Goal: Information Seeking & Learning: Learn about a topic

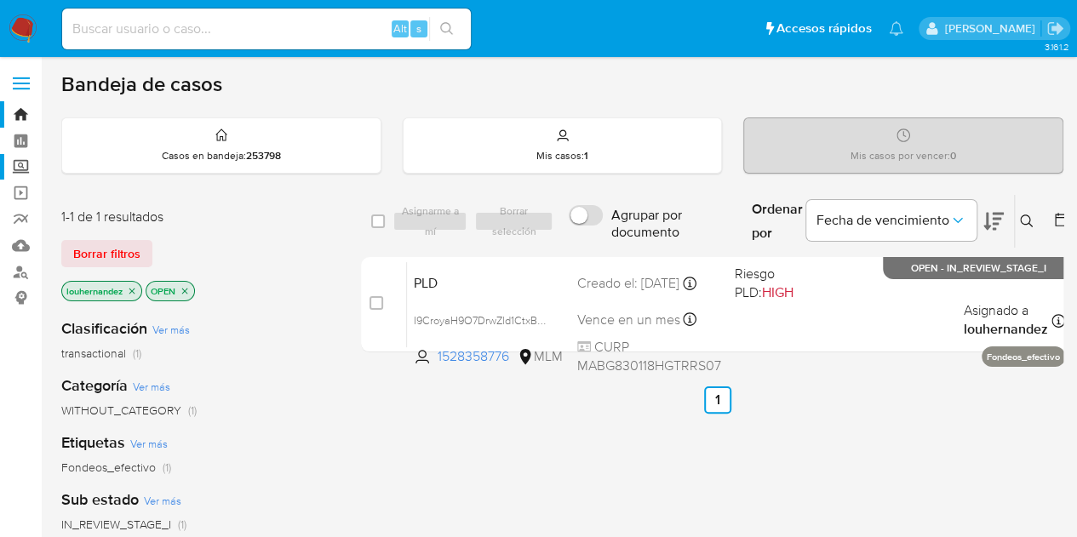
click at [24, 162] on label "Screening" at bounding box center [101, 167] width 203 height 26
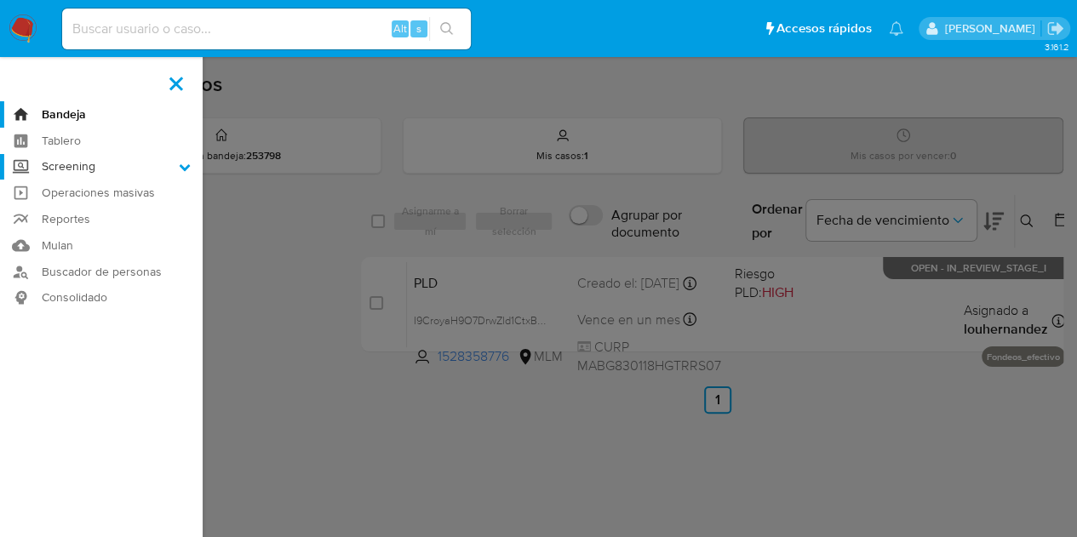
click at [0, 0] on input "Screening" at bounding box center [0, 0] width 0 height 0
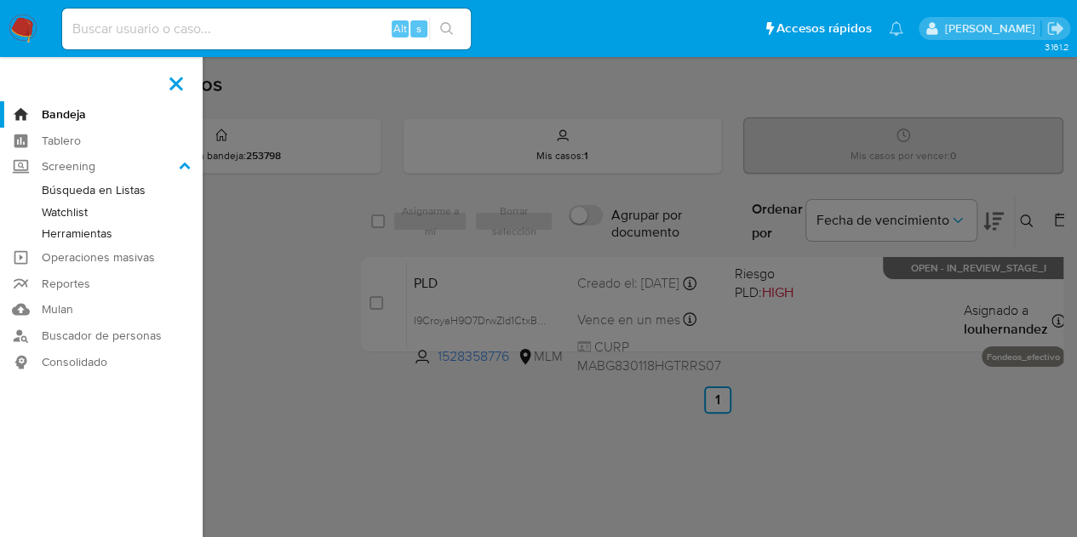
click at [101, 230] on link "Herramientas" at bounding box center [101, 233] width 203 height 21
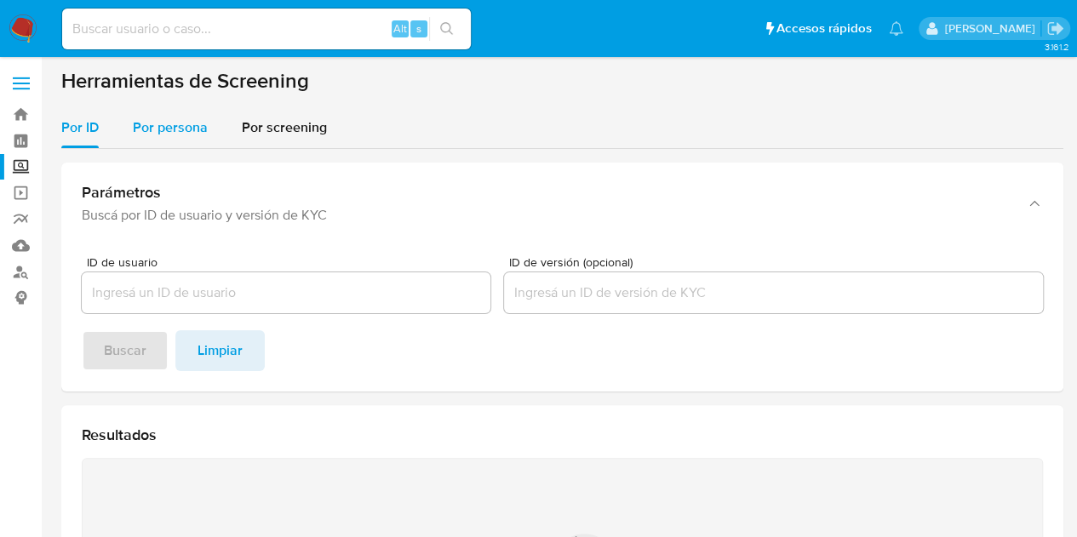
click at [179, 129] on span "Por persona" at bounding box center [170, 127] width 75 height 20
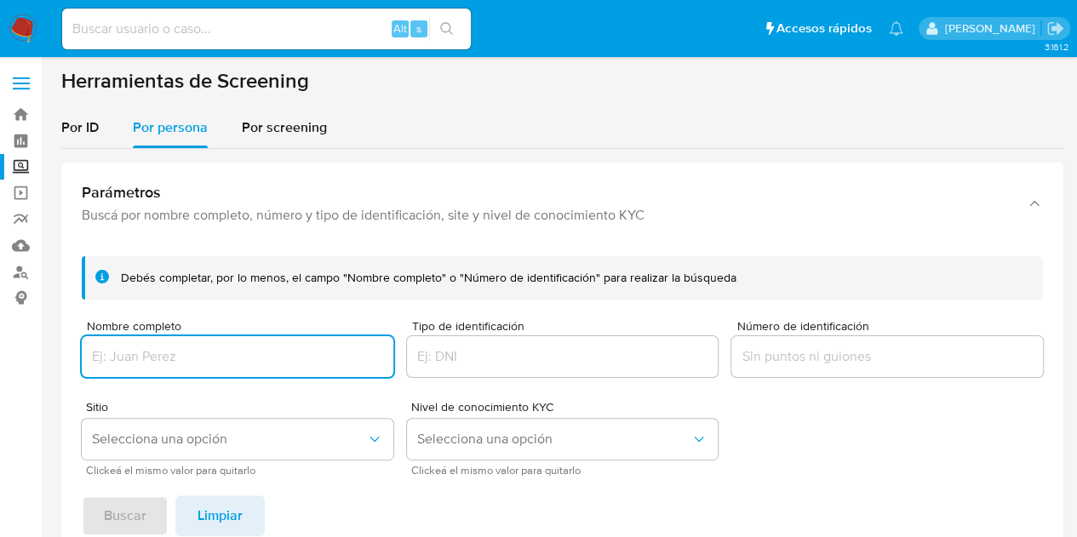
click at [189, 351] on input "Nombre completo" at bounding box center [237, 357] width 311 height 22
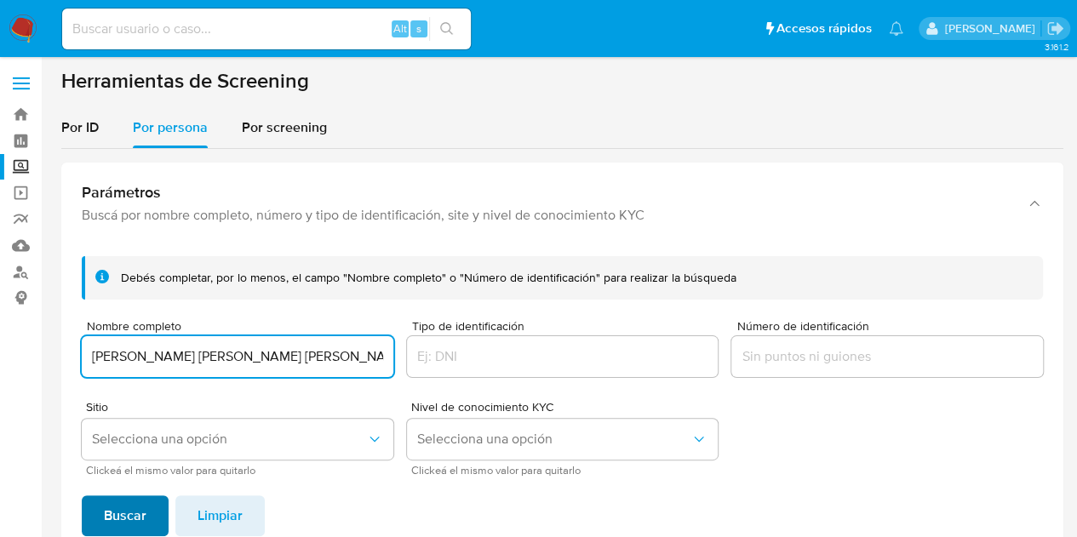
type input "JOSE CARLOS ZARATE ARRIAGA"
click at [117, 498] on span "Buscar" at bounding box center [125, 515] width 43 height 37
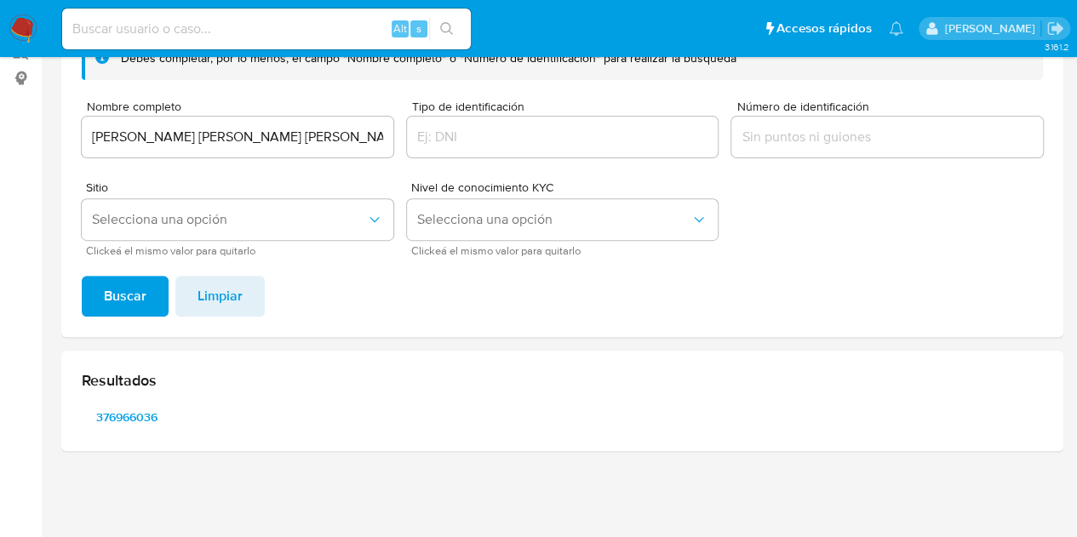
scroll to position [219, 0]
click at [134, 421] on span "376966036" at bounding box center [127, 418] width 66 height 24
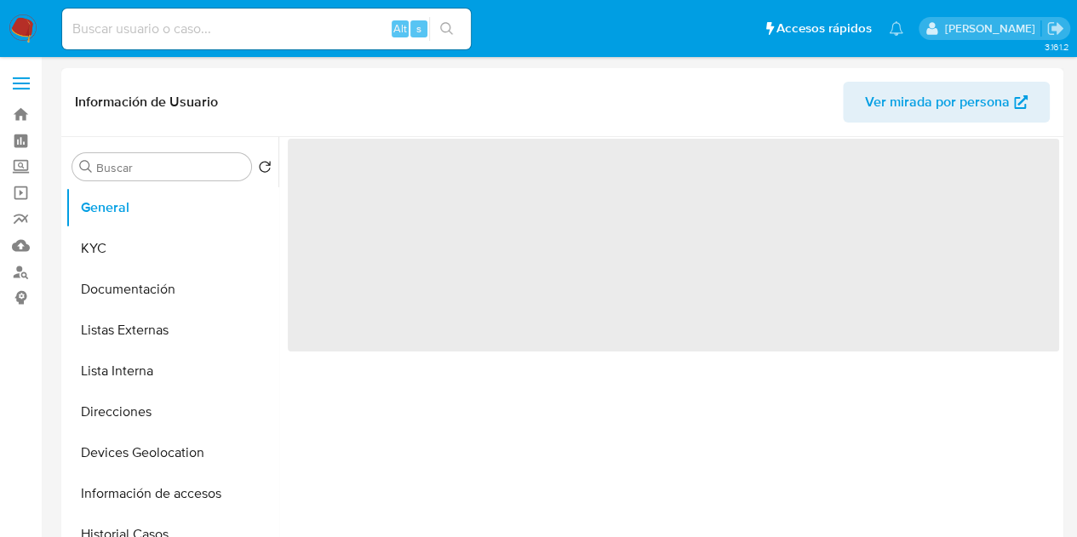
select select "10"
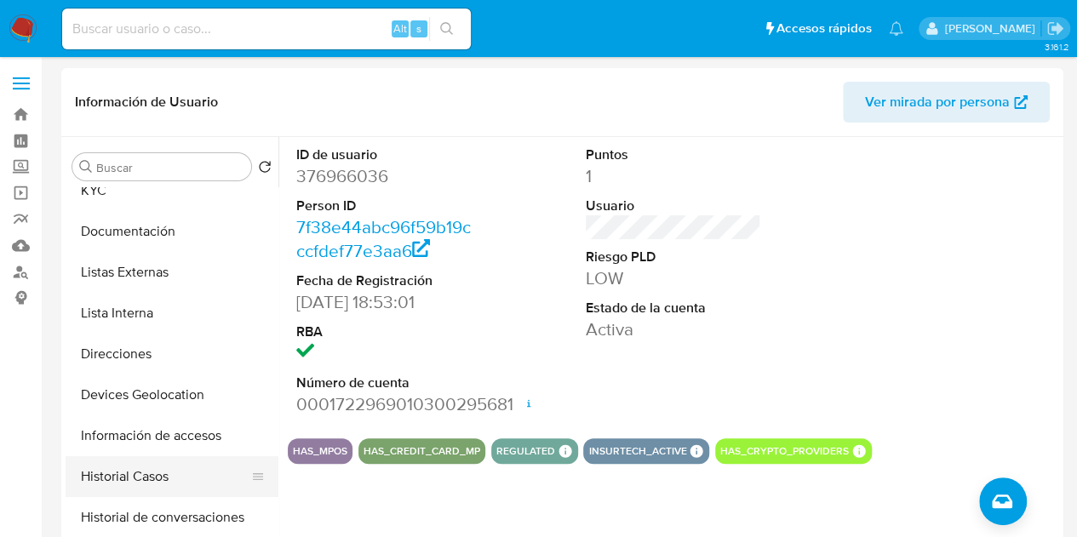
scroll to position [85, 0]
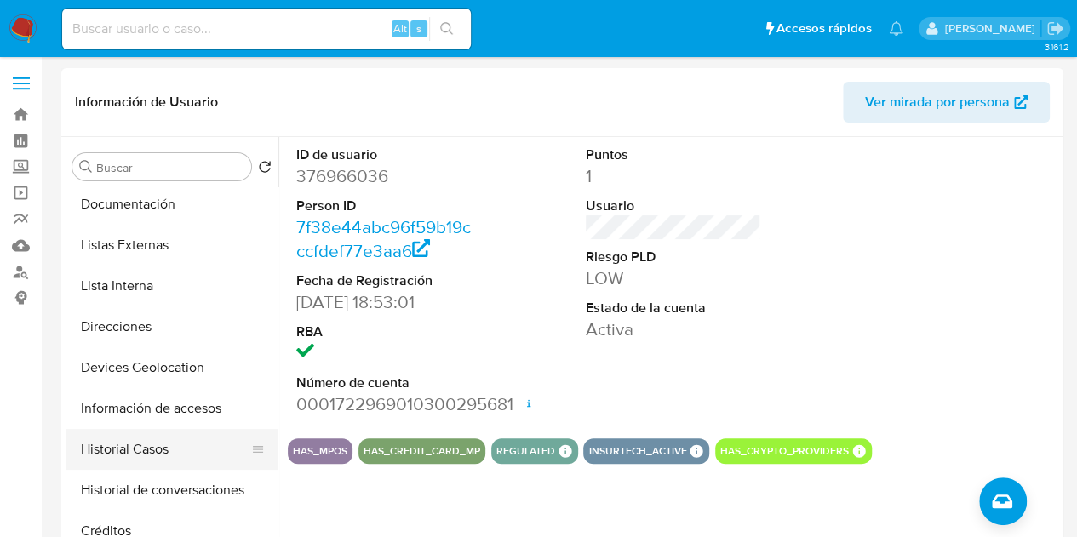
click at [157, 445] on button "Historial Casos" at bounding box center [165, 449] width 199 height 41
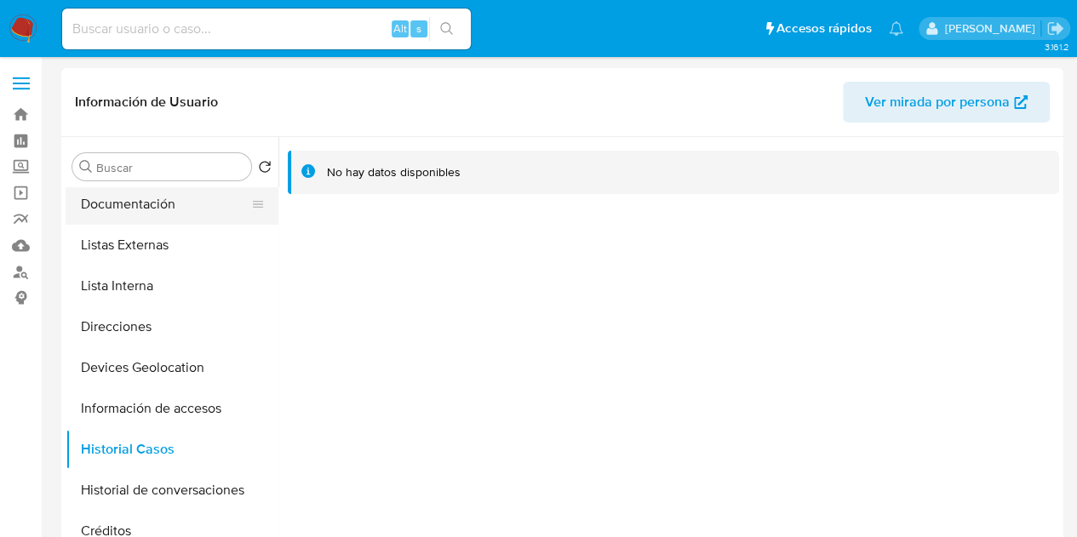
click at [125, 203] on button "Documentación" at bounding box center [165, 204] width 199 height 41
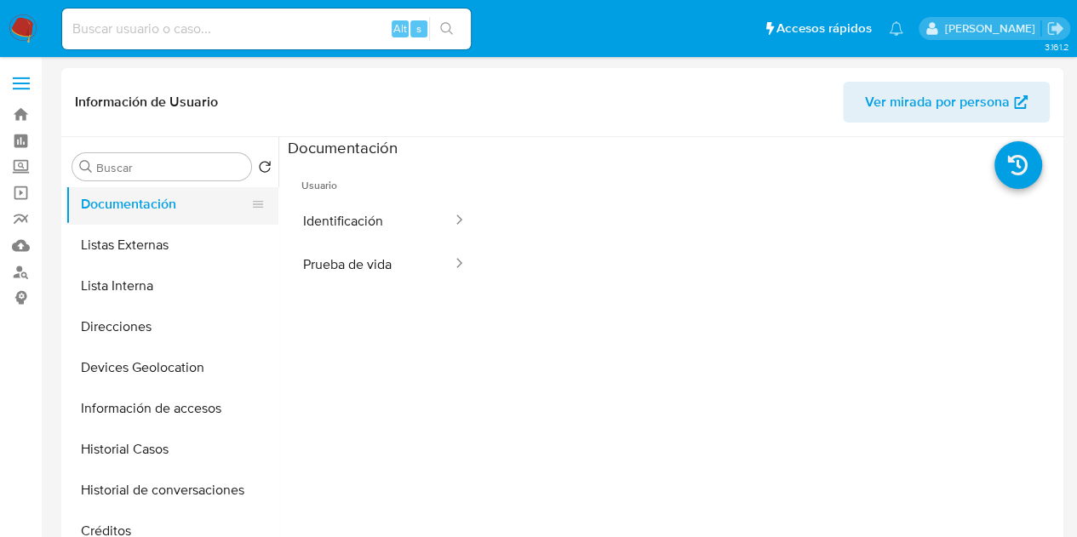
scroll to position [0, 0]
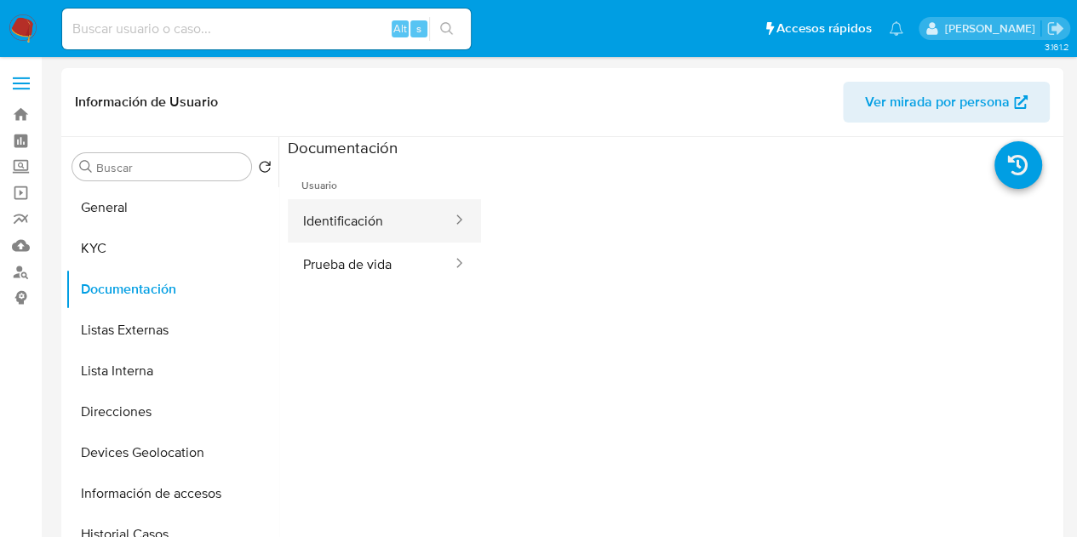
click at [344, 215] on button "Identificación" at bounding box center [371, 220] width 166 height 43
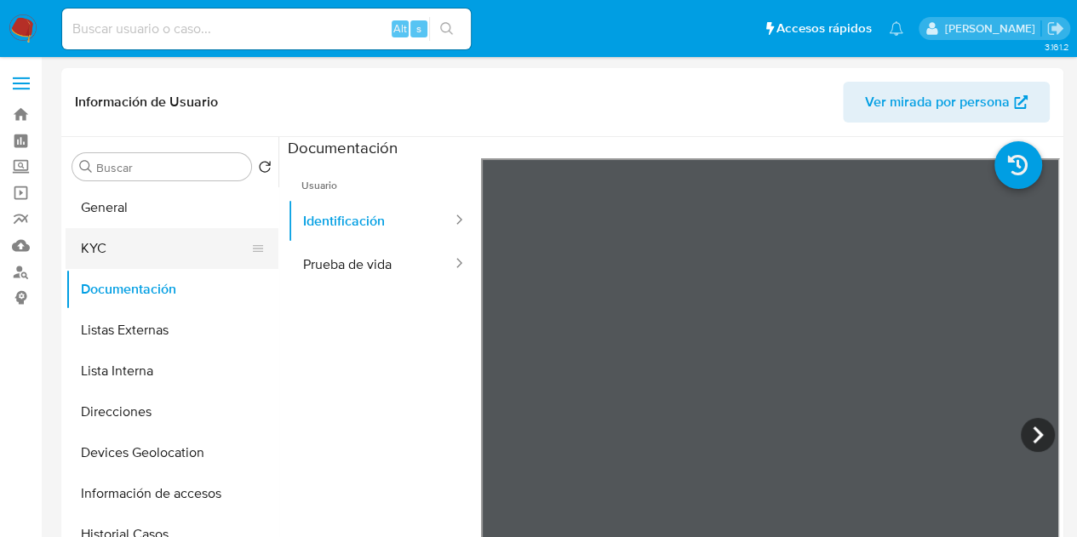
click at [146, 248] on button "KYC" at bounding box center [165, 248] width 199 height 41
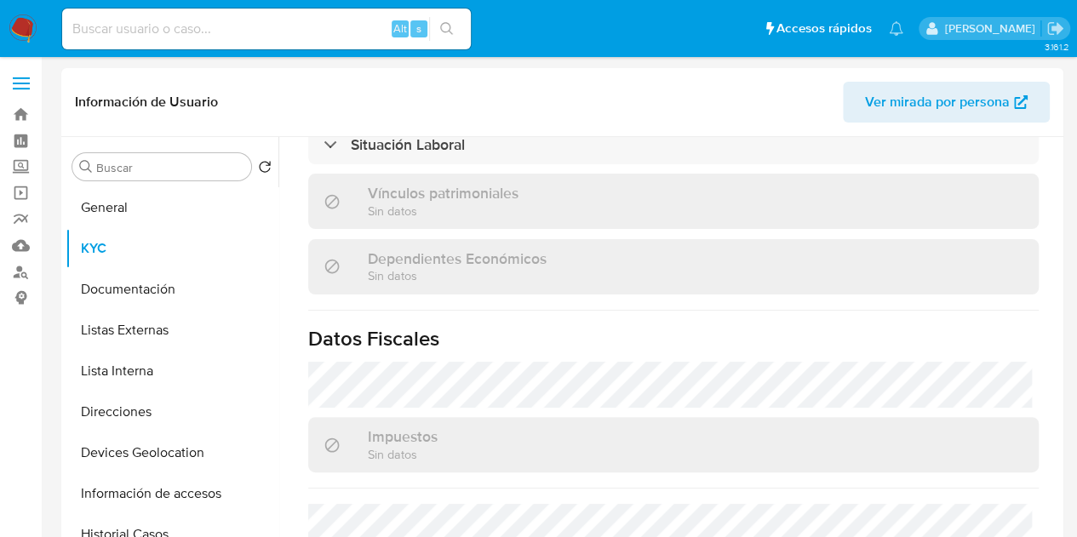
scroll to position [851, 0]
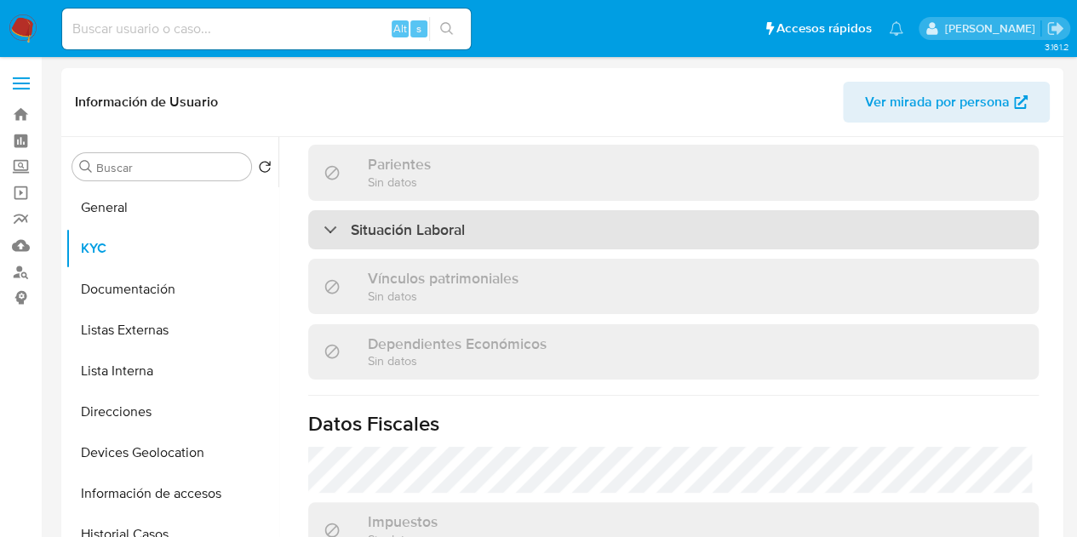
click at [370, 229] on h3 "Situación Laboral" at bounding box center [408, 229] width 114 height 19
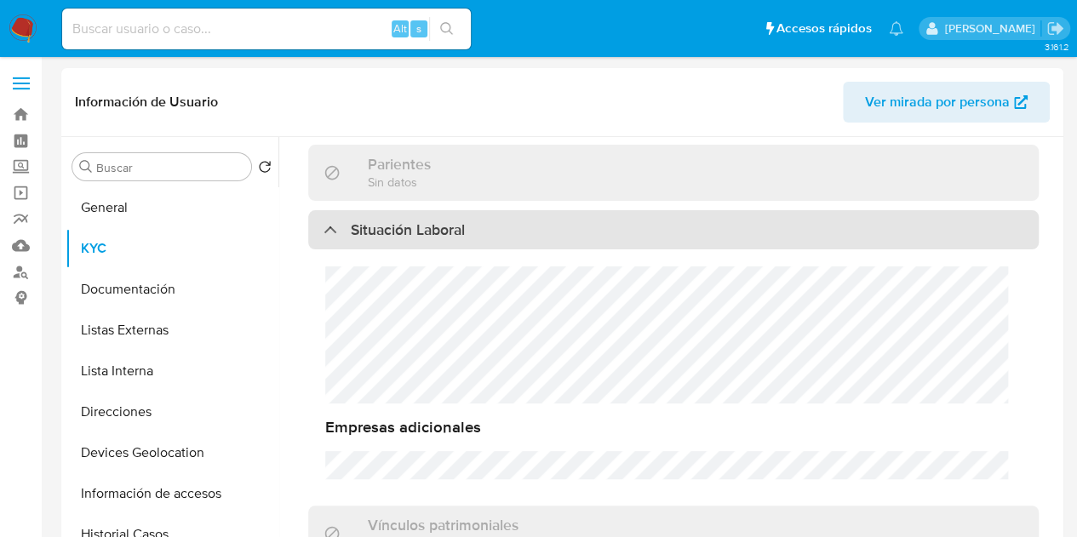
click at [369, 229] on h3 "Situación Laboral" at bounding box center [408, 229] width 114 height 19
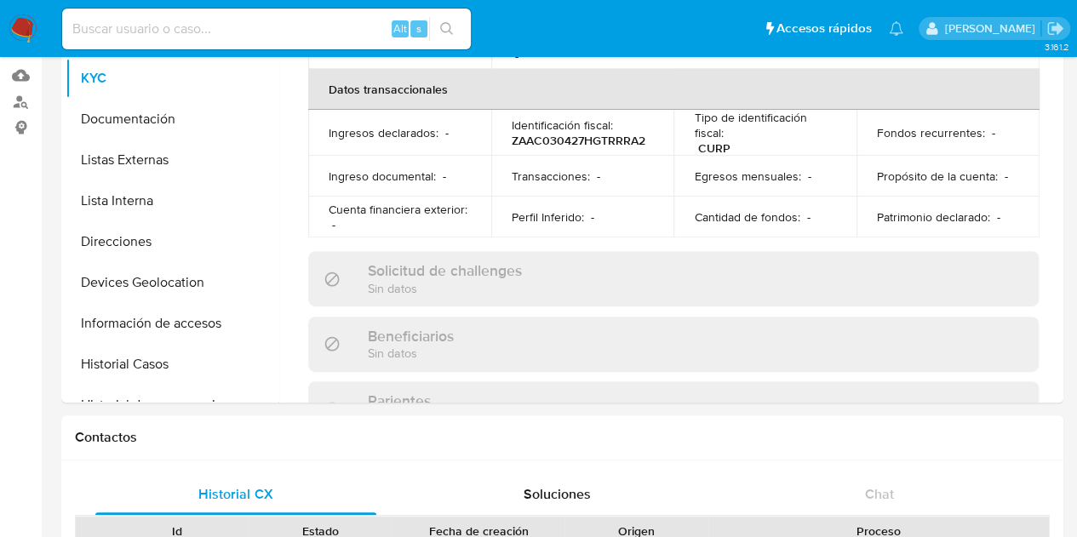
scroll to position [659, 0]
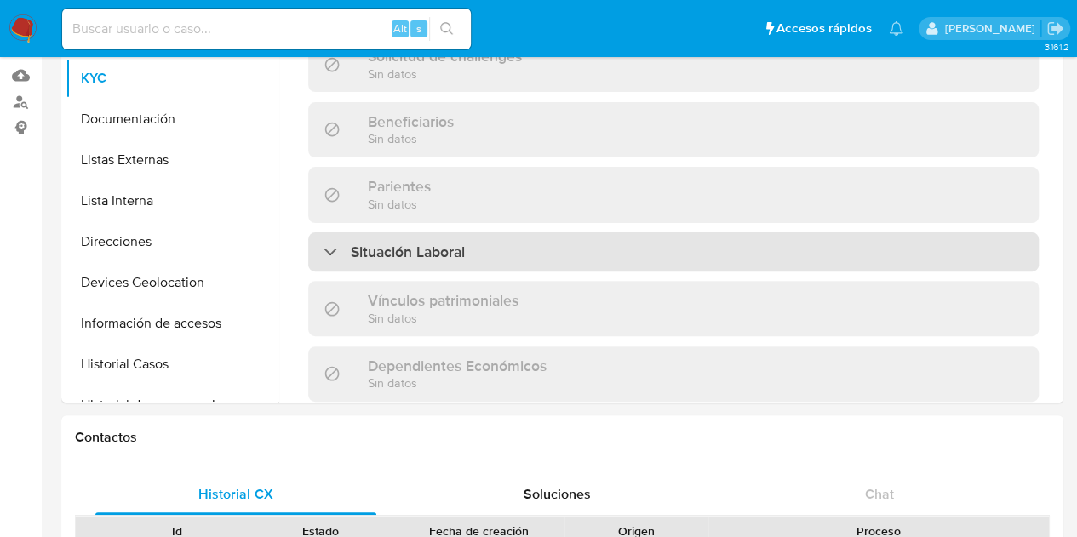
click at [472, 251] on div "Situación Laboral" at bounding box center [673, 251] width 730 height 39
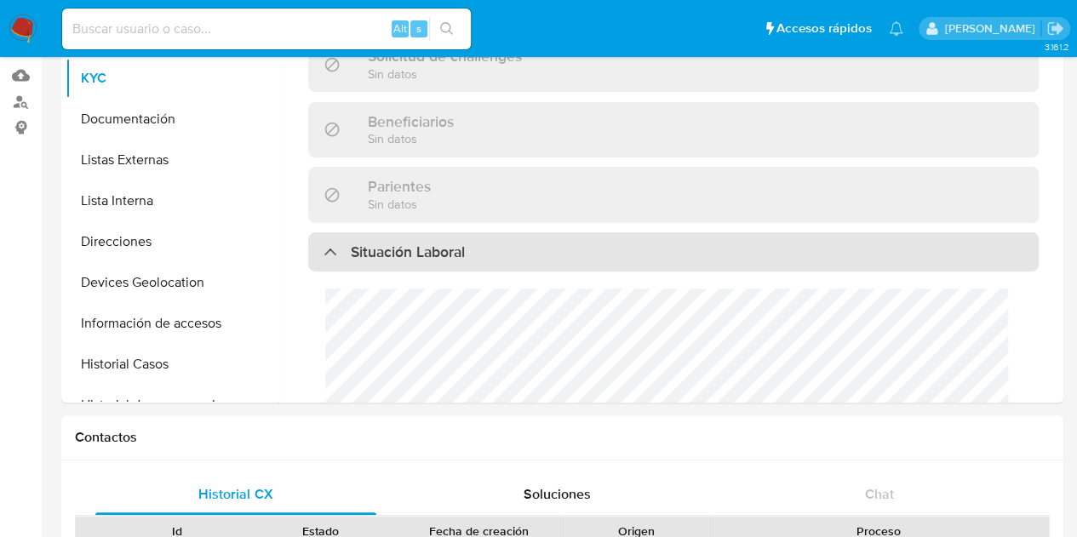
click at [472, 251] on div "Situación Laboral" at bounding box center [673, 251] width 730 height 39
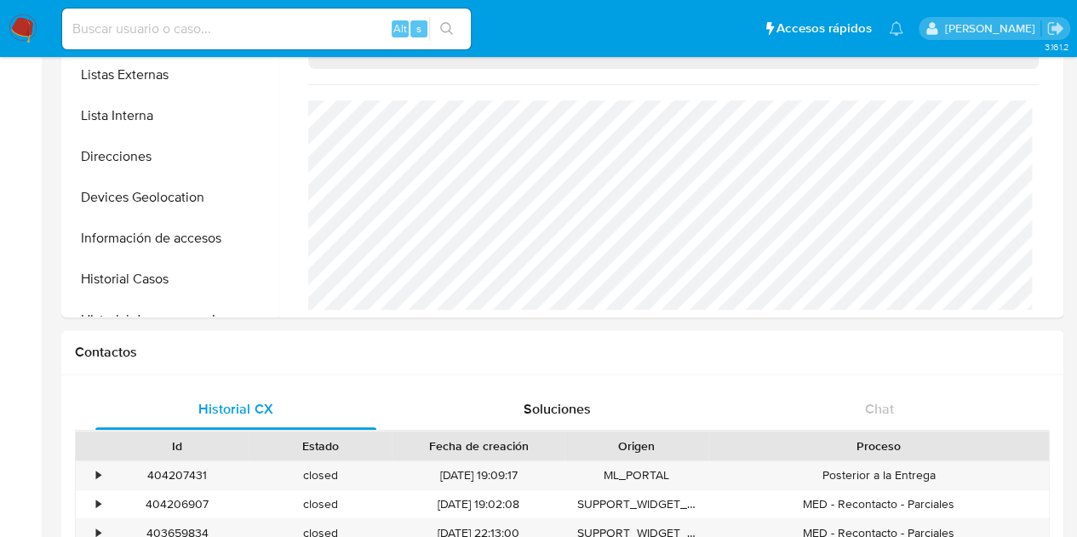
scroll to position [170, 0]
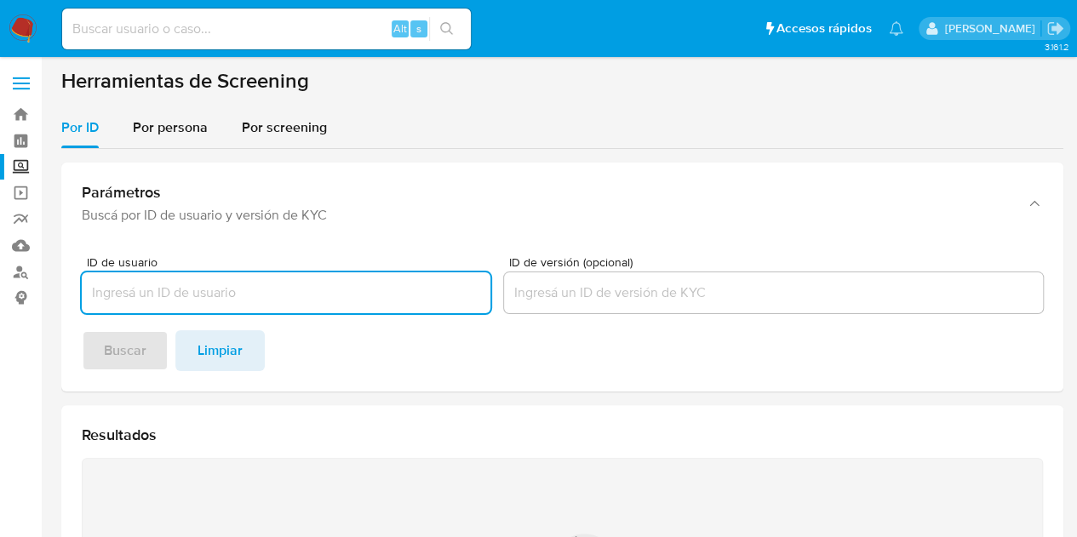
click at [189, 300] on input "ID de usuario" at bounding box center [286, 293] width 409 height 22
type input "[PERSON_NAME] [PERSON_NAME] [PERSON_NAME]"
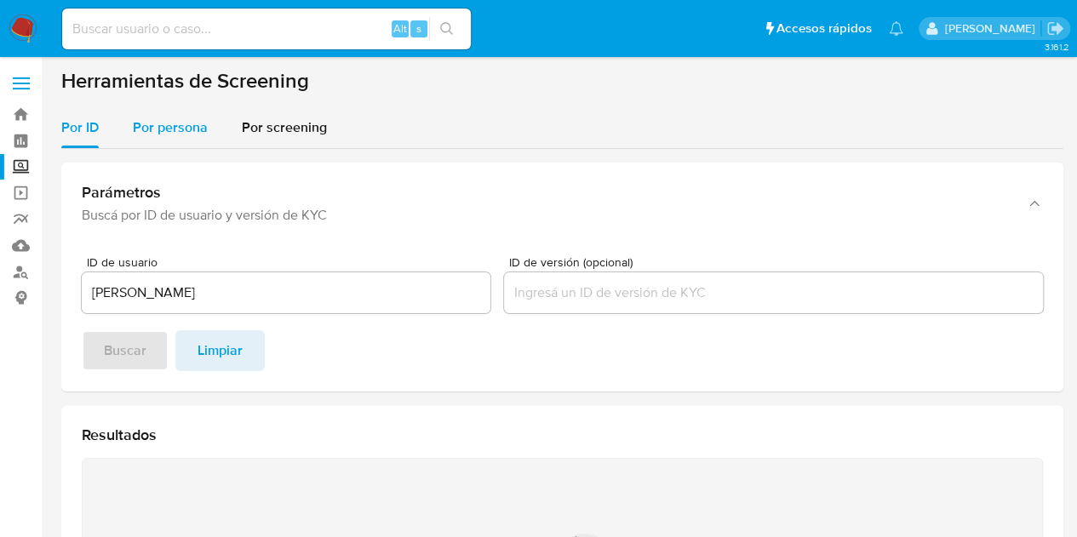
click at [170, 135] on span "Por persona" at bounding box center [170, 127] width 75 height 20
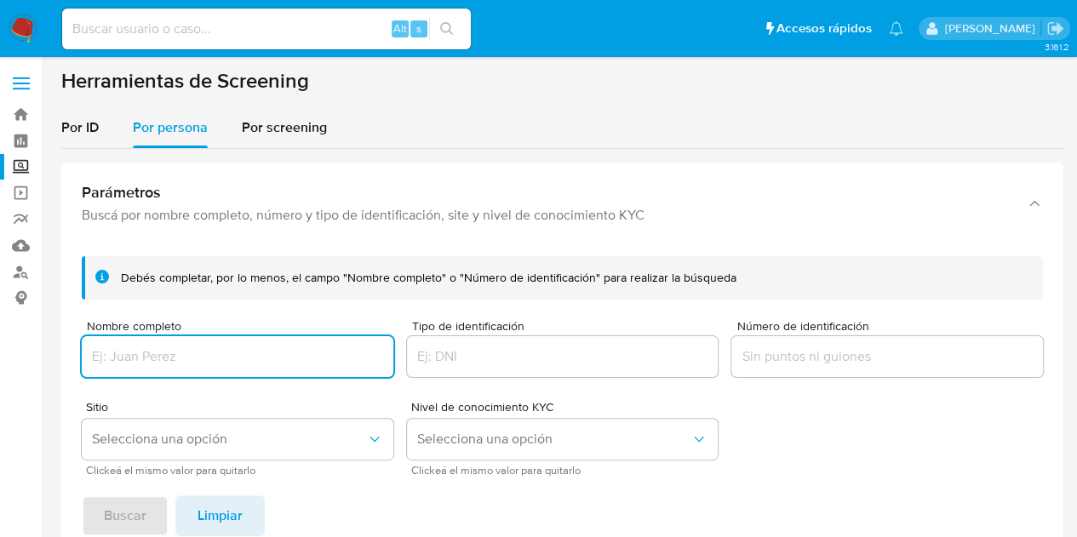
click at [143, 361] on input "Nombre completo" at bounding box center [237, 357] width 311 height 22
click at [82, 495] on button "Buscar" at bounding box center [125, 515] width 87 height 41
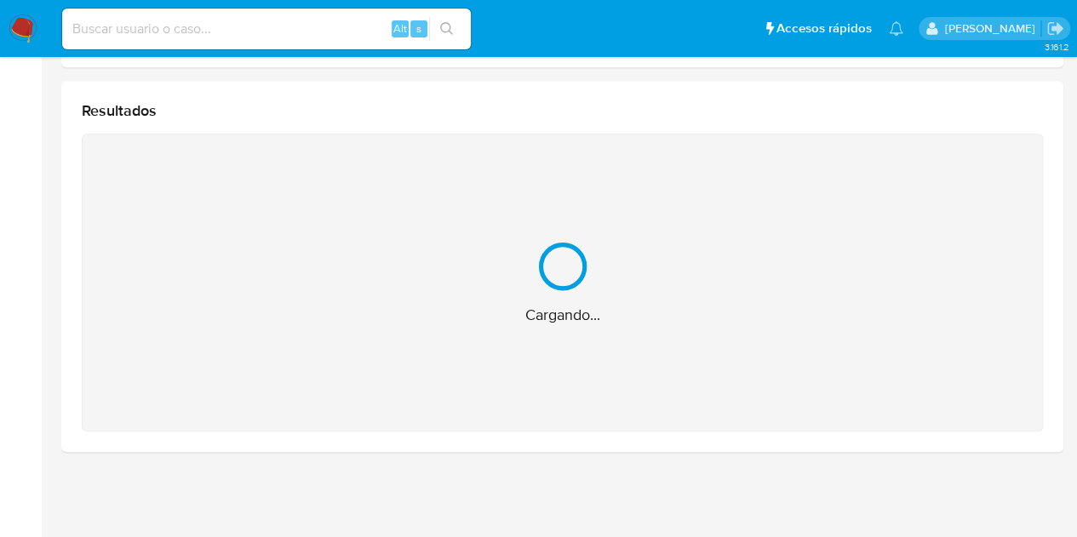
scroll to position [219, 0]
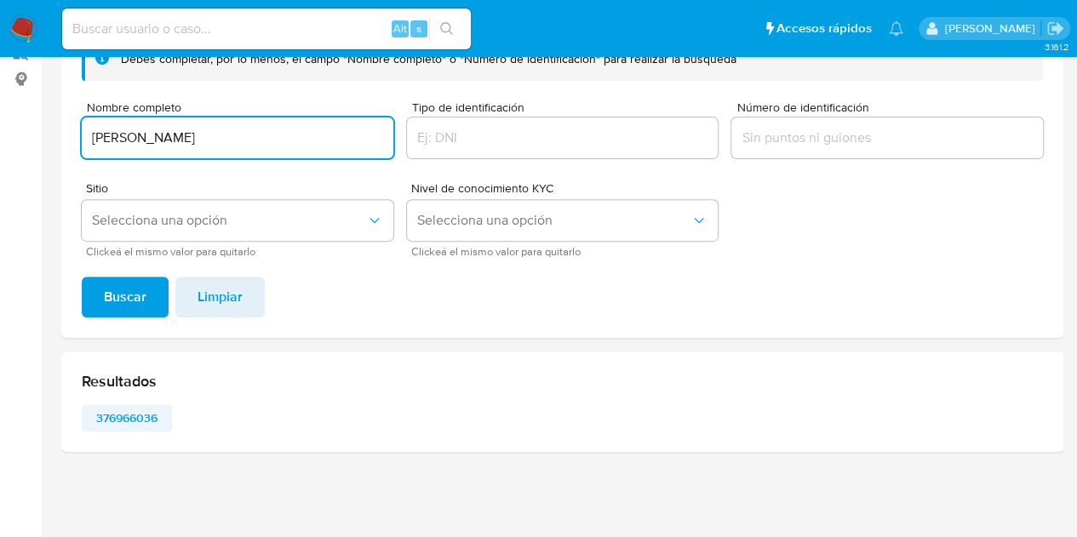
click at [126, 425] on span "376966036" at bounding box center [127, 418] width 66 height 24
drag, startPoint x: 294, startPoint y: 136, endPoint x: 0, endPoint y: 169, distance: 296.3
click at [0, 169] on section "Bandeja Tablero Screening Búsqueda en Listas Watchlist Herramientas Operaciones…" at bounding box center [538, 159] width 1077 height 757
click at [138, 294] on span "Buscar" at bounding box center [125, 296] width 43 height 37
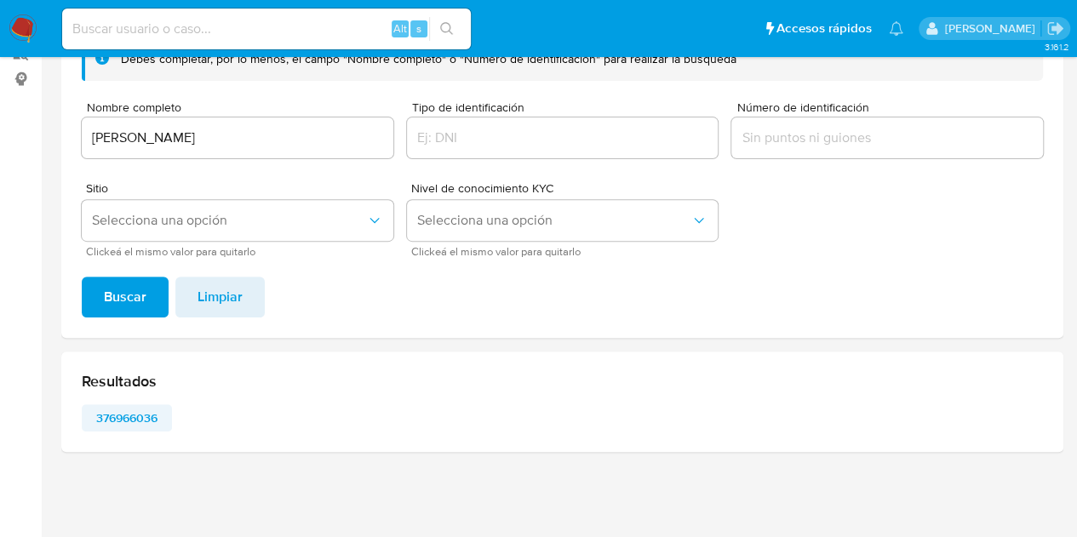
click at [149, 414] on span "376966036" at bounding box center [127, 418] width 66 height 24
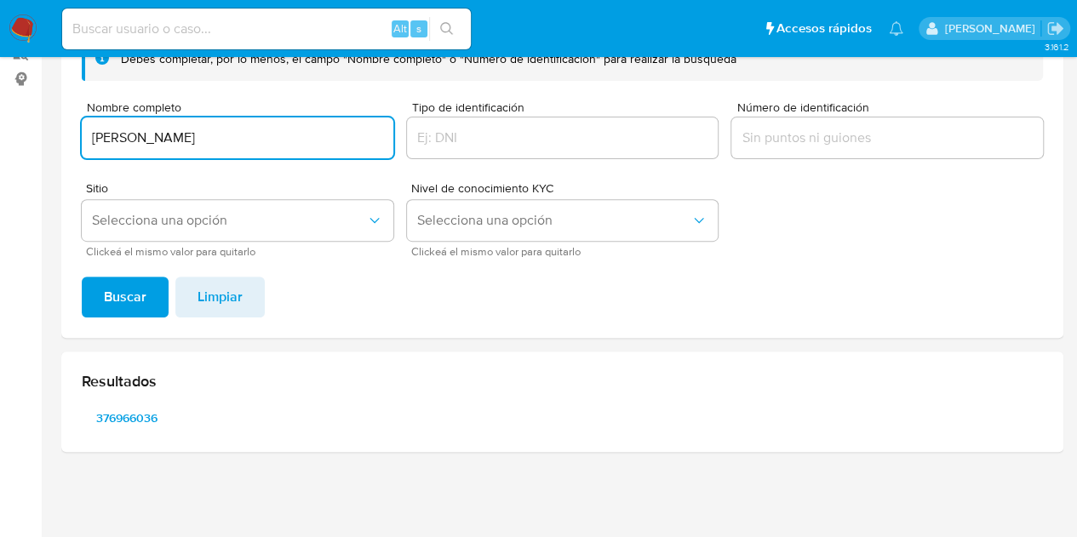
click at [320, 140] on input "JOSE CARLOS ZARATE ARRIAGA" at bounding box center [237, 138] width 311 height 22
click at [82, 277] on button "Buscar" at bounding box center [125, 297] width 87 height 41
click at [114, 299] on span "Buscar" at bounding box center [125, 296] width 43 height 37
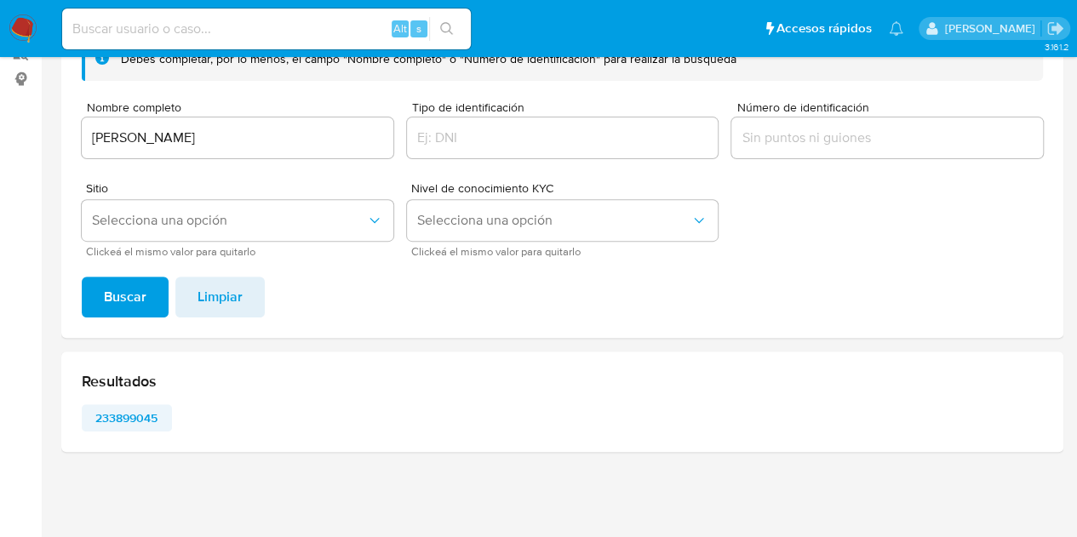
click at [144, 420] on span "233899045" at bounding box center [127, 418] width 66 height 24
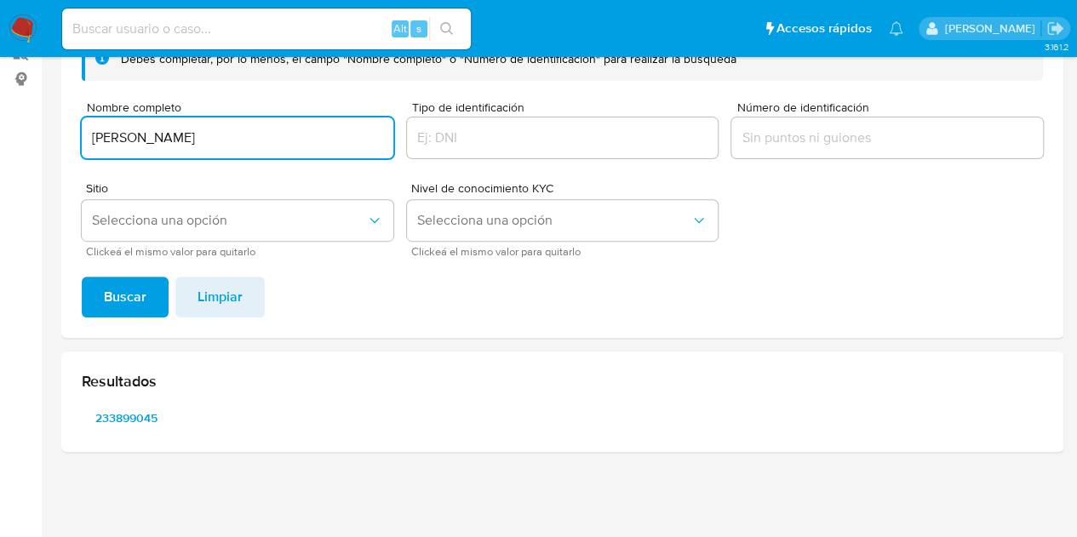
drag, startPoint x: 318, startPoint y: 140, endPoint x: 0, endPoint y: 120, distance: 318.9
click at [0, 120] on section "Bandeja Tablero Screening Búsqueda en Listas Watchlist Herramientas Operaciones…" at bounding box center [538, 159] width 1077 height 757
click at [140, 297] on span "Buscar" at bounding box center [125, 296] width 43 height 37
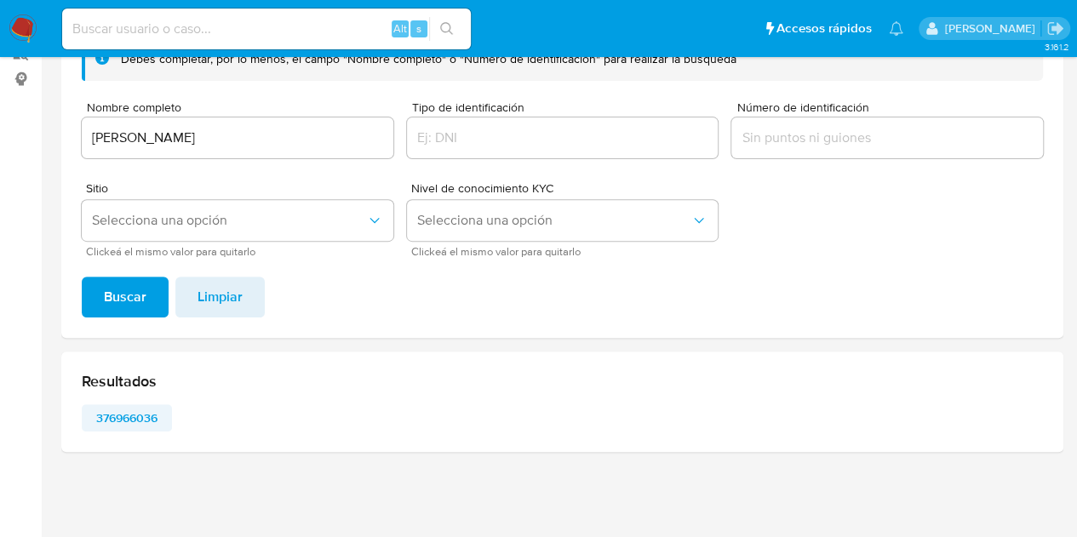
click at [144, 412] on span "376966036" at bounding box center [127, 418] width 66 height 24
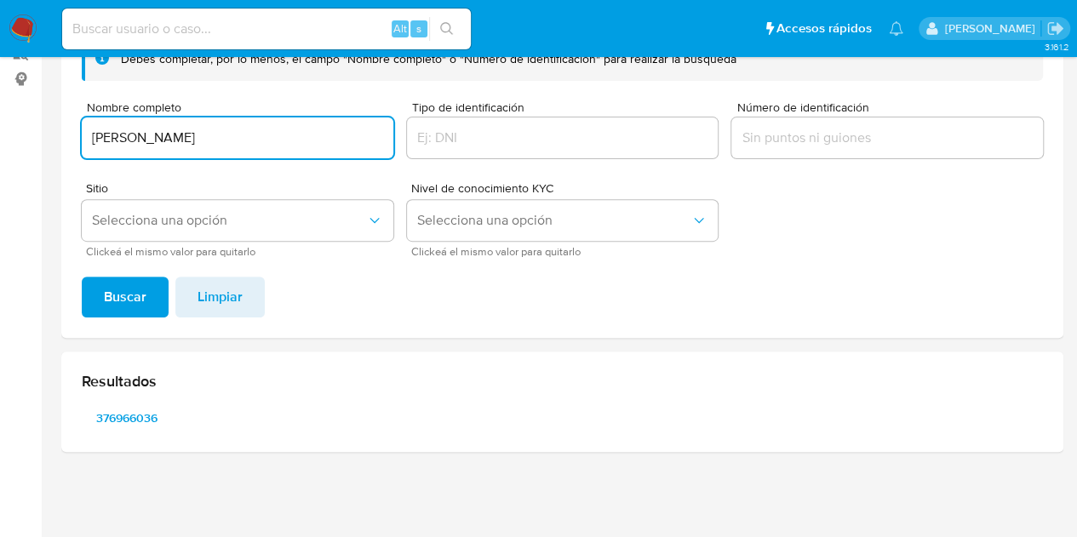
drag, startPoint x: 298, startPoint y: 137, endPoint x: 29, endPoint y: 106, distance: 270.8
click at [44, 106] on main "3.161.2" at bounding box center [538, 159] width 1077 height 757
type input "MARIA GUADALUPE FLORES"
click at [156, 312] on button "Buscar" at bounding box center [125, 297] width 87 height 41
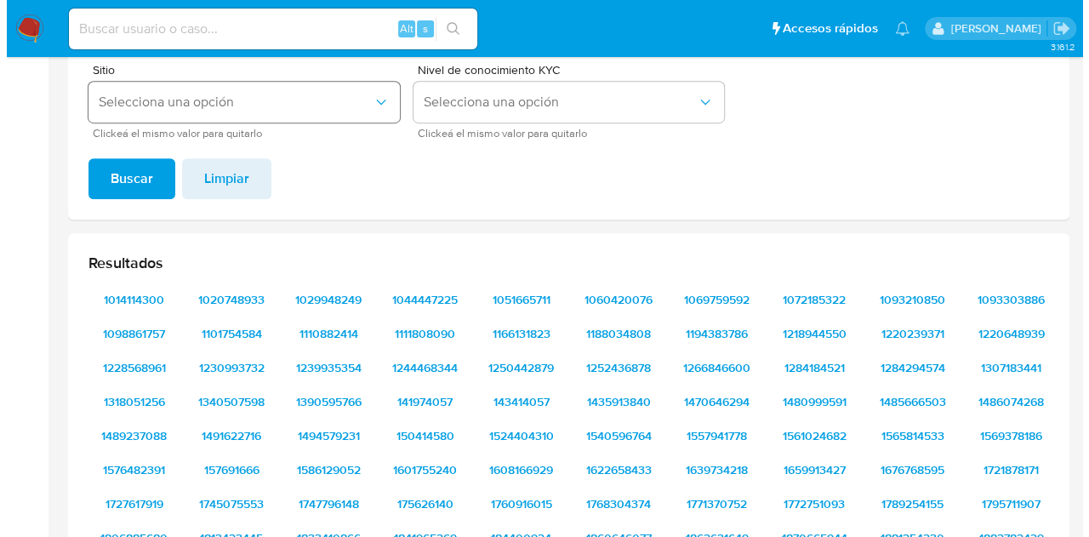
scroll to position [134, 0]
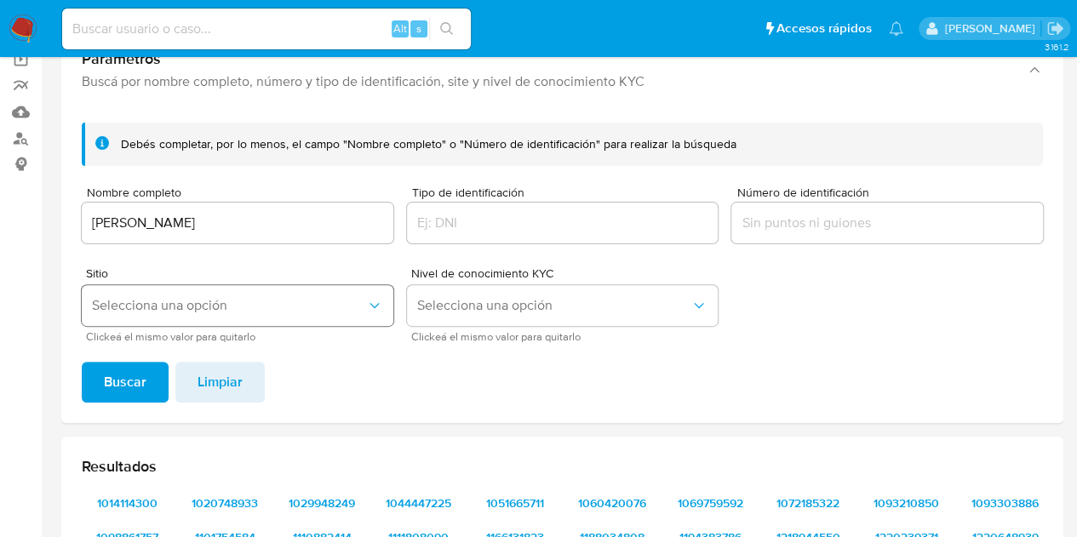
click at [176, 309] on span "Selecciona una opción" at bounding box center [229, 305] width 274 height 17
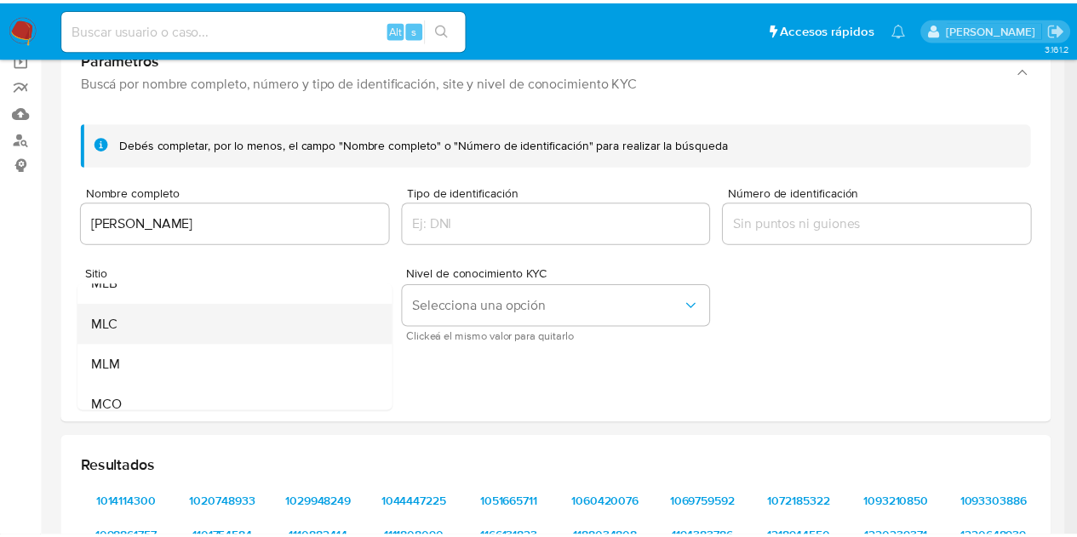
scroll to position [117, 0]
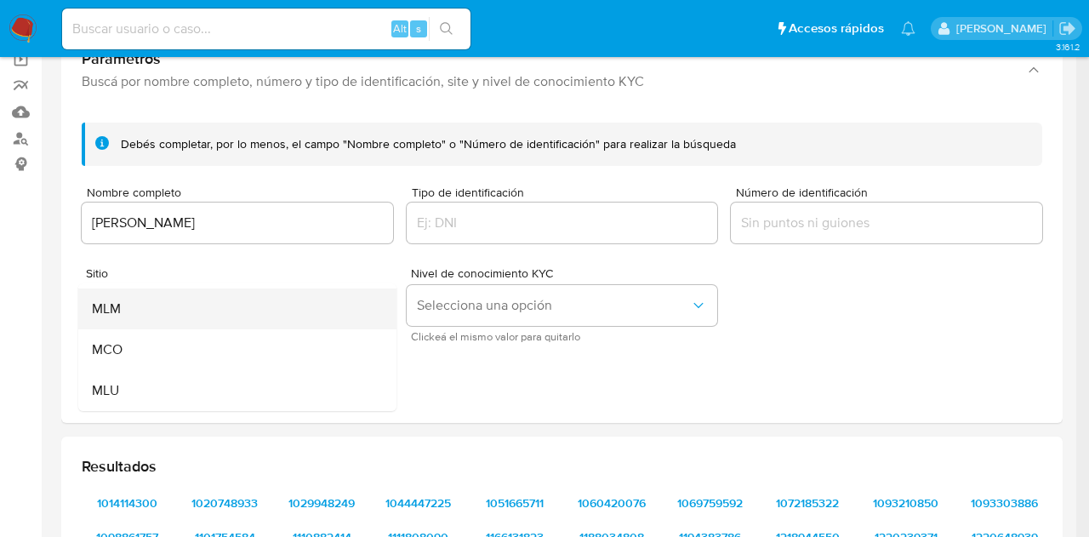
click at [153, 310] on div "MLM" at bounding box center [232, 309] width 281 height 41
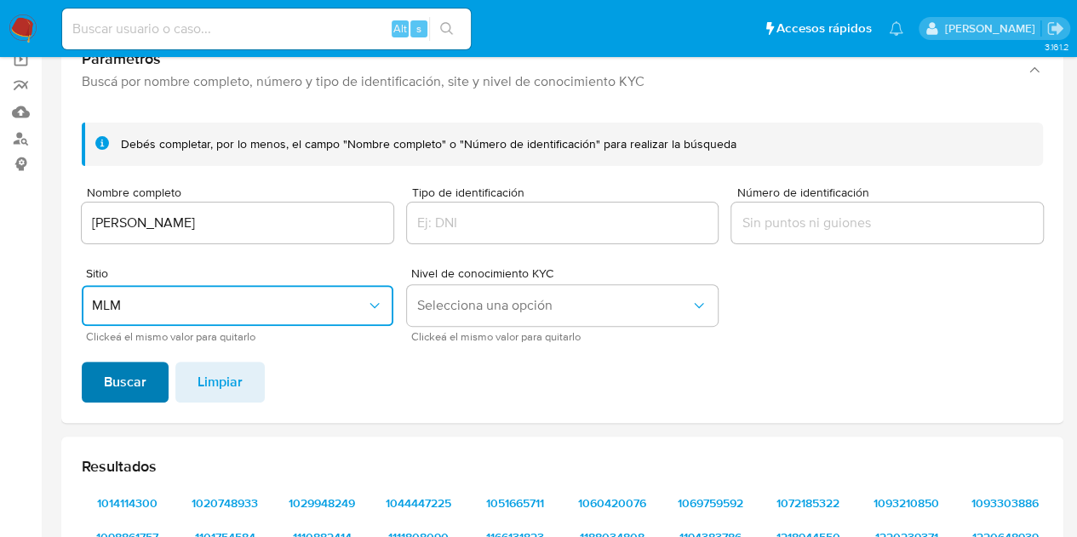
click at [119, 393] on span "Buscar" at bounding box center [125, 381] width 43 height 37
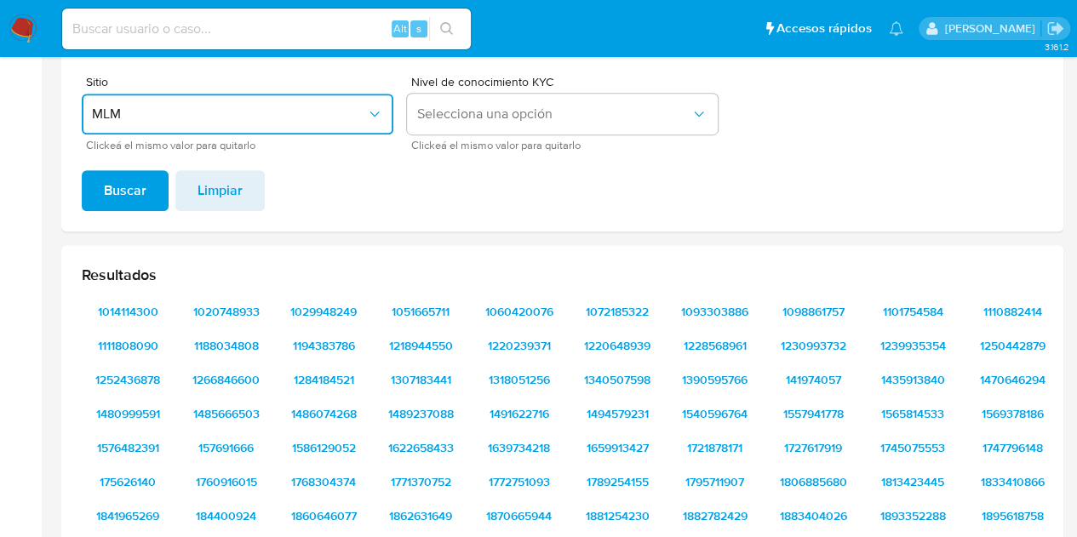
scroll to position [311, 0]
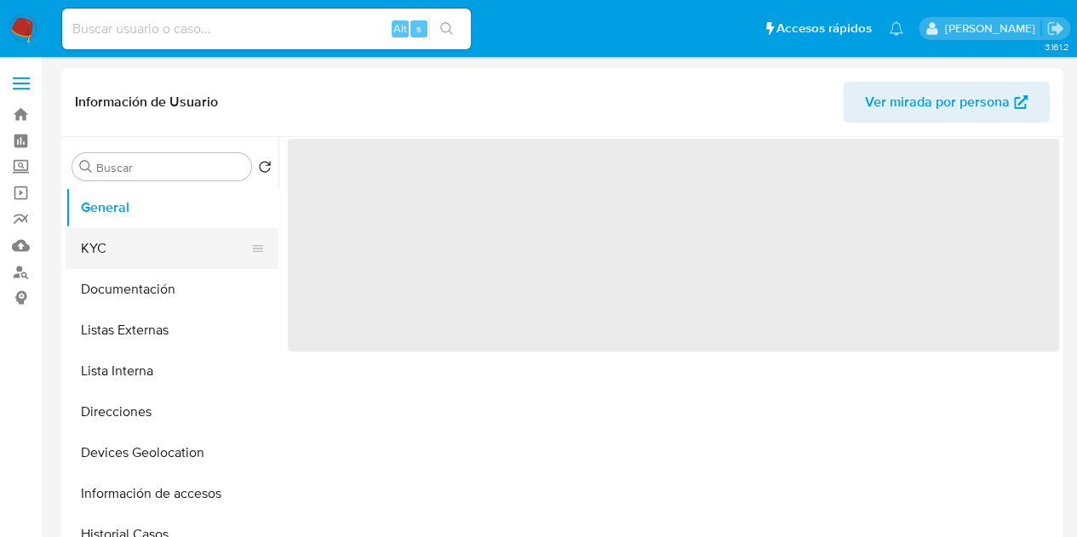
select select "10"
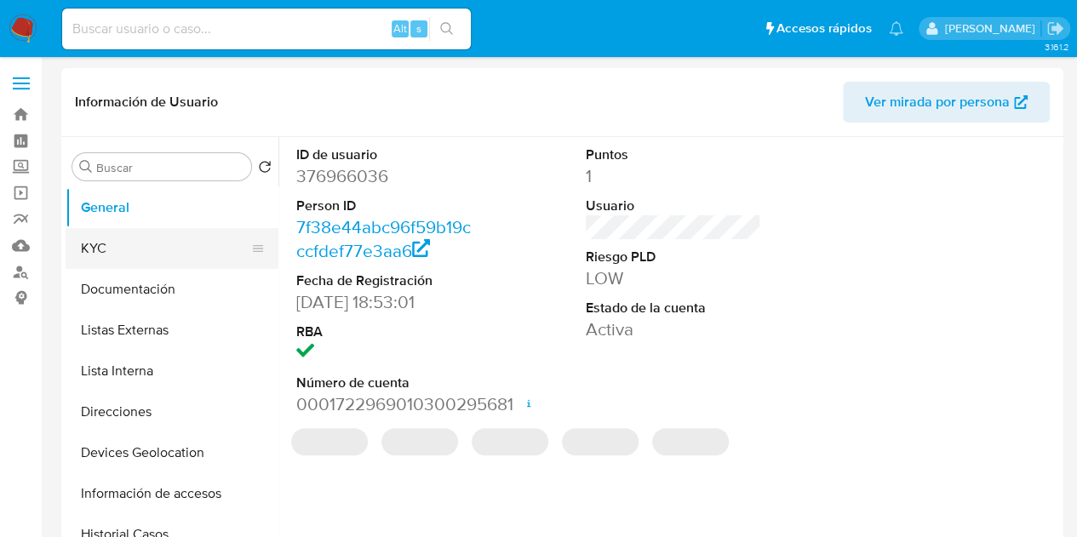
click at [144, 246] on button "KYC" at bounding box center [165, 248] width 199 height 41
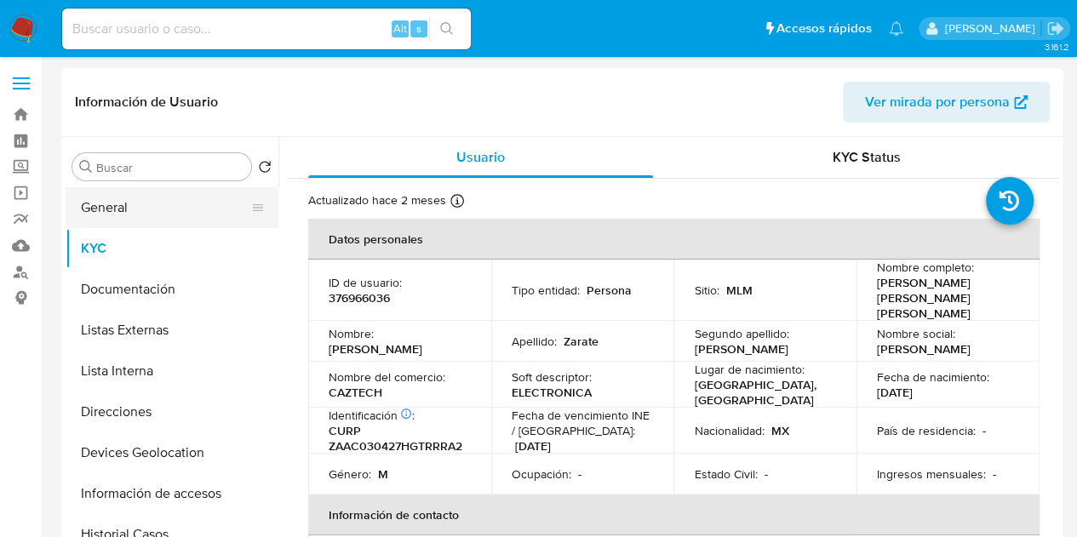
click at [179, 209] on button "General" at bounding box center [165, 207] width 199 height 41
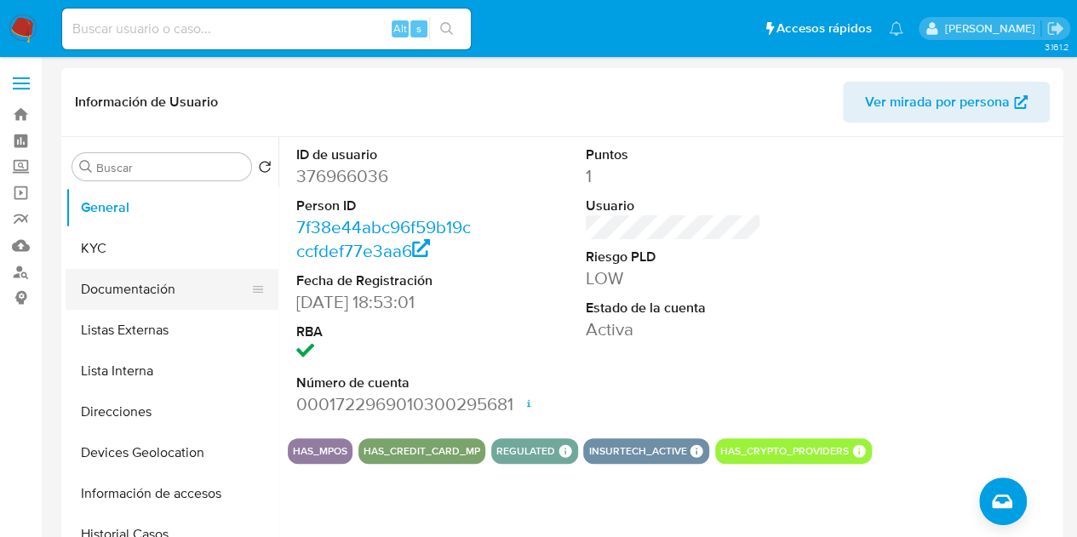
click at [155, 289] on button "Documentación" at bounding box center [165, 289] width 199 height 41
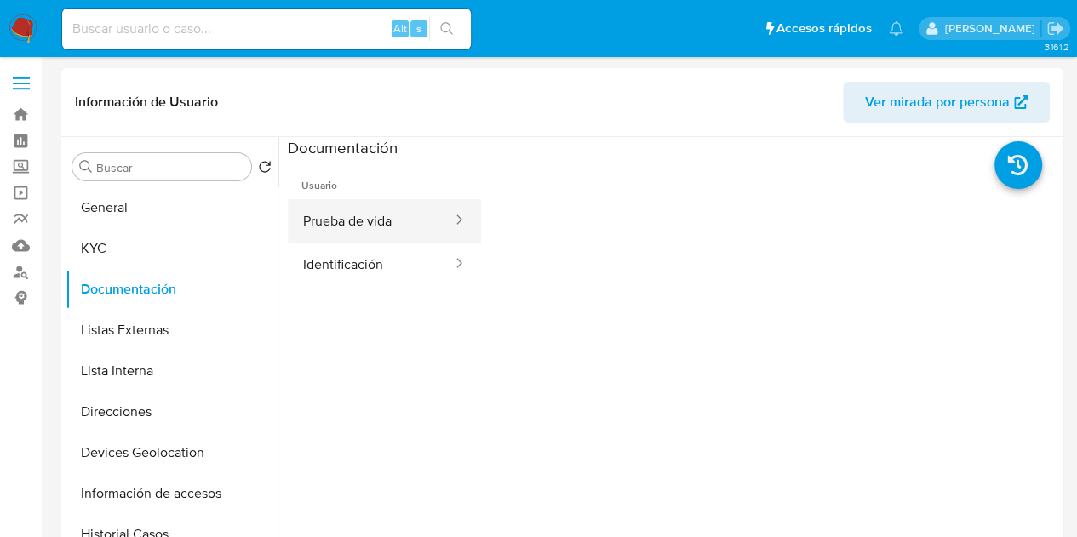
click at [331, 231] on button "Prueba de vida" at bounding box center [371, 220] width 166 height 43
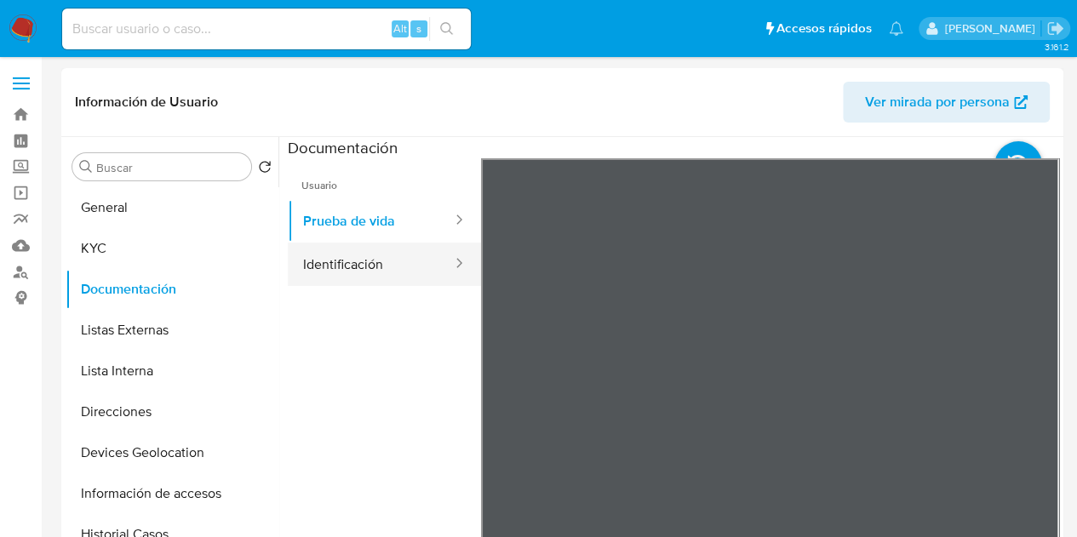
click at [359, 265] on button "Identificación" at bounding box center [371, 264] width 166 height 43
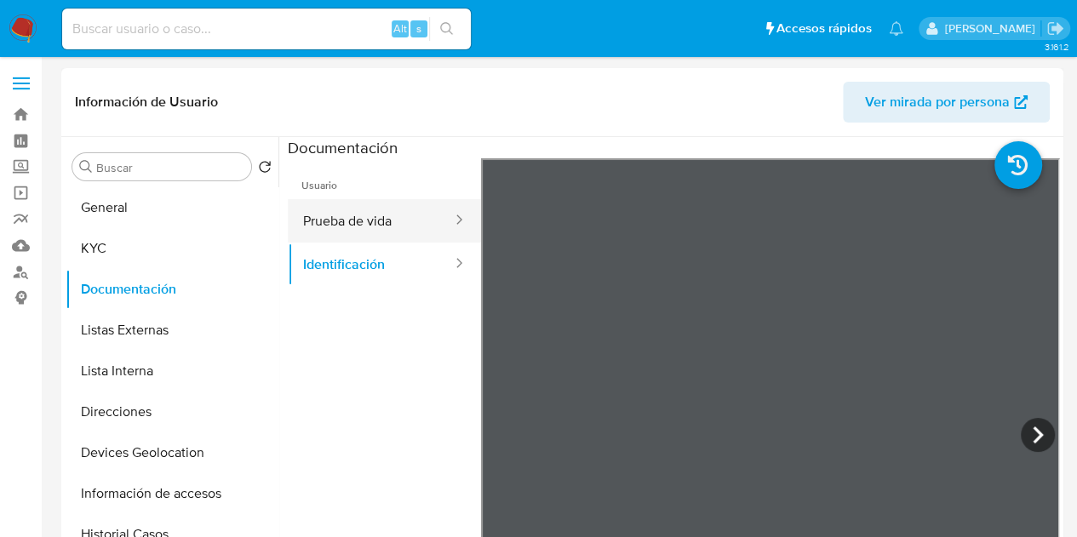
click at [364, 224] on button "Prueba de vida" at bounding box center [371, 220] width 166 height 43
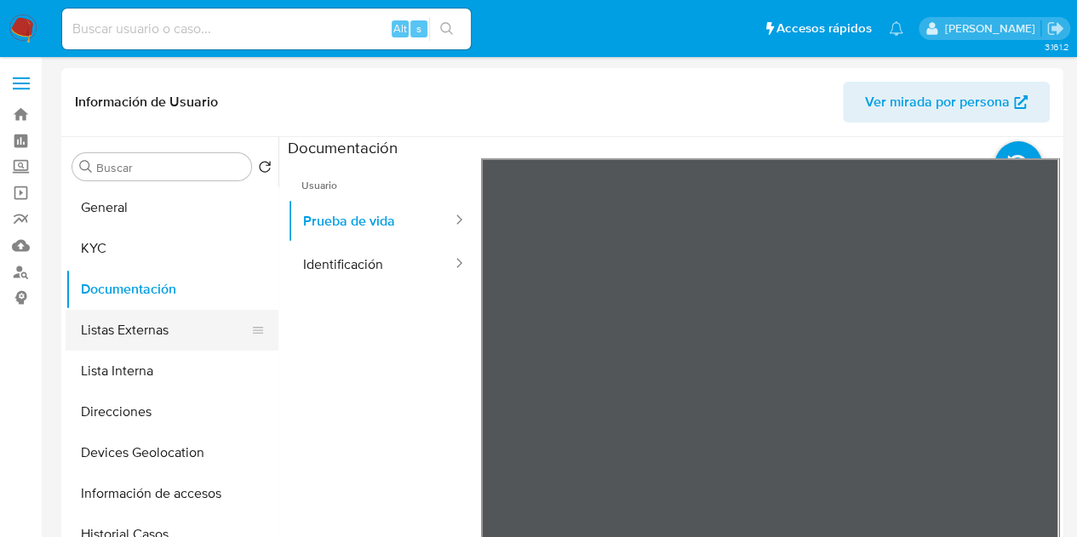
click at [123, 320] on button "Listas Externas" at bounding box center [165, 330] width 199 height 41
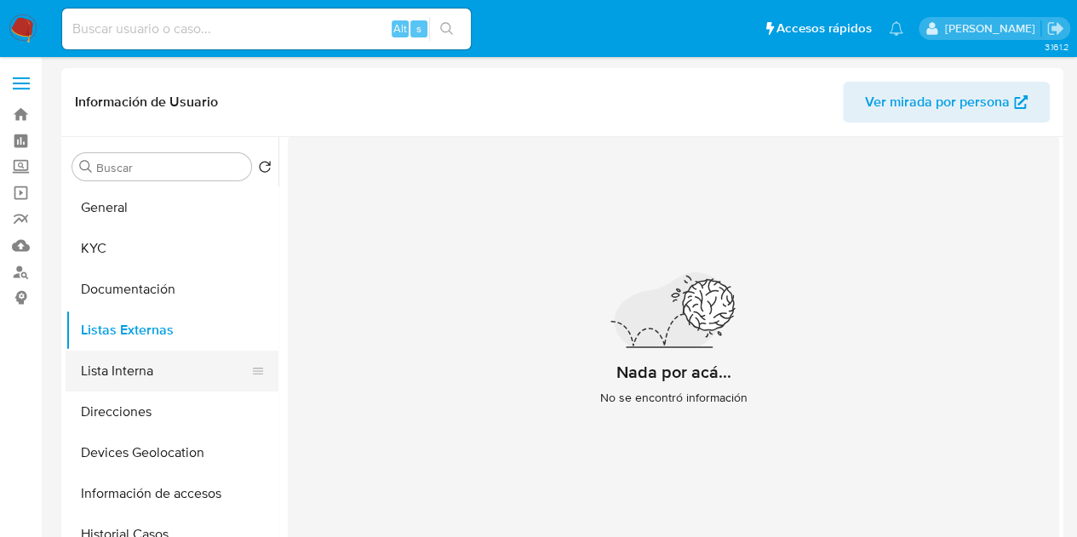
click at [136, 372] on button "Lista Interna" at bounding box center [165, 371] width 199 height 41
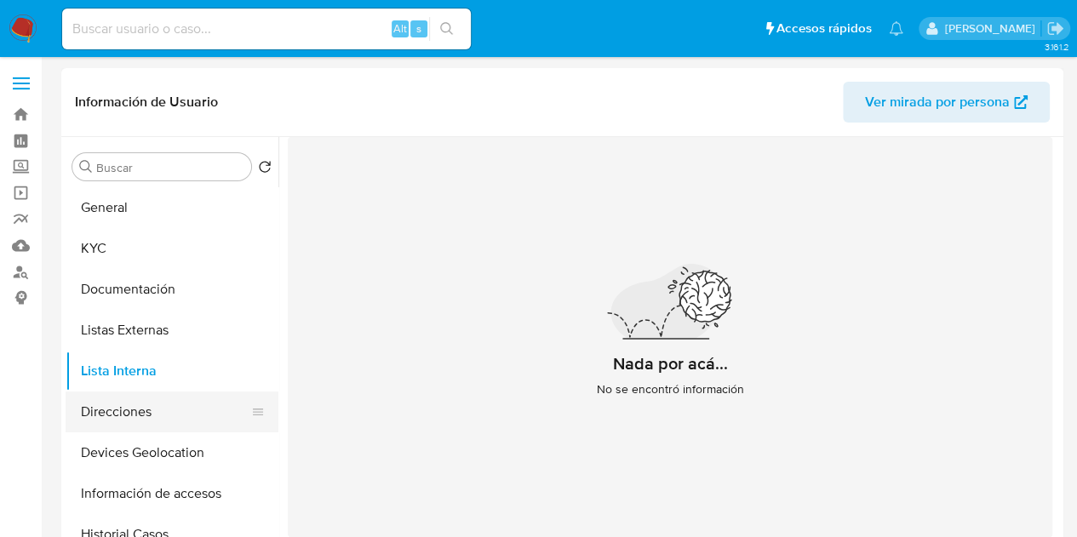
click at [153, 403] on button "Direcciones" at bounding box center [165, 411] width 199 height 41
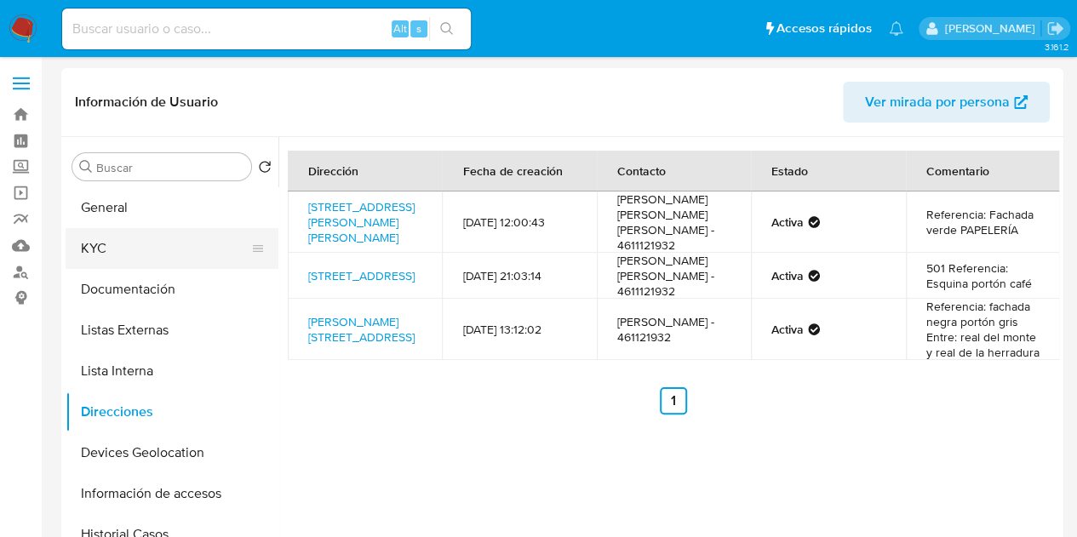
click at [185, 249] on button "KYC" at bounding box center [165, 248] width 199 height 41
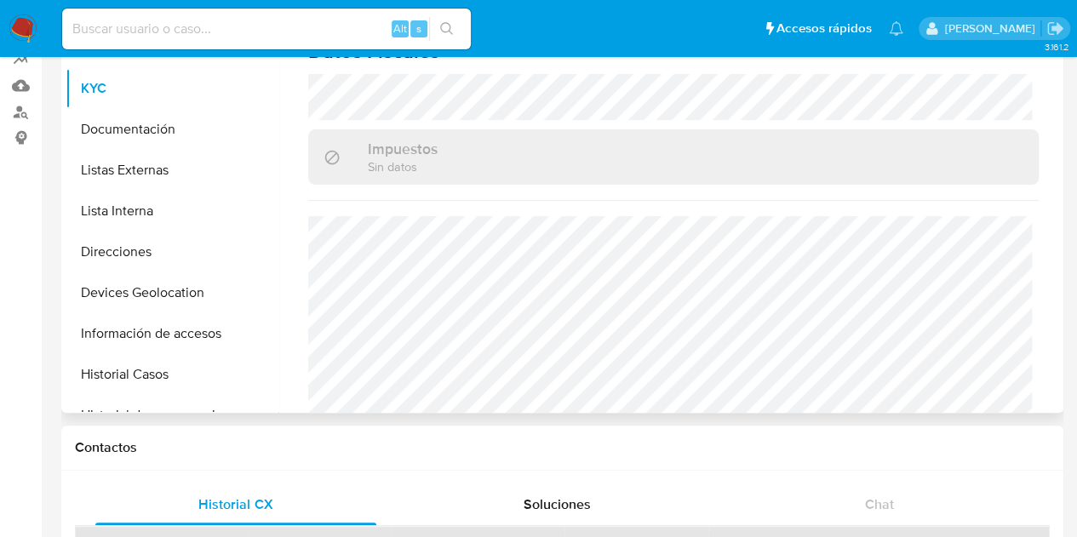
scroll to position [170, 0]
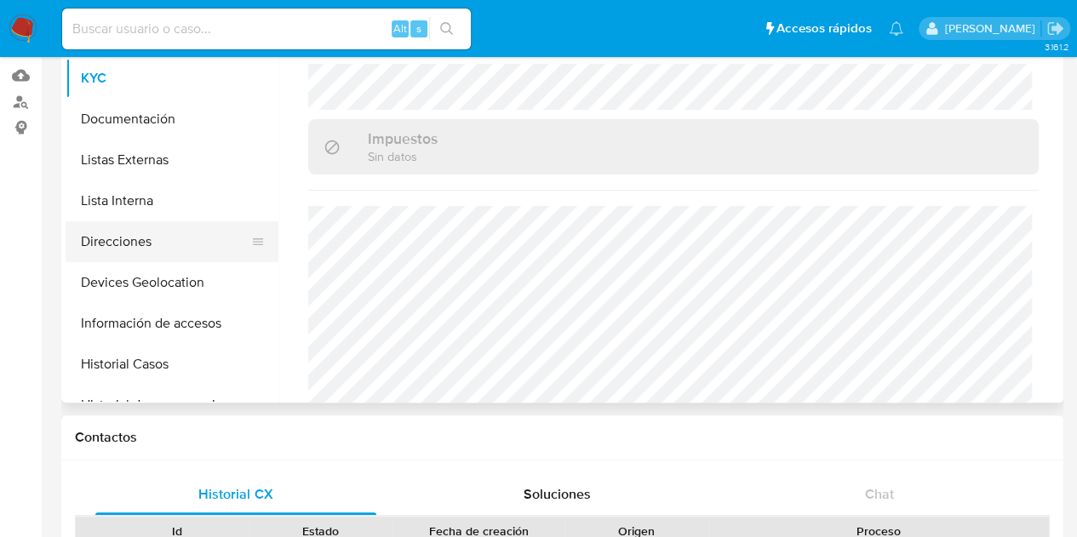
click at [146, 240] on button "Direcciones" at bounding box center [165, 241] width 199 height 41
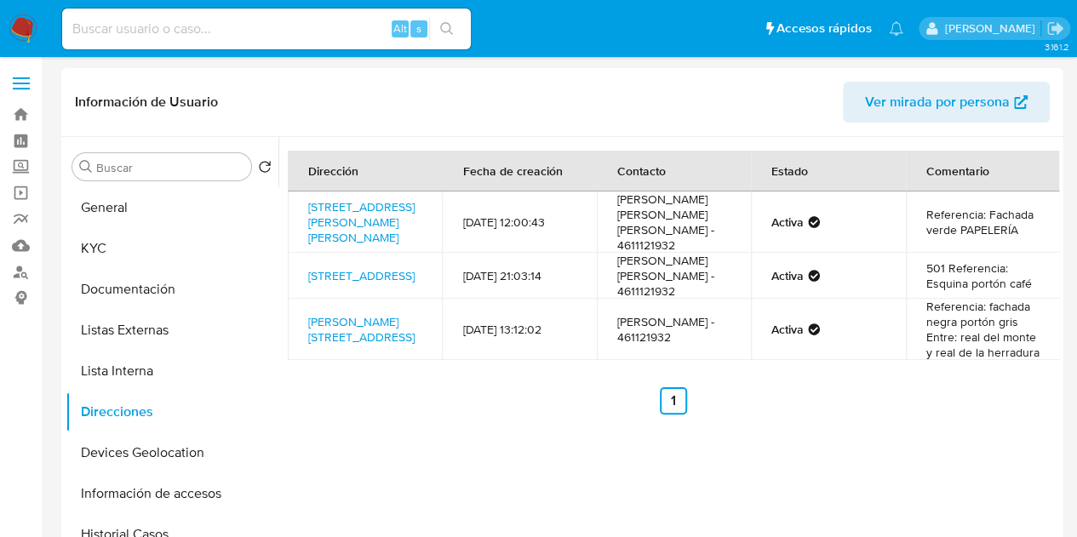
scroll to position [0, 0]
click at [191, 207] on button "General" at bounding box center [165, 207] width 199 height 41
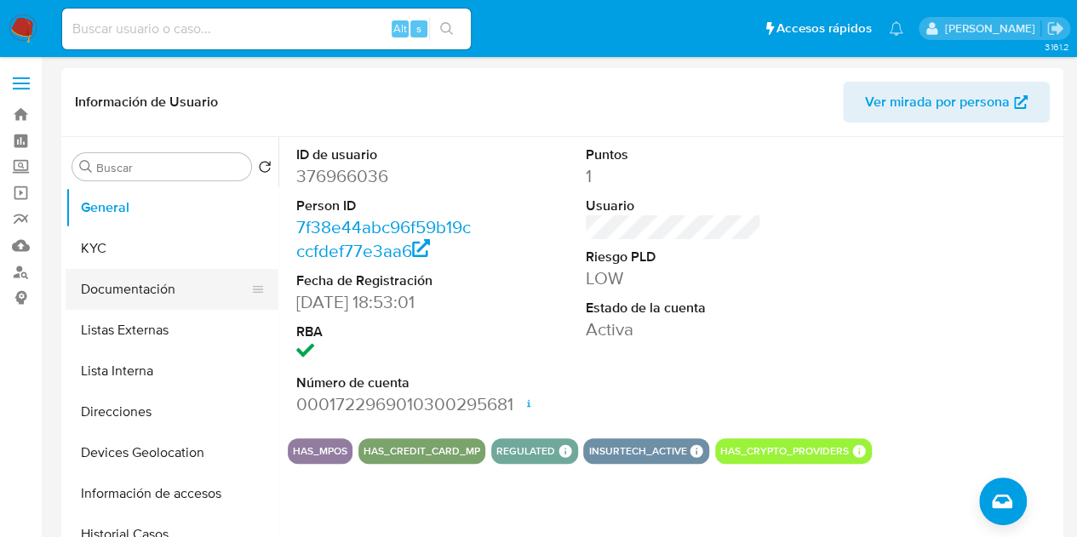
click at [159, 291] on button "Documentación" at bounding box center [165, 289] width 199 height 41
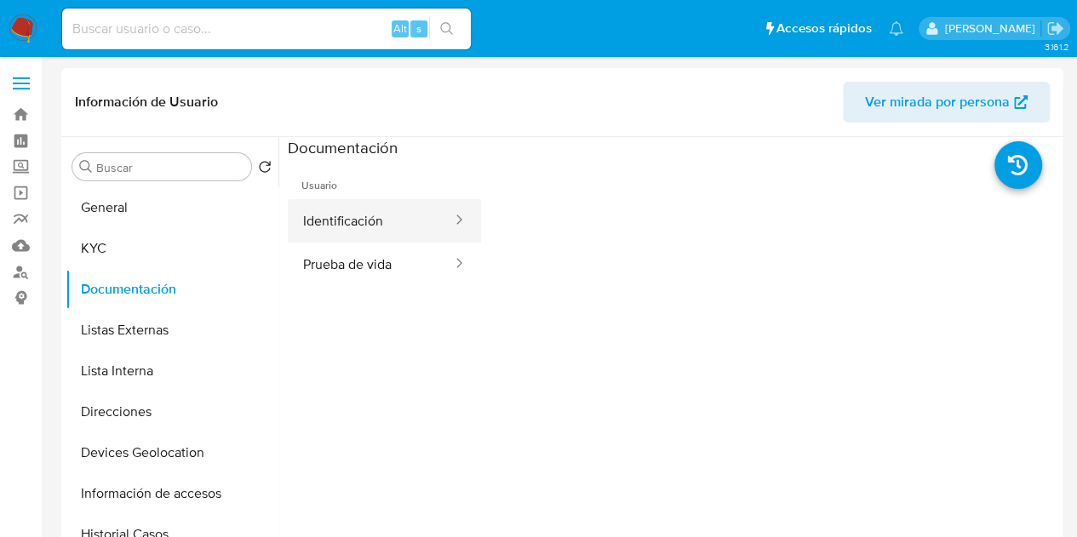
click at [373, 220] on button "Identificación" at bounding box center [371, 220] width 166 height 43
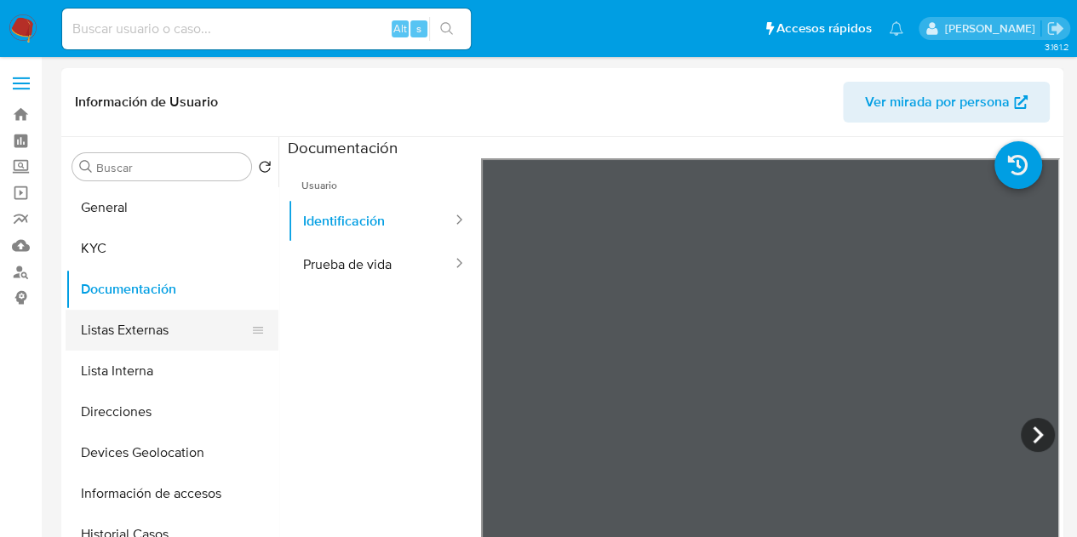
click at [177, 345] on button "Listas Externas" at bounding box center [165, 330] width 199 height 41
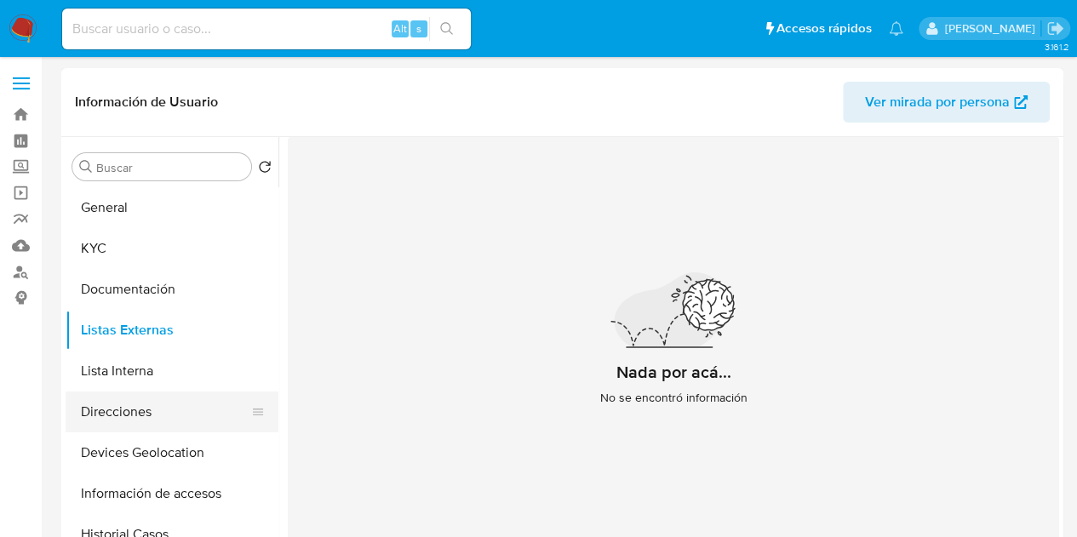
click at [187, 399] on button "Direcciones" at bounding box center [165, 411] width 199 height 41
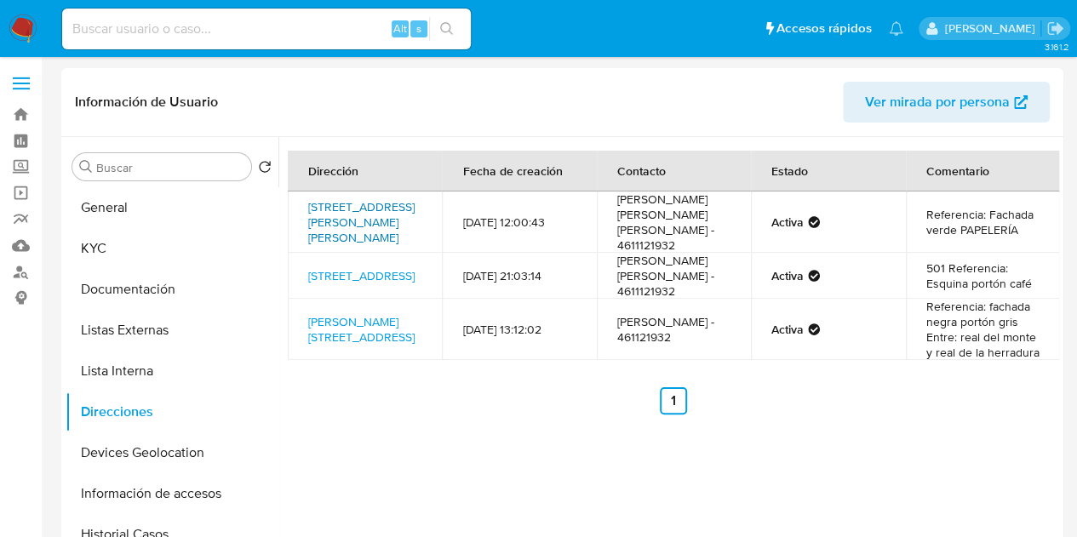
click at [346, 213] on link "Calle Segundo Anillo Poniente 322, Celaya, Guanajuato, 38024, Mexico 322" at bounding box center [361, 222] width 106 height 48
click at [160, 285] on button "Documentación" at bounding box center [165, 289] width 199 height 41
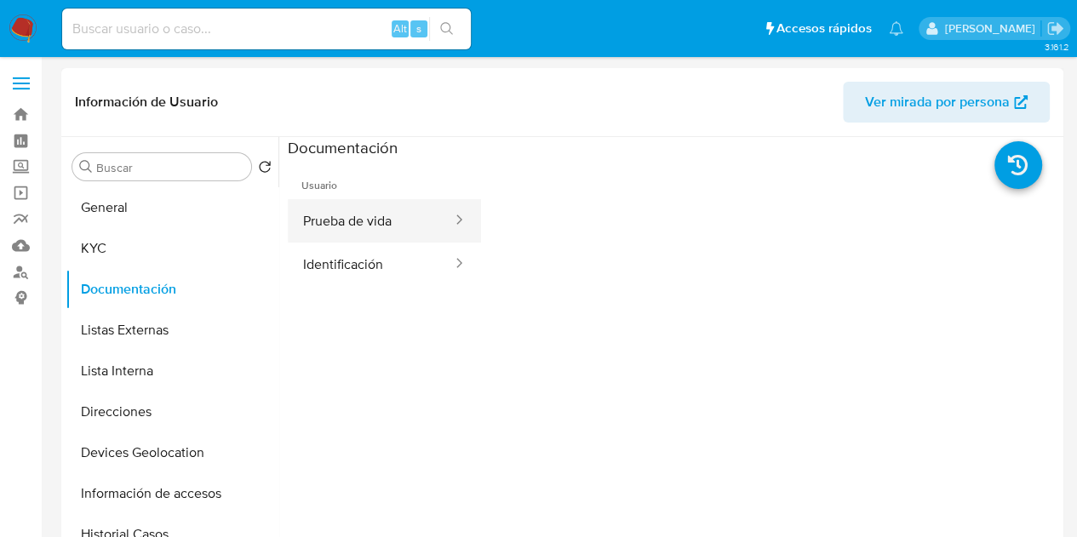
click at [399, 204] on button "Prueba de vida" at bounding box center [371, 220] width 166 height 43
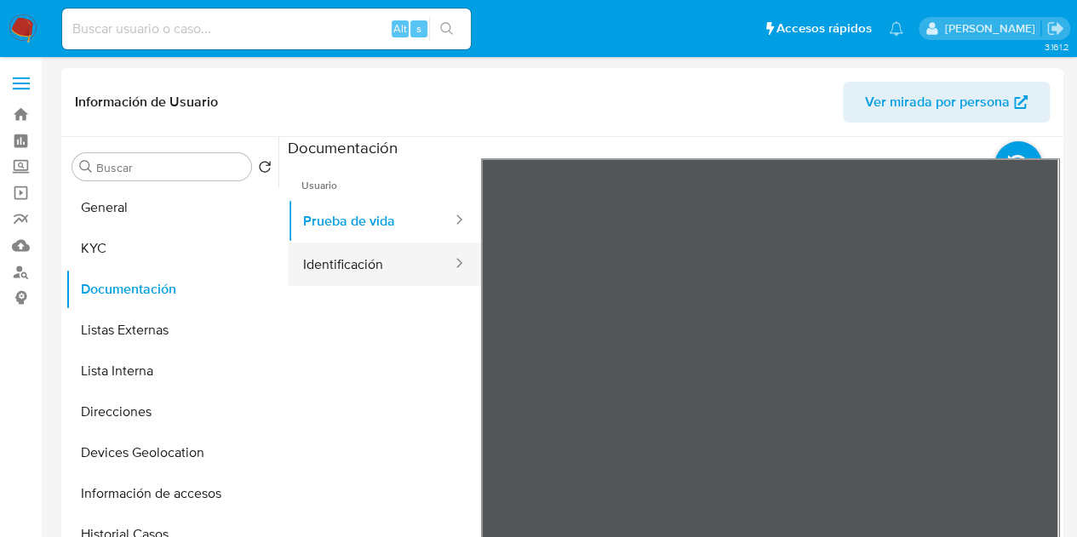
click at [391, 263] on button "Identificación" at bounding box center [371, 264] width 166 height 43
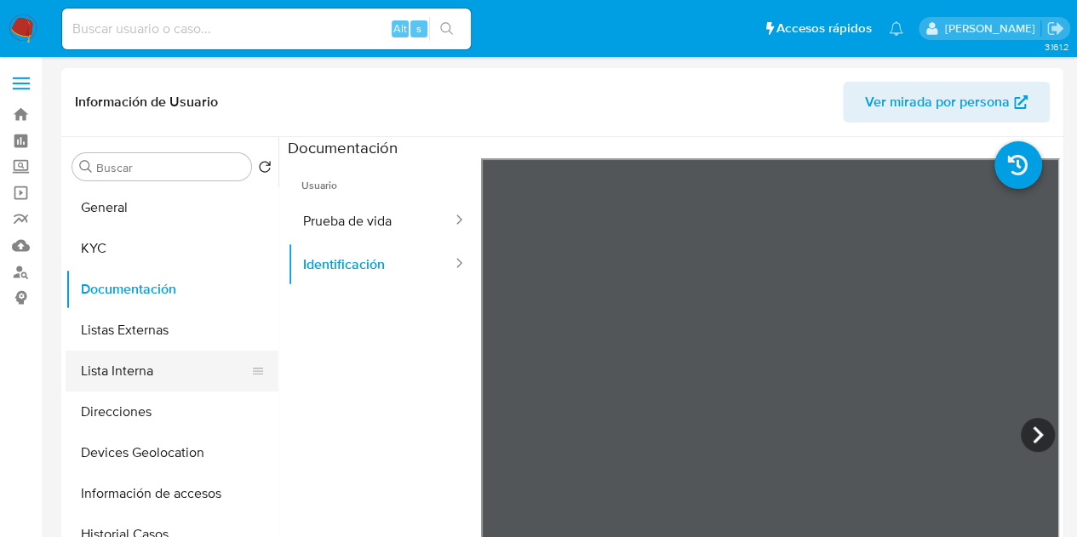
click at [134, 371] on button "Lista Interna" at bounding box center [165, 371] width 199 height 41
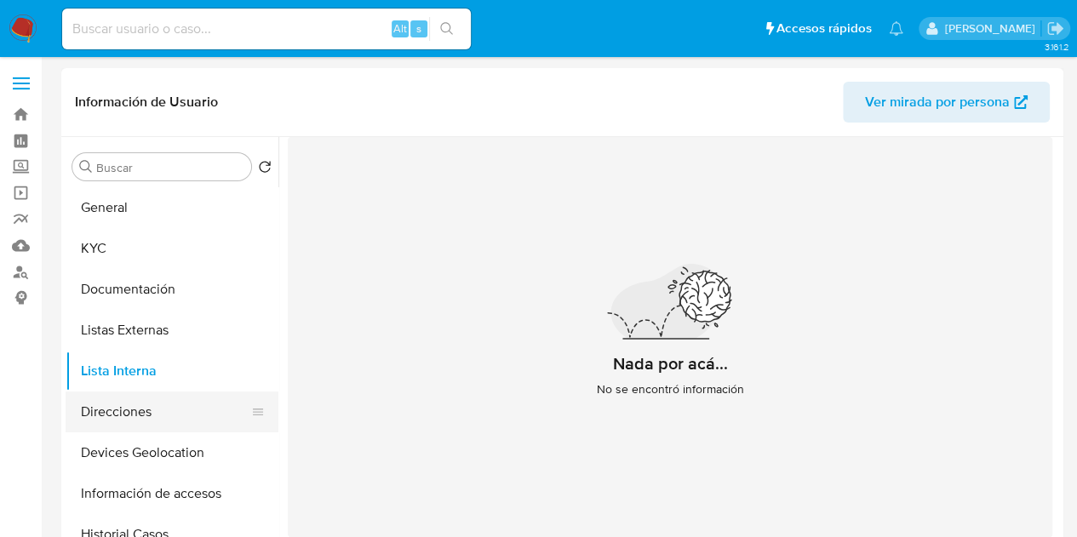
click at [145, 414] on button "Direcciones" at bounding box center [165, 411] width 199 height 41
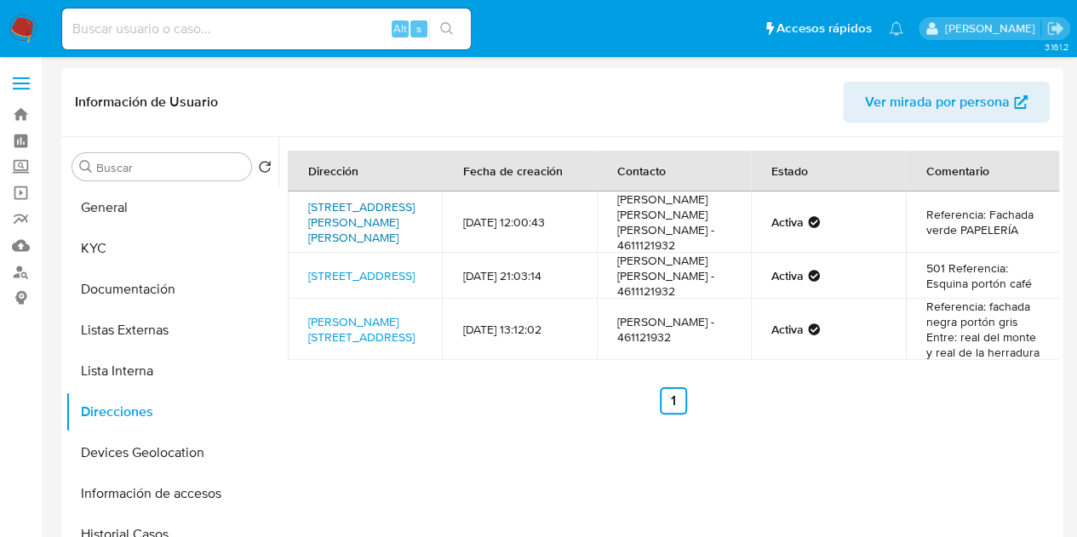
click at [352, 217] on link "Calle Segundo Anillo Poniente 322, Celaya, Guanajuato, 38024, Mexico 322" at bounding box center [361, 222] width 106 height 48
click at [356, 336] on link "Segundo Anillo Poniente 308, Celaya, Guanajuato, 38024, Mexico 308" at bounding box center [361, 329] width 106 height 32
click at [362, 274] on link "V.del Pedreg 501, Celaya, Guanajuato, 38095, Mexico 501" at bounding box center [361, 275] width 106 height 17
click at [20, 161] on label "Screening" at bounding box center [101, 167] width 203 height 26
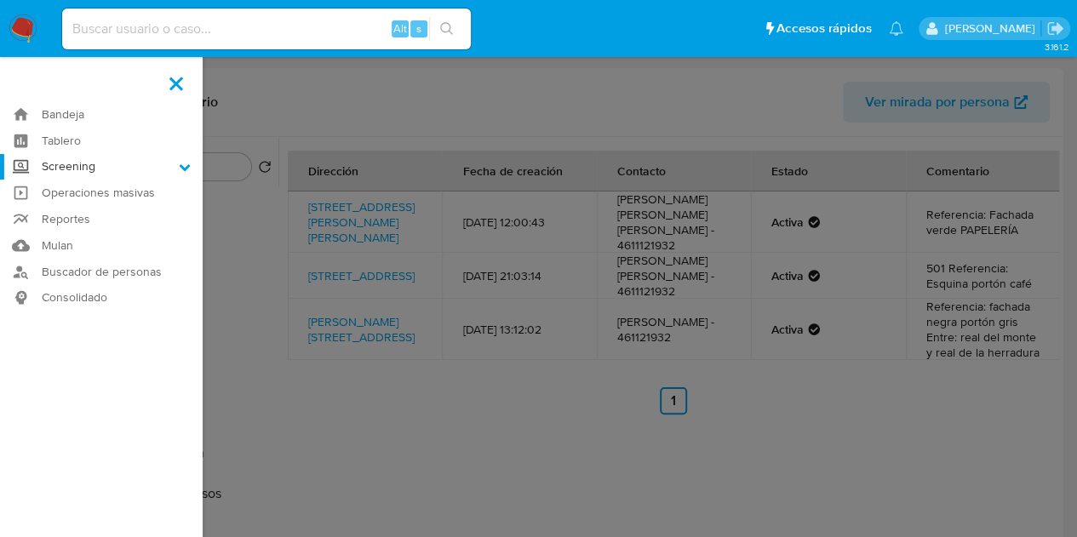
click at [0, 0] on input "Screening" at bounding box center [0, 0] width 0 height 0
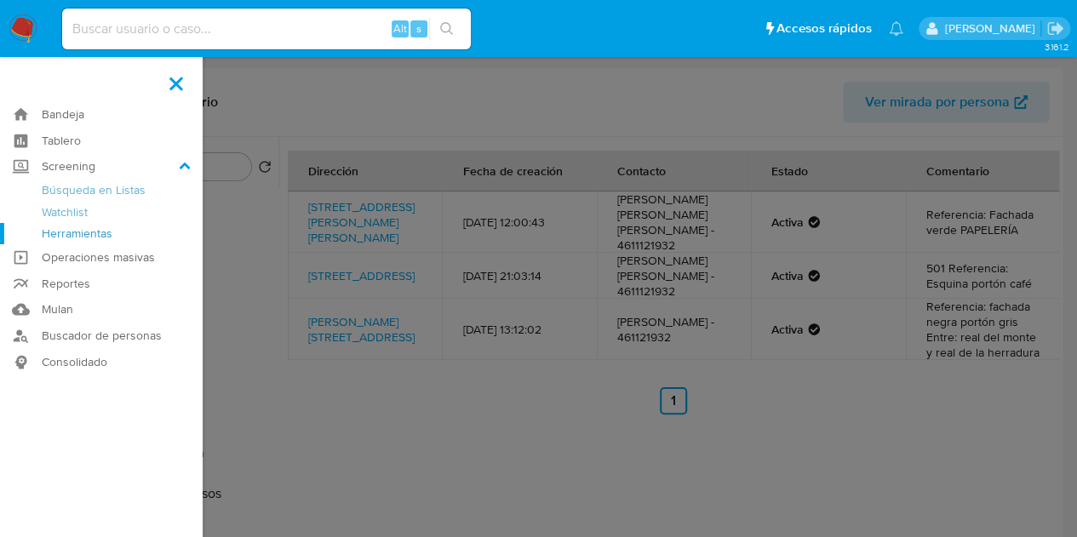
click at [100, 237] on link "Herramientas" at bounding box center [101, 233] width 203 height 21
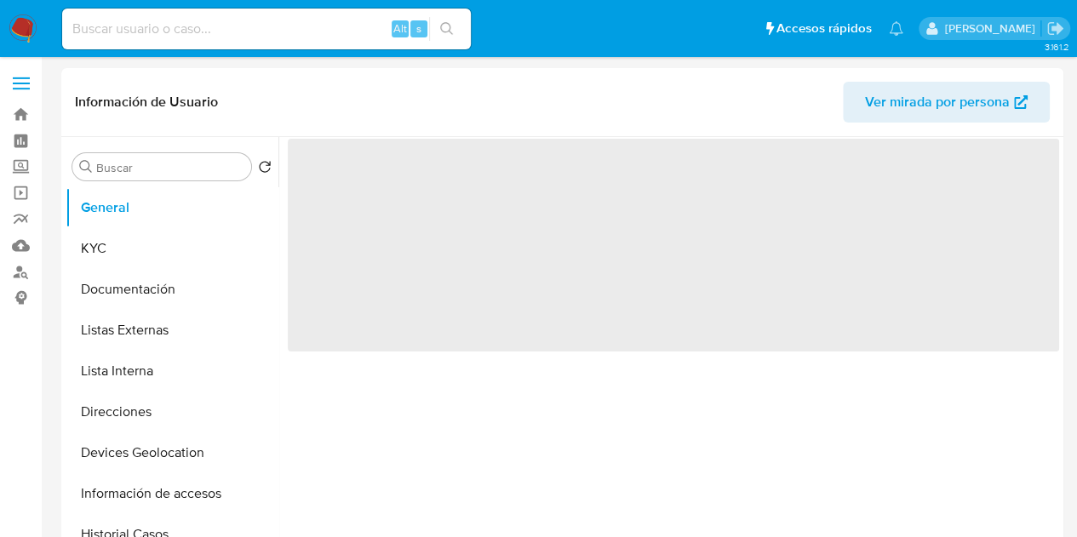
select select "10"
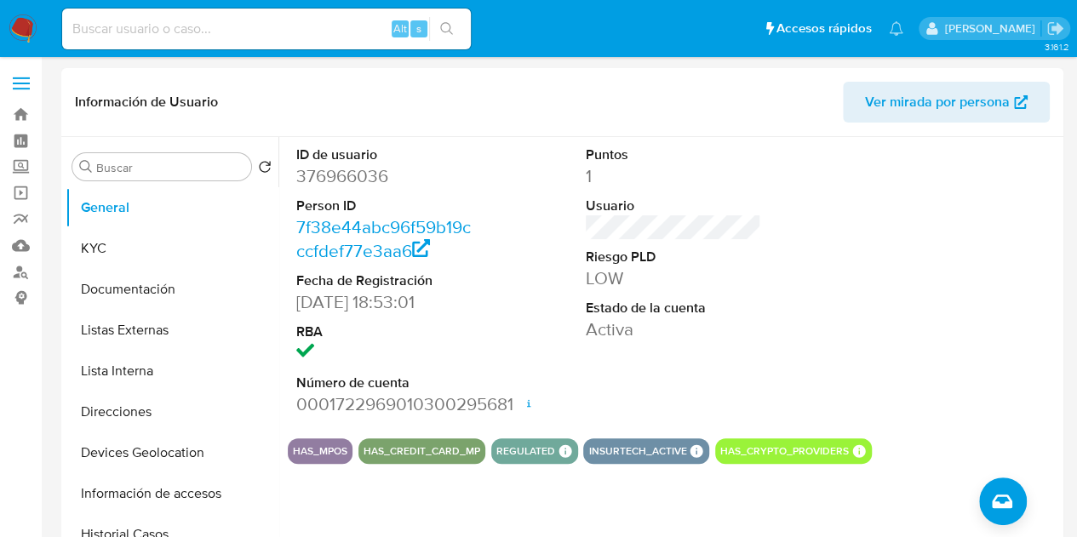
click at [715, 94] on header "Información de Usuario Ver mirada por persona" at bounding box center [562, 102] width 974 height 41
click at [720, 260] on dt "Riesgo PLD" at bounding box center [674, 257] width 176 height 19
click at [157, 239] on button "KYC" at bounding box center [165, 248] width 199 height 41
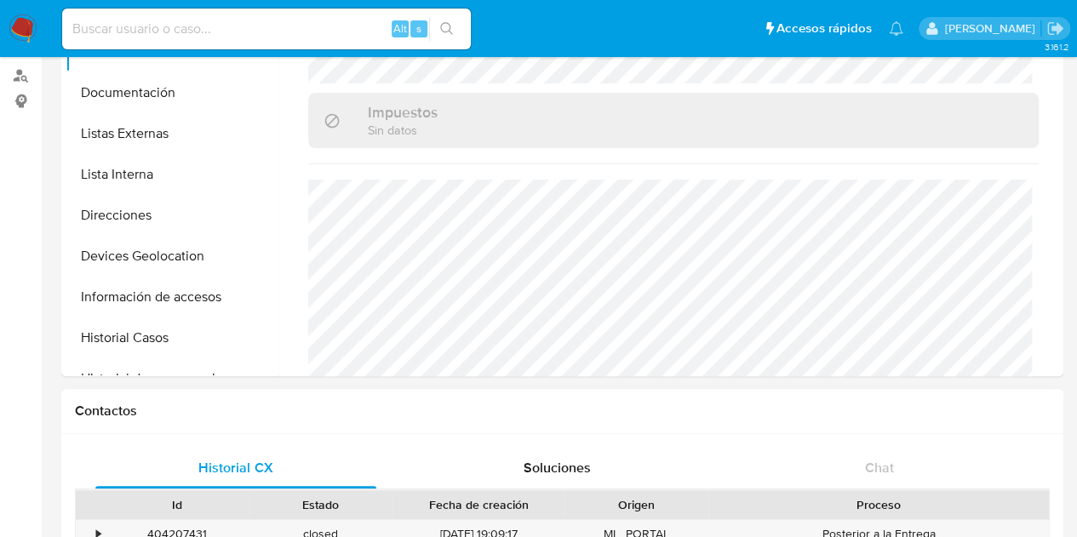
scroll to position [85, 0]
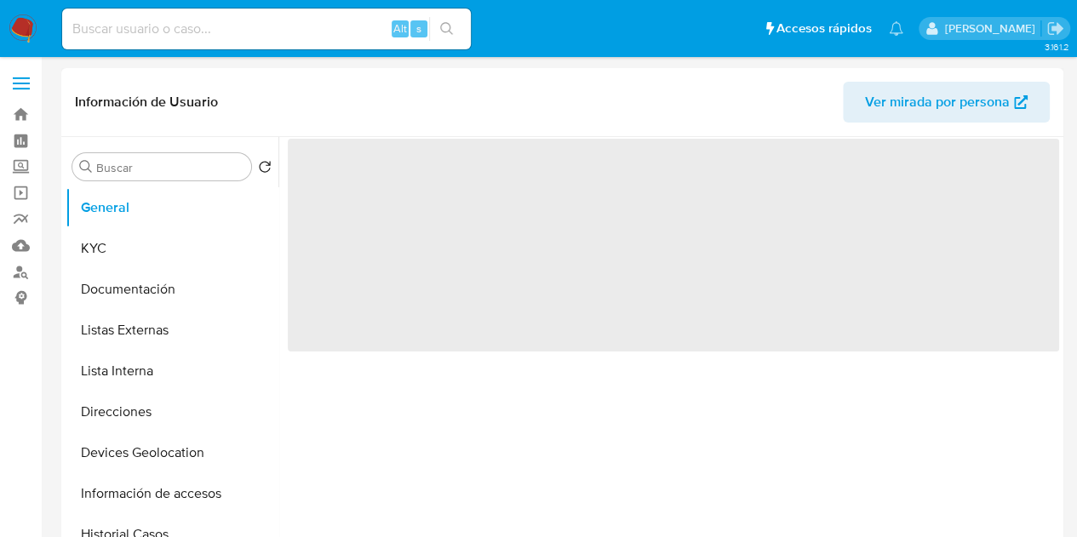
select select "10"
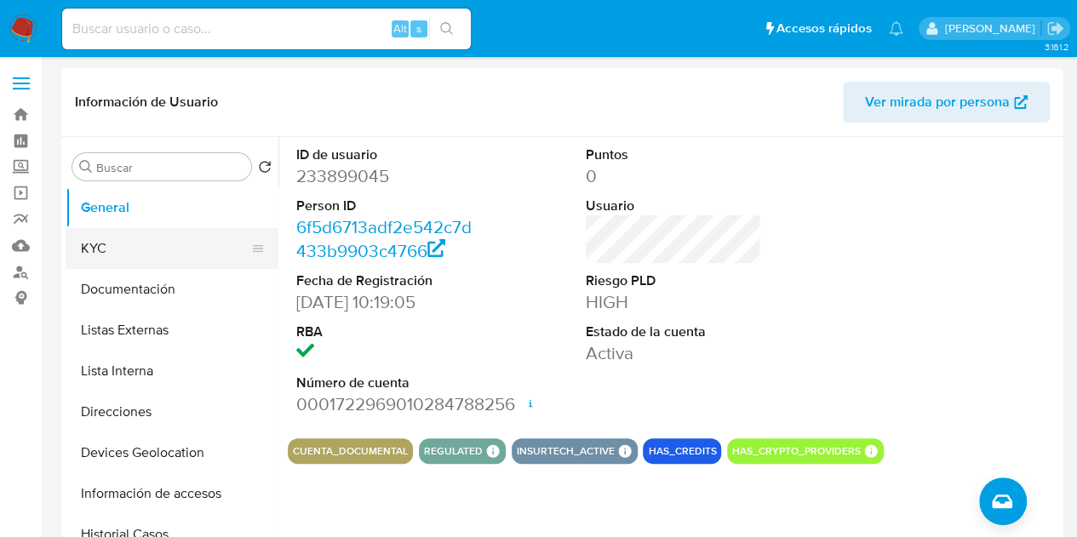
click at [111, 249] on button "KYC" at bounding box center [165, 248] width 199 height 41
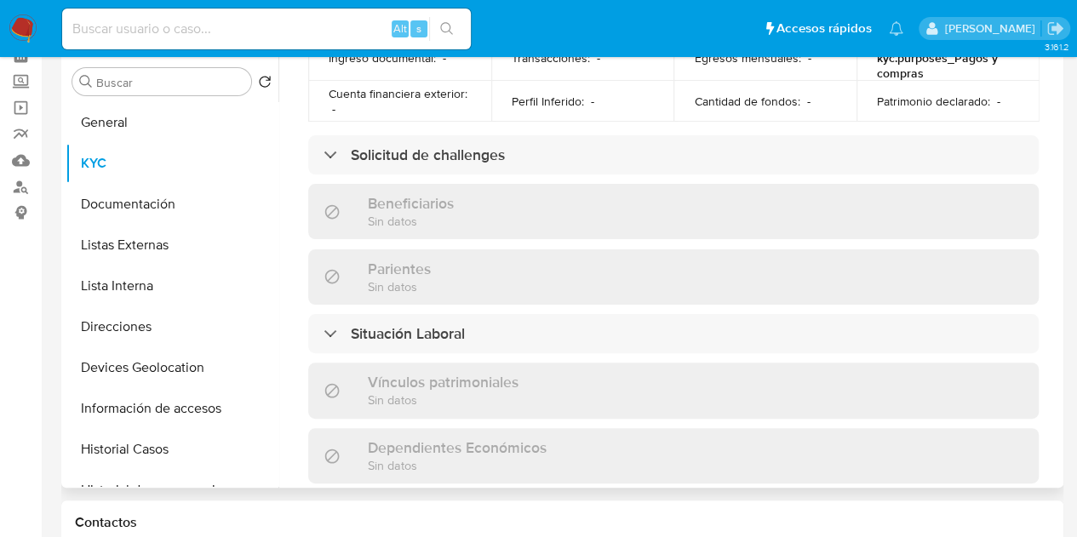
scroll to position [648, 0]
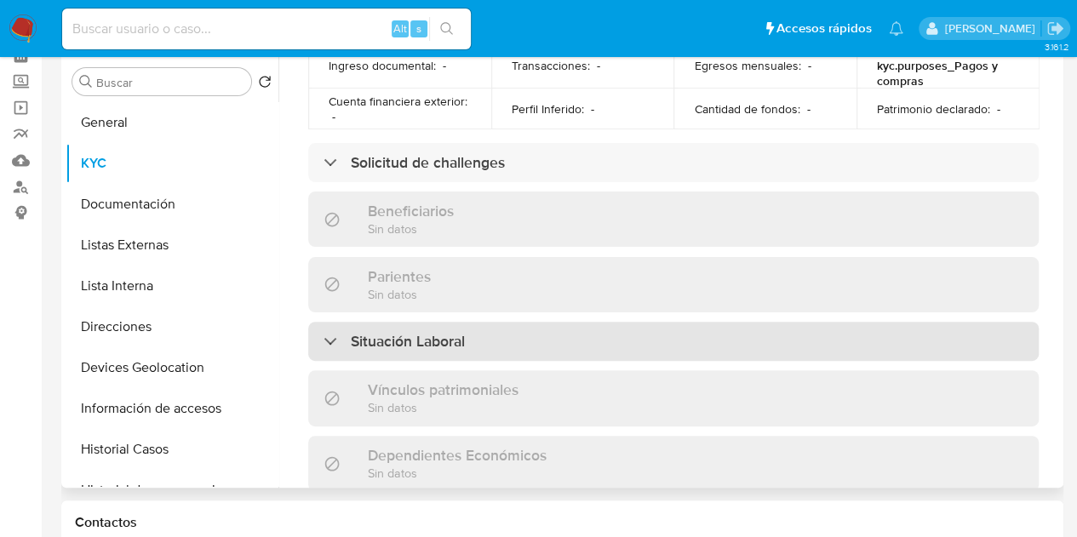
click at [417, 338] on h3 "Situación Laboral" at bounding box center [408, 341] width 114 height 19
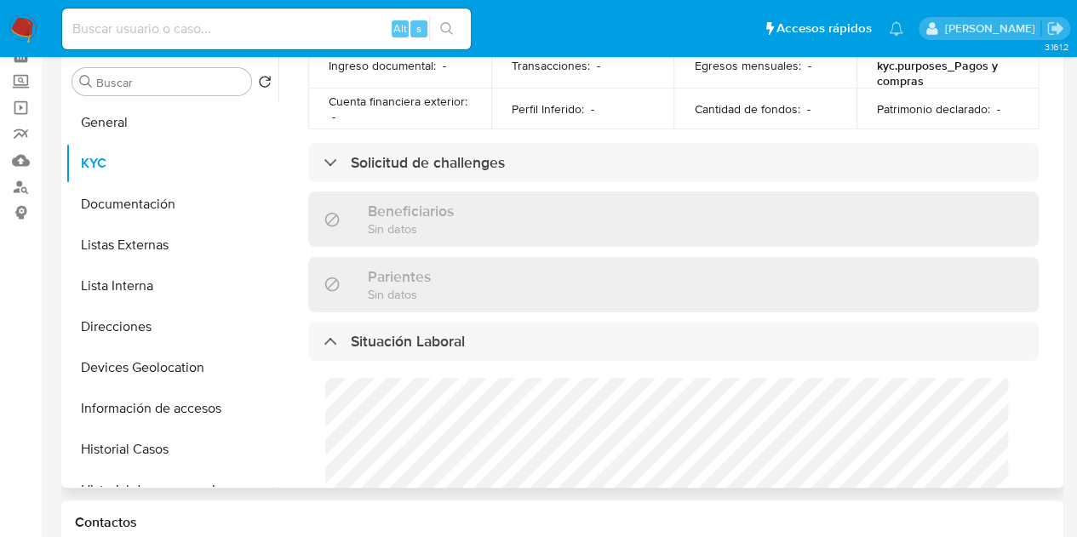
scroll to position [36, 0]
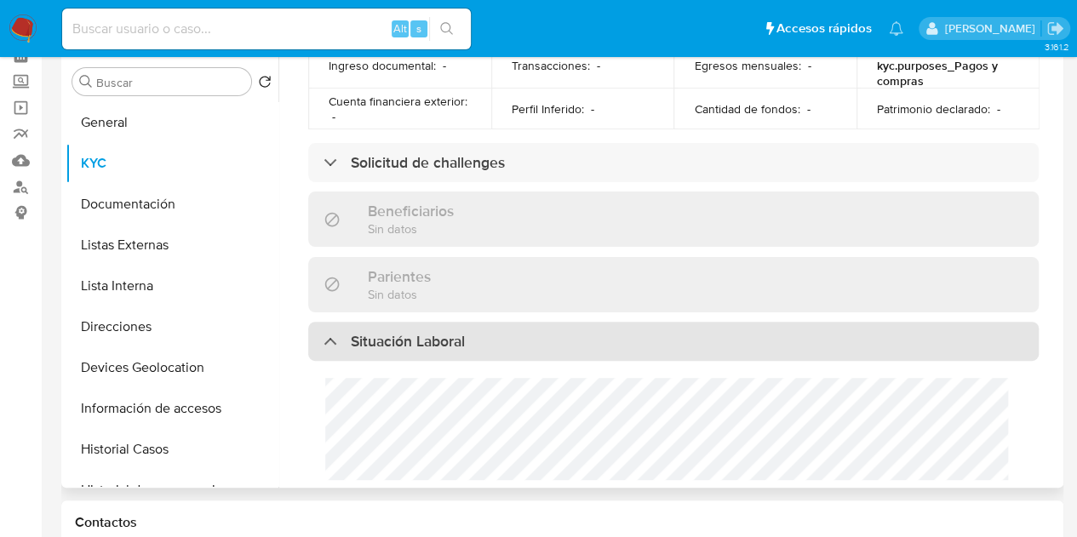
click at [428, 332] on h3 "Situación Laboral" at bounding box center [408, 341] width 114 height 19
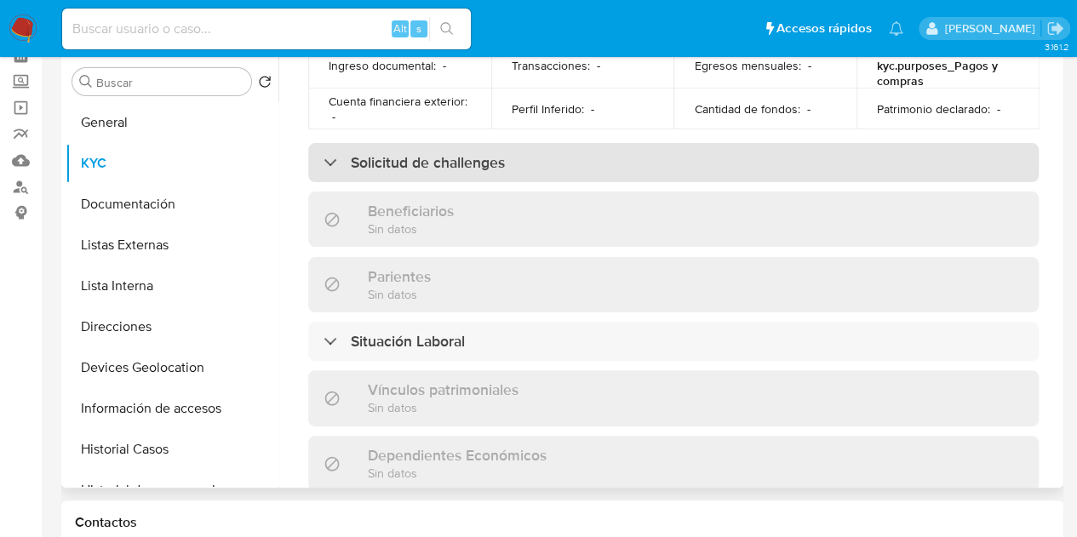
click at [425, 154] on h3 "Solicitud de challenges" at bounding box center [428, 162] width 154 height 19
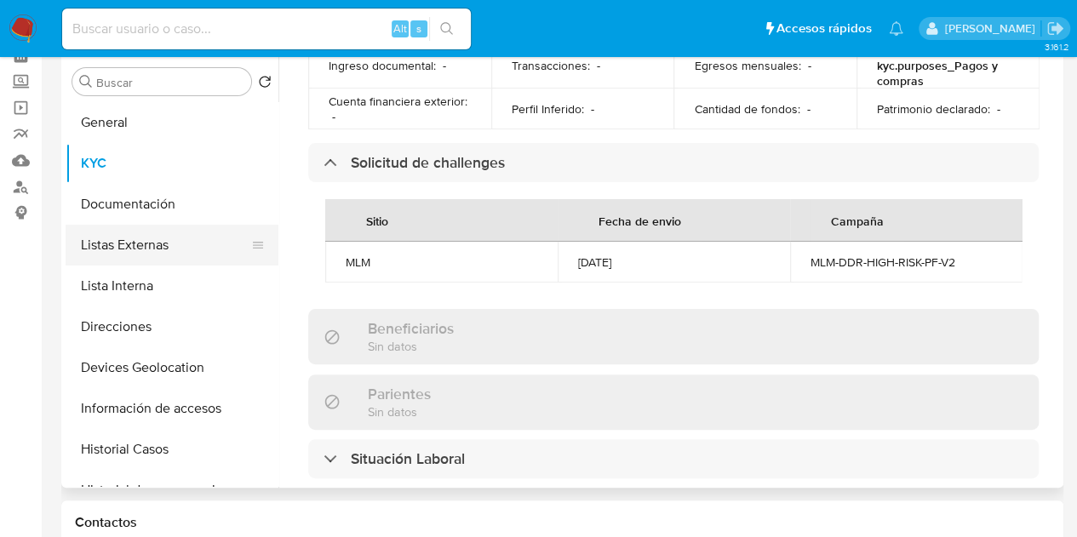
click at [133, 255] on button "Listas Externas" at bounding box center [165, 245] width 199 height 41
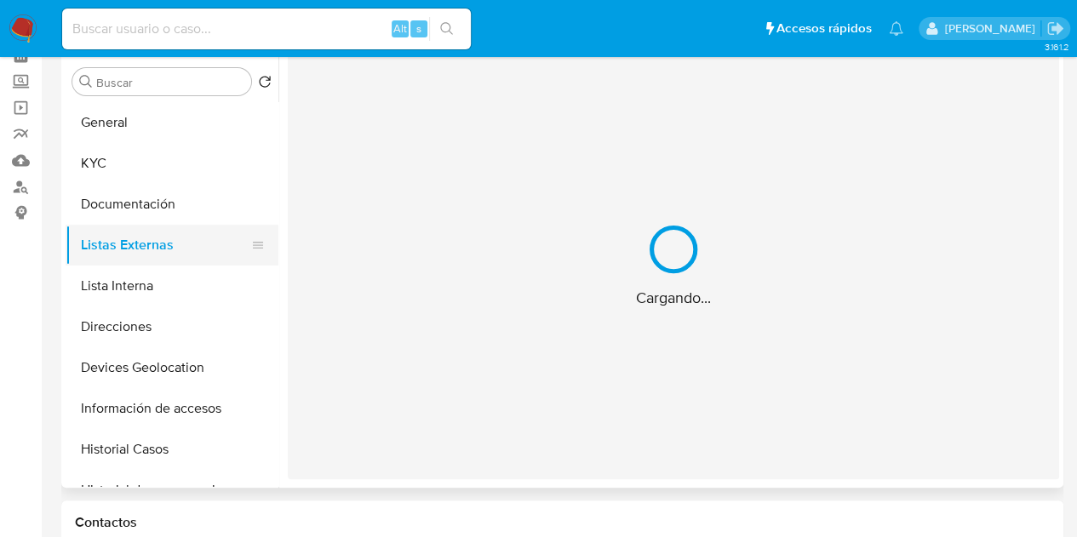
scroll to position [0, 0]
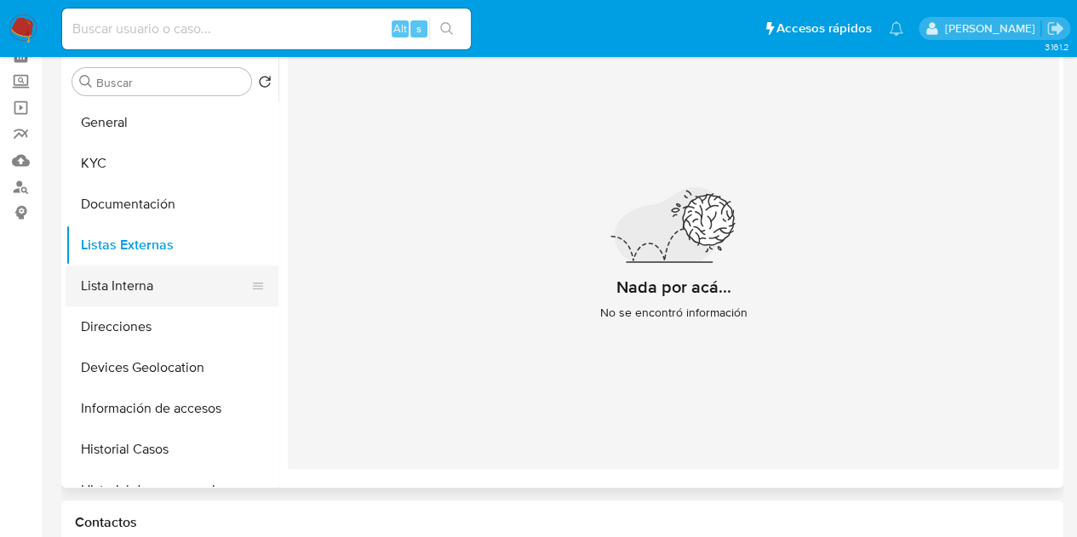
click at [145, 280] on button "Lista Interna" at bounding box center [165, 286] width 199 height 41
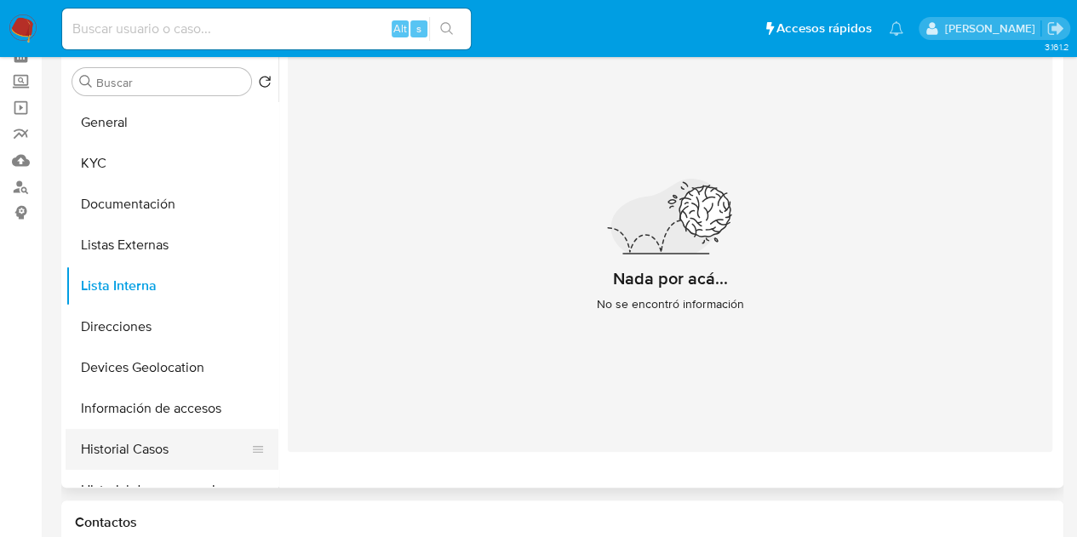
click at [161, 443] on button "Historial Casos" at bounding box center [165, 449] width 199 height 41
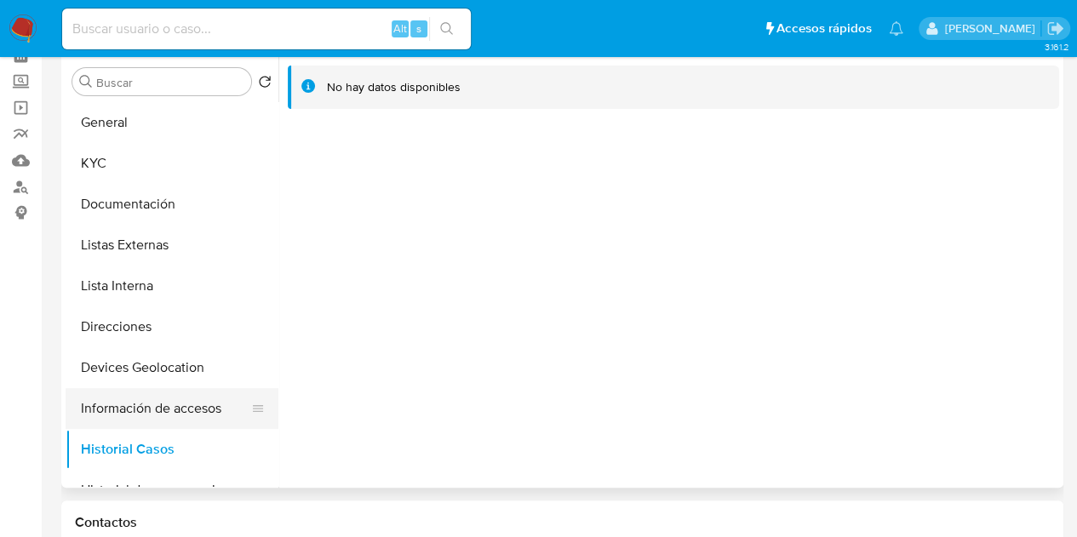
click at [220, 406] on button "Información de accesos" at bounding box center [165, 408] width 199 height 41
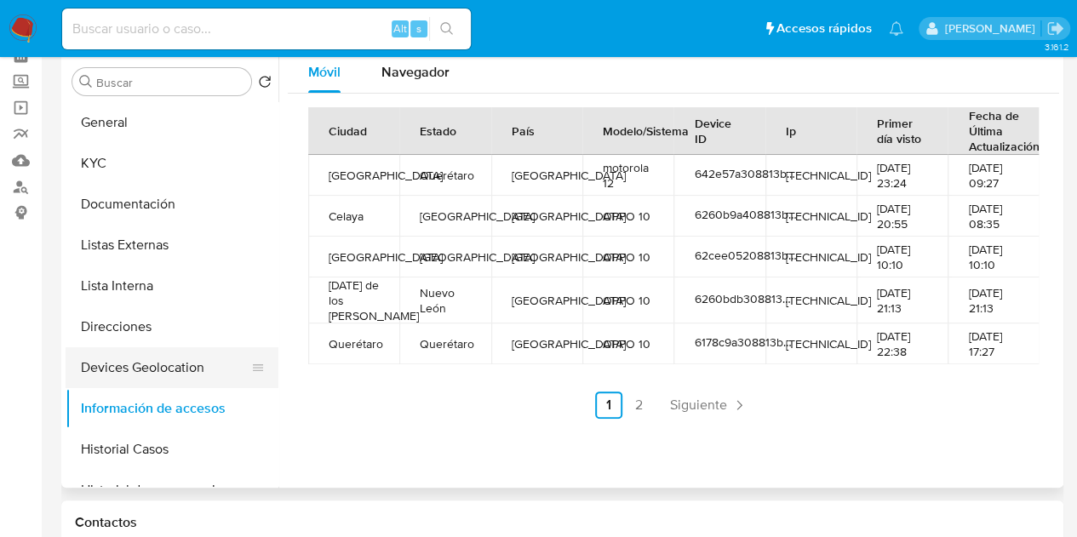
click at [166, 369] on button "Devices Geolocation" at bounding box center [165, 367] width 199 height 41
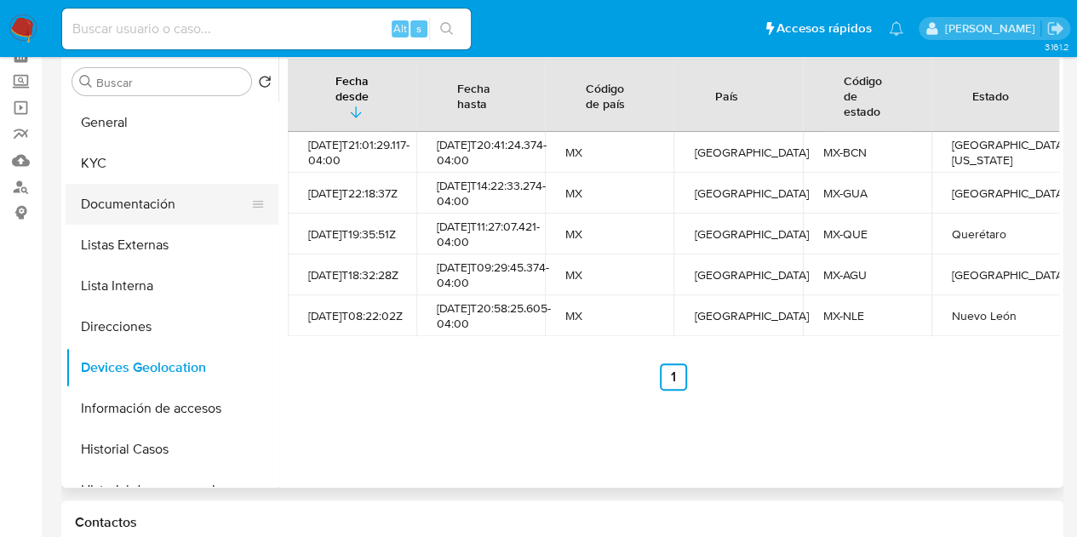
click at [140, 196] on button "Documentación" at bounding box center [165, 204] width 199 height 41
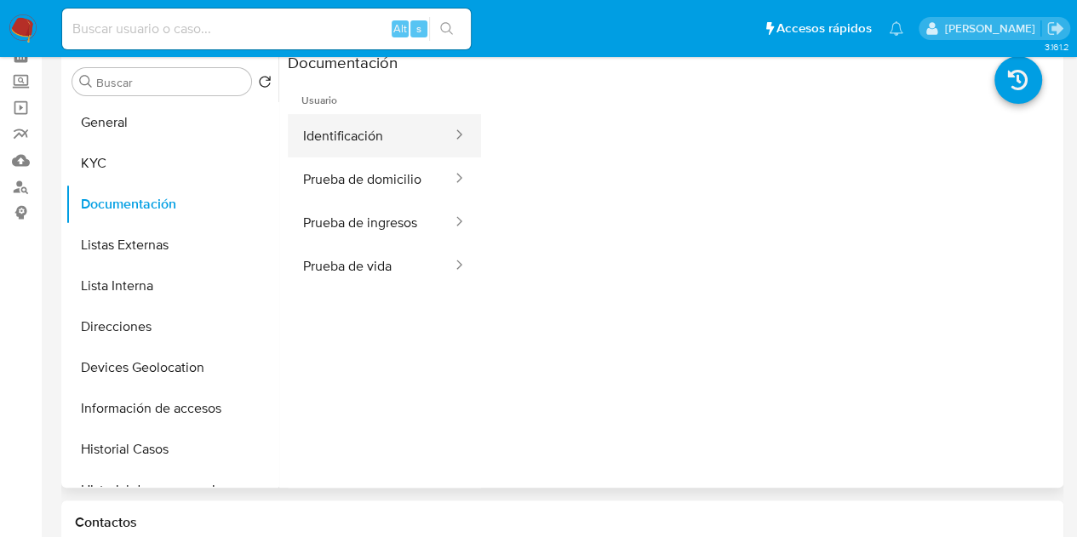
click at [386, 141] on button "Identificación" at bounding box center [371, 135] width 166 height 43
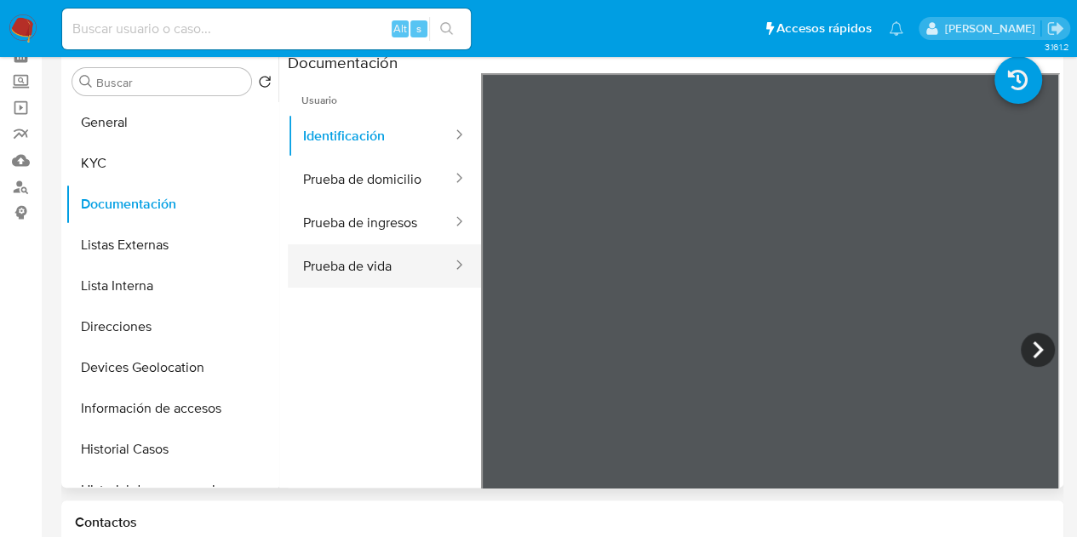
click at [382, 273] on button "Prueba de vida" at bounding box center [371, 265] width 166 height 43
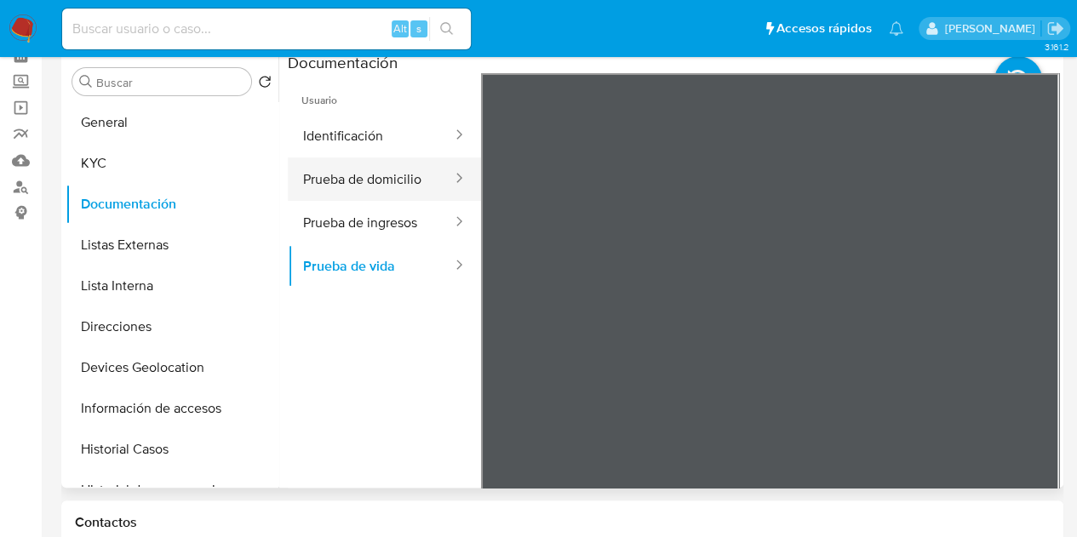
click at [370, 167] on button "Prueba de domicilio" at bounding box center [371, 178] width 166 height 43
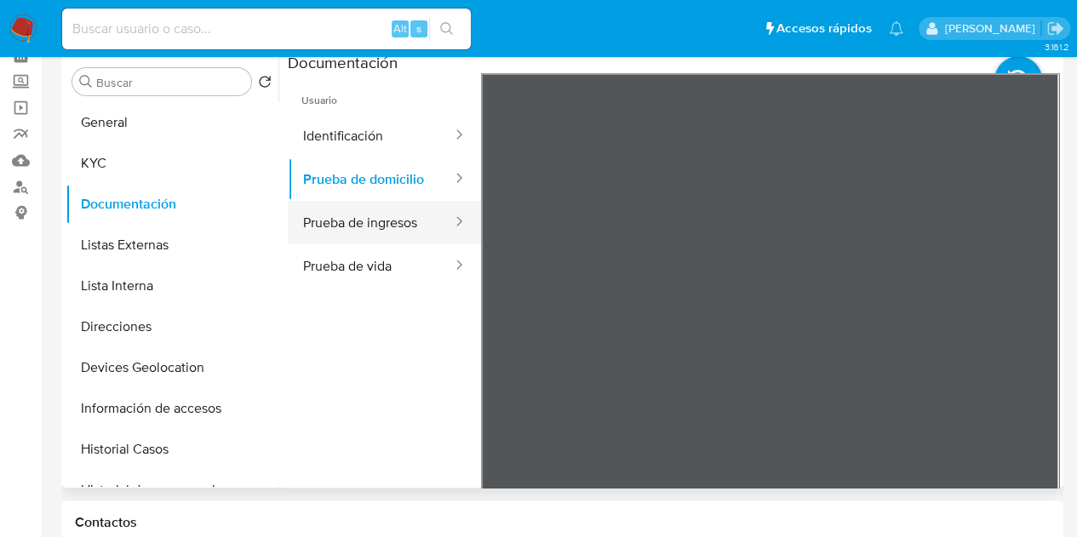
click at [404, 234] on button "Prueba de ingresos" at bounding box center [371, 222] width 166 height 43
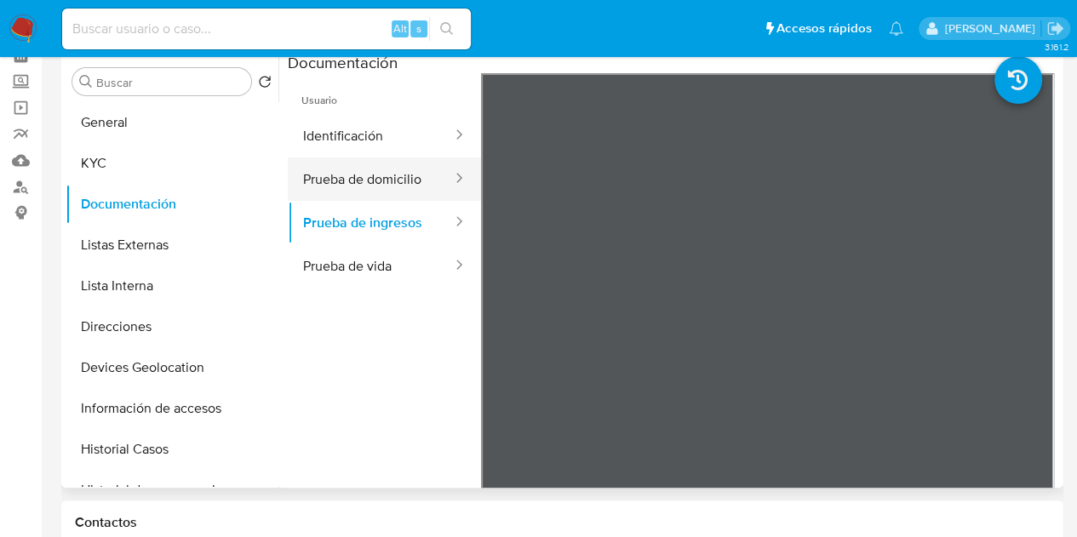
click at [379, 186] on button "Prueba de domicilio" at bounding box center [371, 178] width 166 height 43
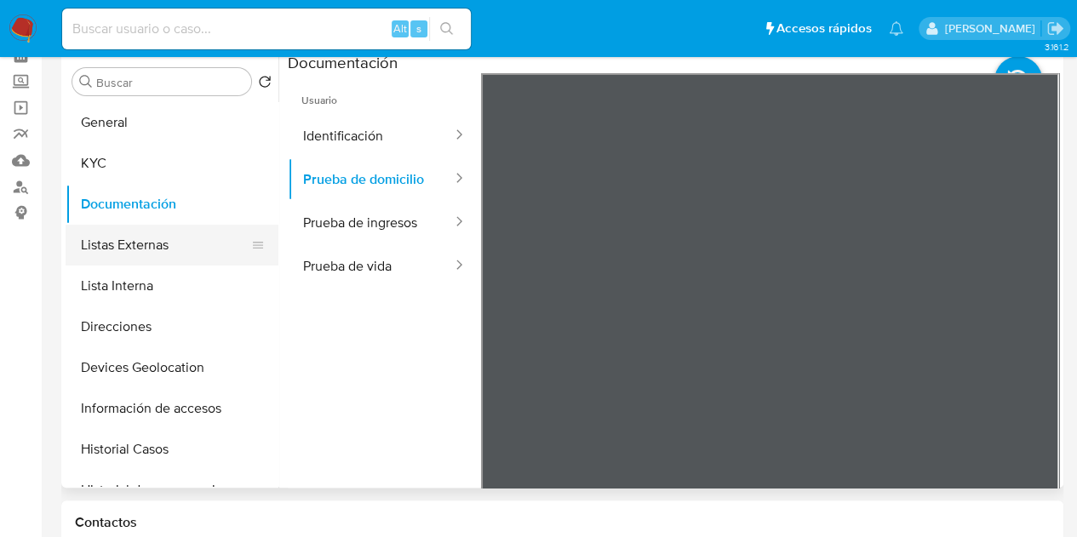
click at [155, 248] on button "Listas Externas" at bounding box center [165, 245] width 199 height 41
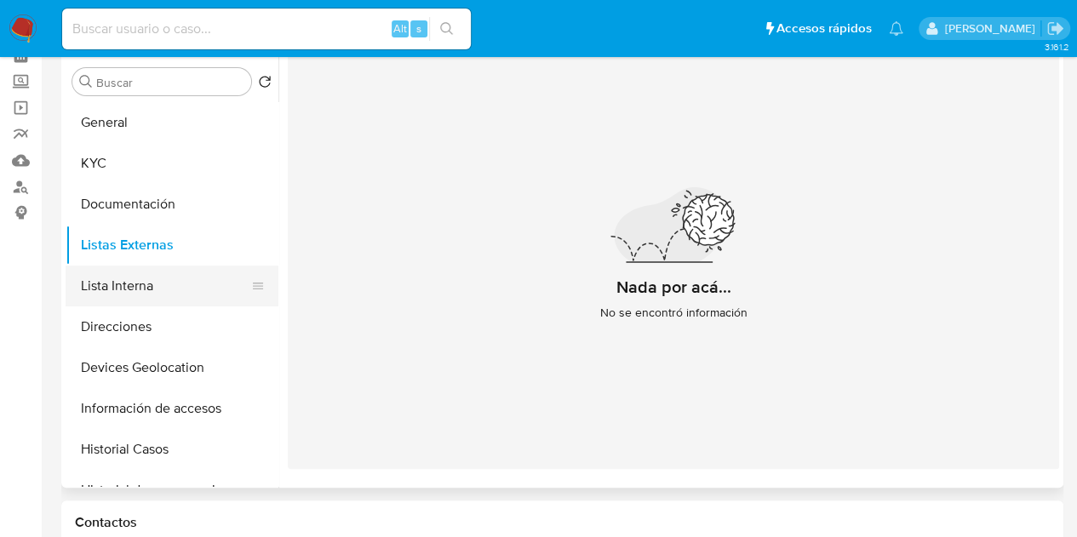
click at [158, 293] on button "Lista Interna" at bounding box center [165, 286] width 199 height 41
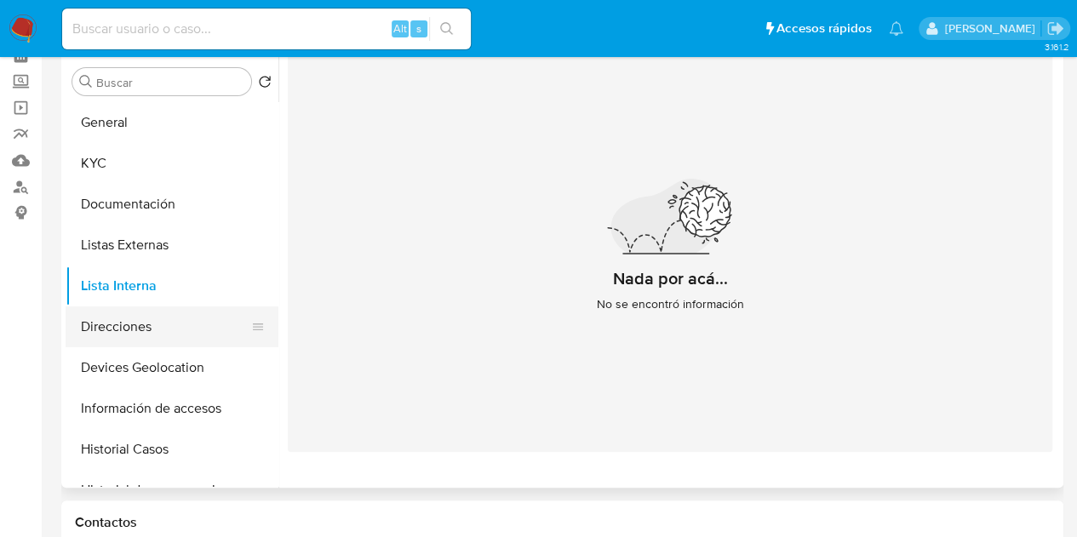
click at [150, 318] on button "Direcciones" at bounding box center [165, 326] width 199 height 41
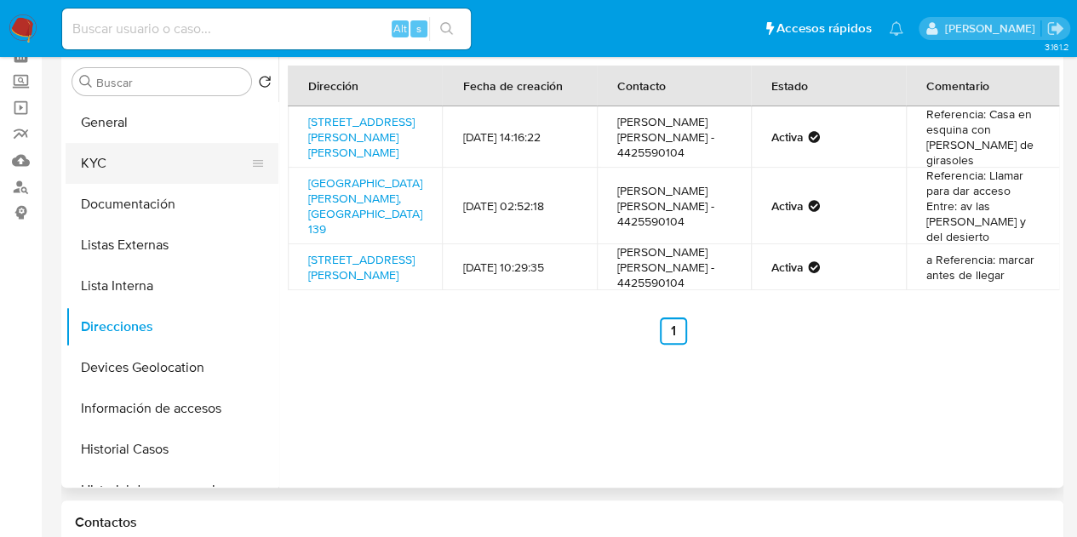
click at [120, 162] on button "KYC" at bounding box center [165, 163] width 199 height 41
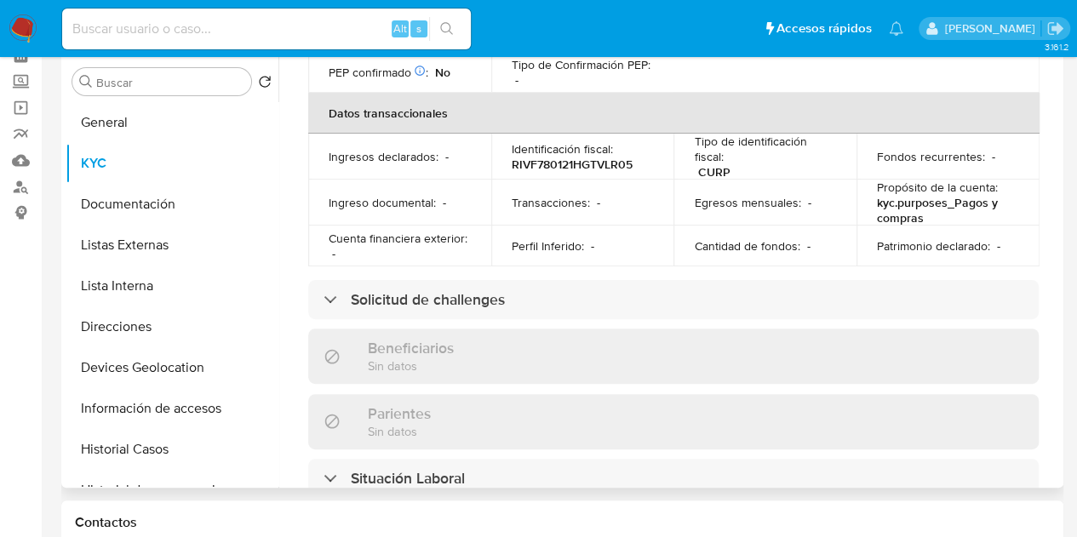
scroll to position [851, 0]
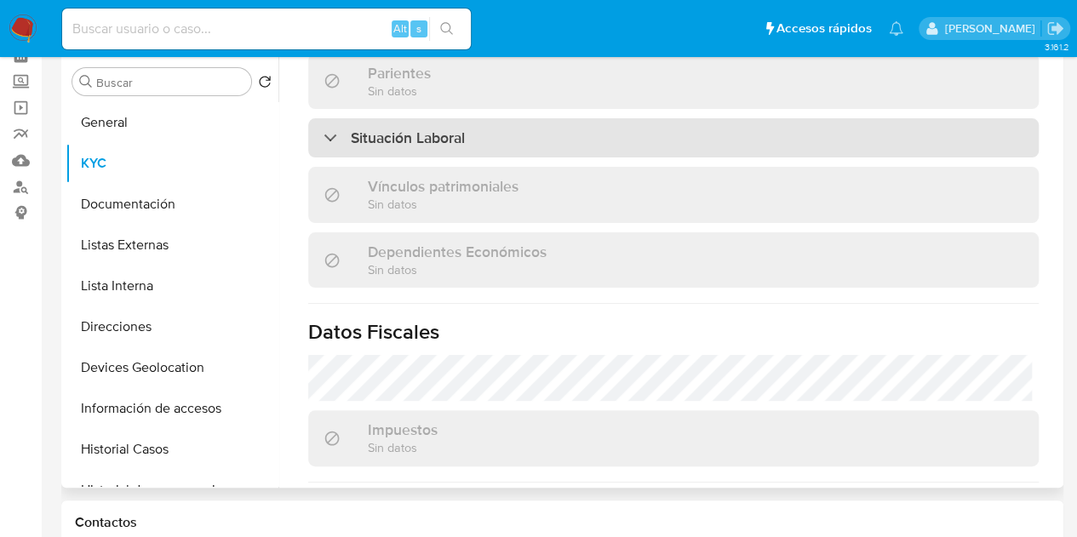
click at [443, 129] on h3 "Situación Laboral" at bounding box center [408, 138] width 114 height 19
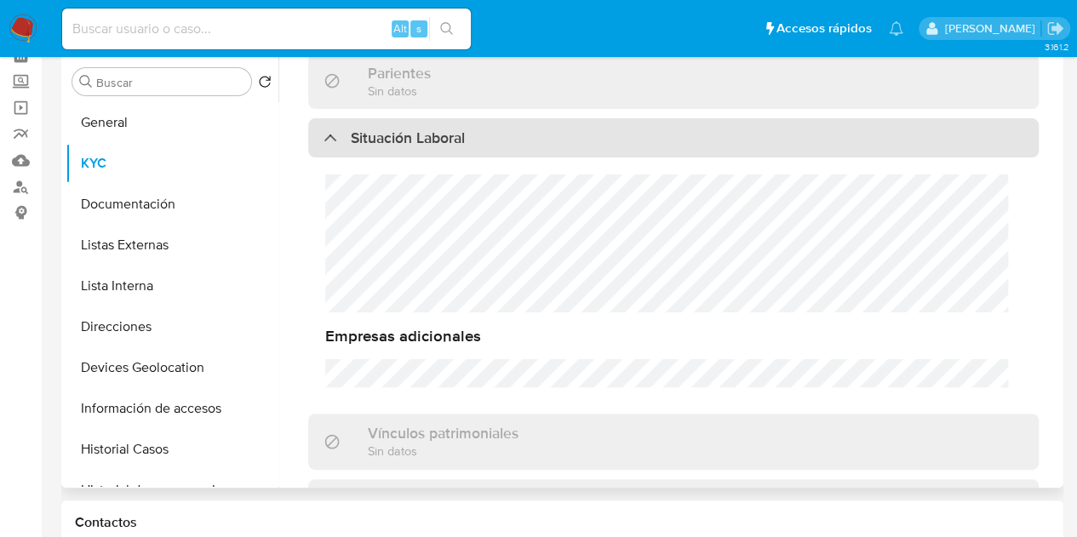
click at [443, 129] on h3 "Situación Laboral" at bounding box center [408, 138] width 114 height 19
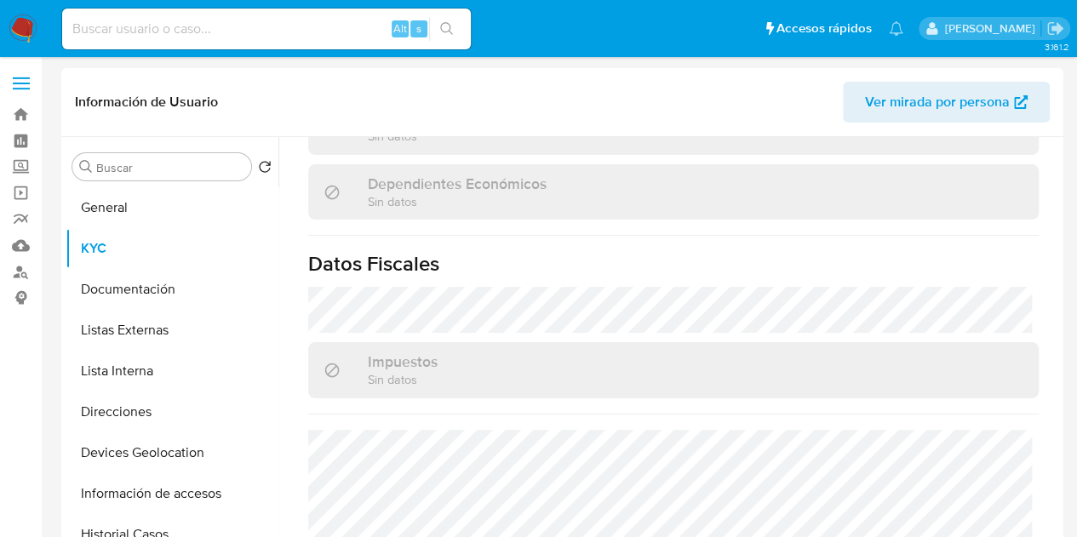
scroll to position [733, 0]
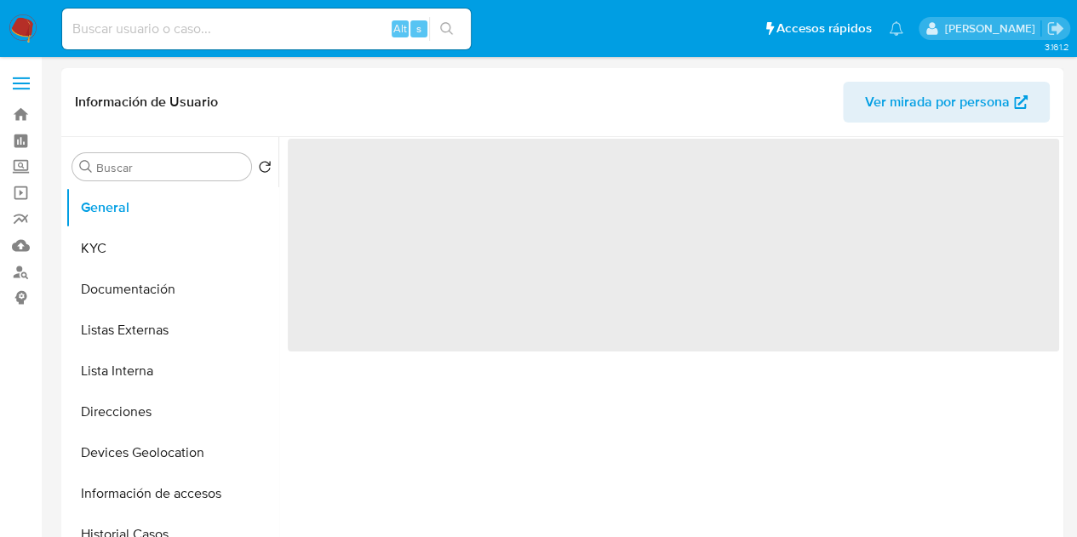
select select "10"
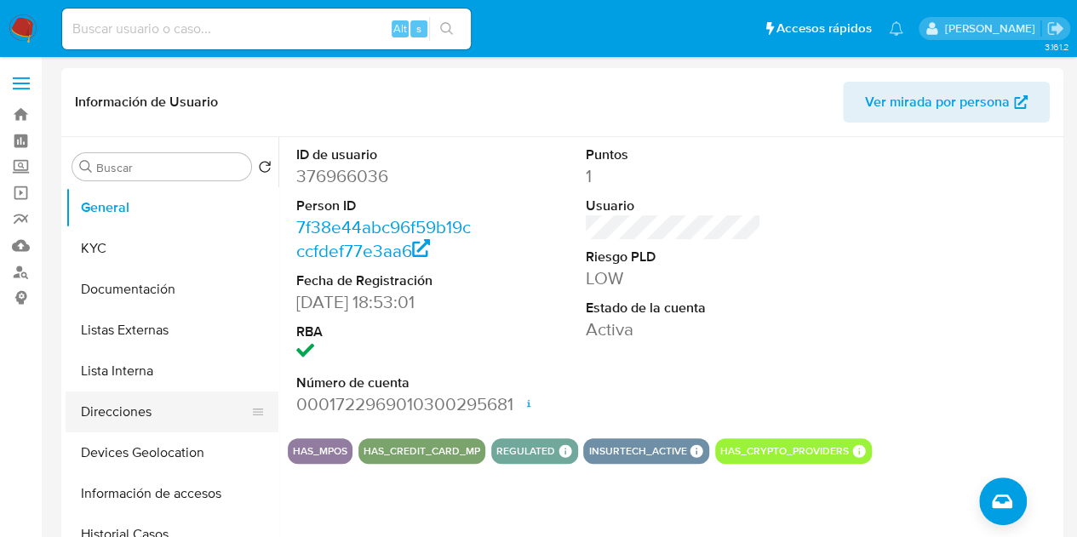
click at [161, 416] on button "Direcciones" at bounding box center [165, 411] width 199 height 41
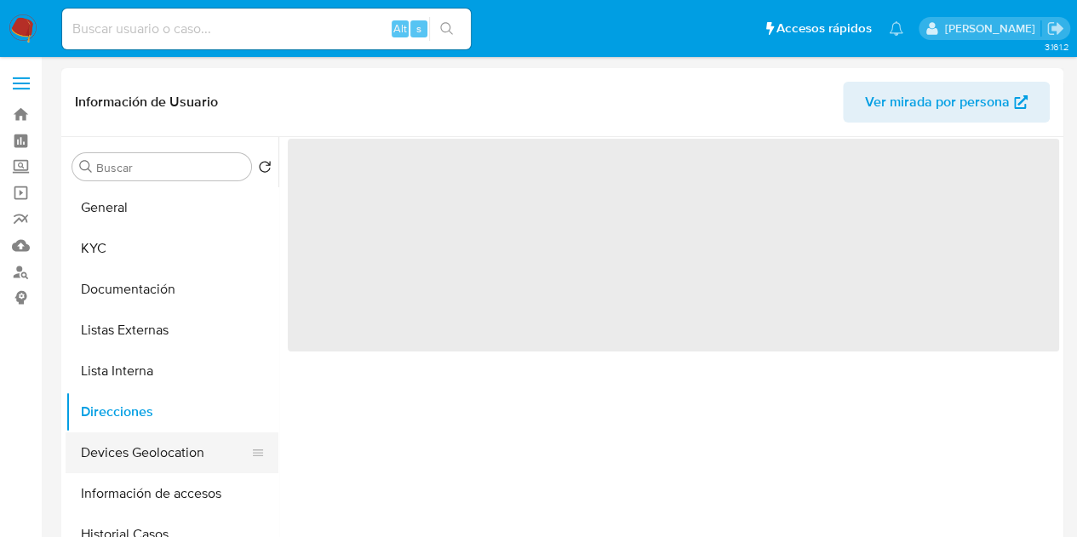
click at [155, 454] on button "Devices Geolocation" at bounding box center [165, 452] width 199 height 41
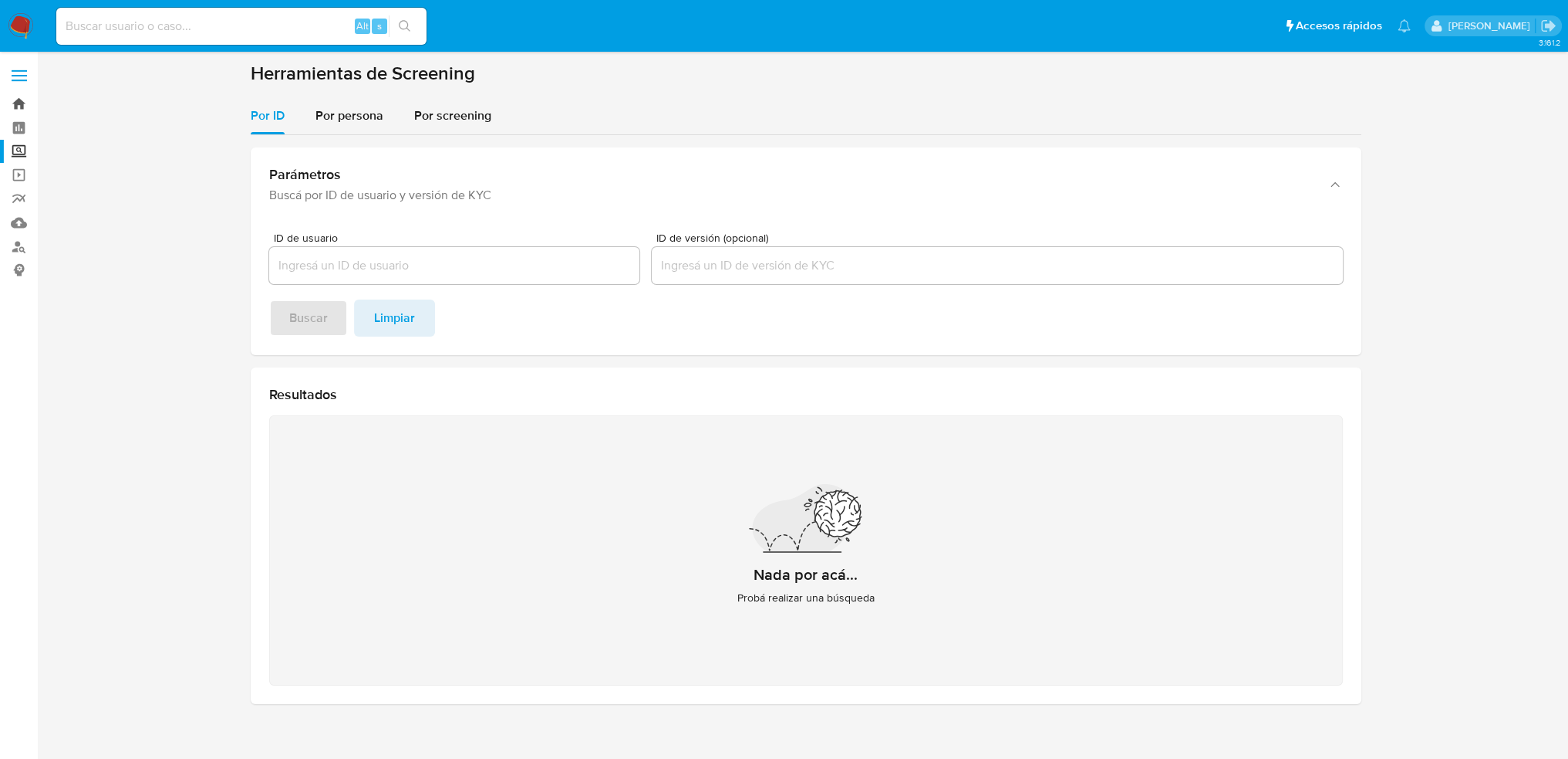
click at [22, 106] on link "Bandeja" at bounding box center [92, 103] width 184 height 24
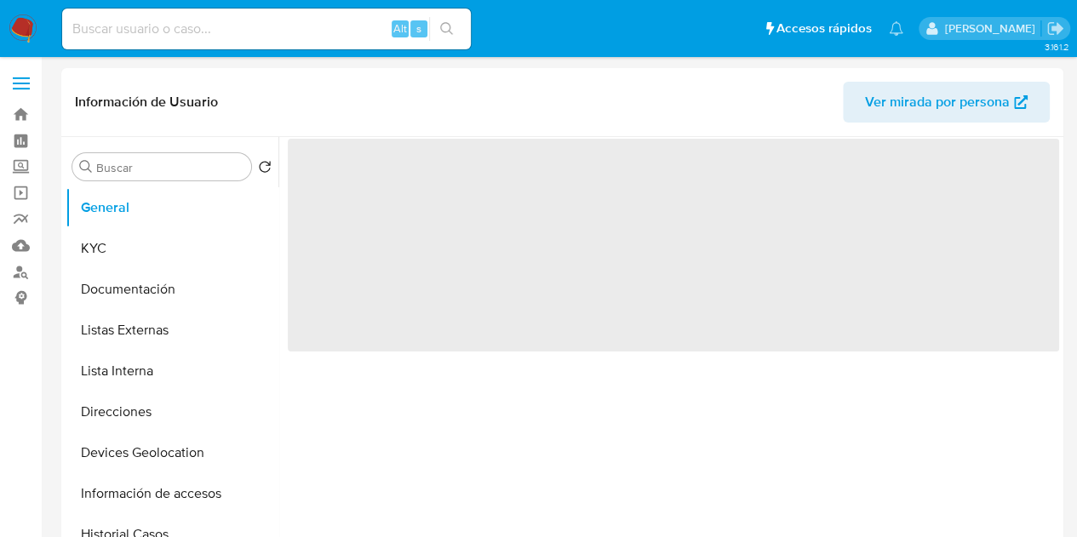
select select "10"
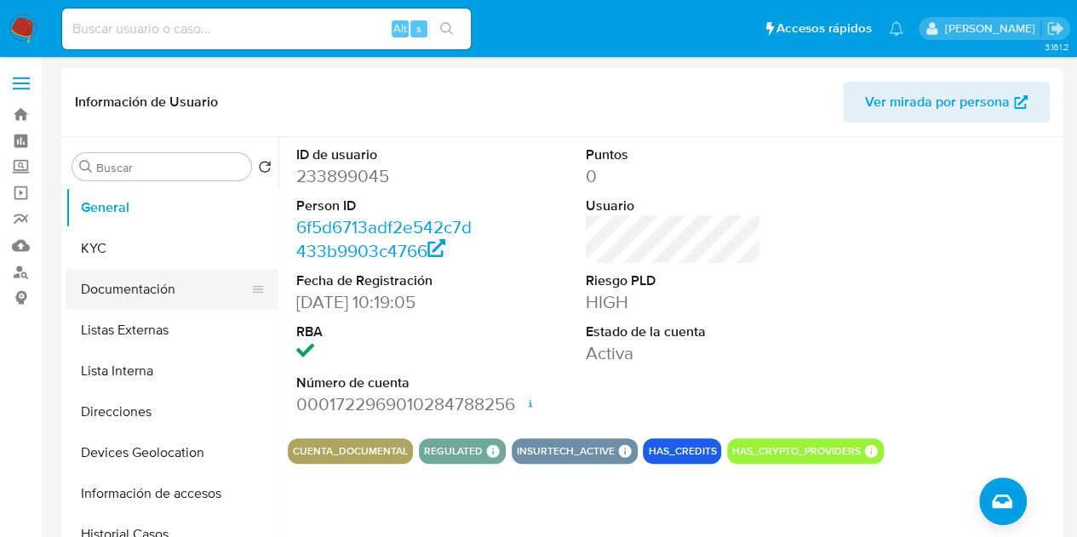
click at [150, 291] on button "Documentación" at bounding box center [165, 289] width 199 height 41
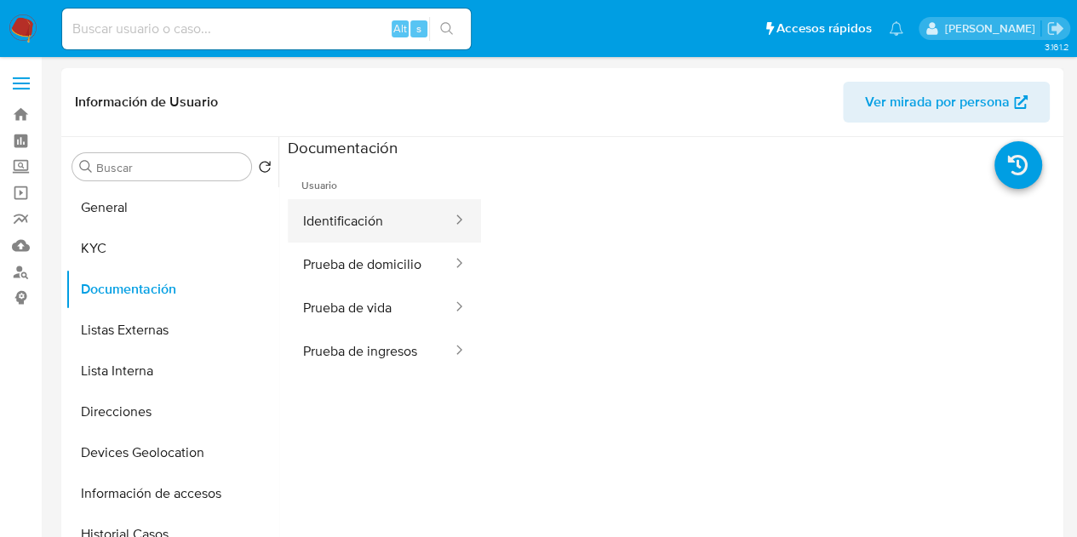
click at [364, 222] on button "Identificación" at bounding box center [371, 220] width 166 height 43
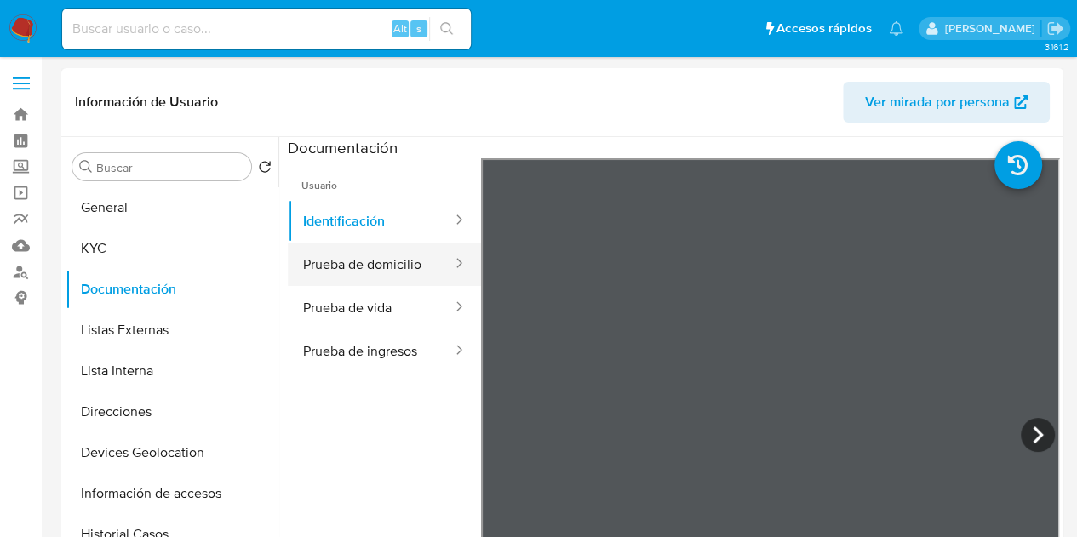
click at [354, 268] on button "Prueba de domicilio" at bounding box center [371, 264] width 166 height 43
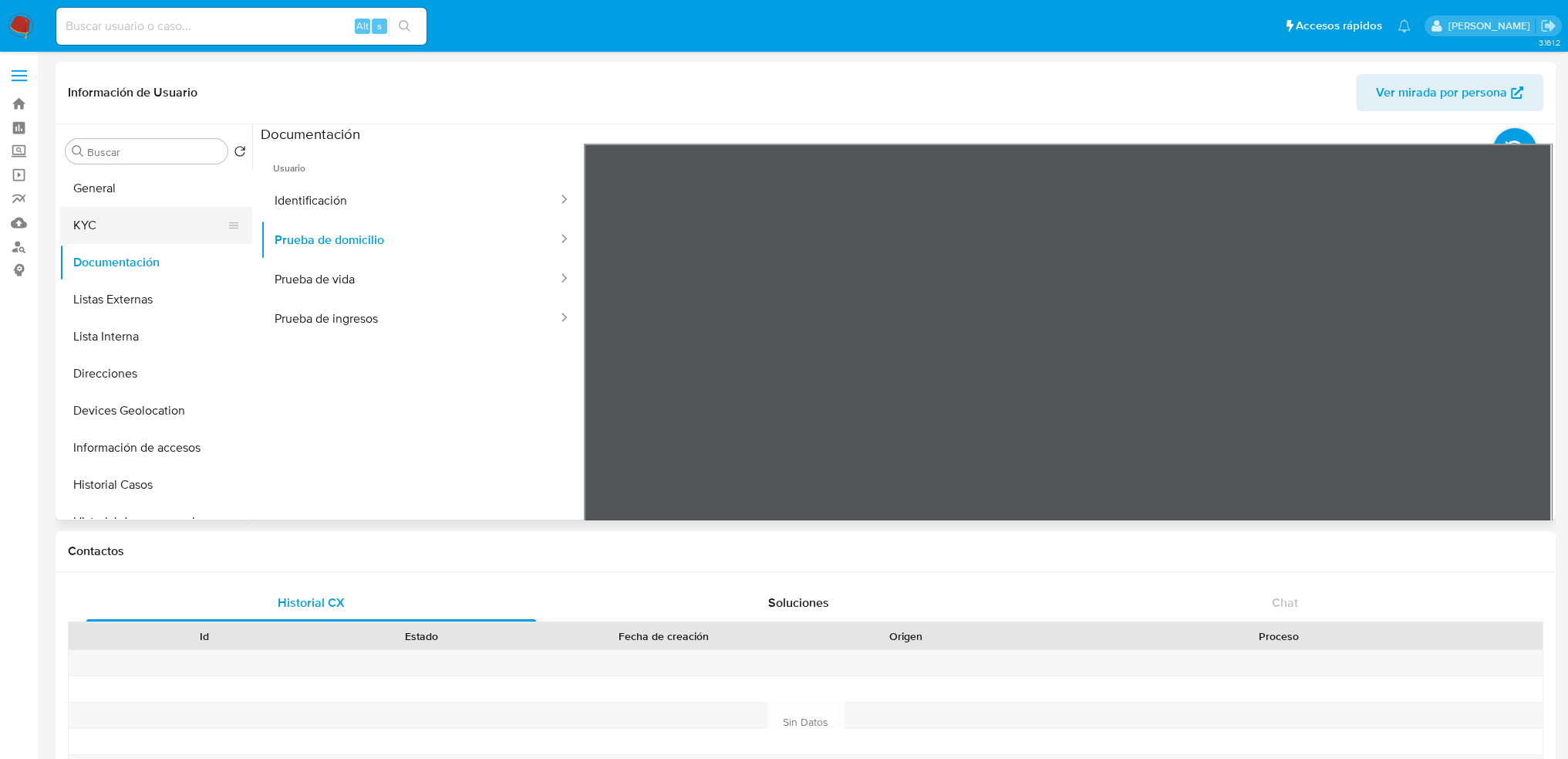
click at [128, 226] on button "KYC" at bounding box center [150, 225] width 180 height 37
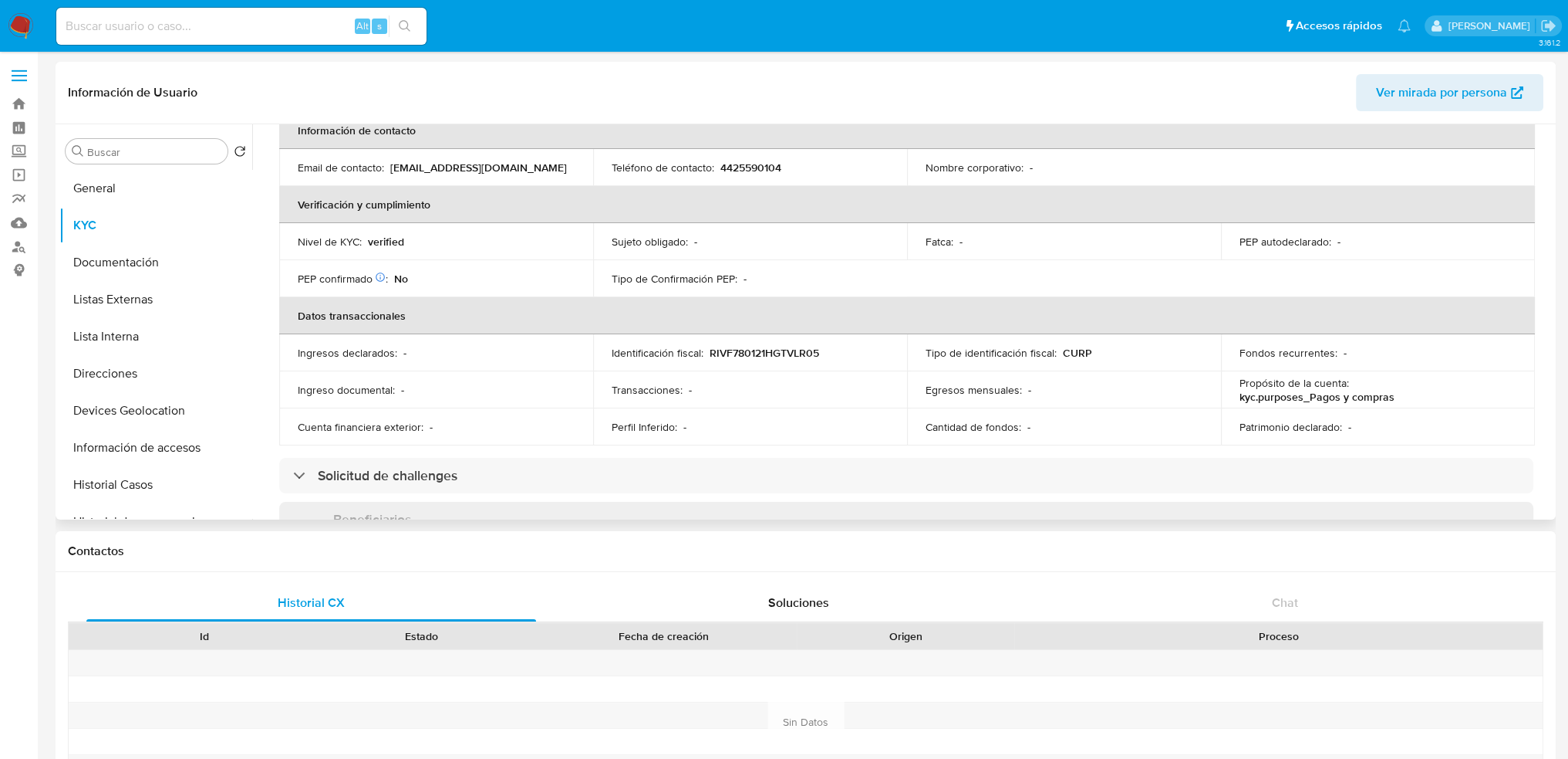
scroll to position [386, 0]
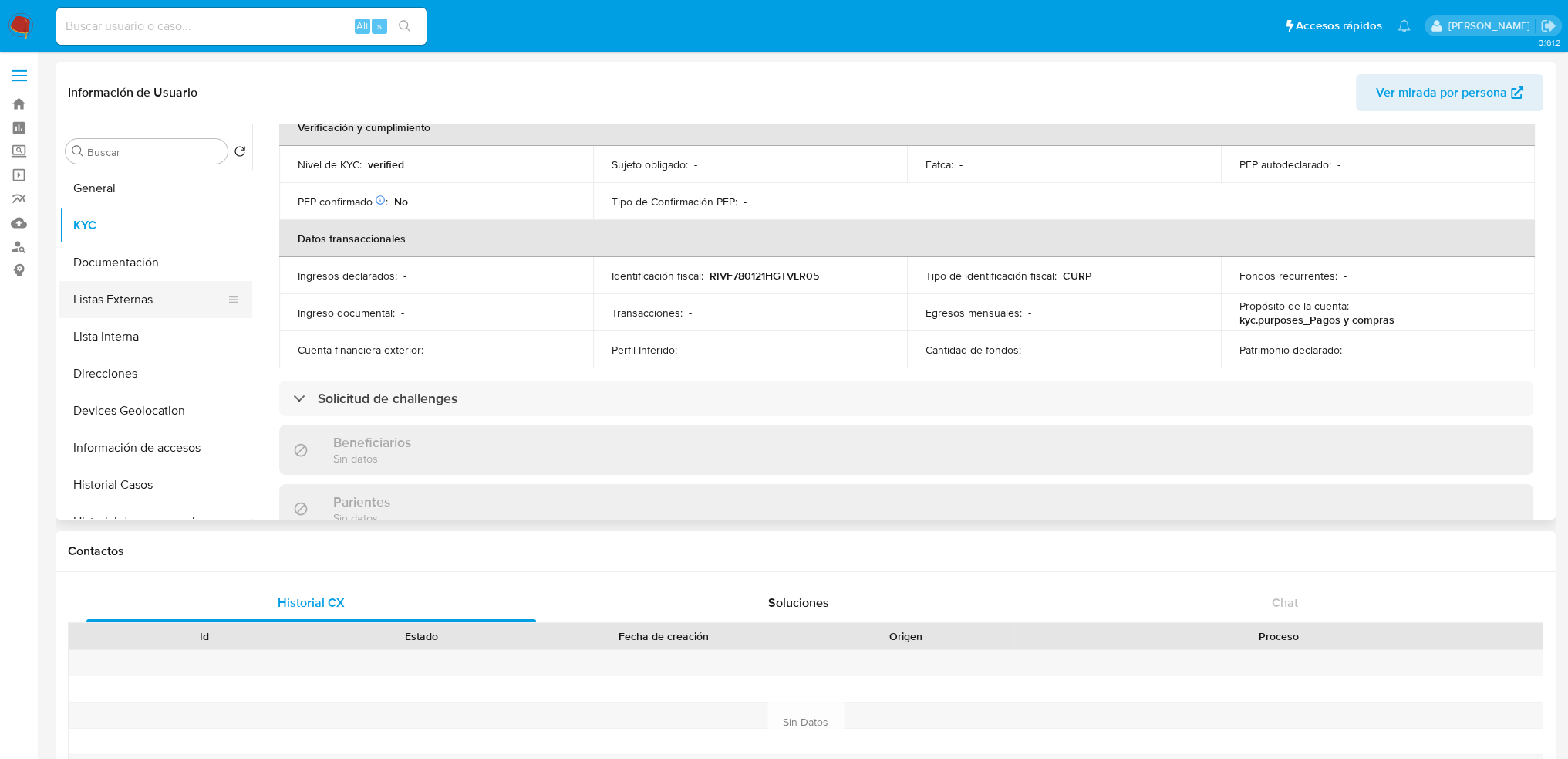
click at [179, 282] on button "Listas Externas" at bounding box center [150, 299] width 180 height 37
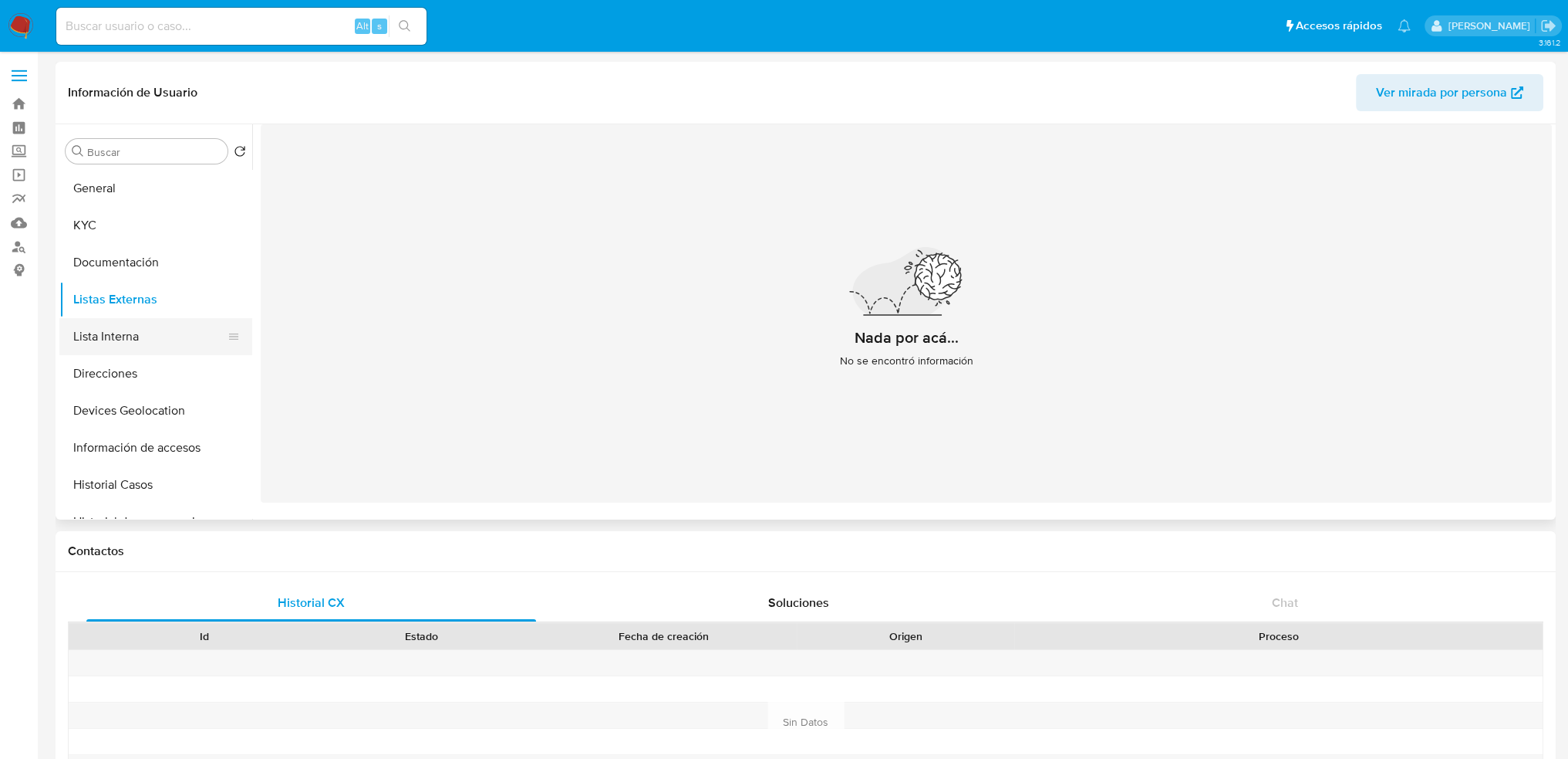
click at [151, 331] on button "Lista Interna" at bounding box center [150, 336] width 180 height 37
click at [131, 374] on button "Direcciones" at bounding box center [150, 373] width 180 height 37
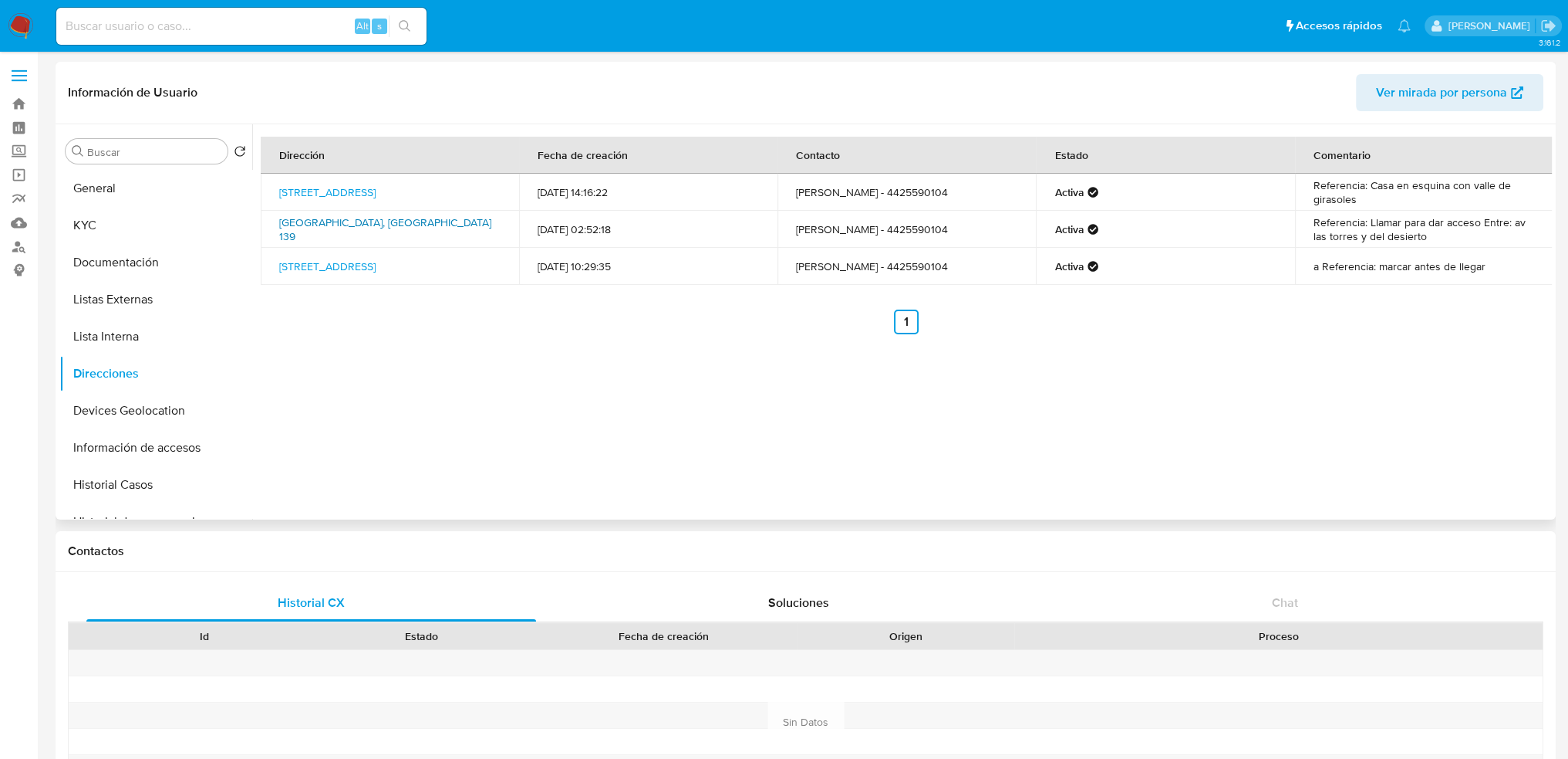
click at [382, 224] on link "Circuito Trópico 139, Celaya, Guanajuato, 38016, Mexico 139" at bounding box center [385, 229] width 212 height 29
click at [368, 260] on link "Villa De Triana 107, Celaya, Guanajuato, 38016, Mexico 107" at bounding box center [327, 266] width 96 height 15
click at [375, 197] on link "Calle Valle Del Piracanto 237, Celaya, Guanajuato, 38020, Mexico 237" at bounding box center [327, 191] width 96 height 15
click at [120, 264] on button "Documentación" at bounding box center [150, 262] width 180 height 37
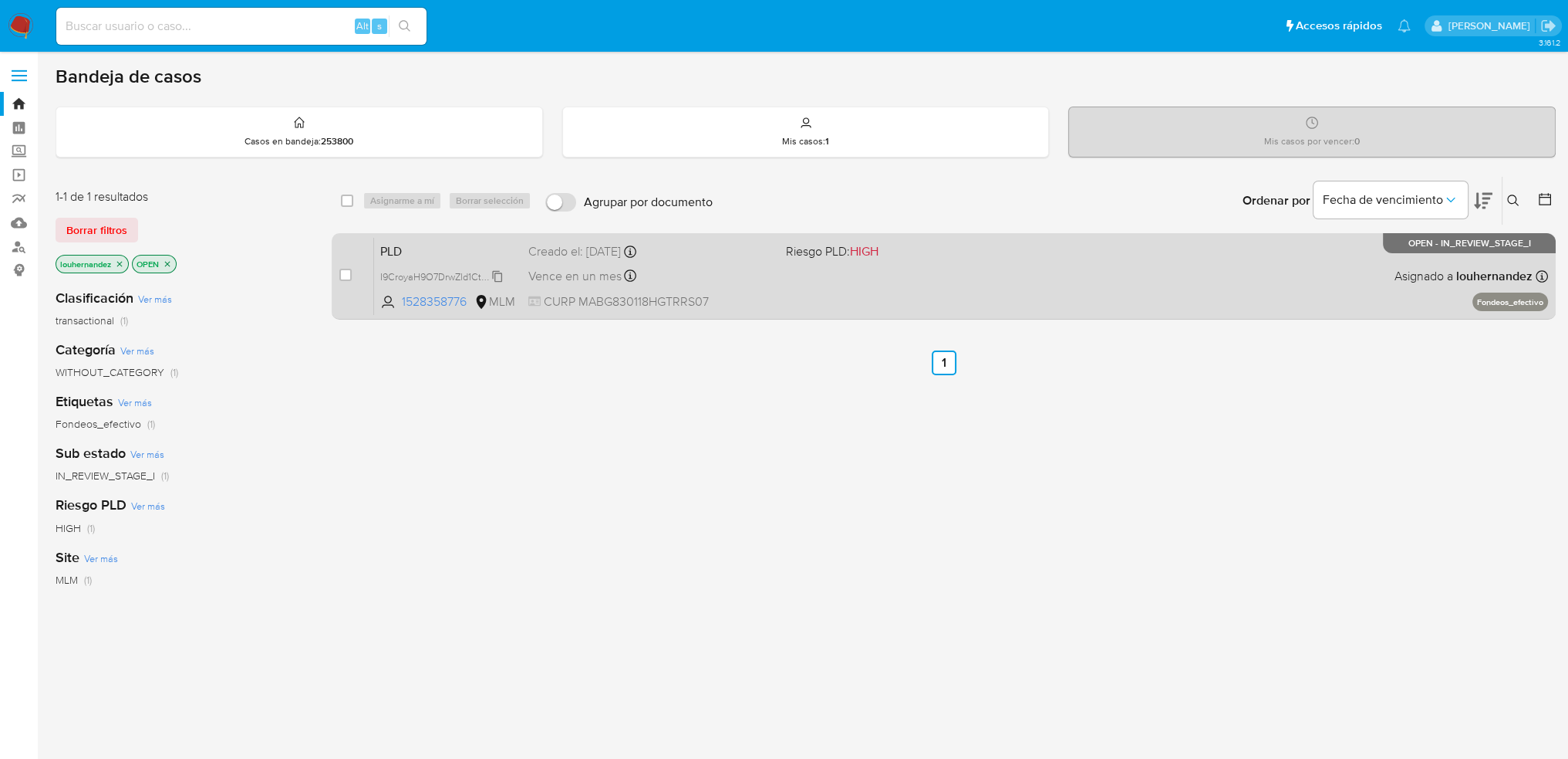
click at [435, 277] on span "I9CroyaH9O7DrwZld1CtxBWB" at bounding box center [444, 275] width 127 height 17
click at [772, 269] on div "Vence en un mes Vence el [DATE] 02:12:25" at bounding box center [651, 276] width 246 height 21
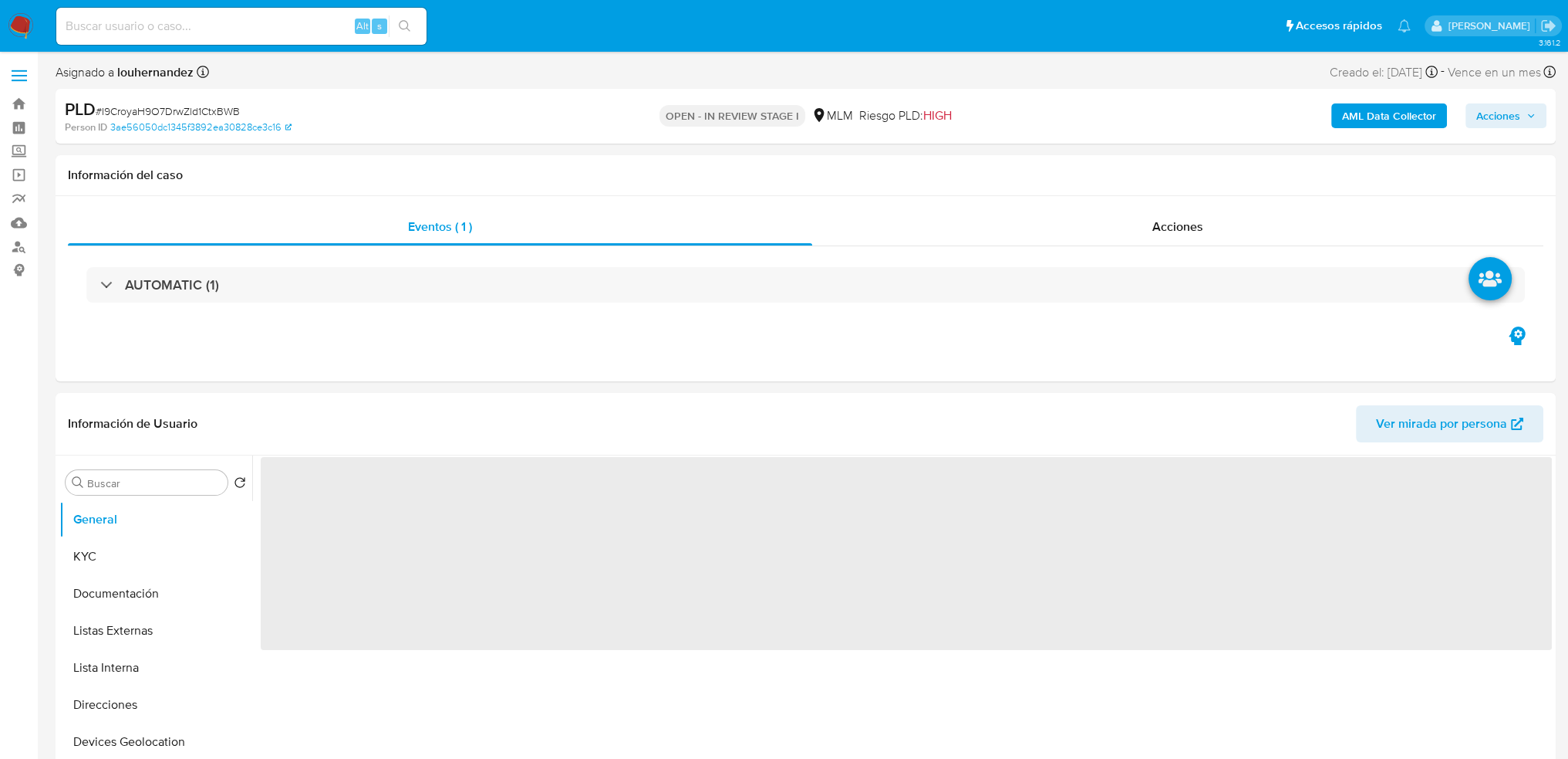
select select "10"
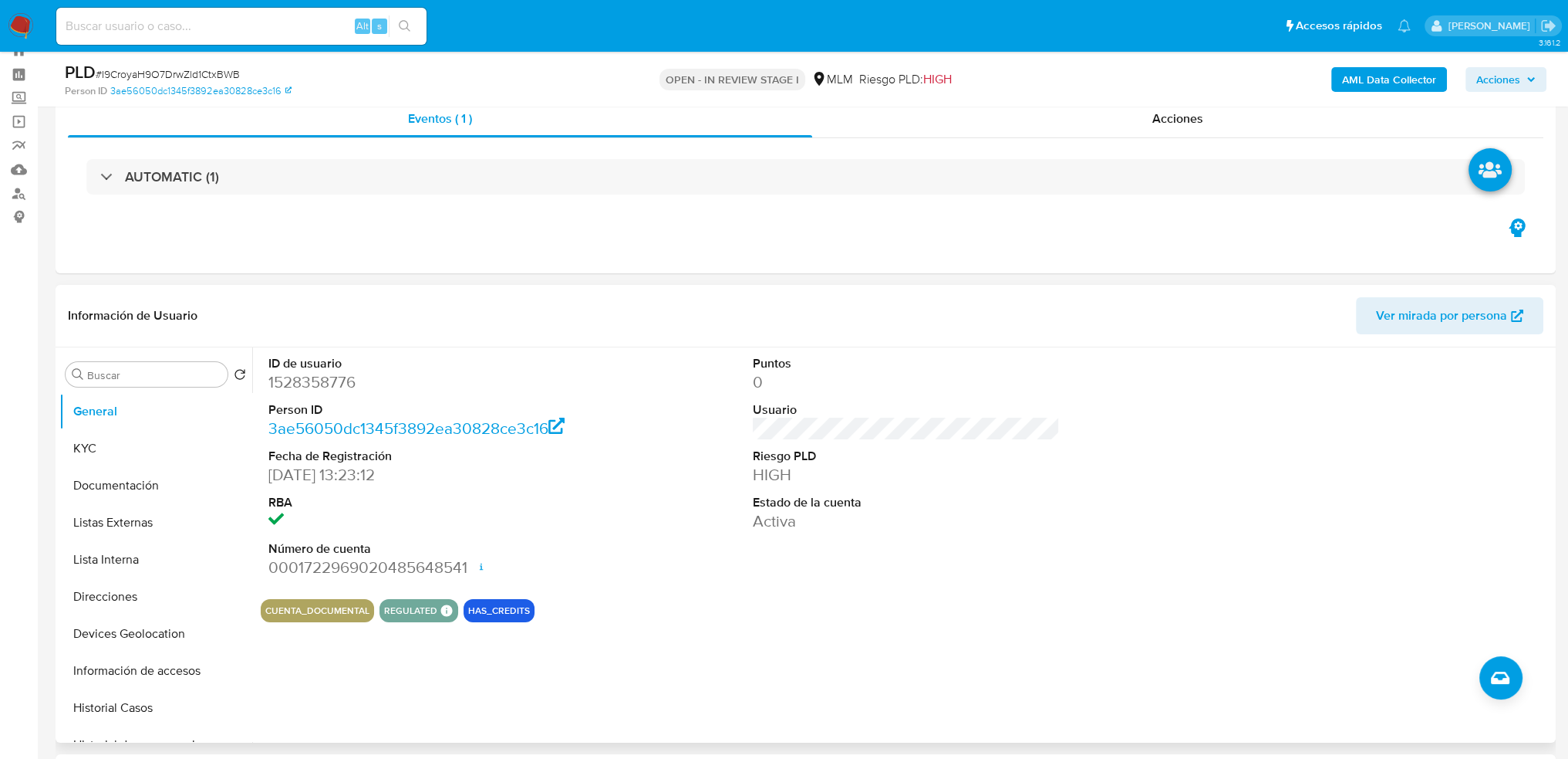
scroll to position [231, 0]
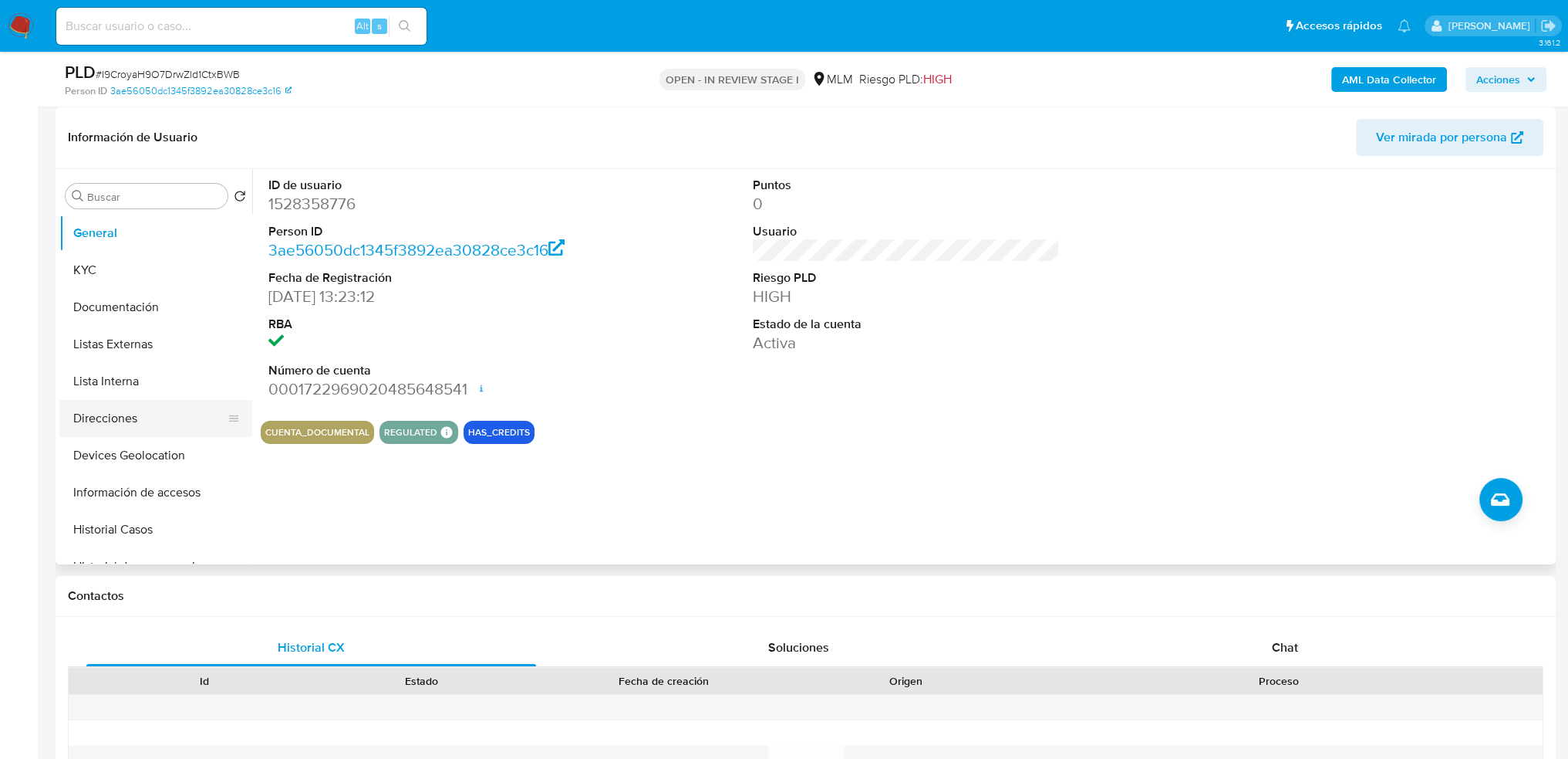
click at [160, 417] on button "Direcciones" at bounding box center [150, 418] width 180 height 37
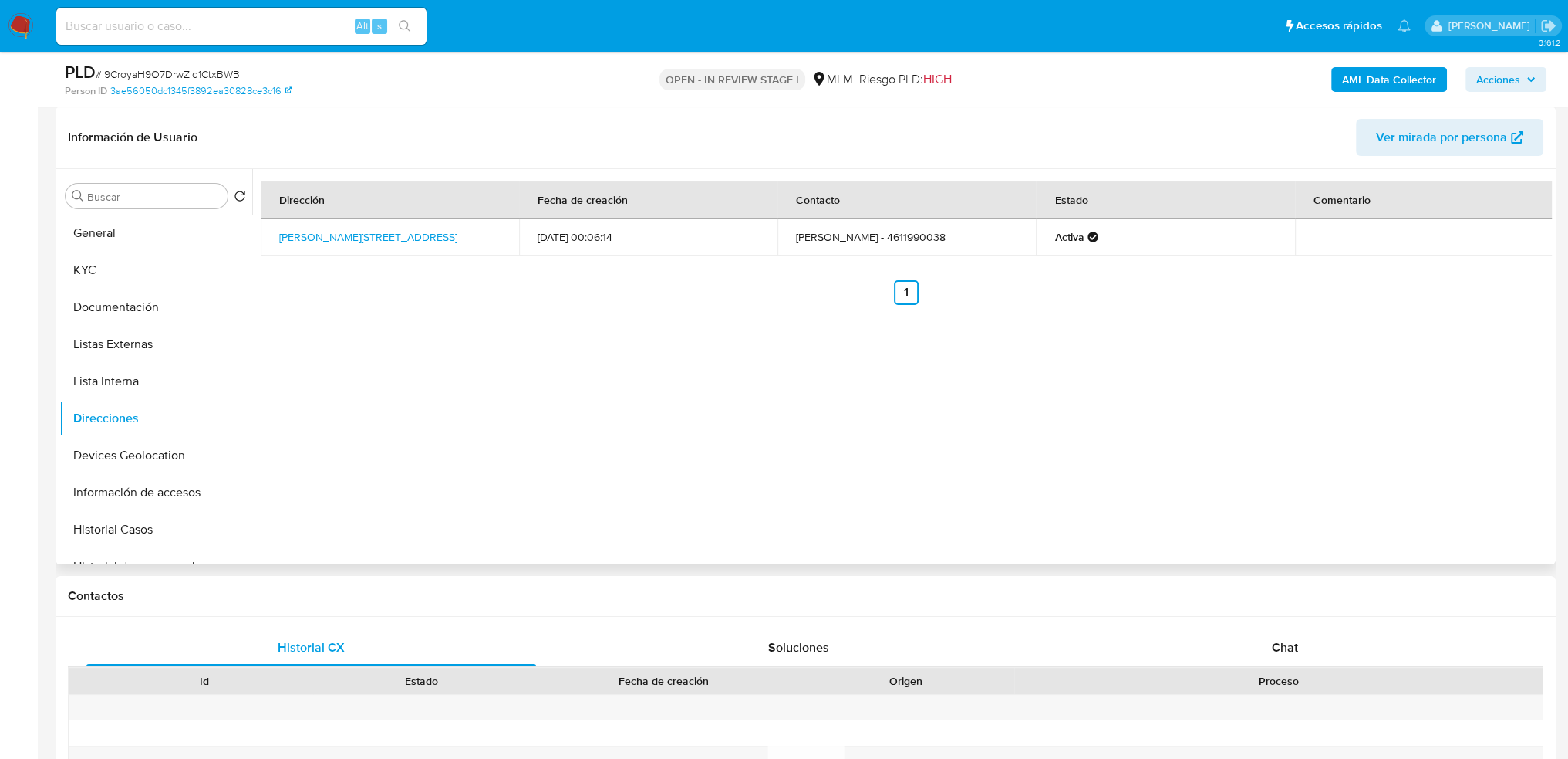
drag, startPoint x: 392, startPoint y: 244, endPoint x: 275, endPoint y: 234, distance: 117.4
click at [275, 234] on td "[PERSON_NAME][STREET_ADDRESS]" at bounding box center [390, 237] width 258 height 37
copy link "[PERSON_NAME][STREET_ADDRESS]"
click at [147, 228] on button "General" at bounding box center [150, 233] width 180 height 37
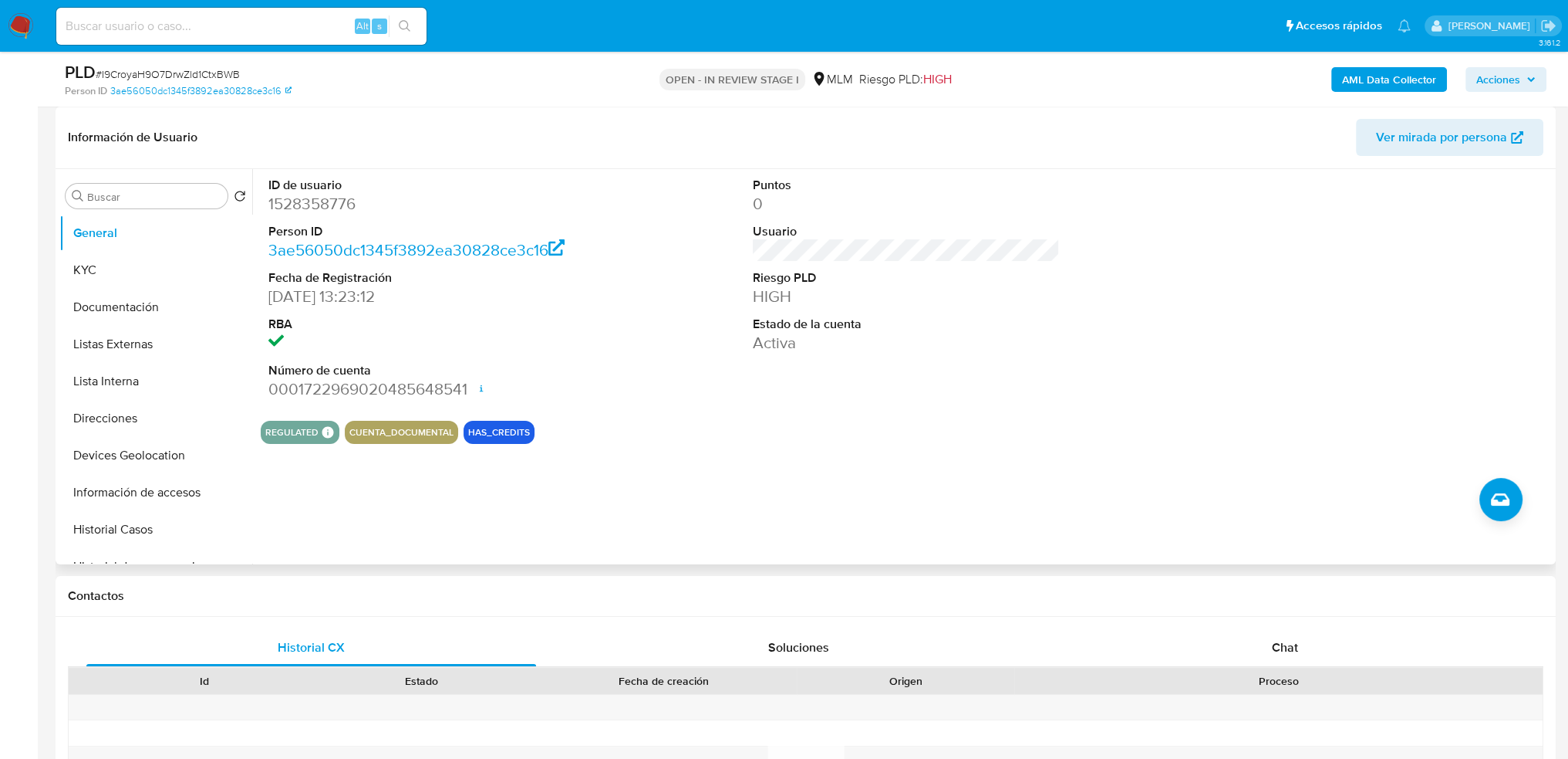
click at [863, 511] on div "ID de usuario 1528358776 Person ID 3ae56050dc1345f3892ea30828ce3c16 Fecha de Re…" at bounding box center [902, 366] width 1300 height 395
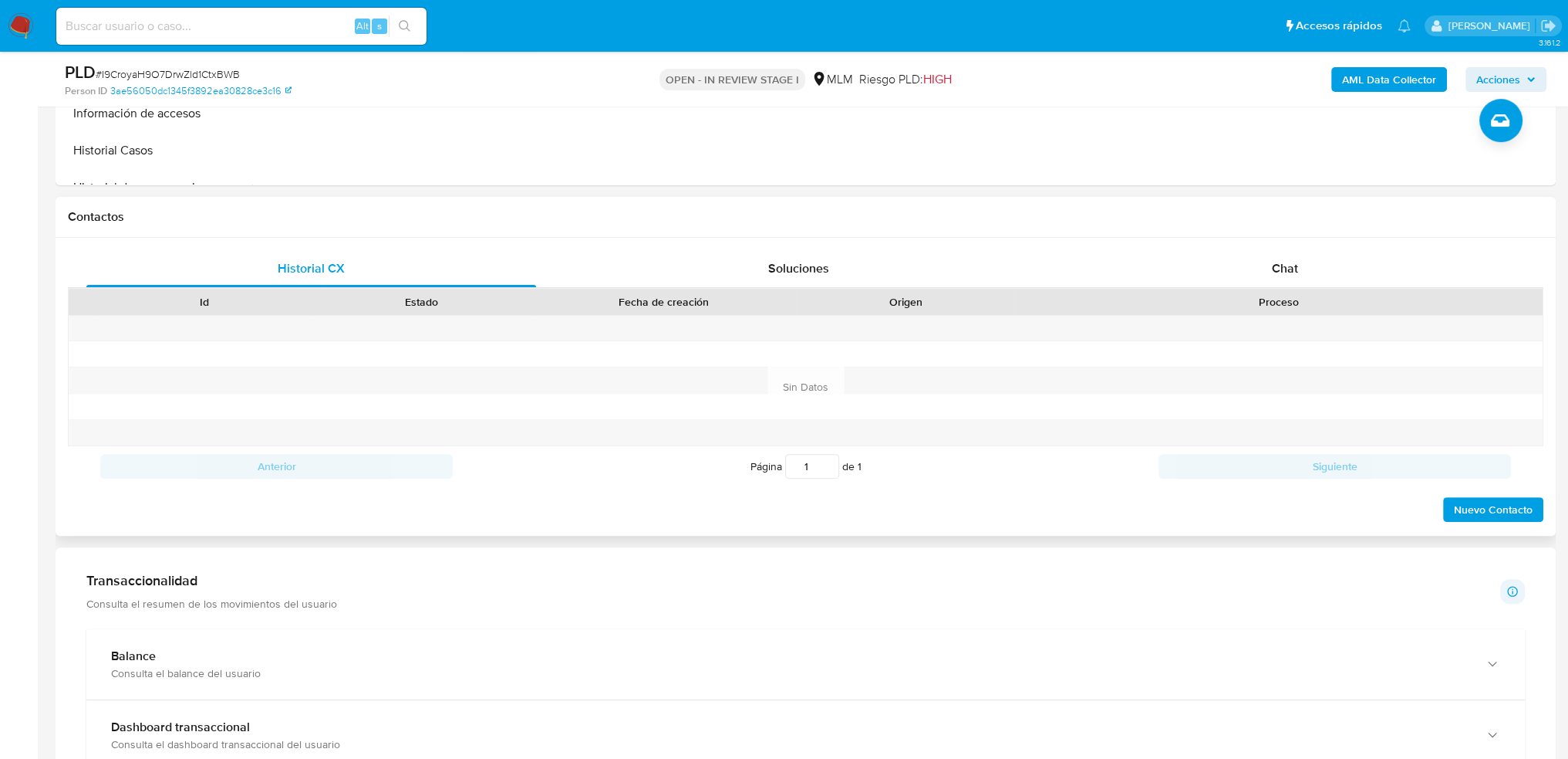
scroll to position [695, 0]
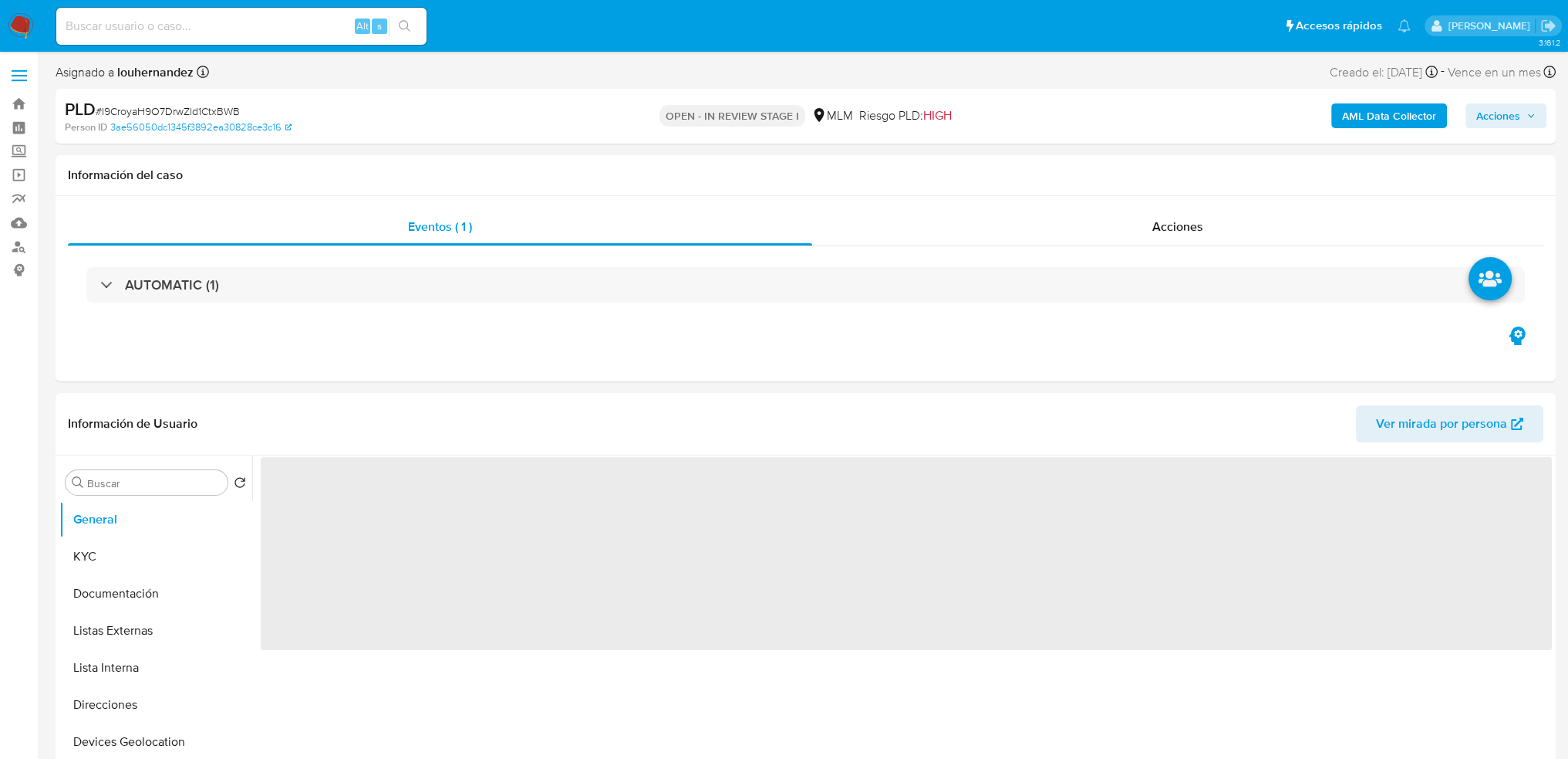
select select "10"
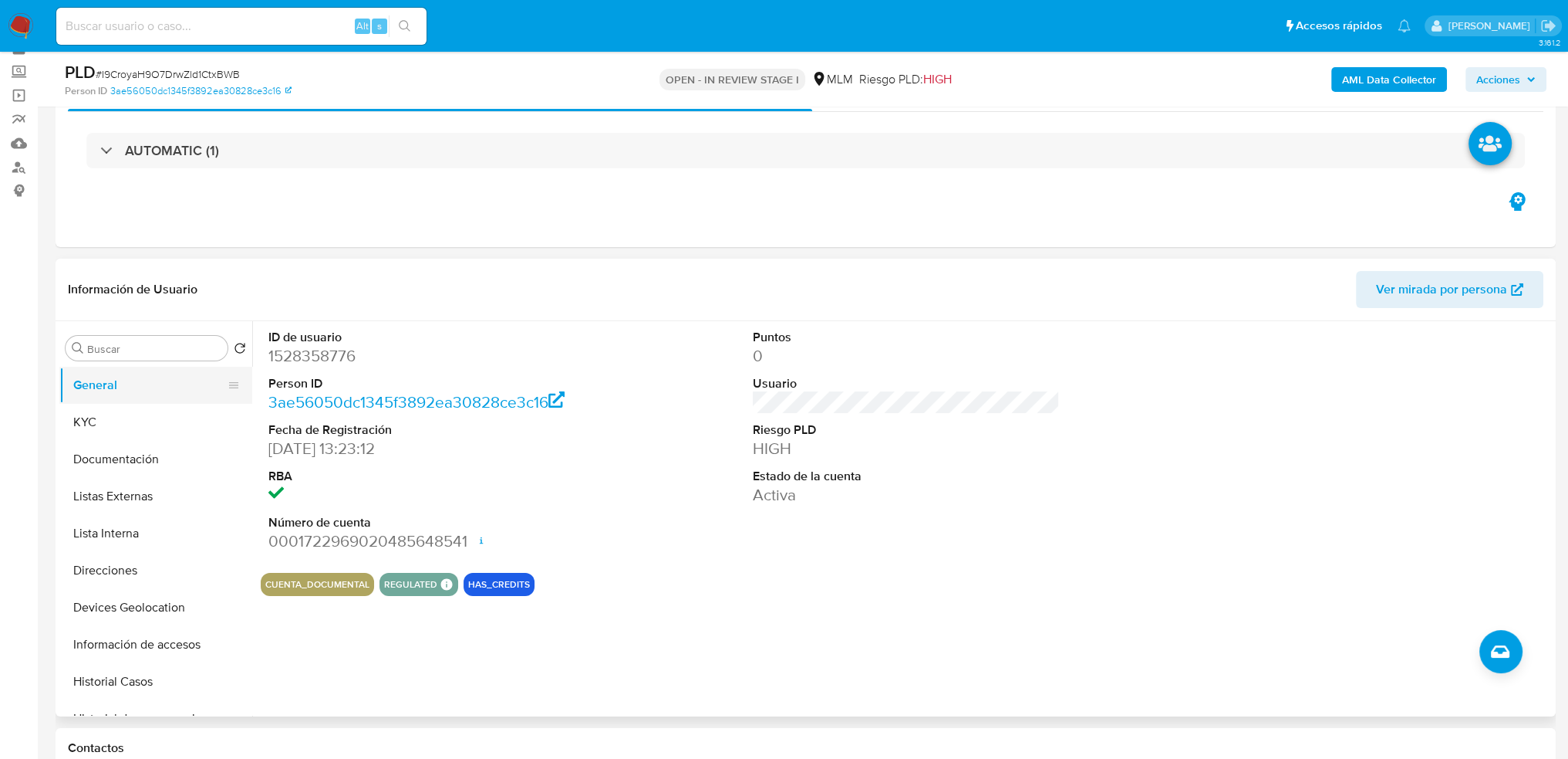
scroll to position [77, 0]
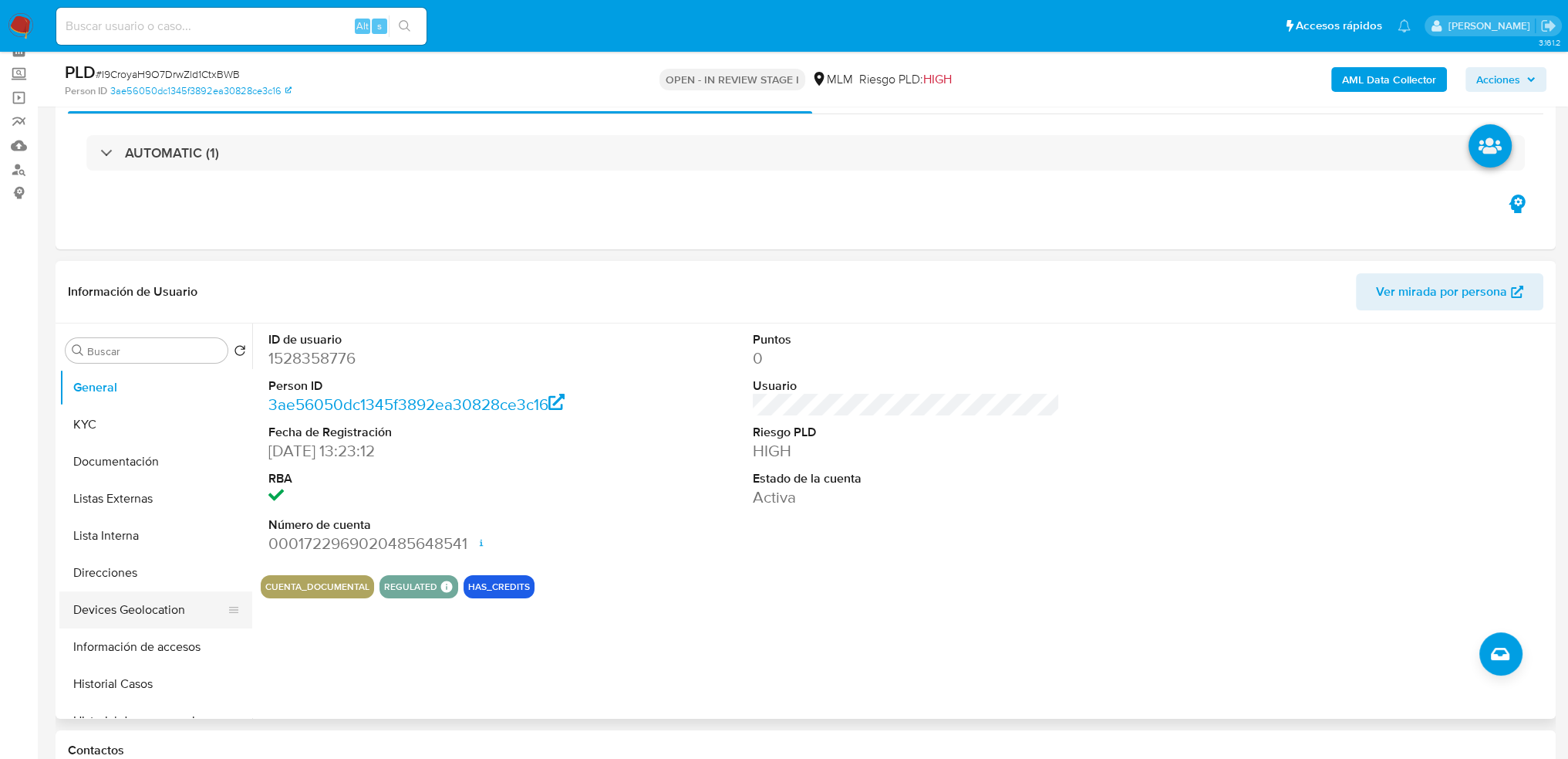
click at [151, 604] on button "Devices Geolocation" at bounding box center [150, 609] width 180 height 37
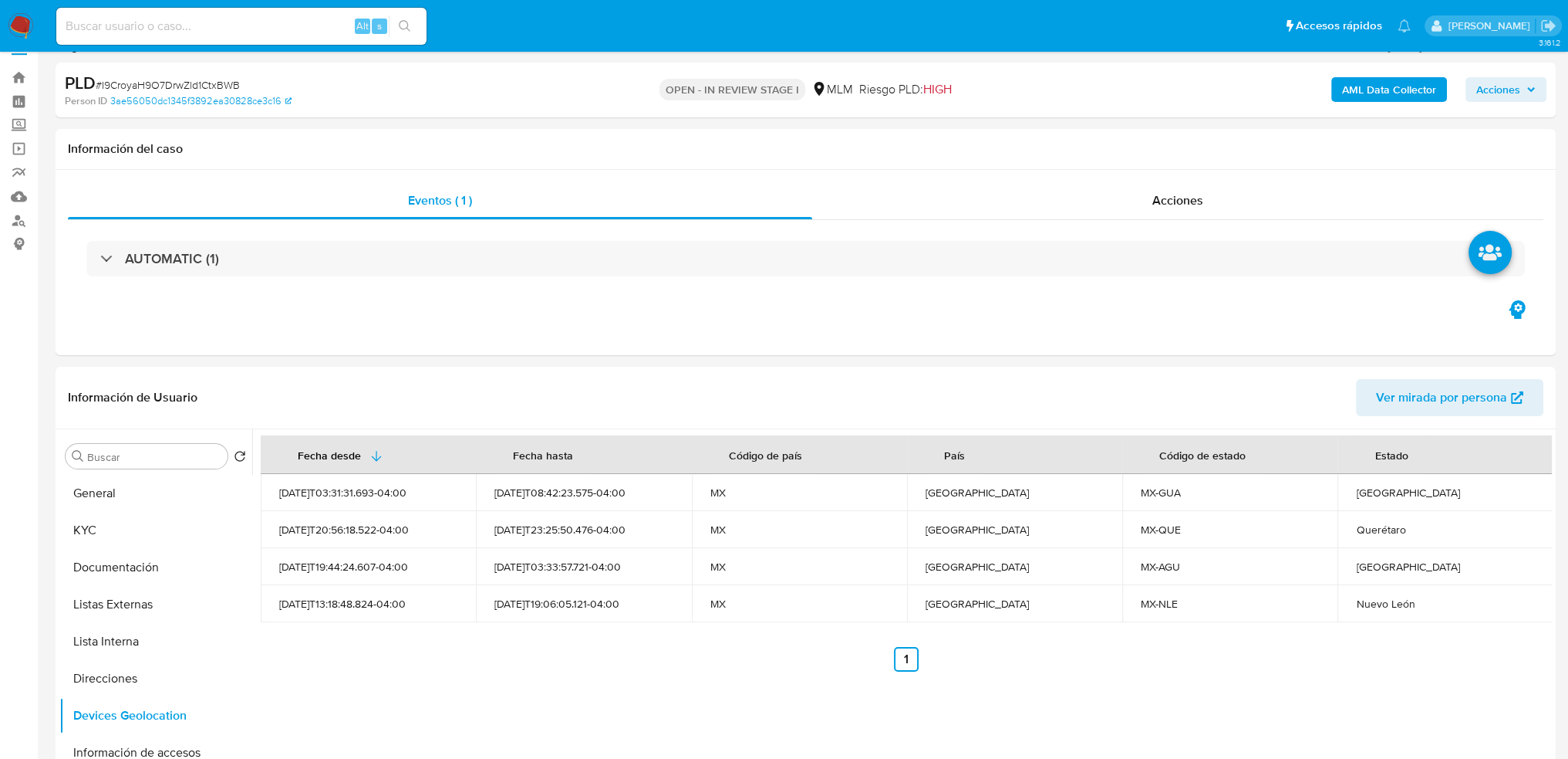
scroll to position [0, 0]
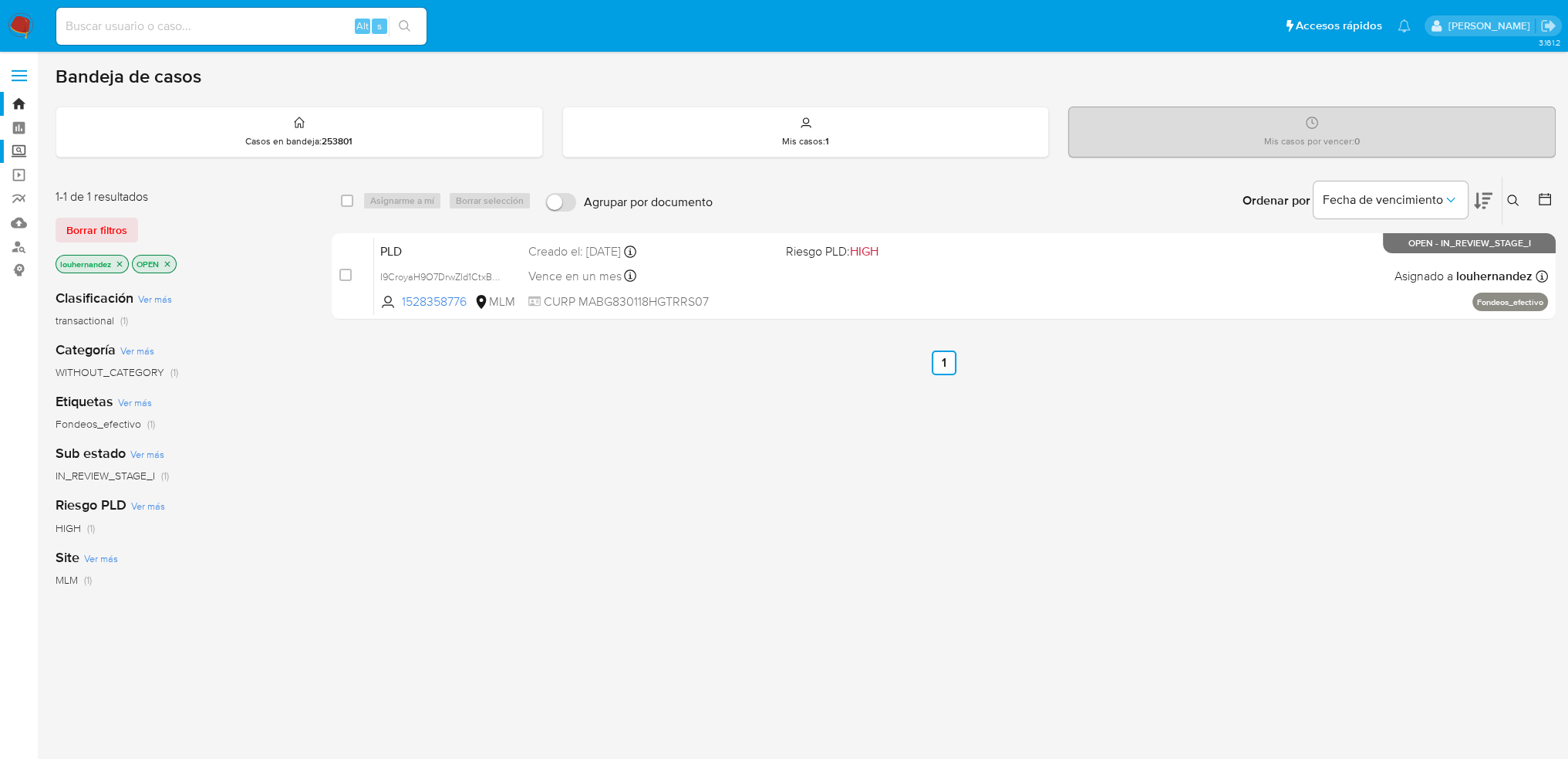
click at [24, 153] on label "Screening" at bounding box center [92, 151] width 184 height 24
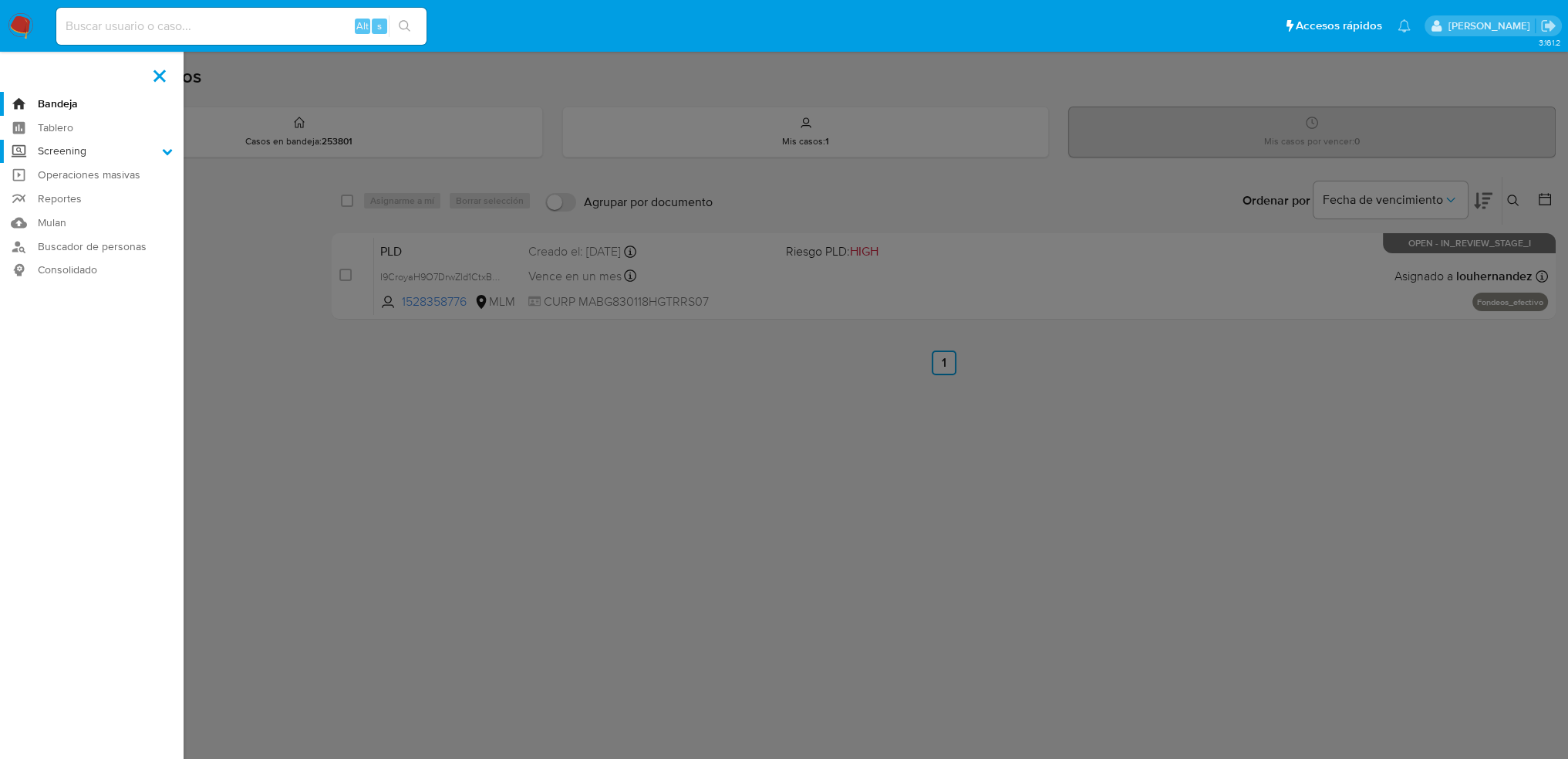
click at [0, 0] on input "Screening" at bounding box center [0, 0] width 0 height 0
click at [84, 205] on link "Herramientas" at bounding box center [92, 211] width 184 height 19
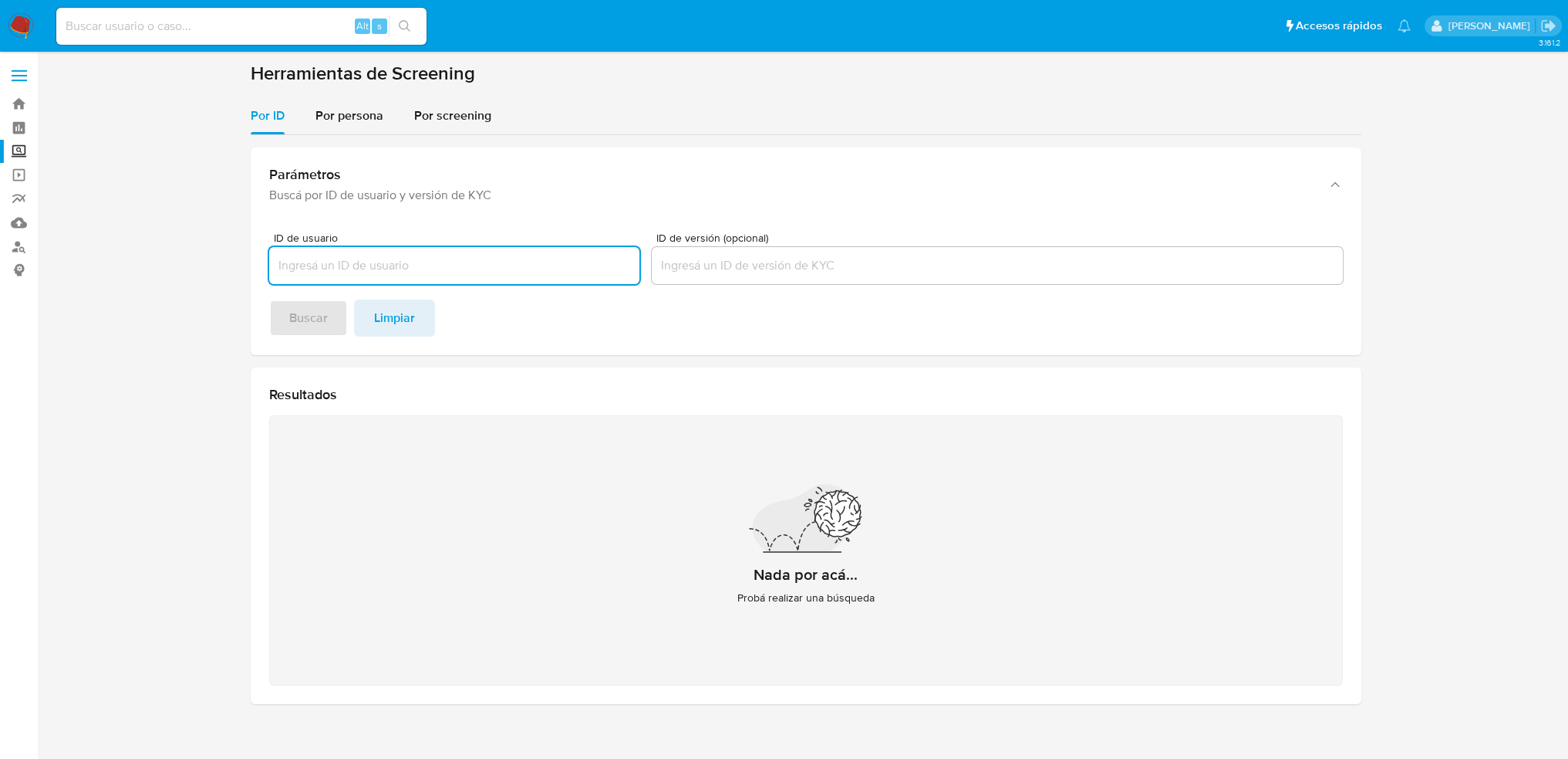
click at [353, 267] on input "ID de usuario" at bounding box center [454, 266] width 371 height 20
click at [369, 114] on span "Por persona" at bounding box center [349, 115] width 68 height 18
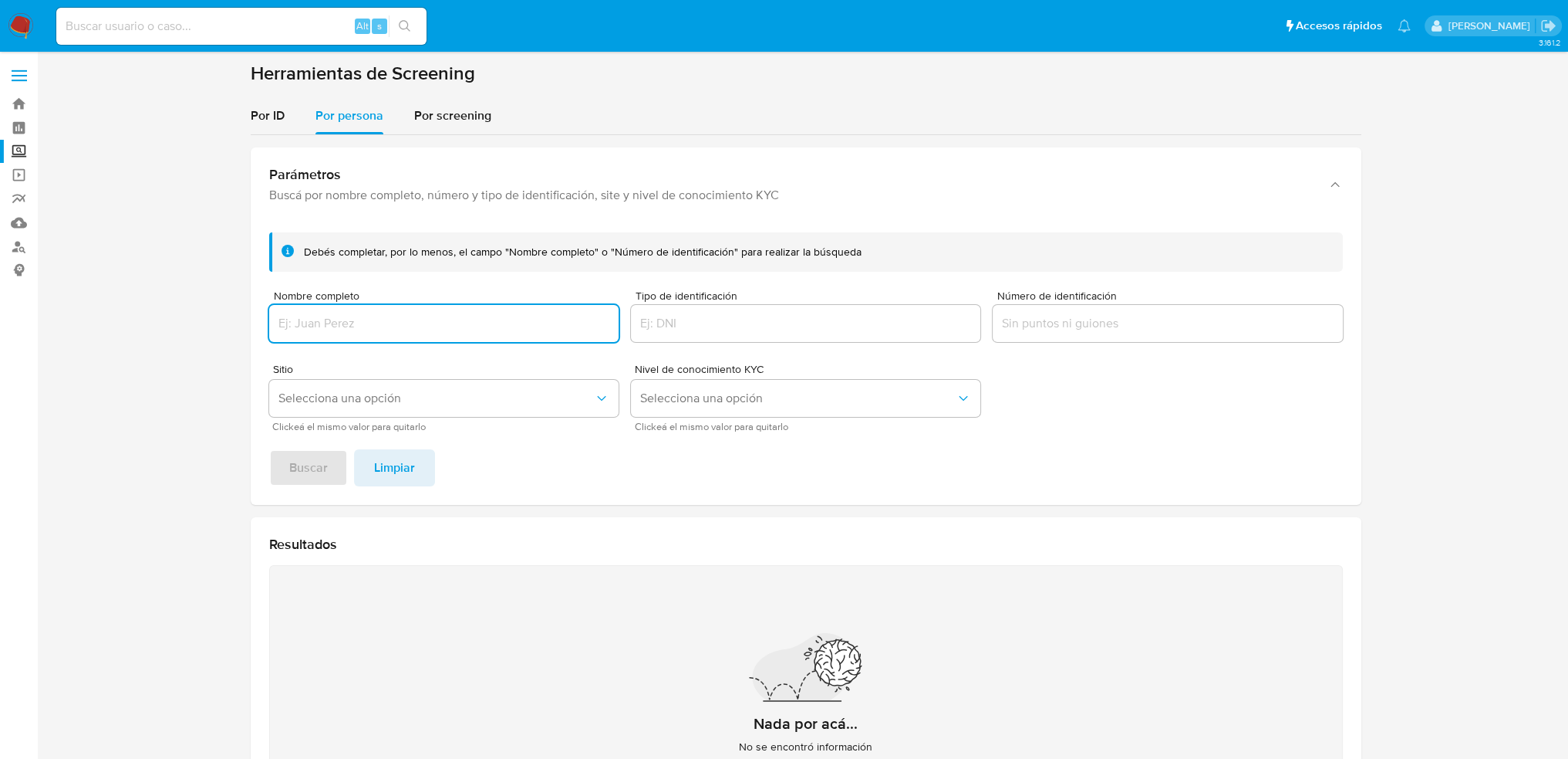
click at [386, 329] on input "Nombre completo" at bounding box center [444, 324] width 350 height 20
type input "[PERSON_NAME]"
click at [329, 468] on button "Buscar" at bounding box center [308, 467] width 79 height 37
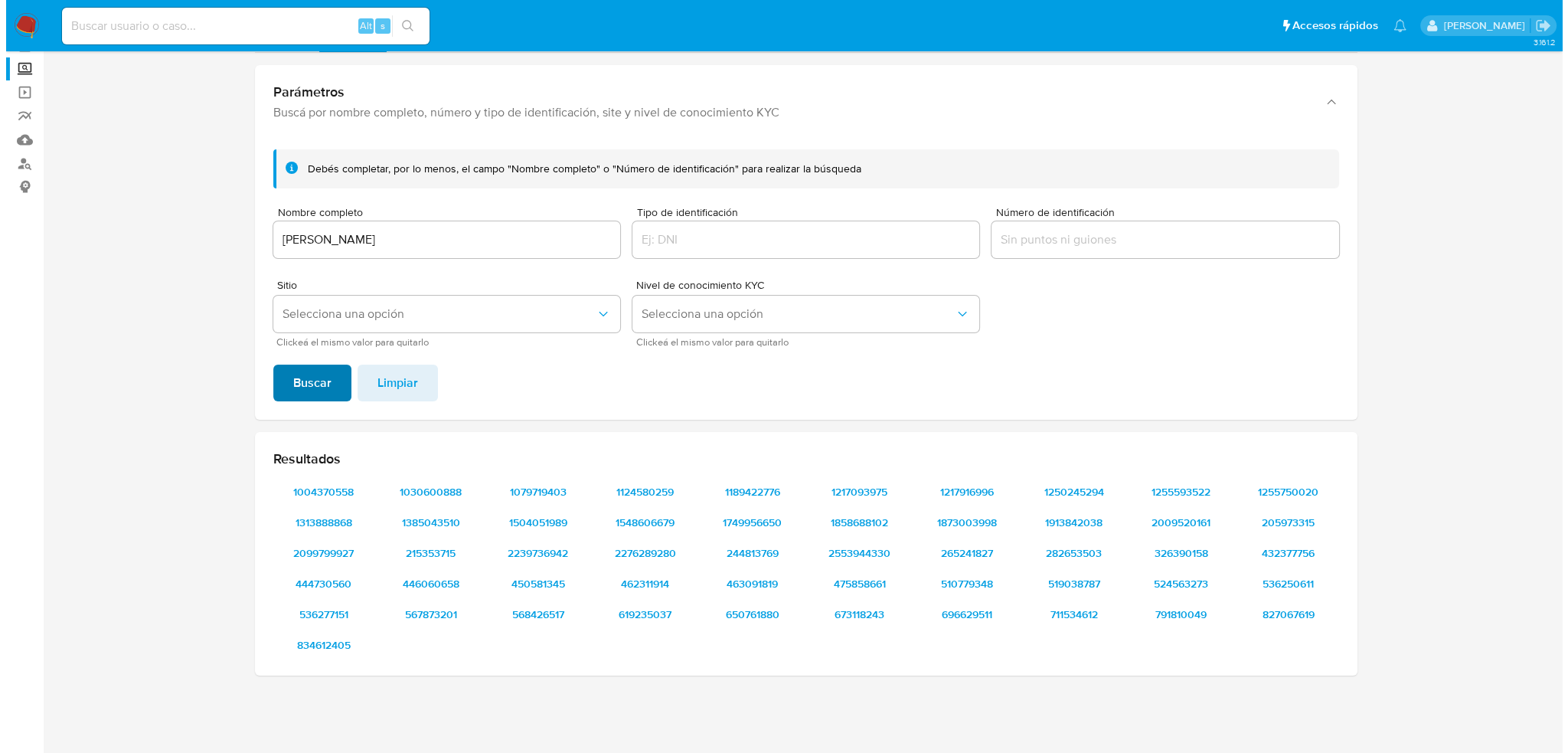
scroll to position [80, 0]
click at [399, 302] on button "Selecciona una opción" at bounding box center [441, 314] width 347 height 37
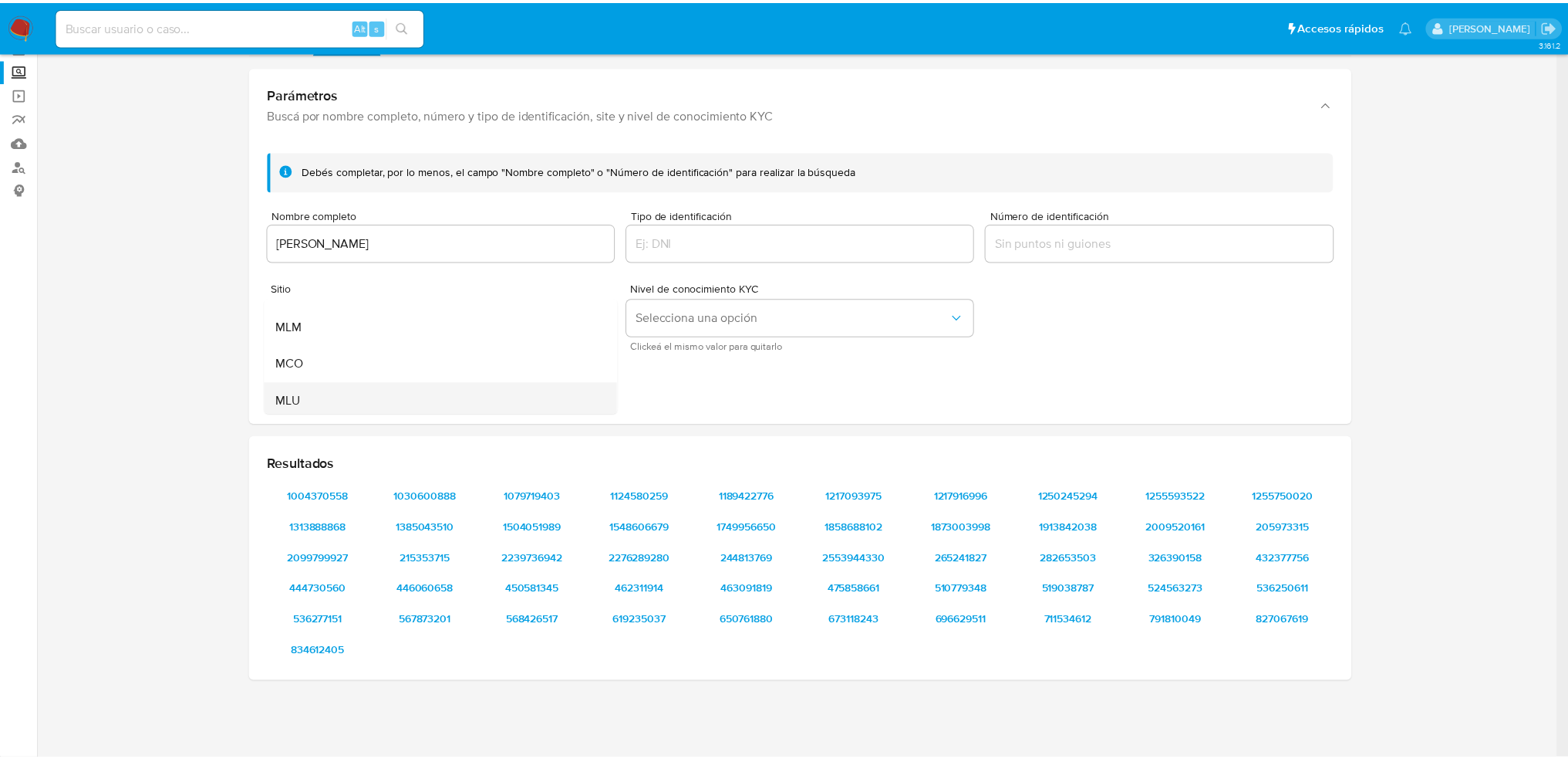
scroll to position [106, 0]
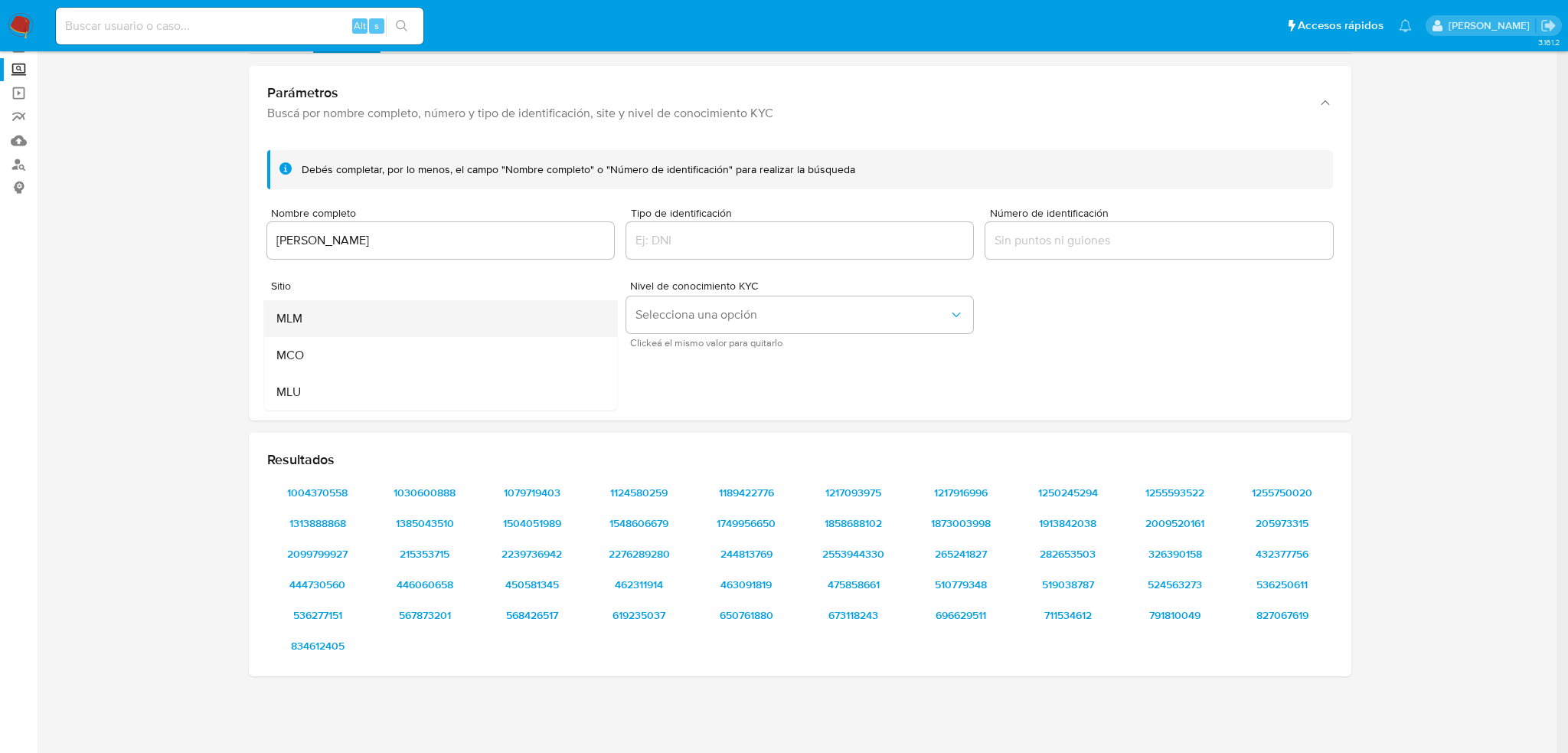
click at [311, 327] on div "MLM" at bounding box center [435, 318] width 319 height 37
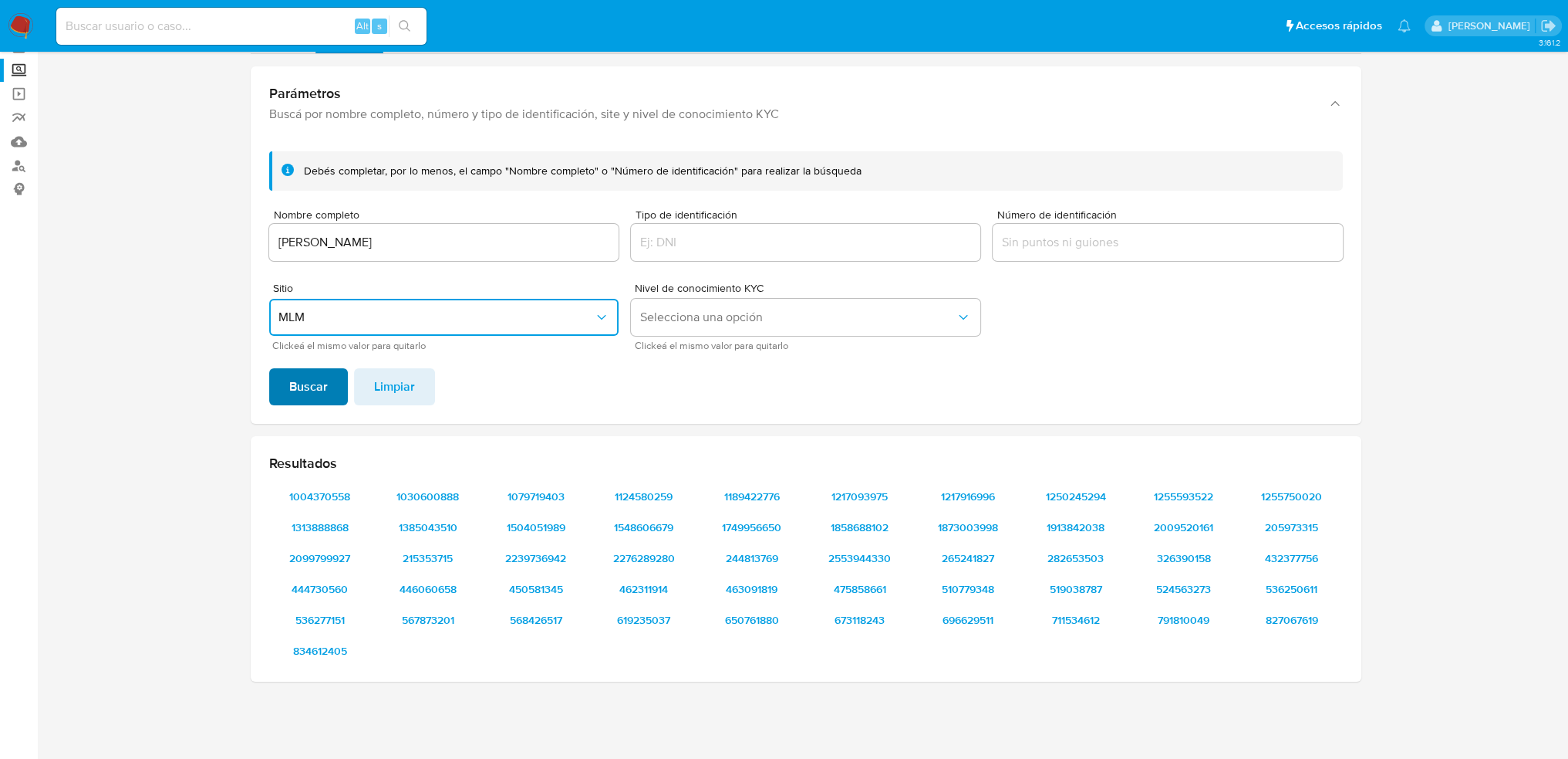
click at [316, 383] on span "Buscar" at bounding box center [308, 386] width 39 height 34
click at [1041, 246] on input "Número de identificación" at bounding box center [1167, 242] width 350 height 20
click at [750, 241] on input "Tipo de identificación" at bounding box center [806, 242] width 350 height 20
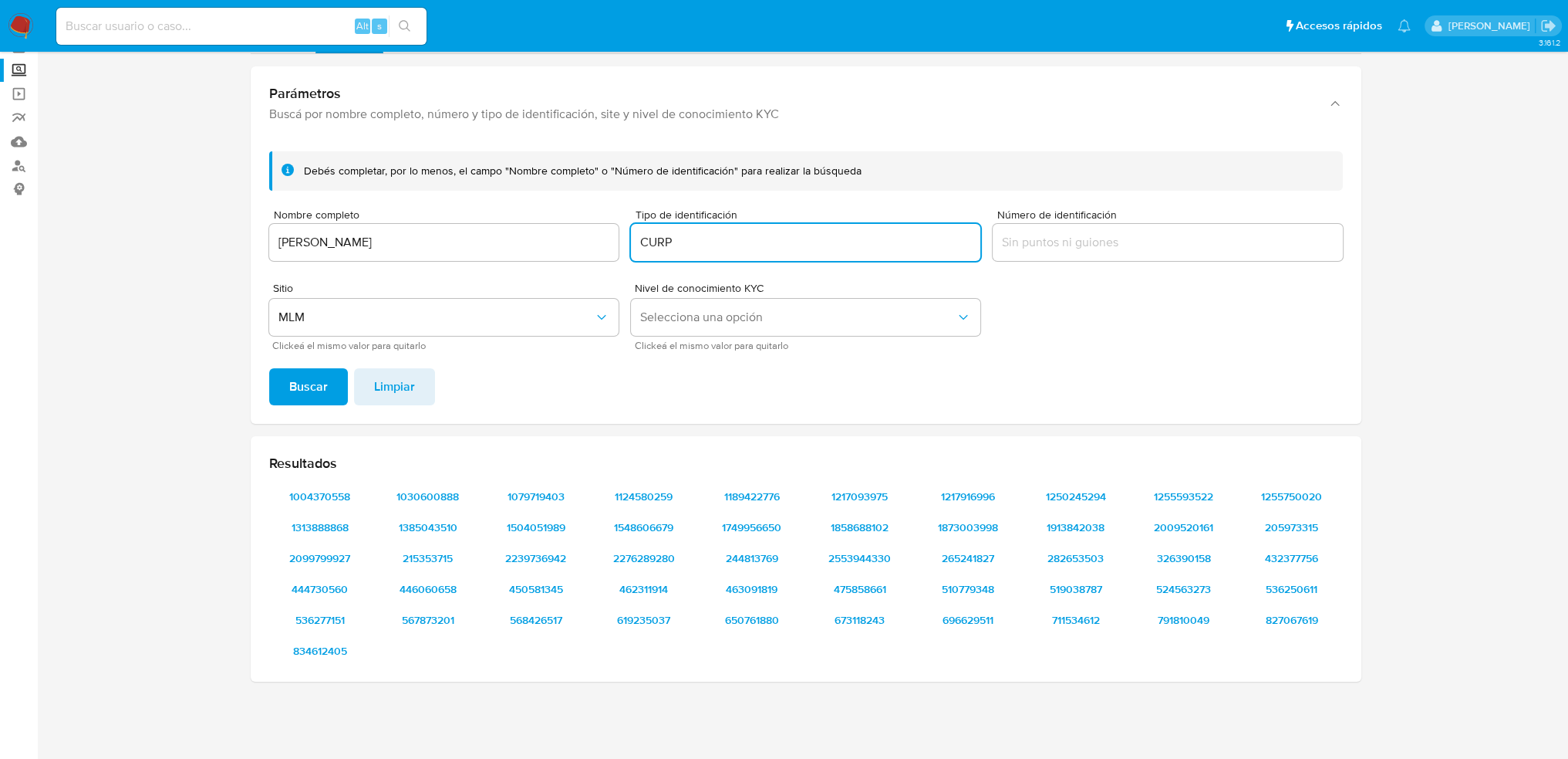
drag, startPoint x: 716, startPoint y: 240, endPoint x: 556, endPoint y: 240, distance: 160.0
click at [556, 240] on form "Debés completar, por lo menos, el campo "Nombre completo" o "Número de identifi…" at bounding box center [806, 250] width 1074 height 199
type input "RFC"
drag, startPoint x: 1043, startPoint y: 232, endPoint x: 1059, endPoint y: 240, distance: 17.9
click at [1059, 240] on div "Número de identificación" at bounding box center [1167, 237] width 350 height 54
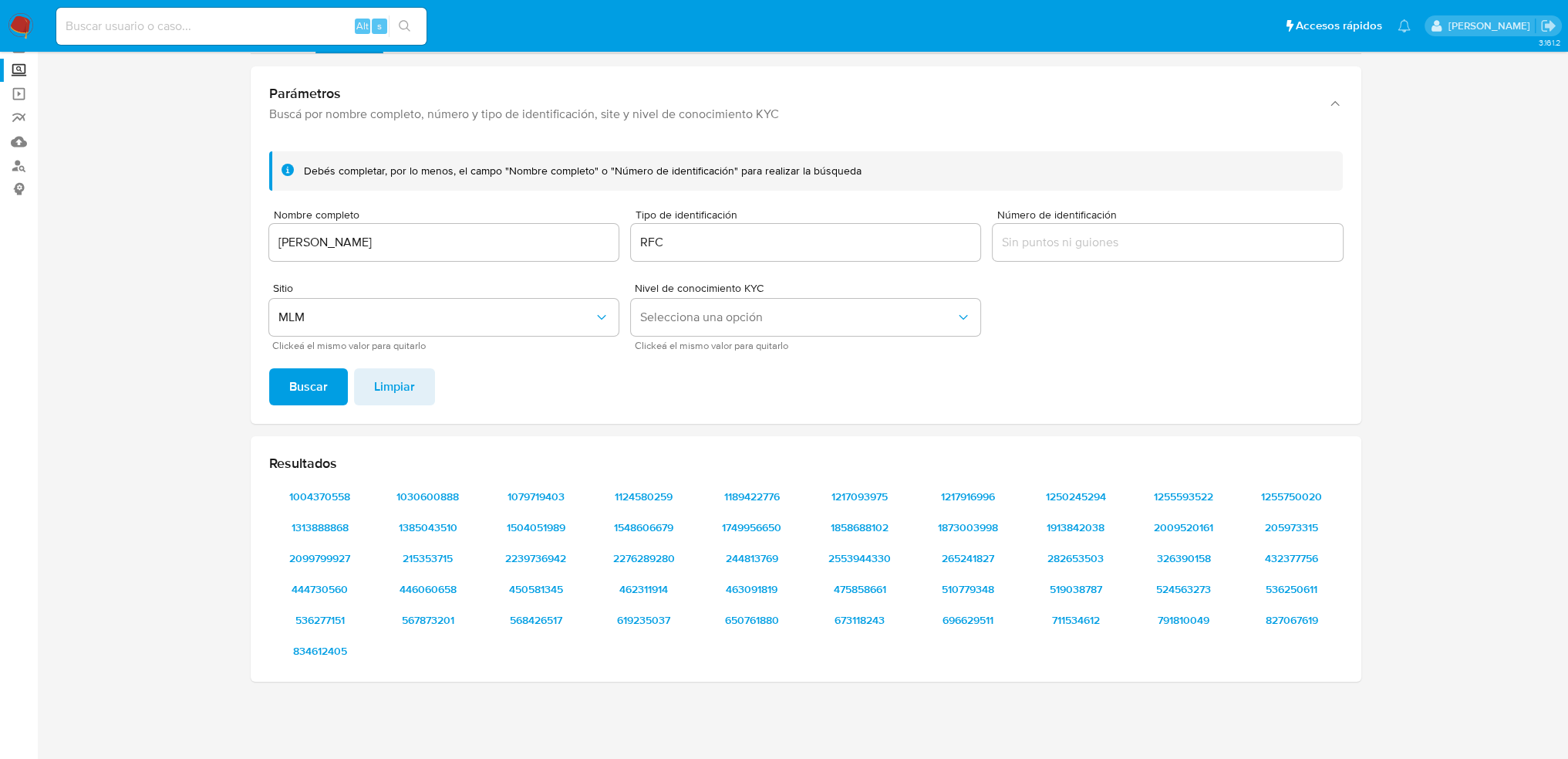
click at [1059, 240] on input "Número de identificación" at bounding box center [1167, 242] width 350 height 20
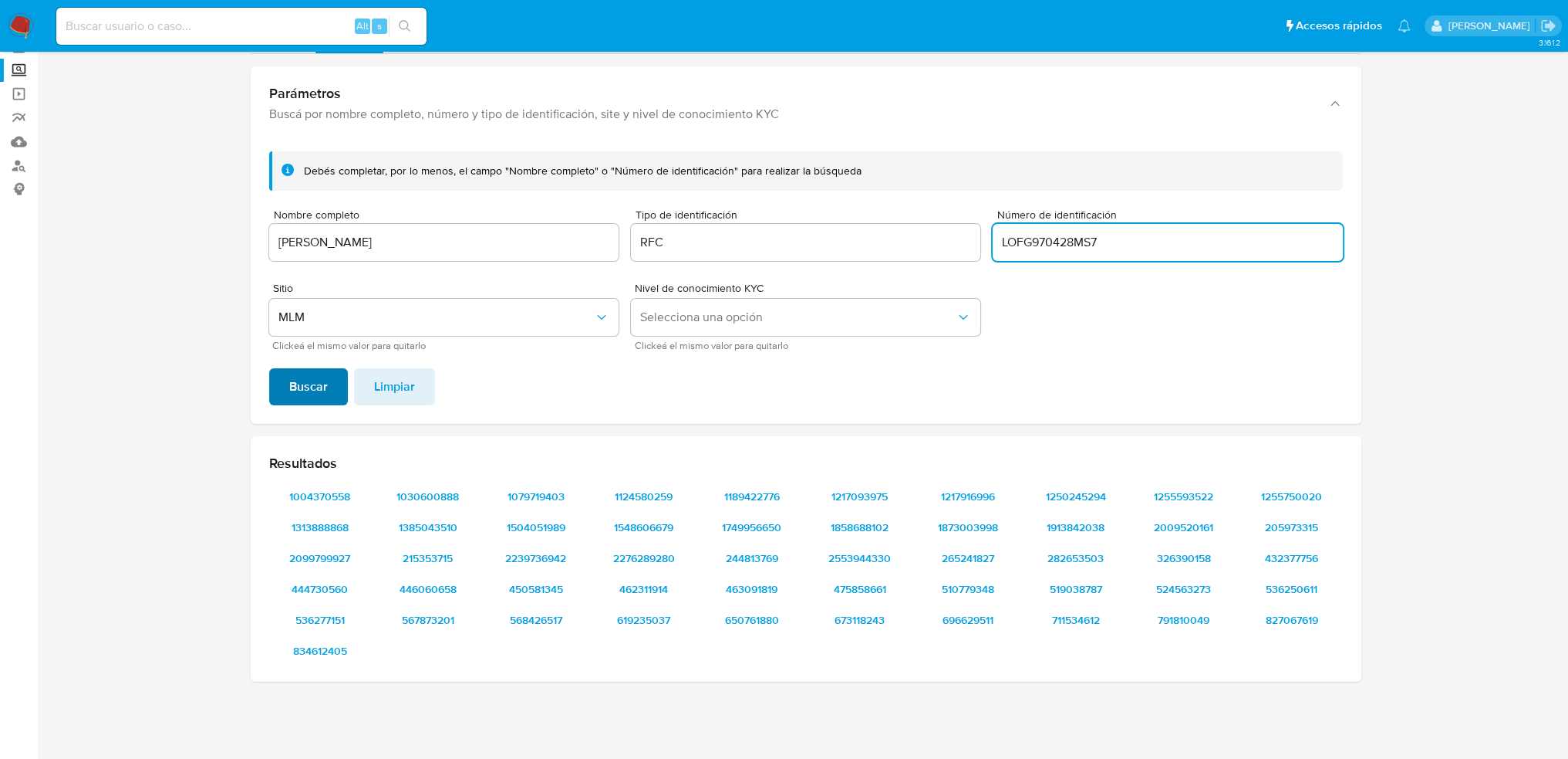
type input "LOFG970428MS7"
click at [334, 391] on button "Buscar" at bounding box center [308, 386] width 79 height 37
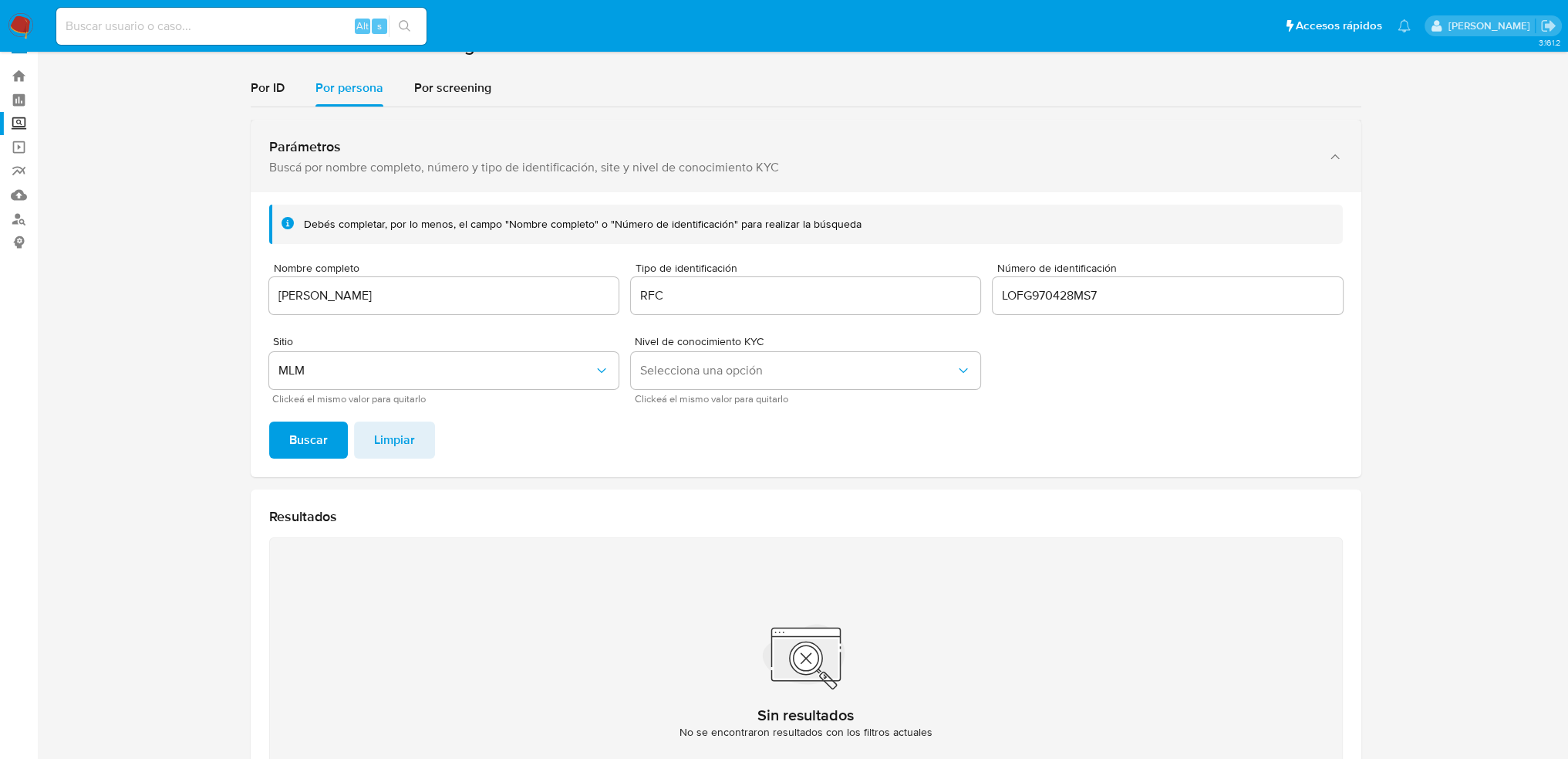
scroll to position [0, 0]
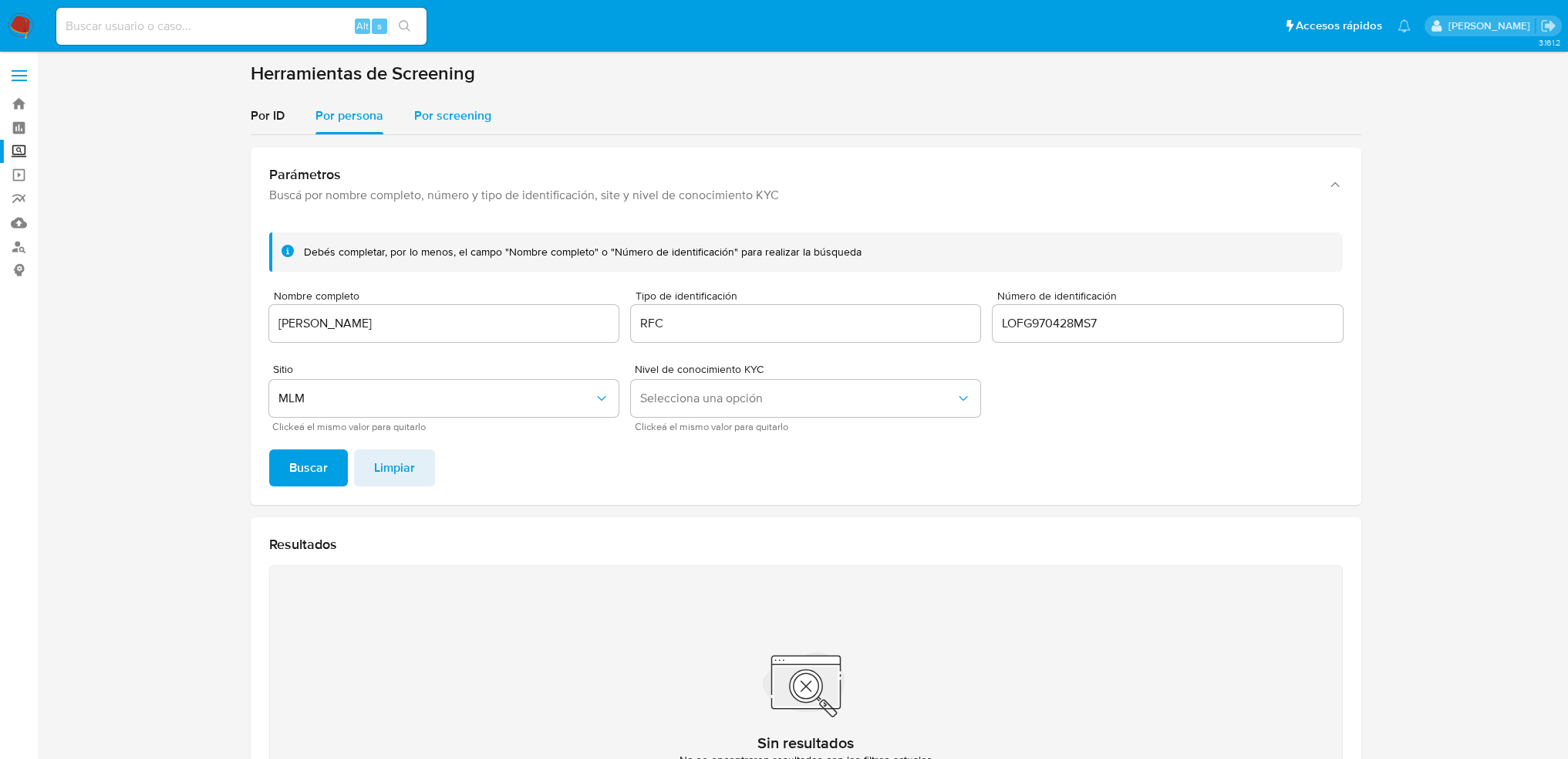
click at [414, 122] on span "Por screening" at bounding box center [452, 115] width 77 height 18
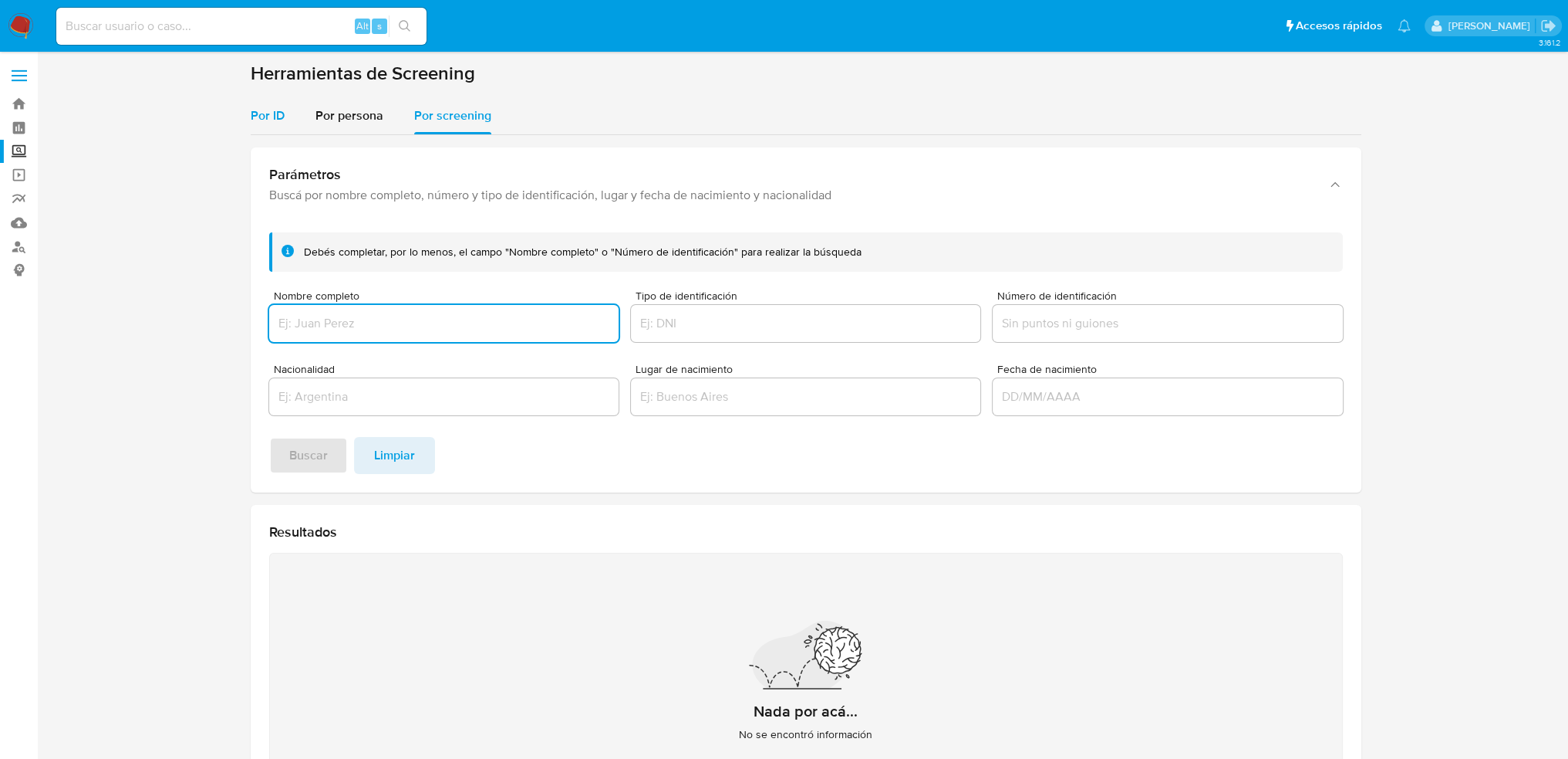
click at [272, 117] on span "Por ID" at bounding box center [267, 115] width 34 height 18
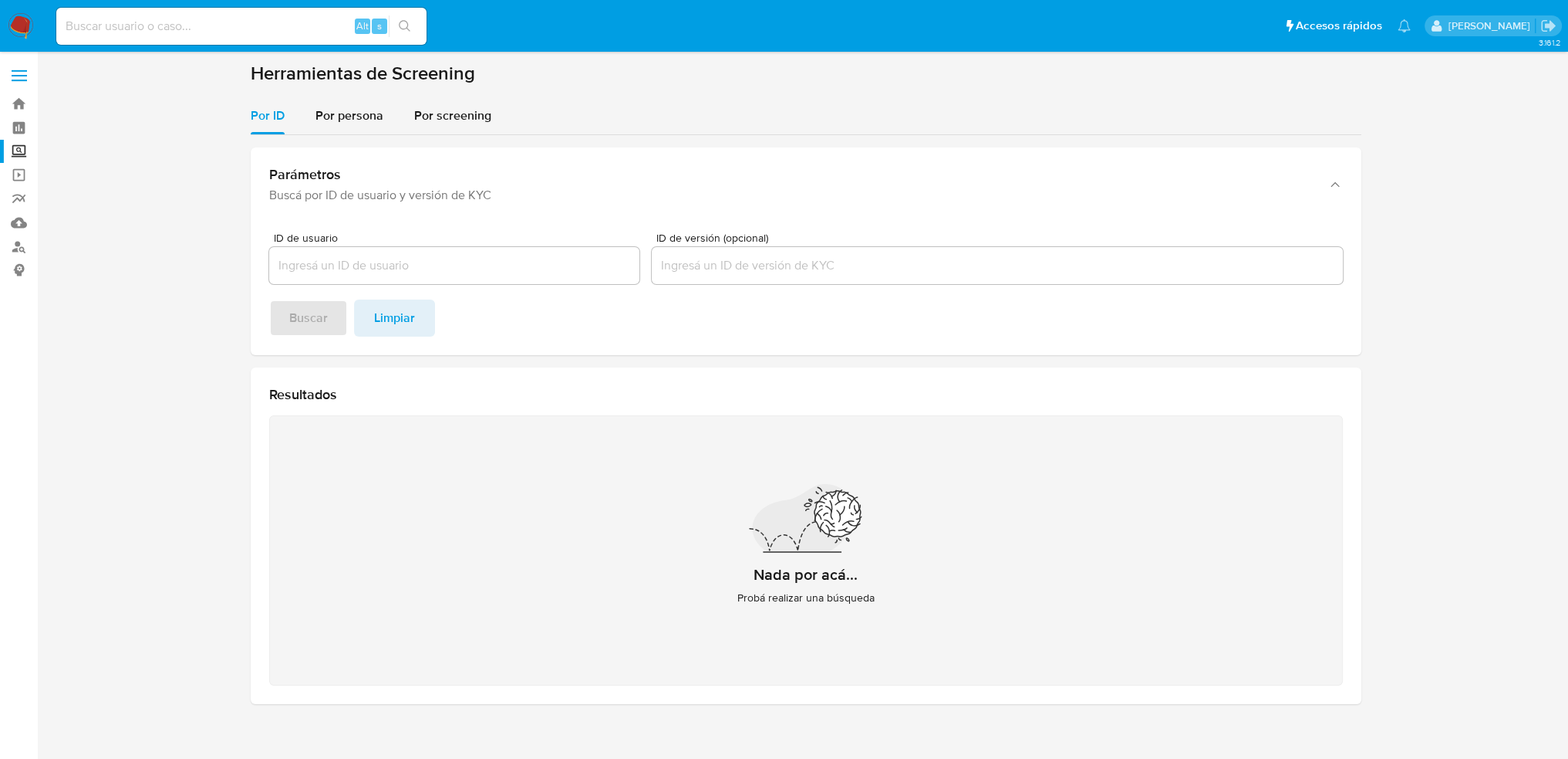
click at [22, 148] on label "Screening" at bounding box center [92, 151] width 184 height 24
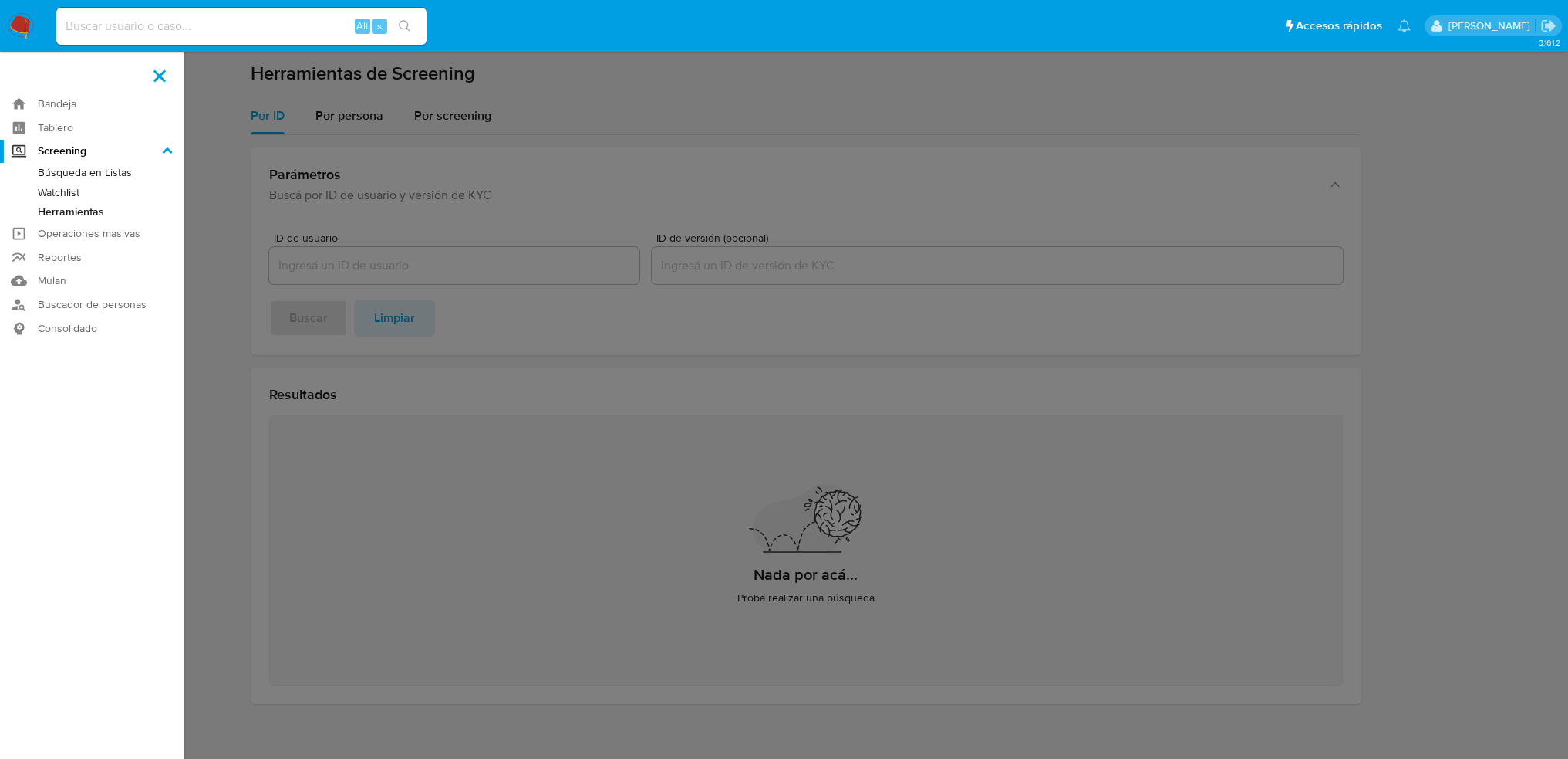
click at [0, 0] on input "Screening" at bounding box center [0, 0] width 0 height 0
click at [82, 212] on link "Herramientas" at bounding box center [92, 211] width 184 height 19
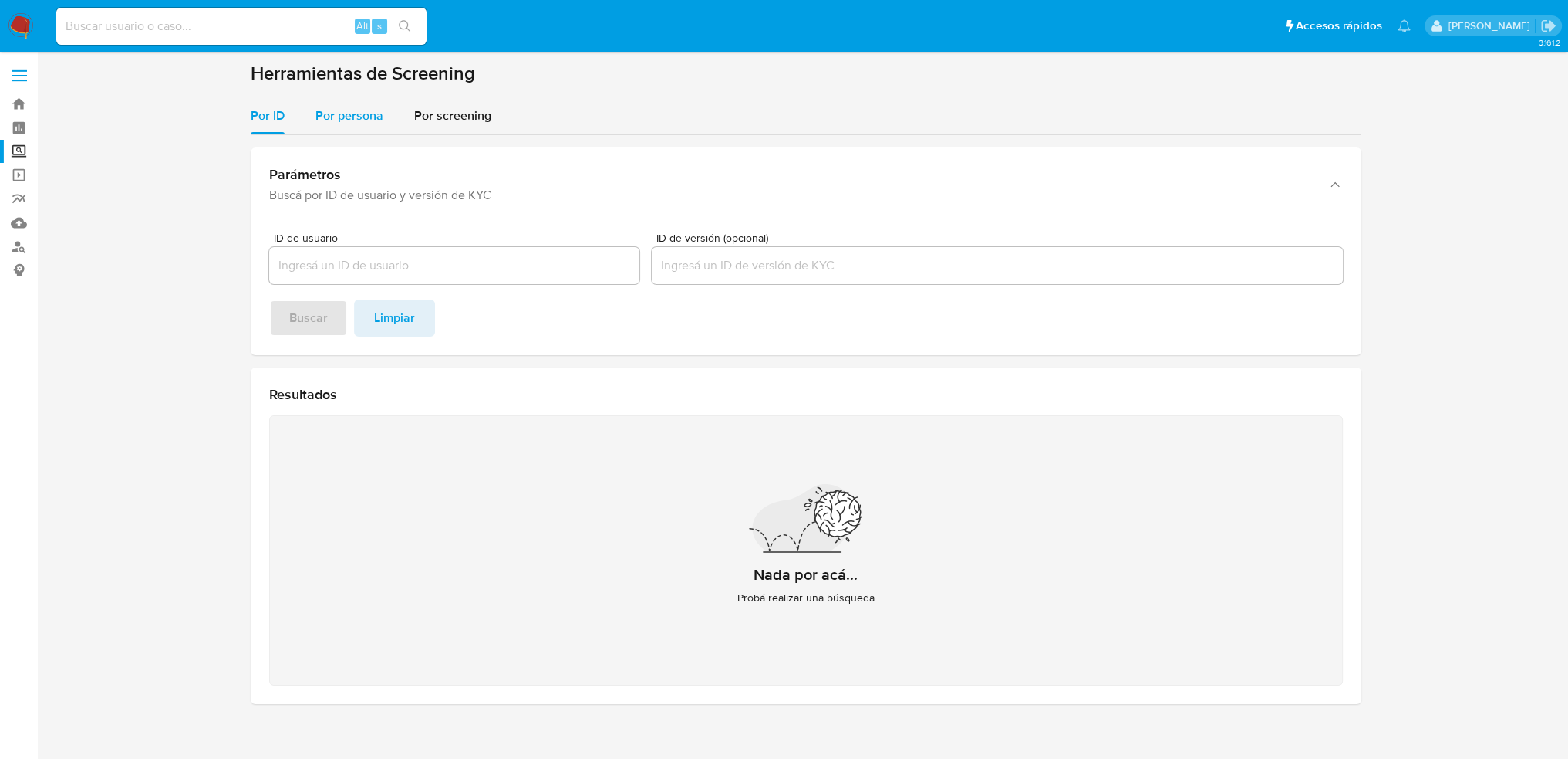
click at [366, 117] on span "Por persona" at bounding box center [349, 115] width 68 height 18
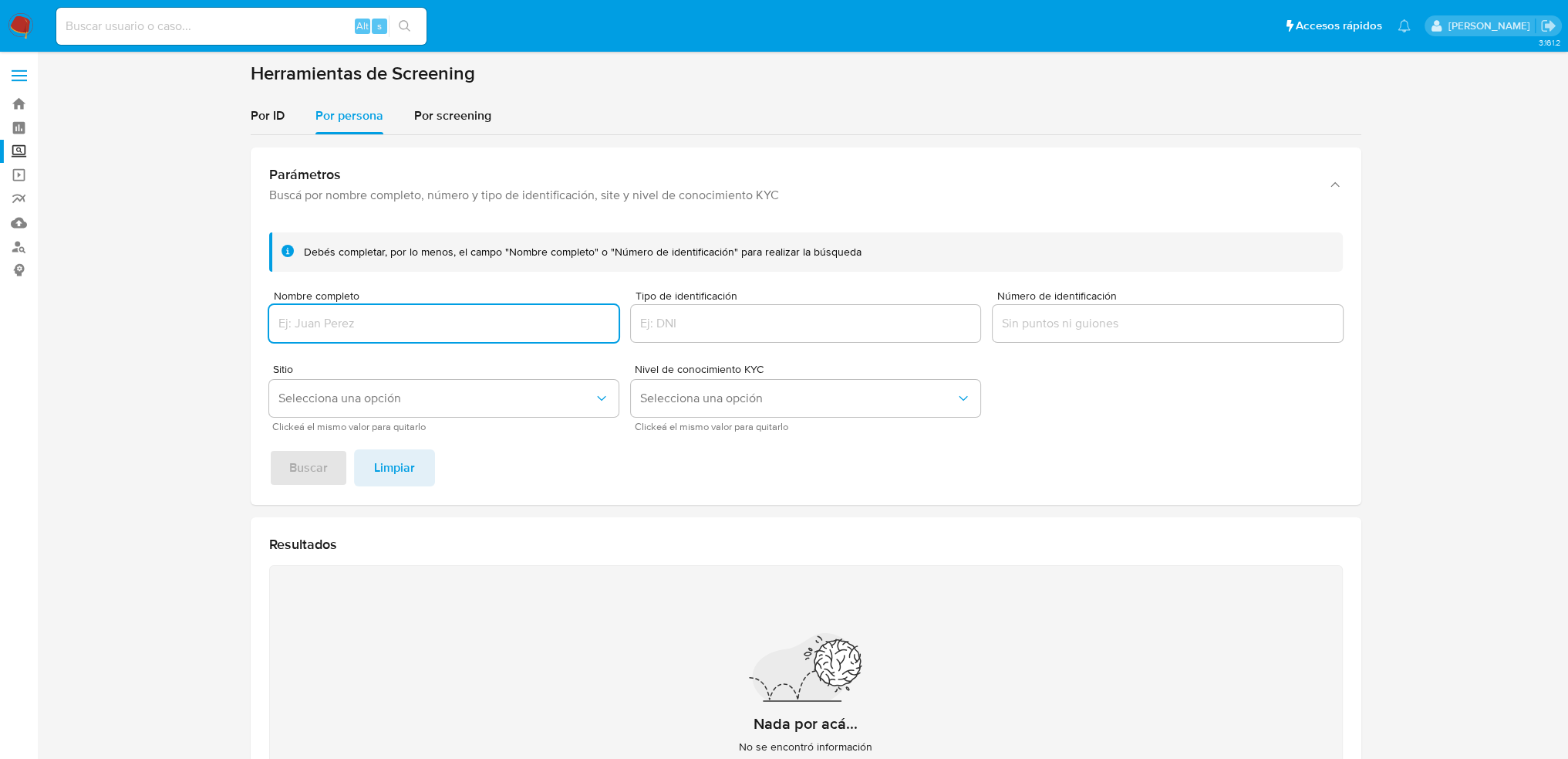
click at [371, 319] on input "Nombre completo" at bounding box center [444, 324] width 350 height 20
type input "[PERSON_NAME] [PERSON_NAME]"
click at [309, 474] on span "Buscar" at bounding box center [308, 467] width 39 height 34
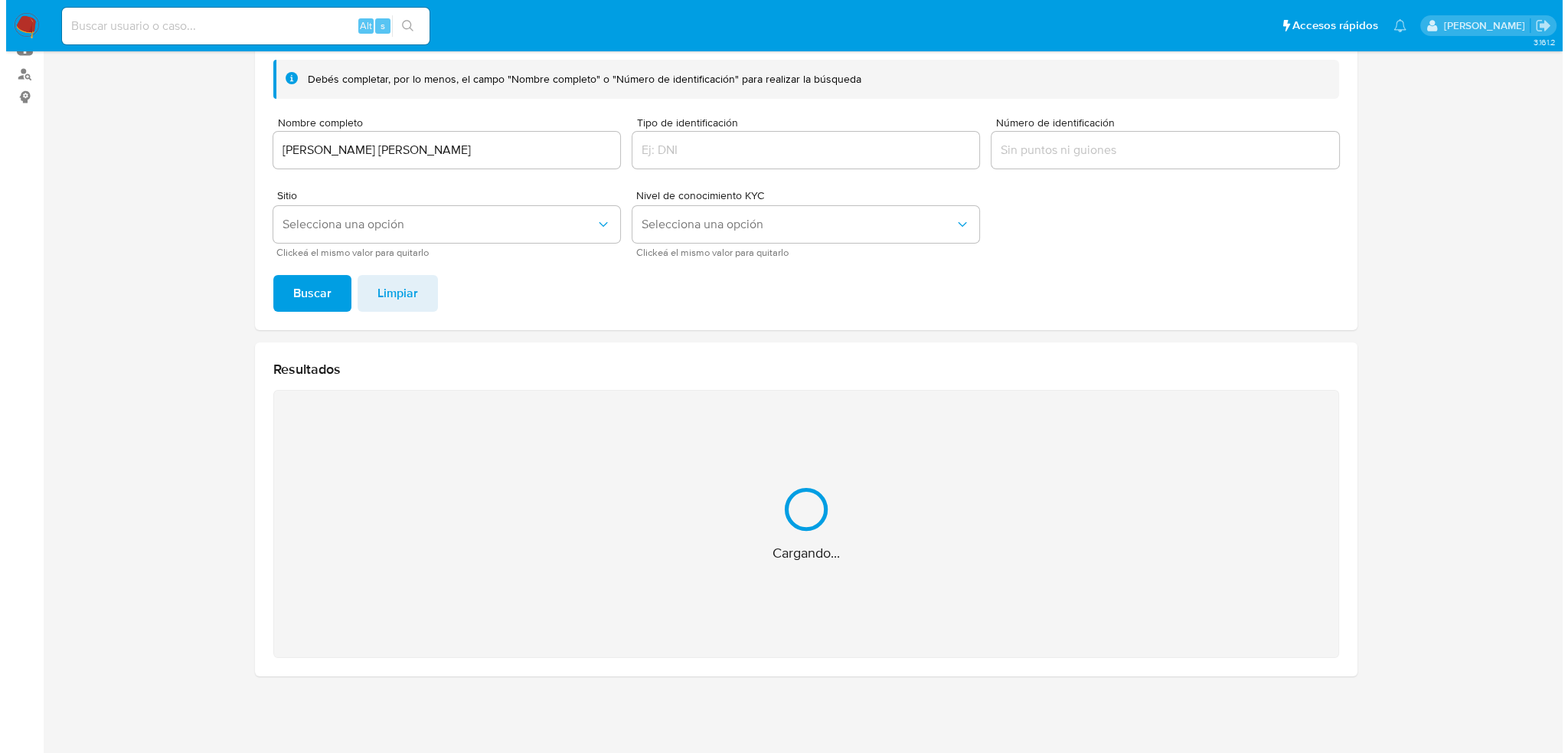
scroll to position [80, 0]
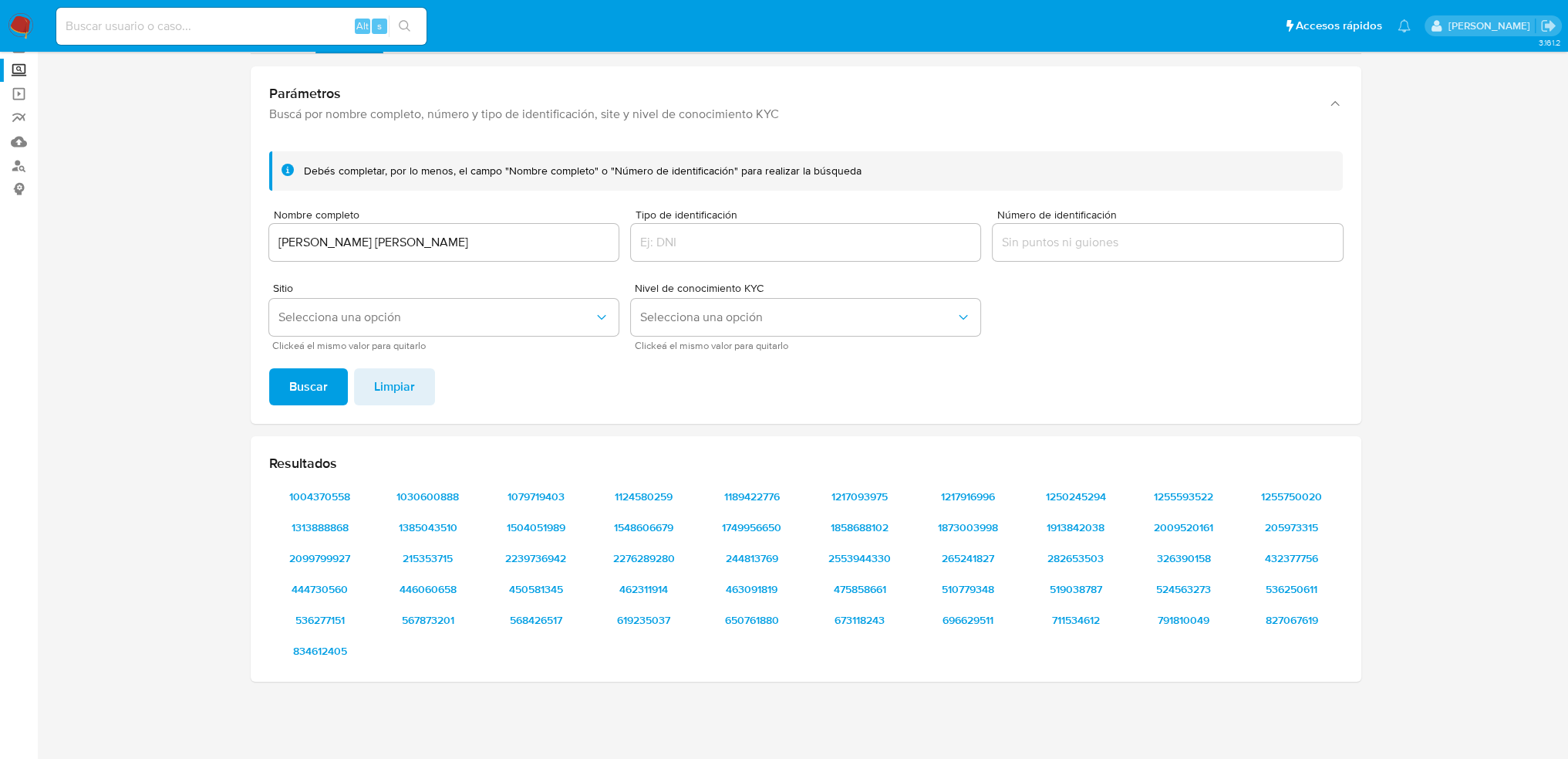
click at [404, 297] on div "Sitio Selecciona una opción Clickeá el mismo valor para quitarlo" at bounding box center [444, 316] width 350 height 67
click at [395, 319] on span "Selecciona una opción" at bounding box center [436, 316] width 315 height 15
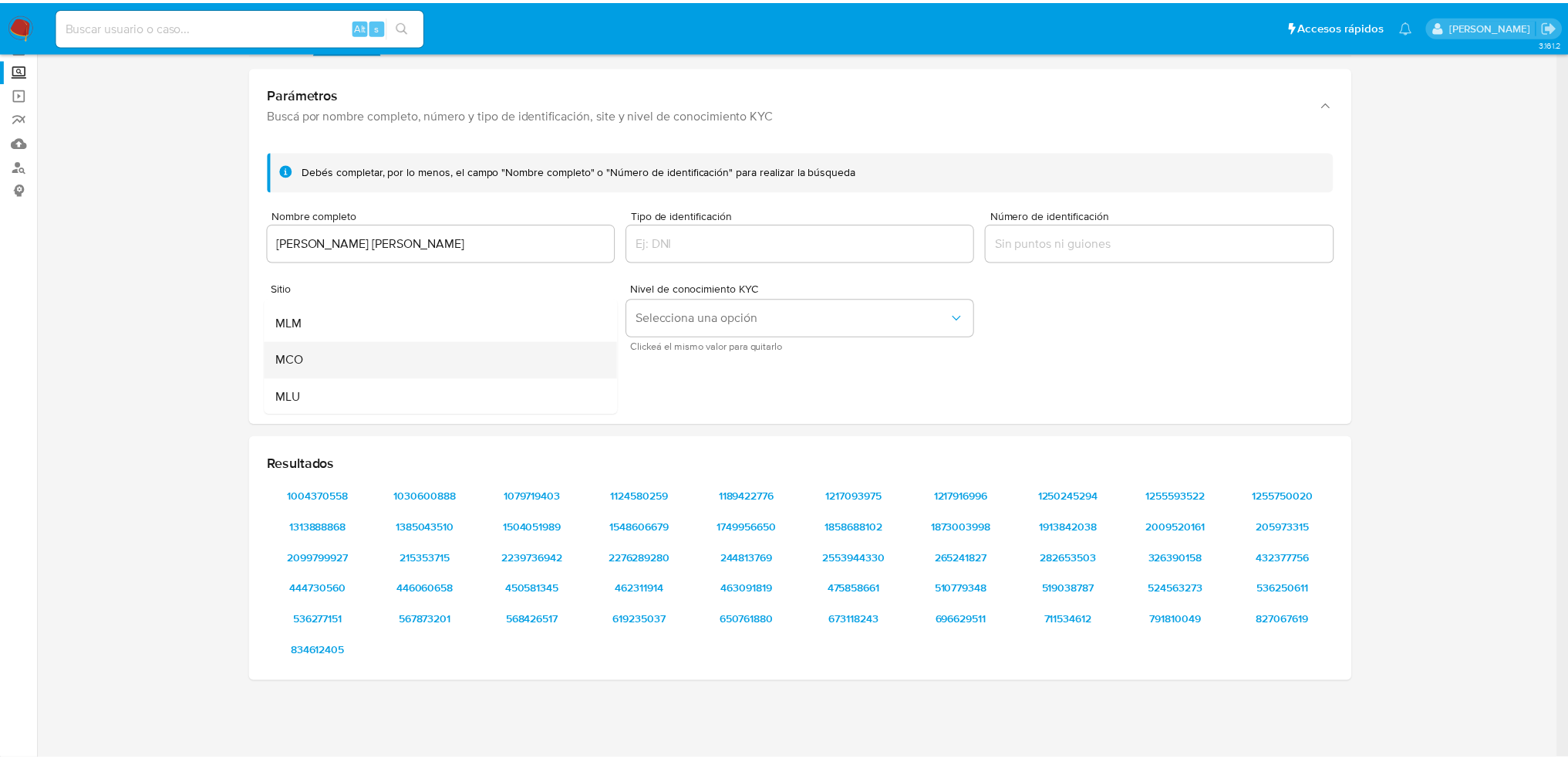
scroll to position [106, 0]
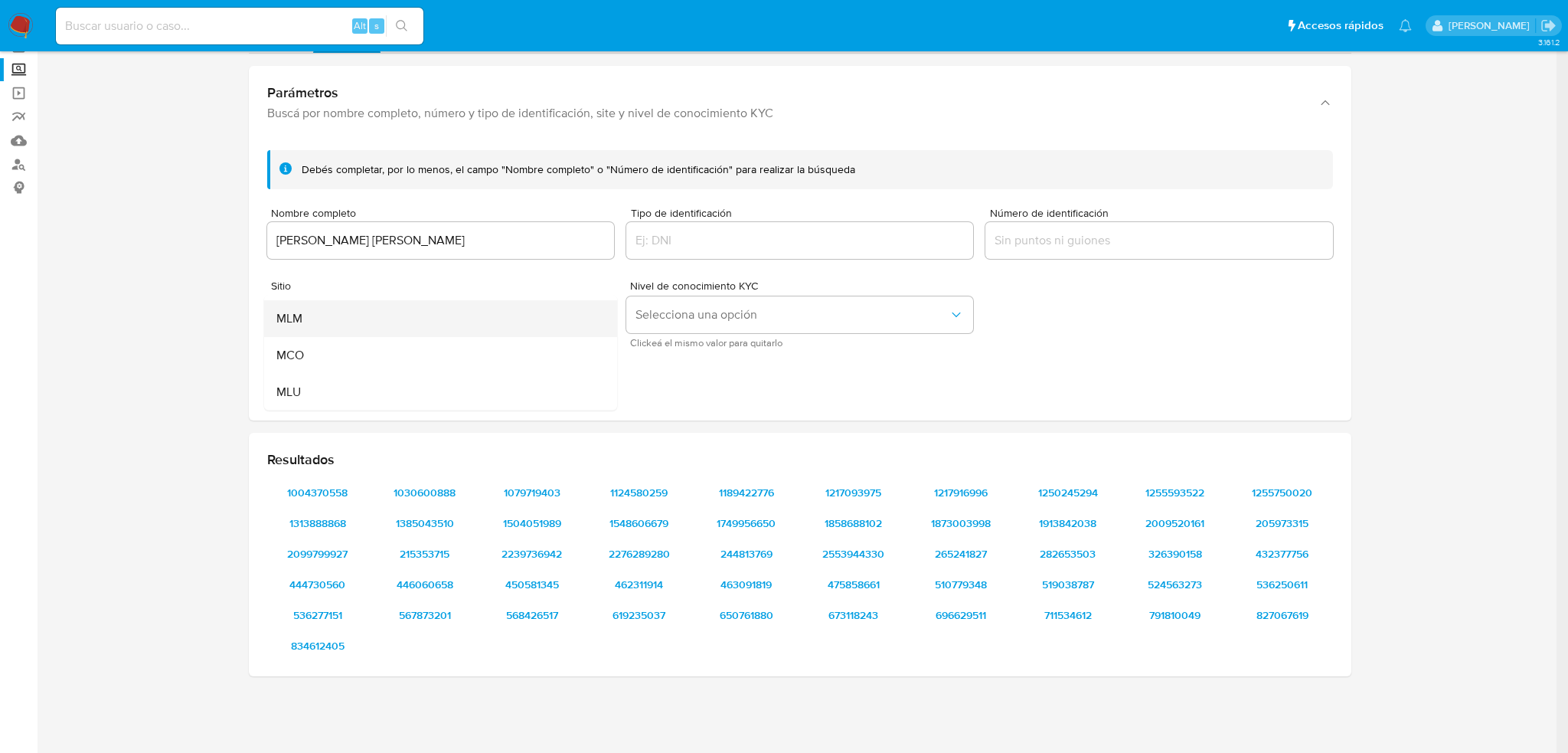
click at [329, 327] on div "MLM" at bounding box center [435, 318] width 319 height 37
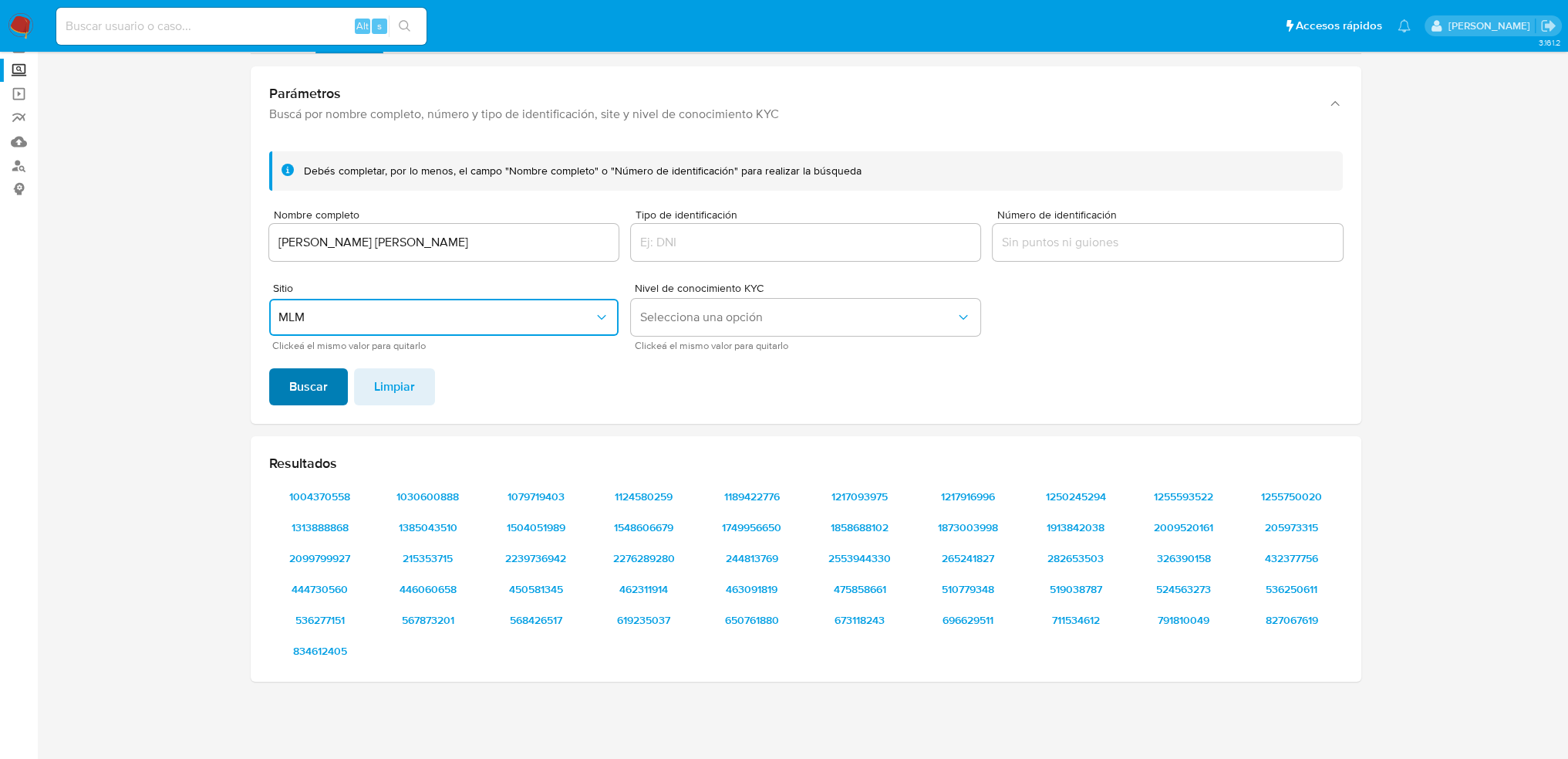
click at [333, 396] on button "Buscar" at bounding box center [308, 386] width 79 height 37
click at [334, 491] on span "1004370558" at bounding box center [320, 496] width 81 height 22
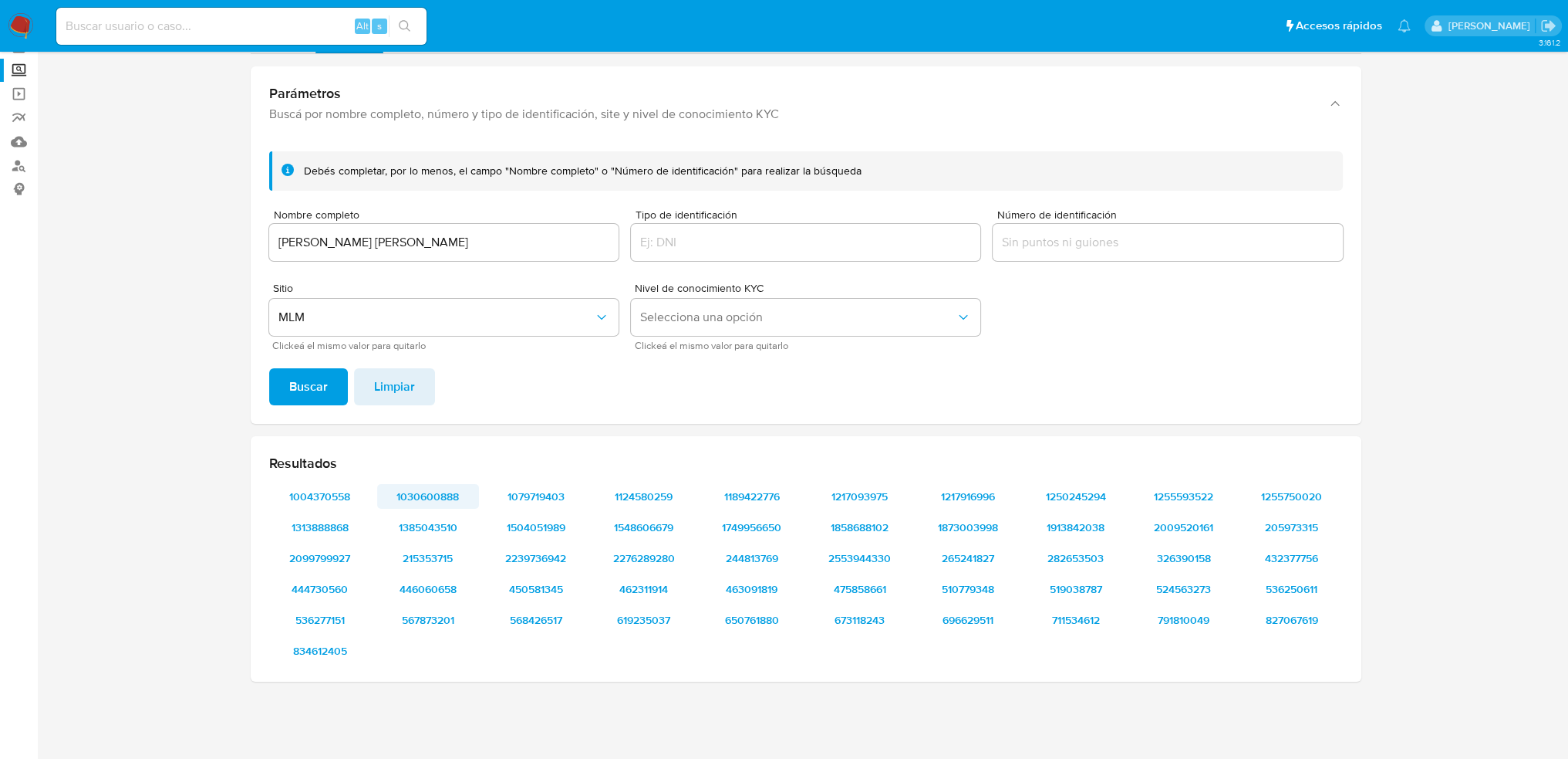
click at [428, 496] on span "1030600888" at bounding box center [428, 496] width 81 height 22
click at [546, 490] on span "1079719403" at bounding box center [536, 496] width 81 height 22
click at [327, 491] on span "1004370558" at bounding box center [320, 496] width 81 height 22
click at [635, 491] on span "1124580259" at bounding box center [644, 496] width 81 height 22
click at [637, 491] on span "1124580259" at bounding box center [644, 496] width 81 height 22
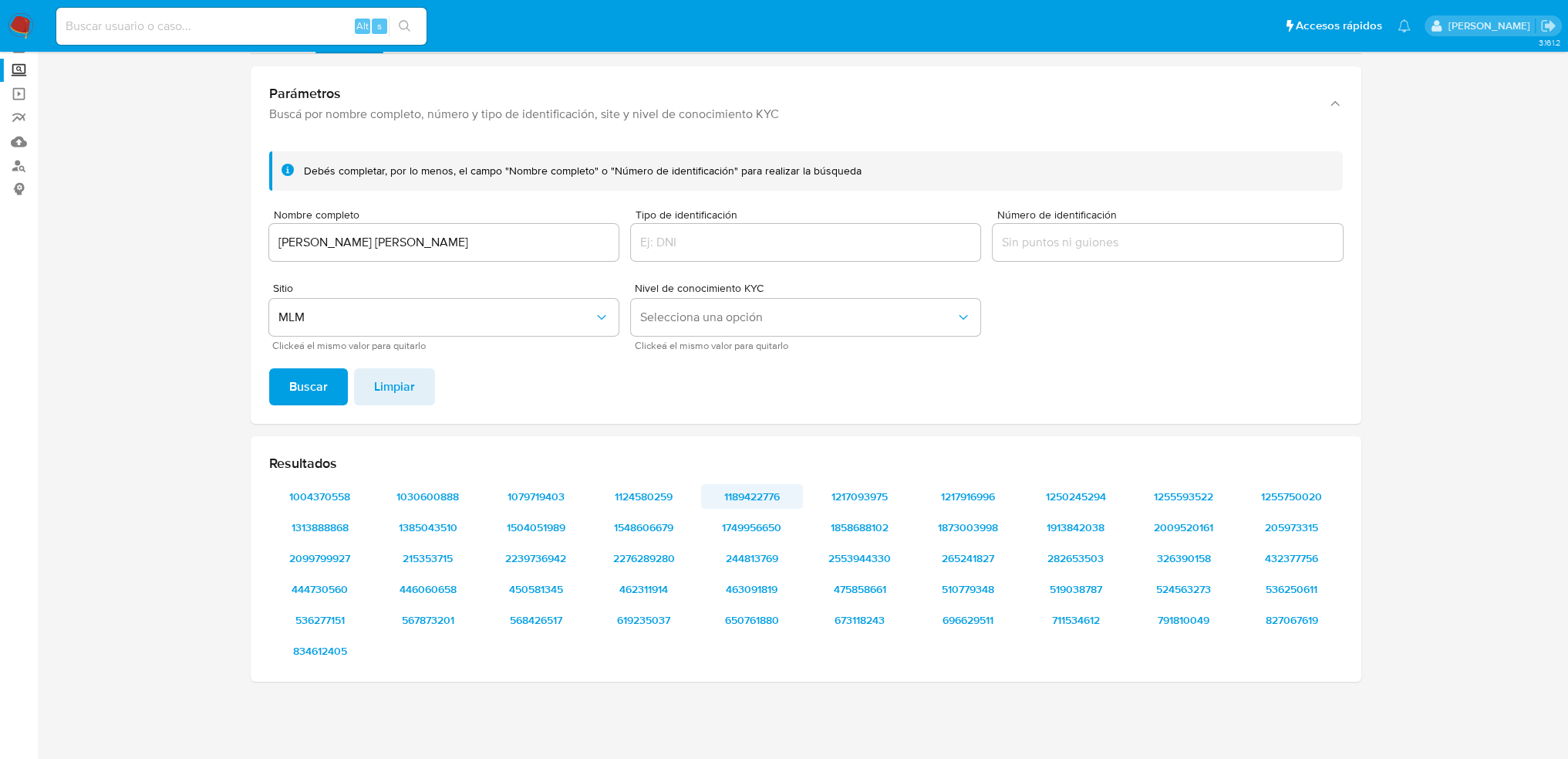
click at [753, 494] on span "1189422776" at bounding box center [752, 496] width 81 height 22
click at [854, 494] on span "1217093975" at bounding box center [860, 496] width 81 height 22
click at [963, 500] on span "1217916996" at bounding box center [968, 496] width 81 height 22
click at [1098, 493] on span "1250245294" at bounding box center [1076, 496] width 81 height 22
click at [1194, 498] on span "1255593522" at bounding box center [1184, 496] width 81 height 22
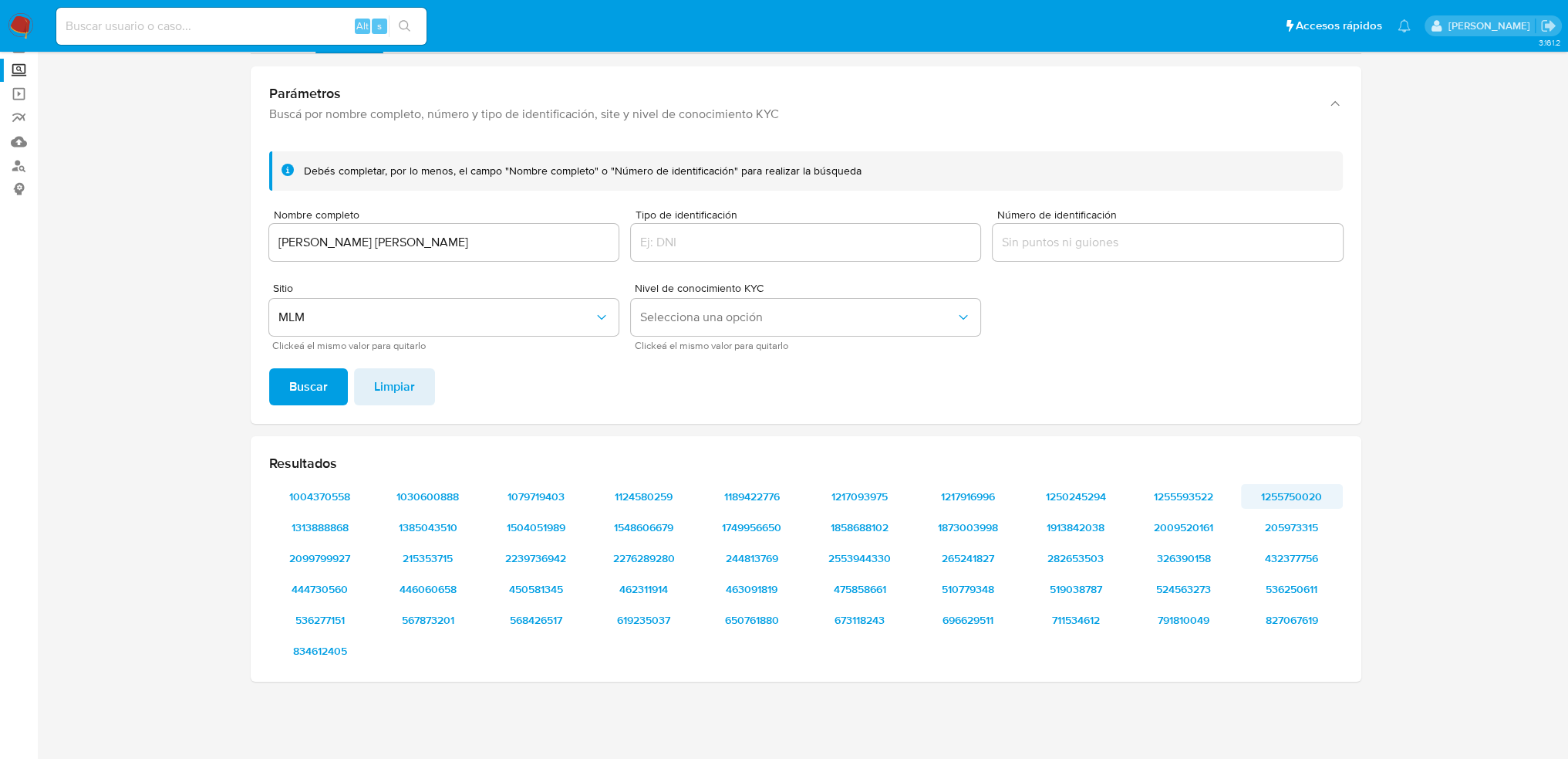
click at [1283, 493] on span "1255750020" at bounding box center [1292, 496] width 81 height 22
click at [323, 521] on span "1313888868" at bounding box center [320, 527] width 81 height 22
click at [430, 524] on span "1385043510" at bounding box center [428, 527] width 81 height 22
click at [552, 526] on span "1504051989" at bounding box center [536, 527] width 81 height 22
click at [628, 522] on span "1548606679" at bounding box center [644, 527] width 81 height 22
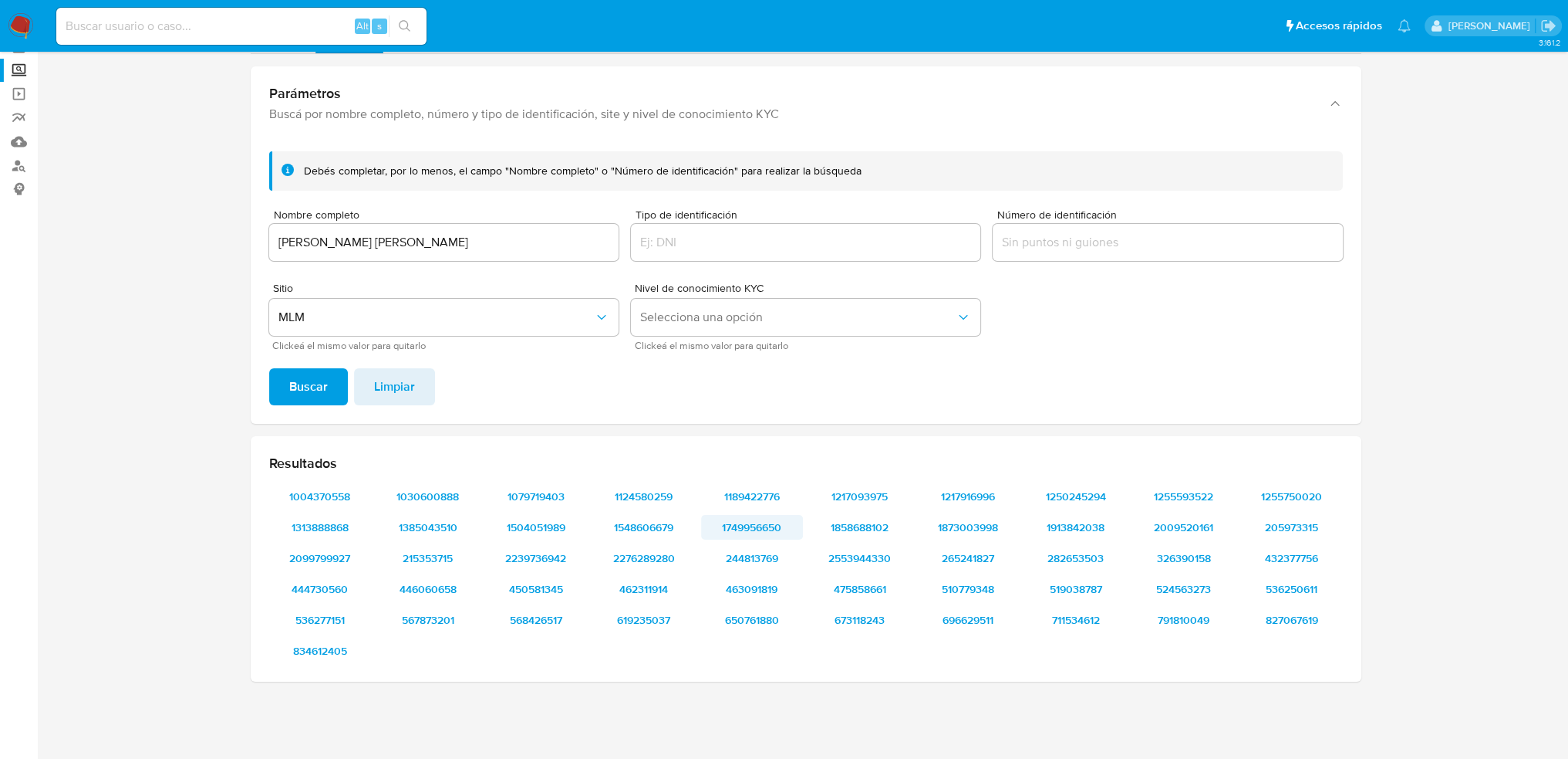
click at [753, 529] on span "1749956650" at bounding box center [752, 527] width 81 height 22
click at [861, 524] on span "1858688102" at bounding box center [860, 527] width 81 height 22
click at [859, 522] on span "1858688102" at bounding box center [860, 527] width 81 height 22
click at [952, 530] on span "1873003998" at bounding box center [968, 527] width 81 height 22
click at [1056, 522] on span "1913842038" at bounding box center [1076, 527] width 81 height 22
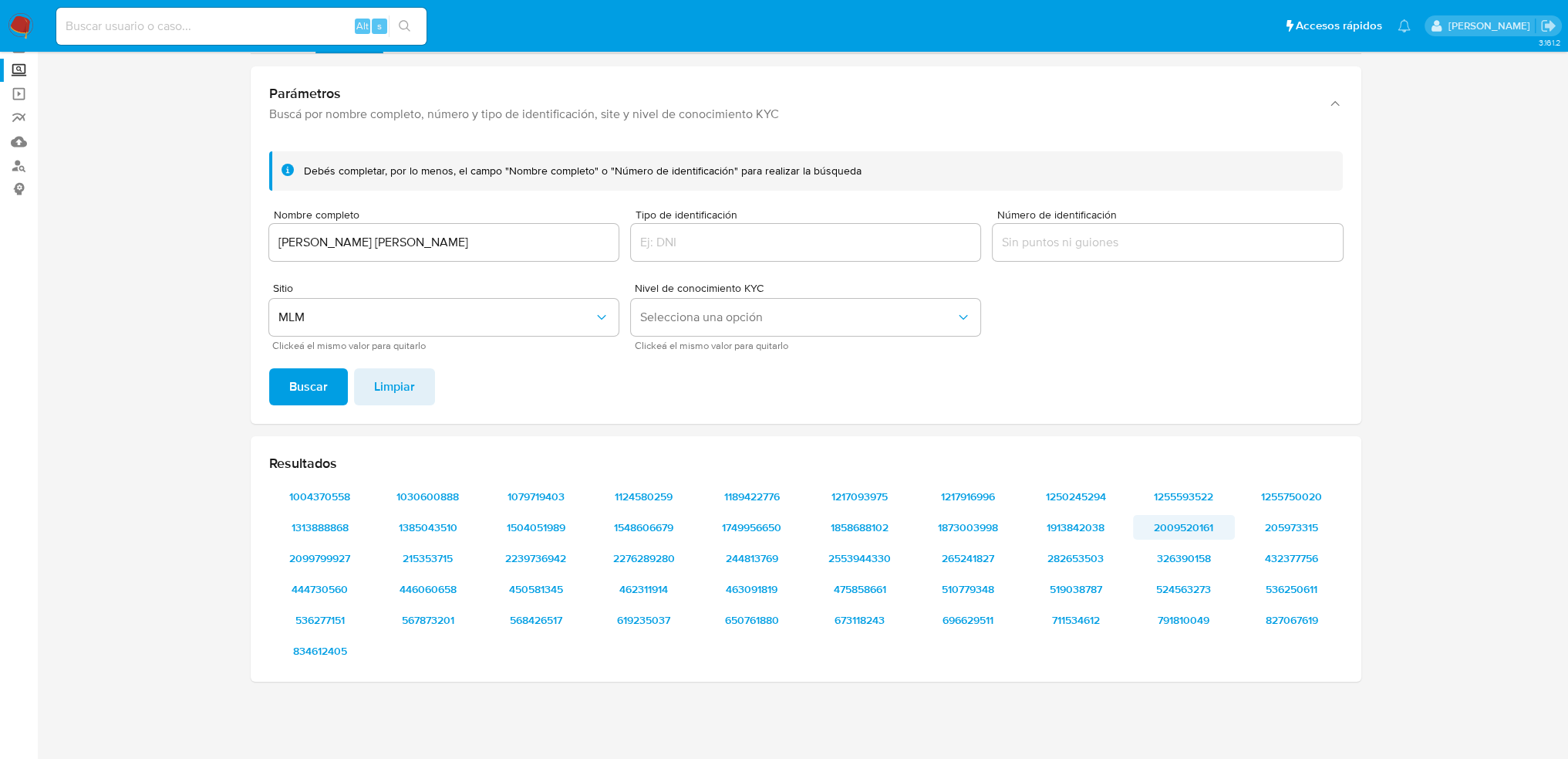
click at [1163, 529] on span "2009520161" at bounding box center [1184, 527] width 81 height 22
click at [1306, 522] on span "205973315" at bounding box center [1292, 527] width 81 height 22
click at [324, 558] on span "2099799927" at bounding box center [320, 558] width 81 height 22
click at [443, 556] on span "215353715" at bounding box center [428, 558] width 81 height 22
click at [429, 521] on span "1385043510" at bounding box center [428, 527] width 81 height 22
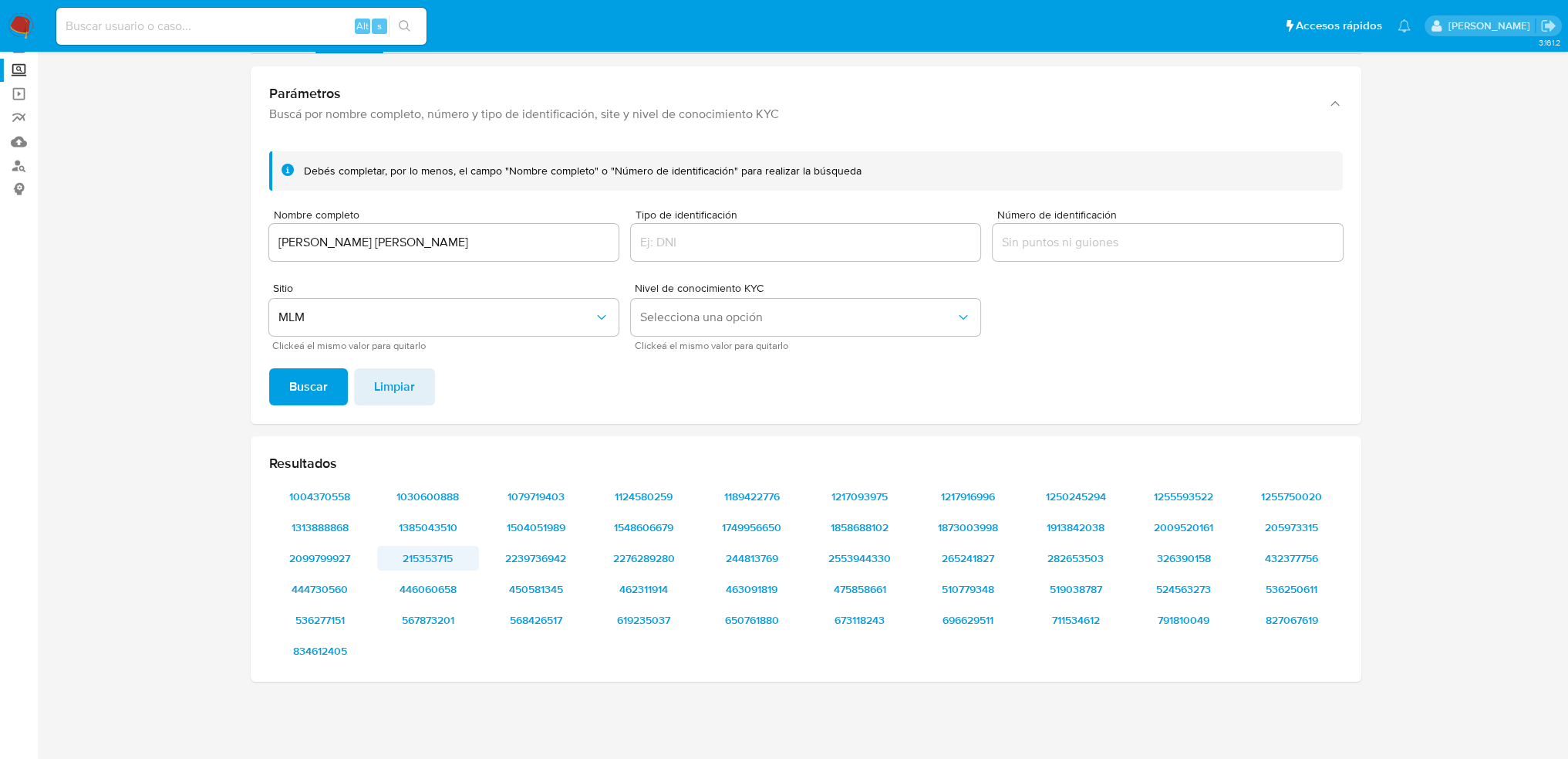
click at [435, 556] on span "215353715" at bounding box center [428, 558] width 81 height 22
click at [560, 552] on span "2239736942" at bounding box center [536, 558] width 81 height 22
click at [624, 532] on span "1548606679" at bounding box center [644, 527] width 81 height 22
click at [748, 563] on span "244813769" at bounding box center [752, 558] width 81 height 22
click at [748, 554] on span "244813769" at bounding box center [752, 558] width 81 height 22
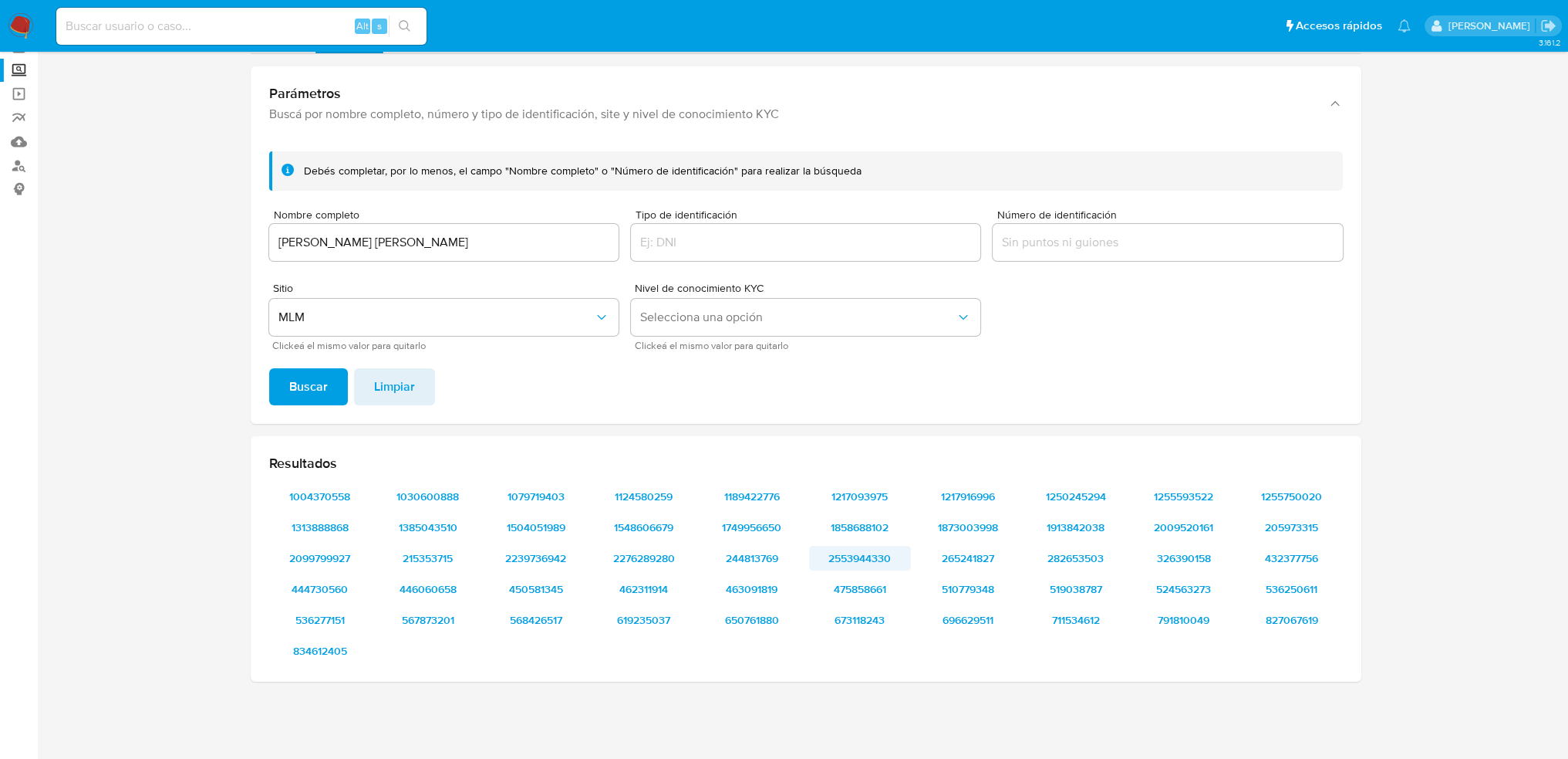
click at [857, 557] on span "2553944330" at bounding box center [860, 558] width 81 height 22
click at [857, 559] on span "2553944330" at bounding box center [860, 558] width 81 height 22
click at [945, 557] on span "265241827" at bounding box center [968, 558] width 81 height 22
click at [1064, 562] on span "282653503" at bounding box center [1076, 558] width 81 height 22
click at [1205, 557] on span "326390158" at bounding box center [1184, 558] width 81 height 22
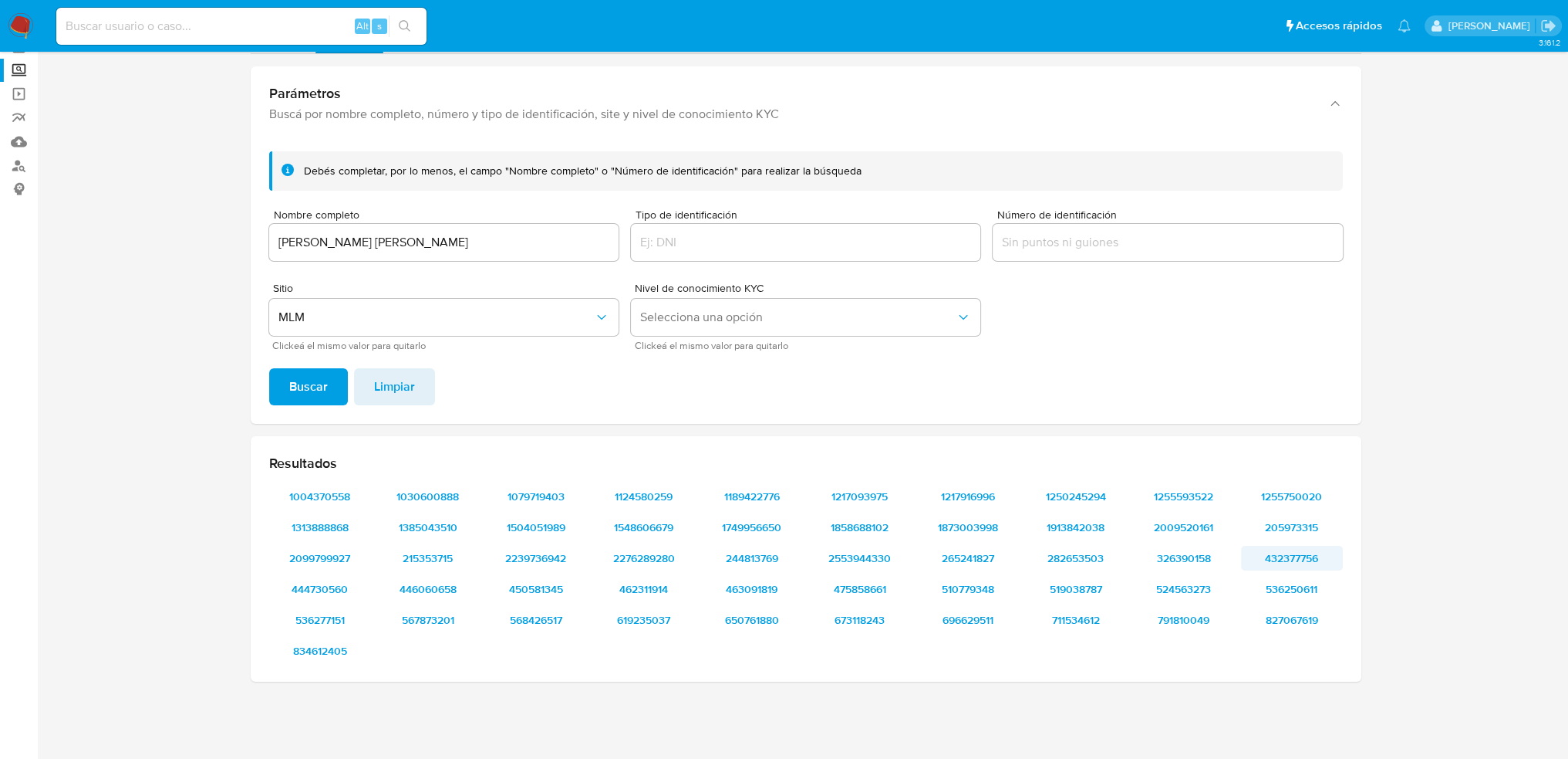
click at [1291, 549] on span "432377756" at bounding box center [1292, 558] width 81 height 22
click at [337, 589] on span "444730560" at bounding box center [320, 589] width 81 height 22
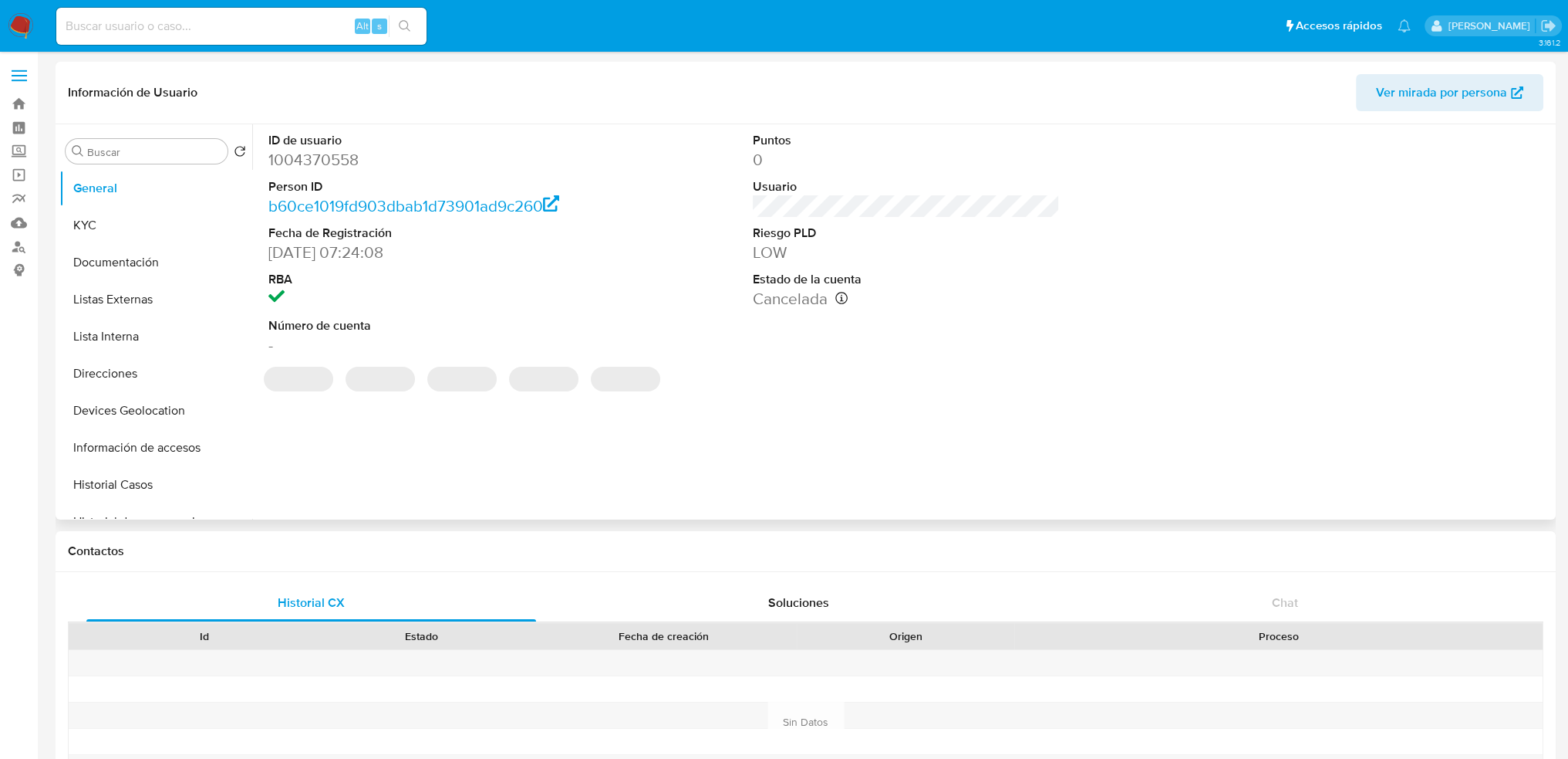
select select "10"
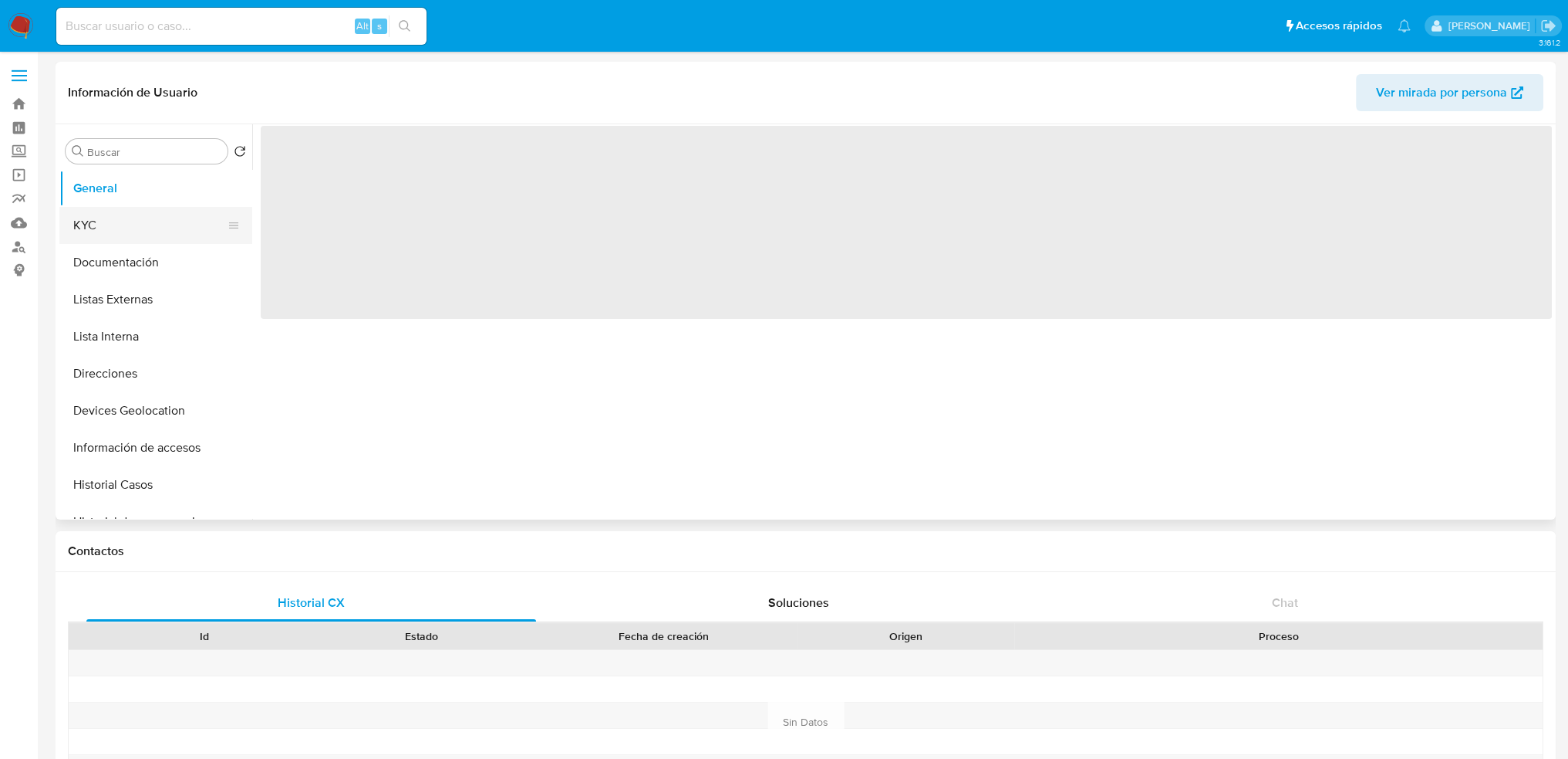
select select "10"
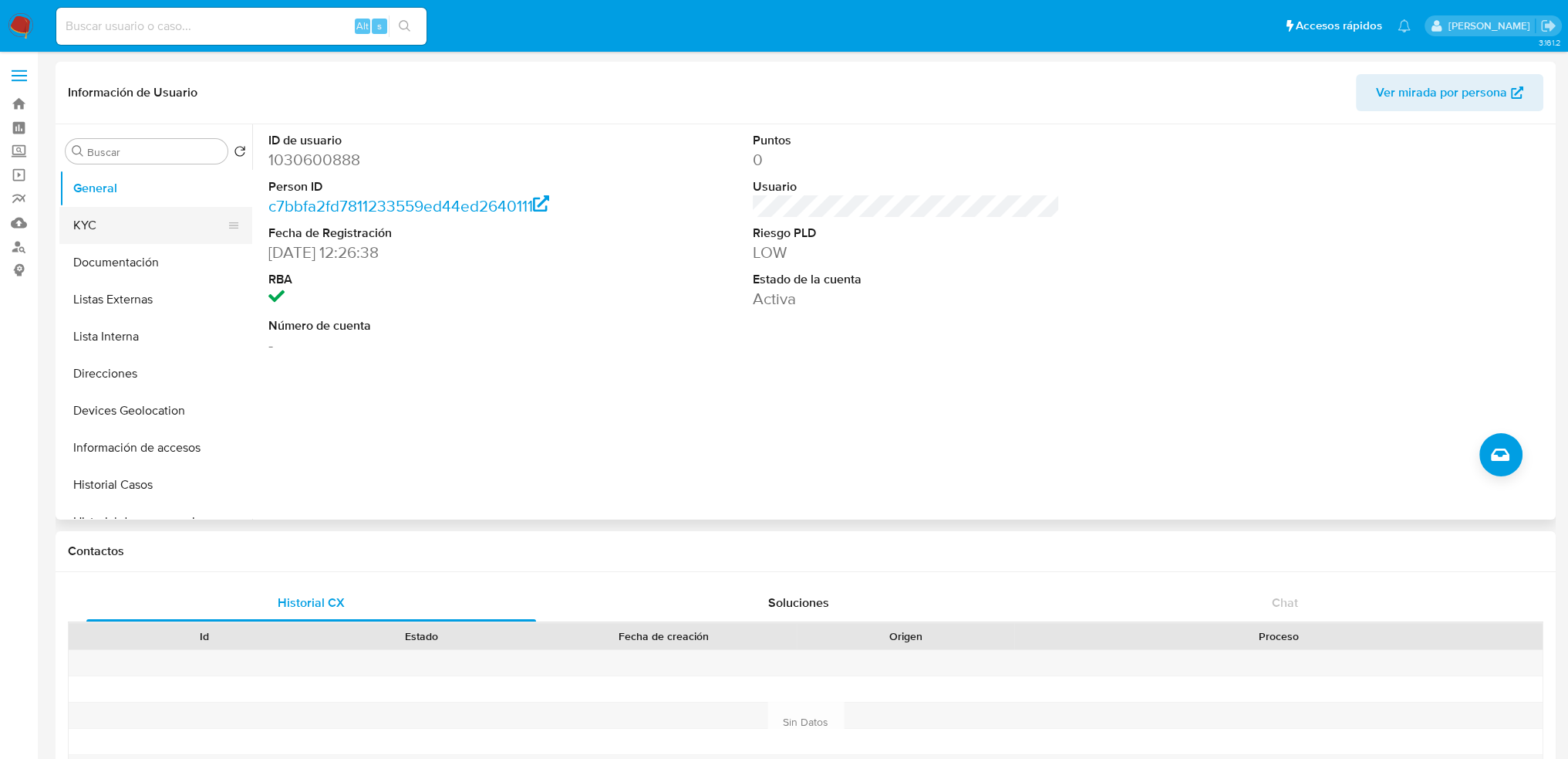
click at [136, 221] on button "KYC" at bounding box center [150, 225] width 180 height 37
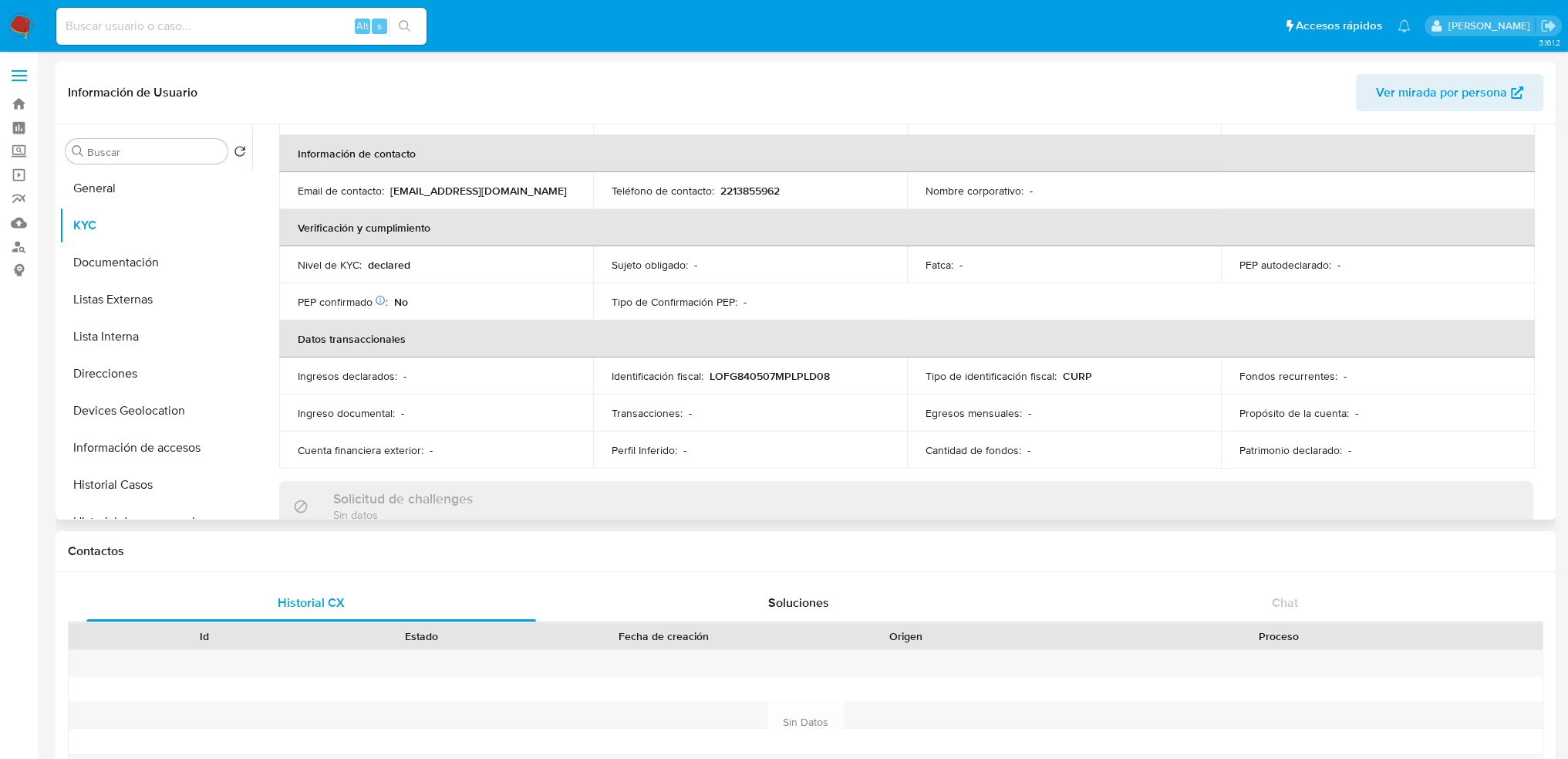
scroll to position [308, 0]
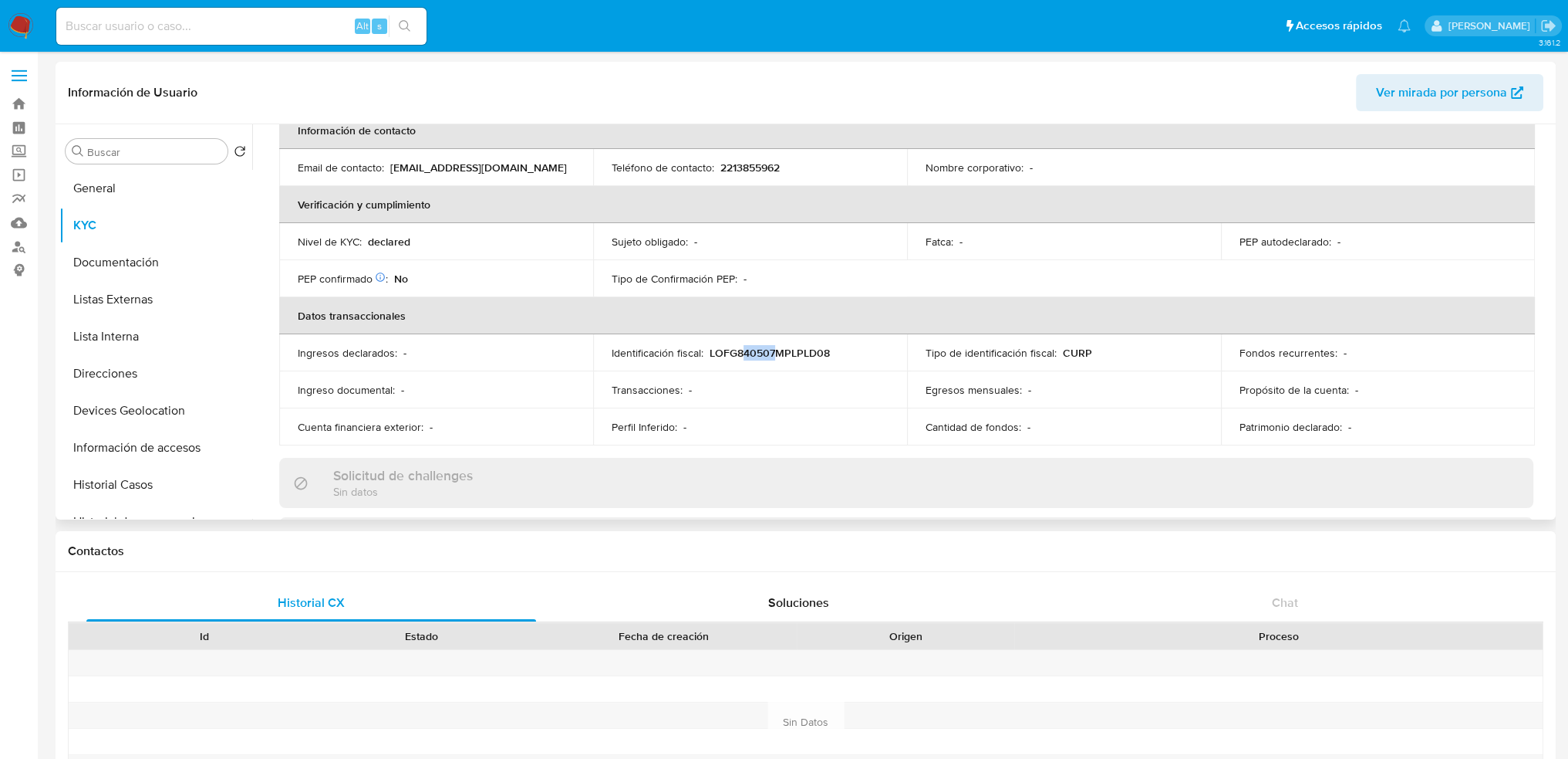
drag, startPoint x: 738, startPoint y: 348, endPoint x: 773, endPoint y: 348, distance: 35.0
click at [773, 348] on p "LOFG840507MPLPLD08" at bounding box center [769, 352] width 121 height 14
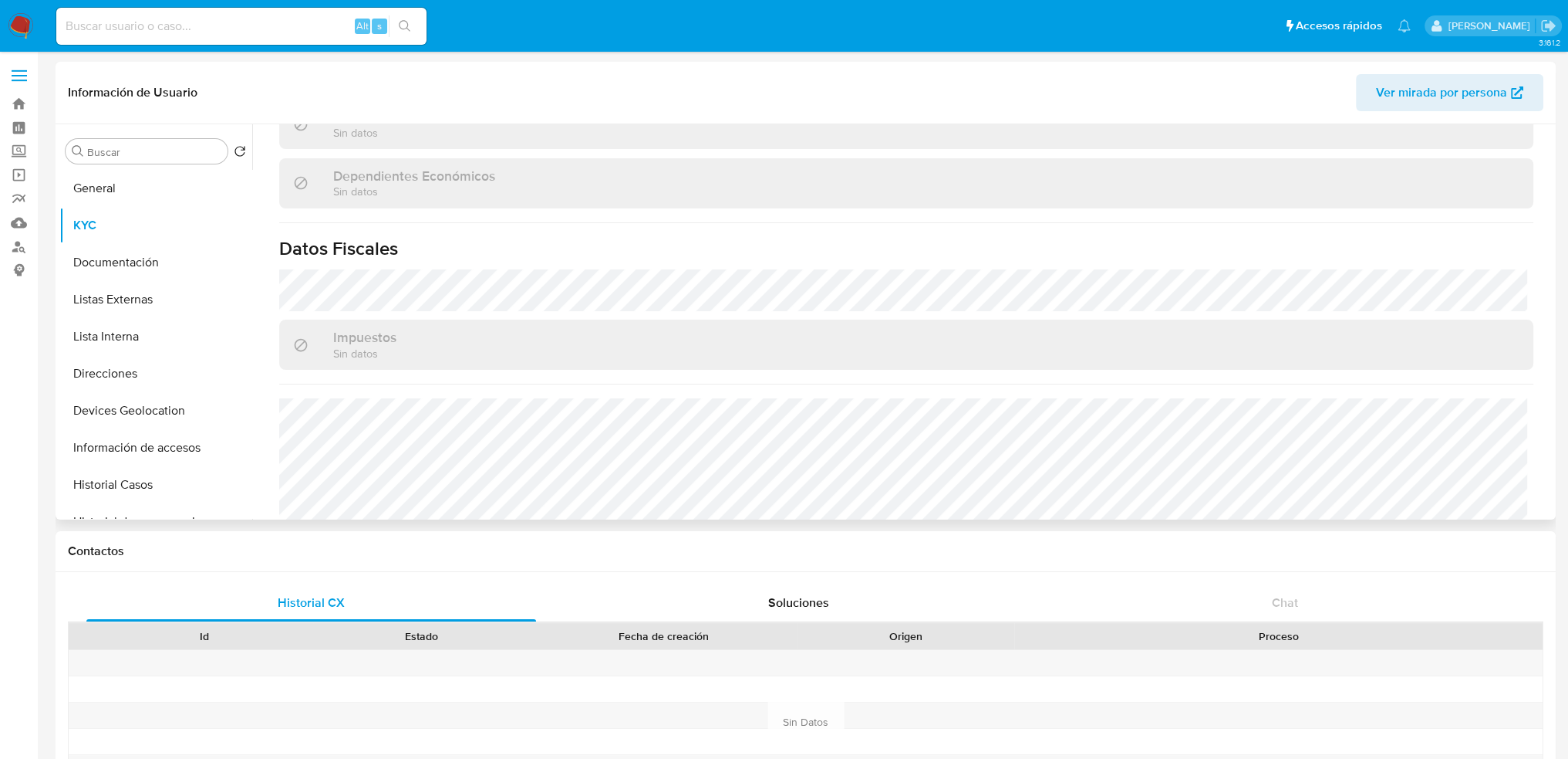
scroll to position [926, 0]
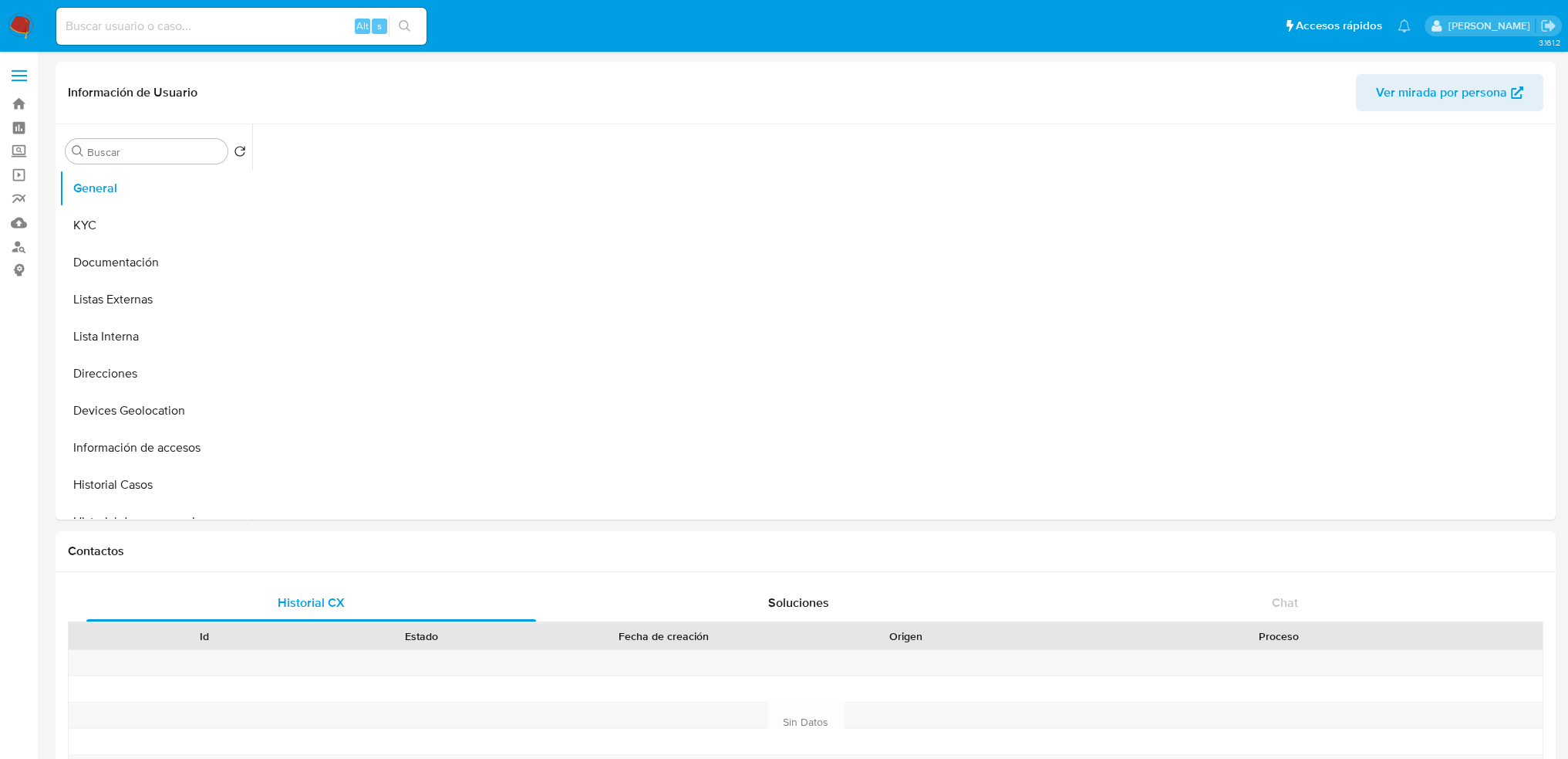
select select "10"
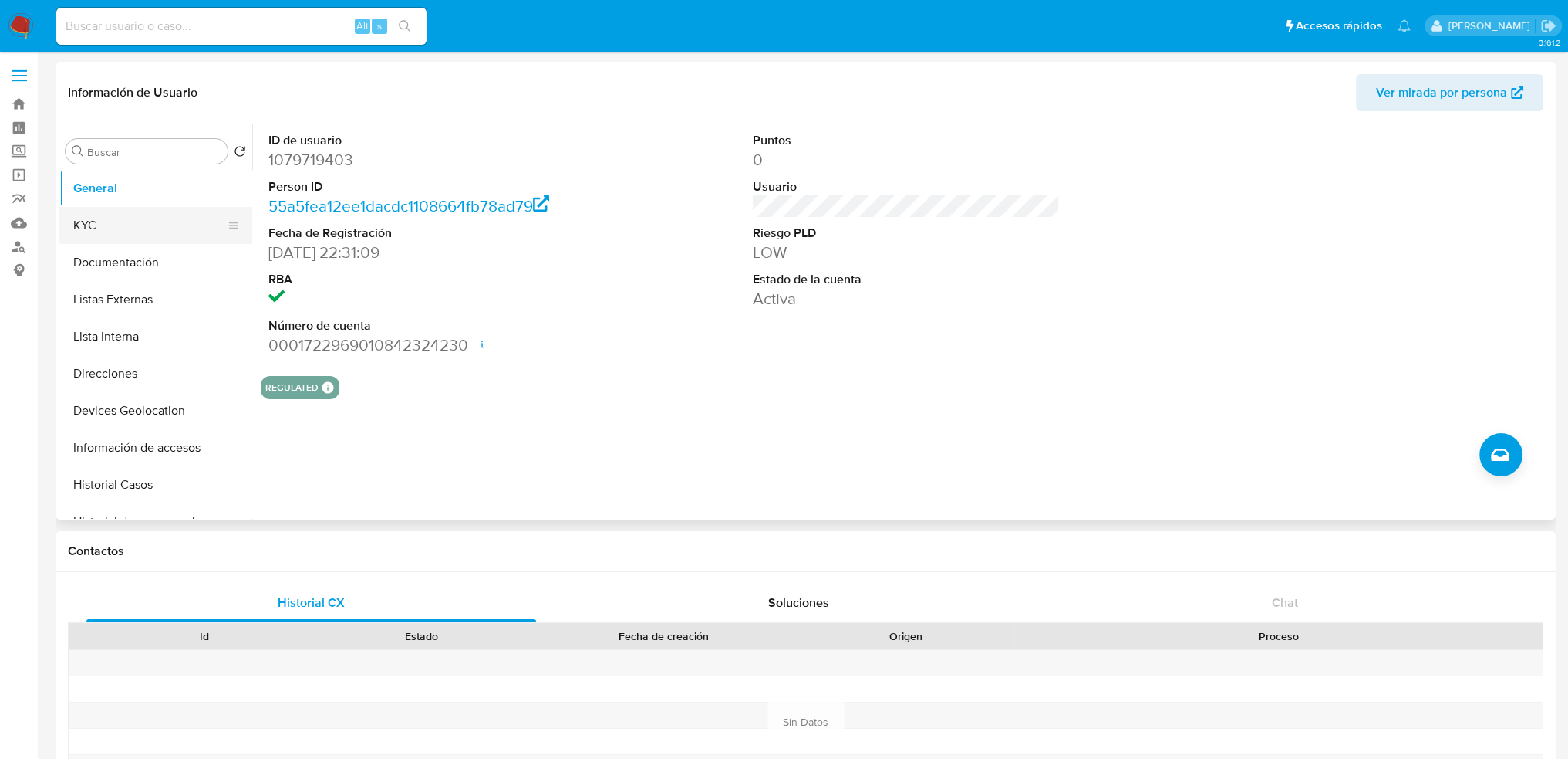
click at [136, 237] on button "KYC" at bounding box center [150, 225] width 180 height 37
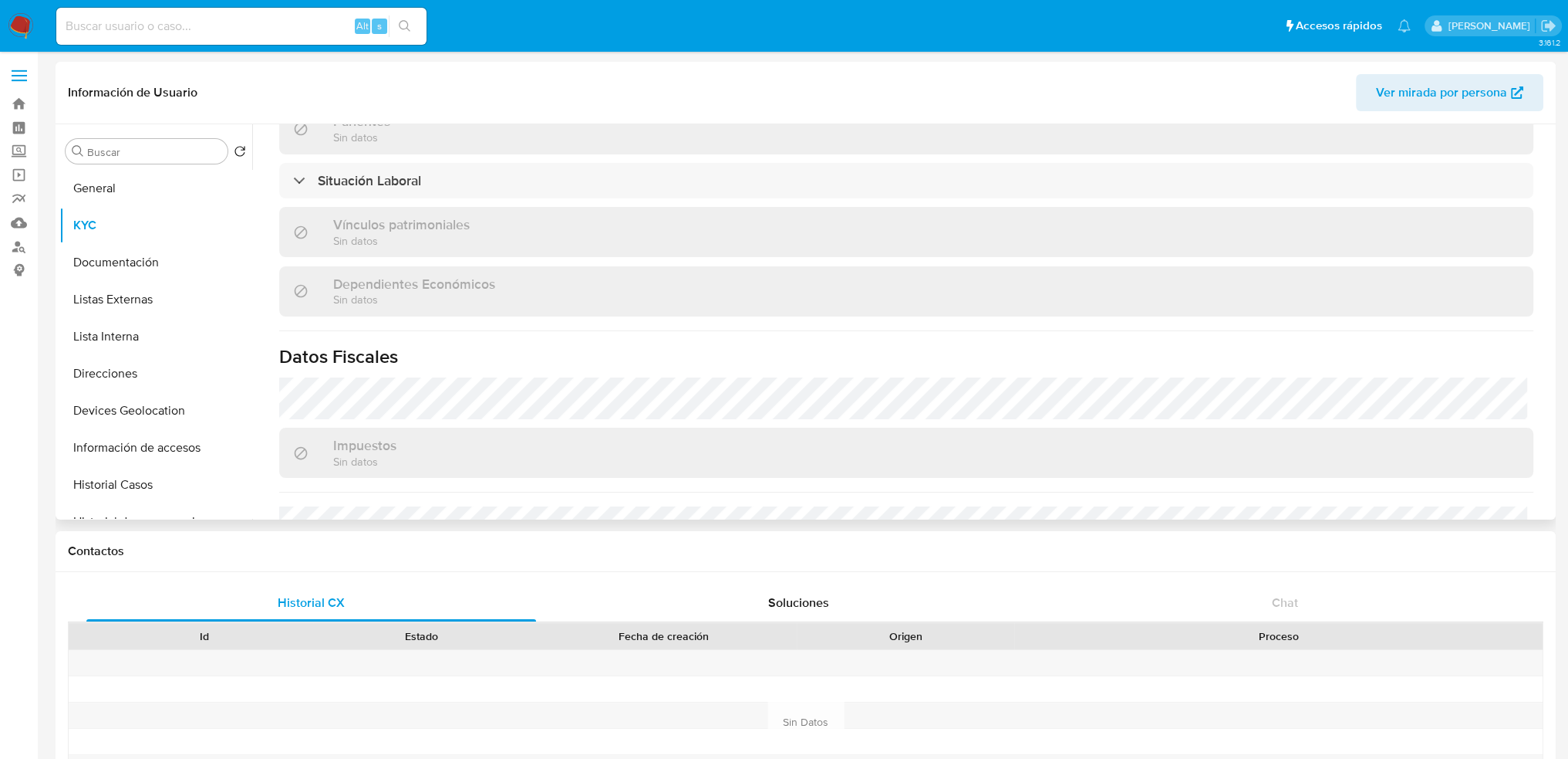
scroll to position [954, 0]
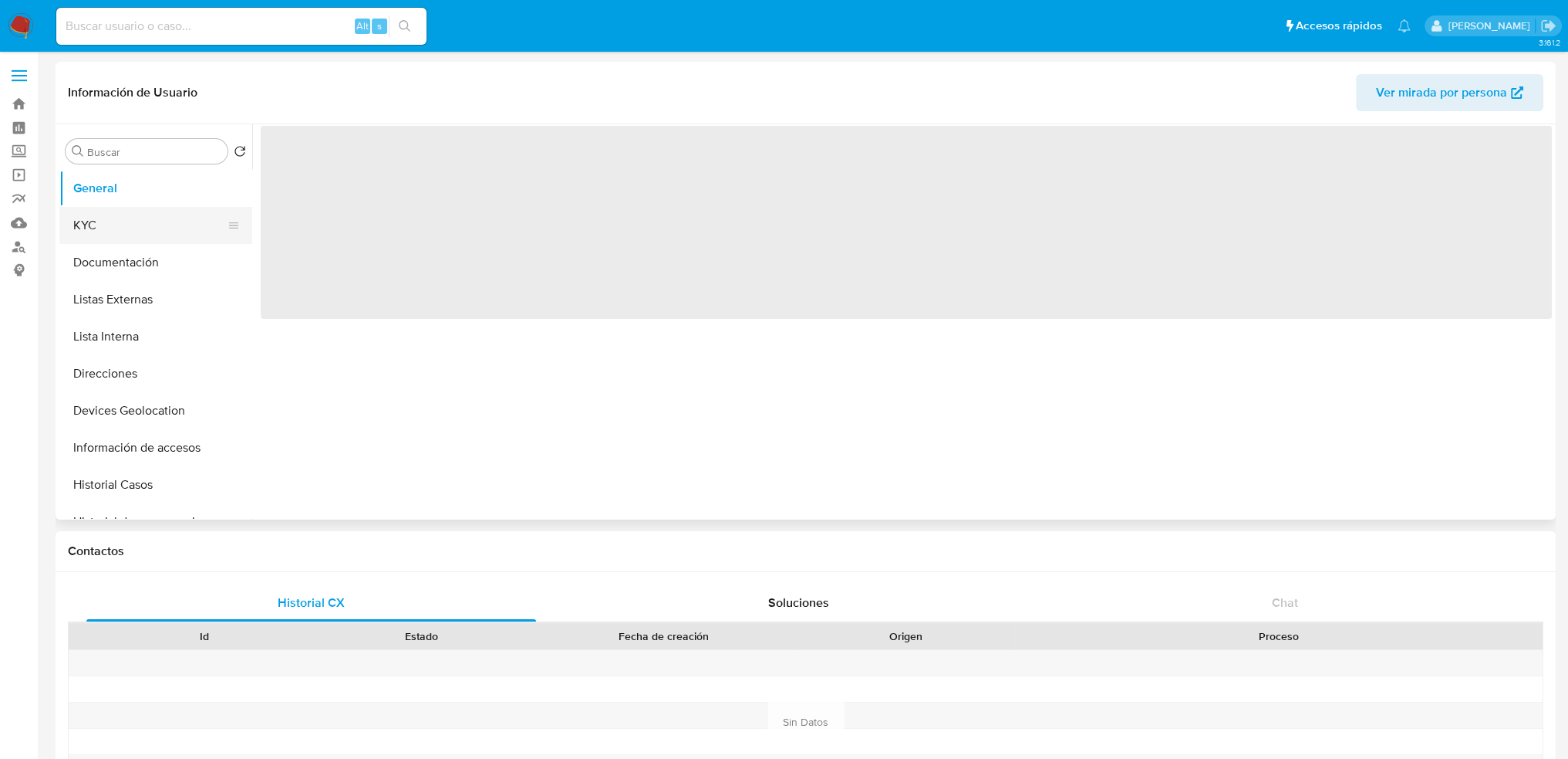
click at [150, 230] on button "KYC" at bounding box center [150, 225] width 180 height 37
select select "10"
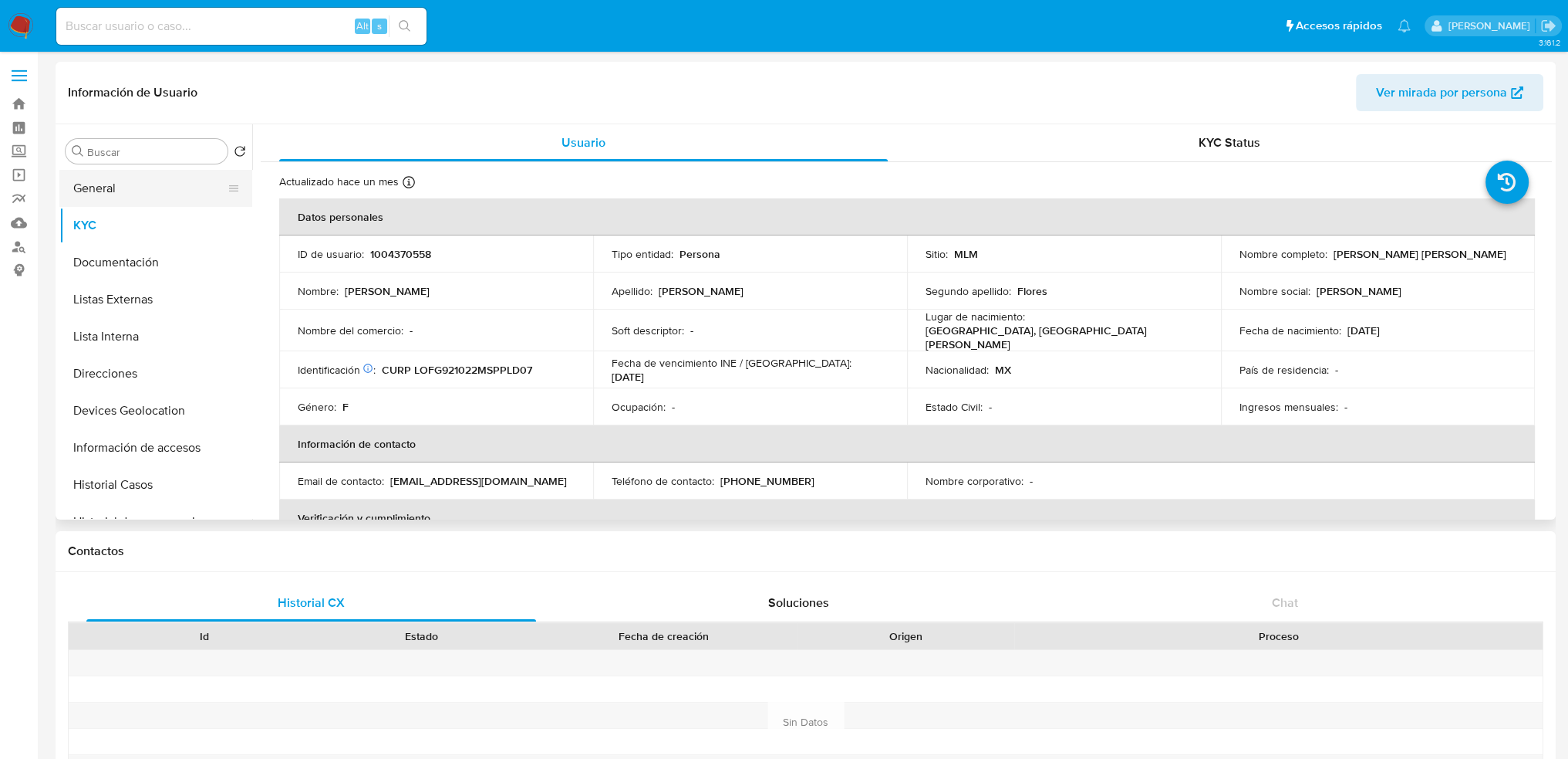
click at [192, 184] on button "General" at bounding box center [150, 188] width 180 height 37
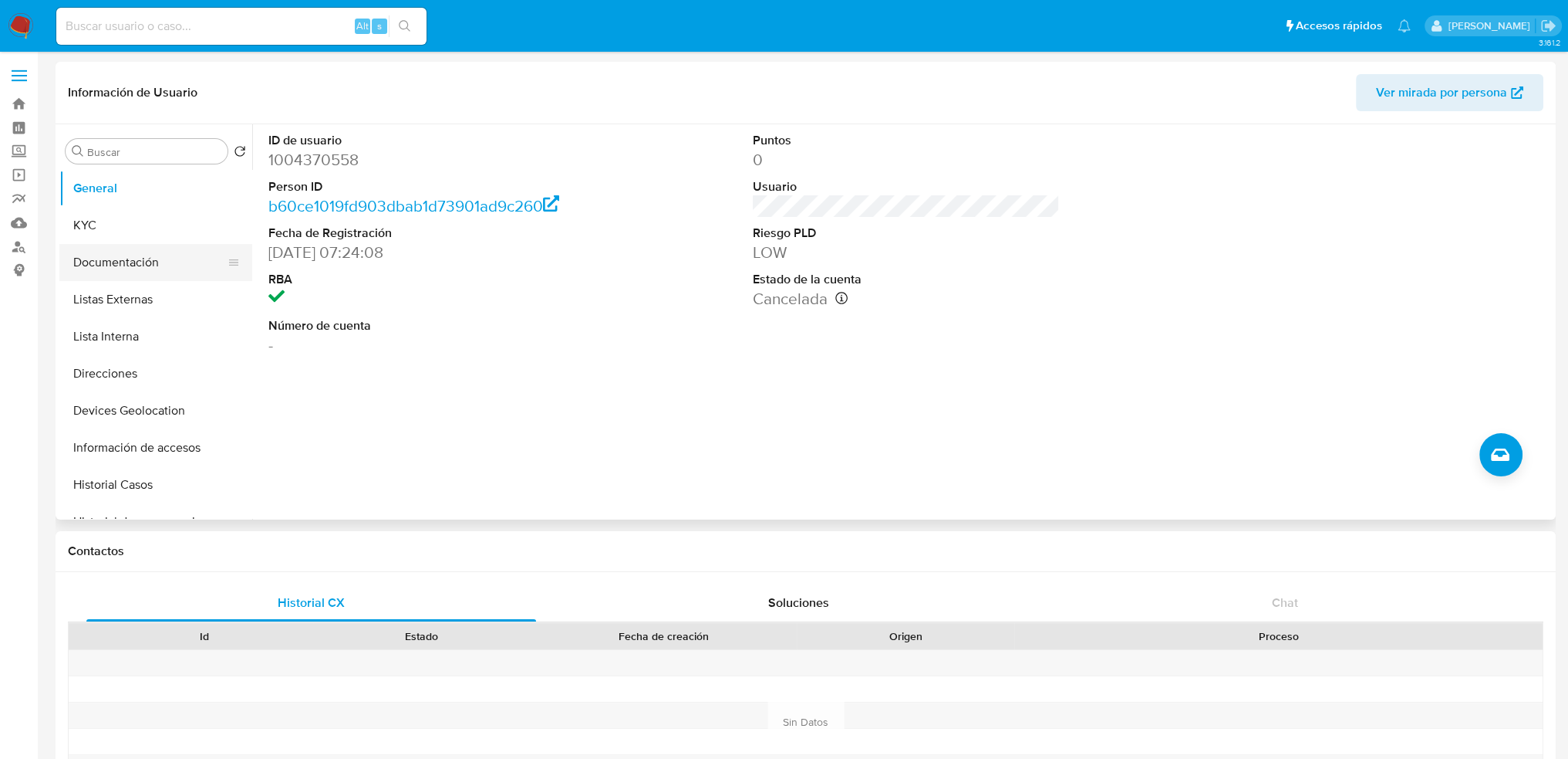
click at [144, 270] on button "Documentación" at bounding box center [150, 262] width 180 height 37
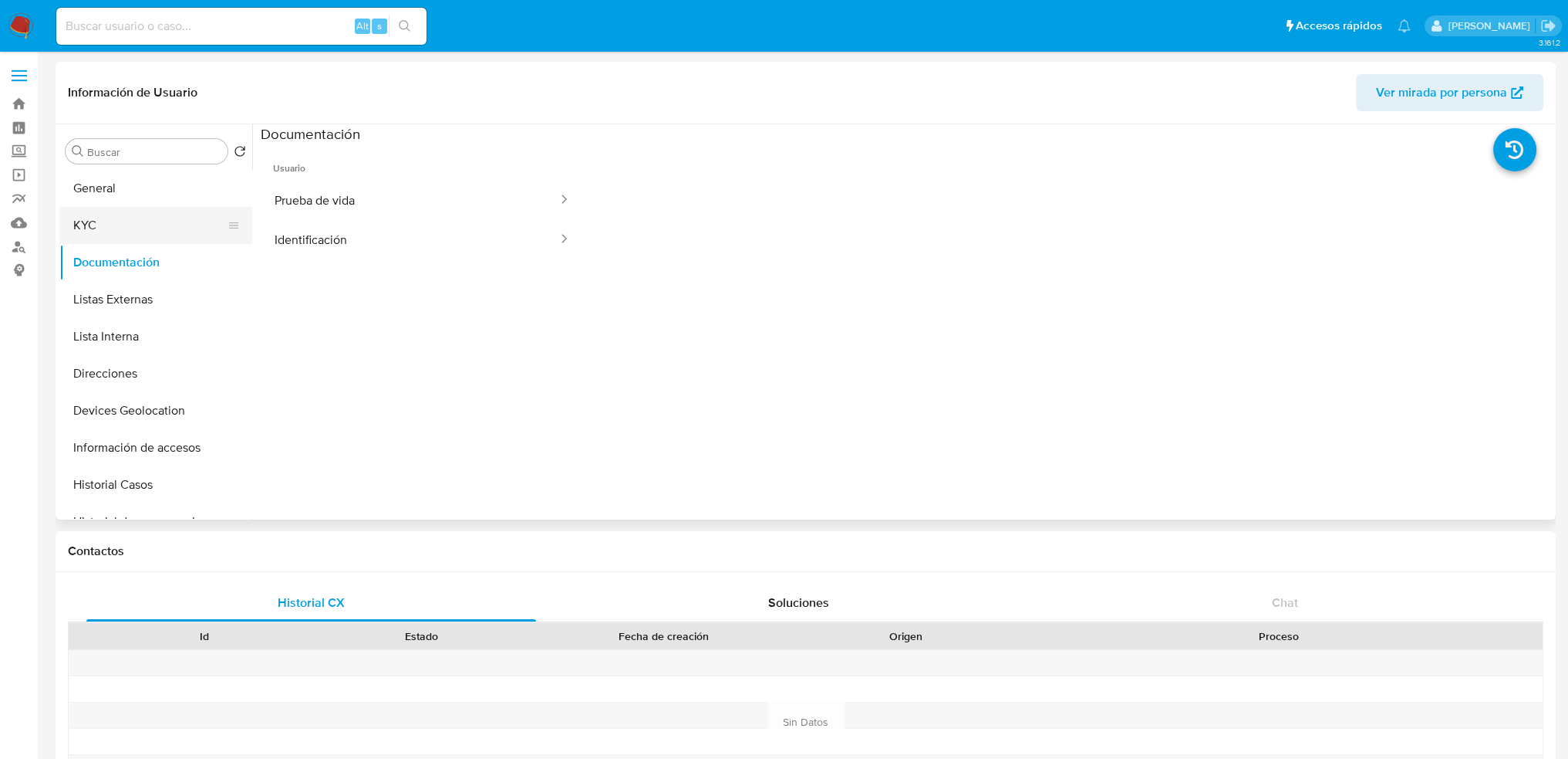
click at [114, 218] on button "KYC" at bounding box center [150, 225] width 180 height 37
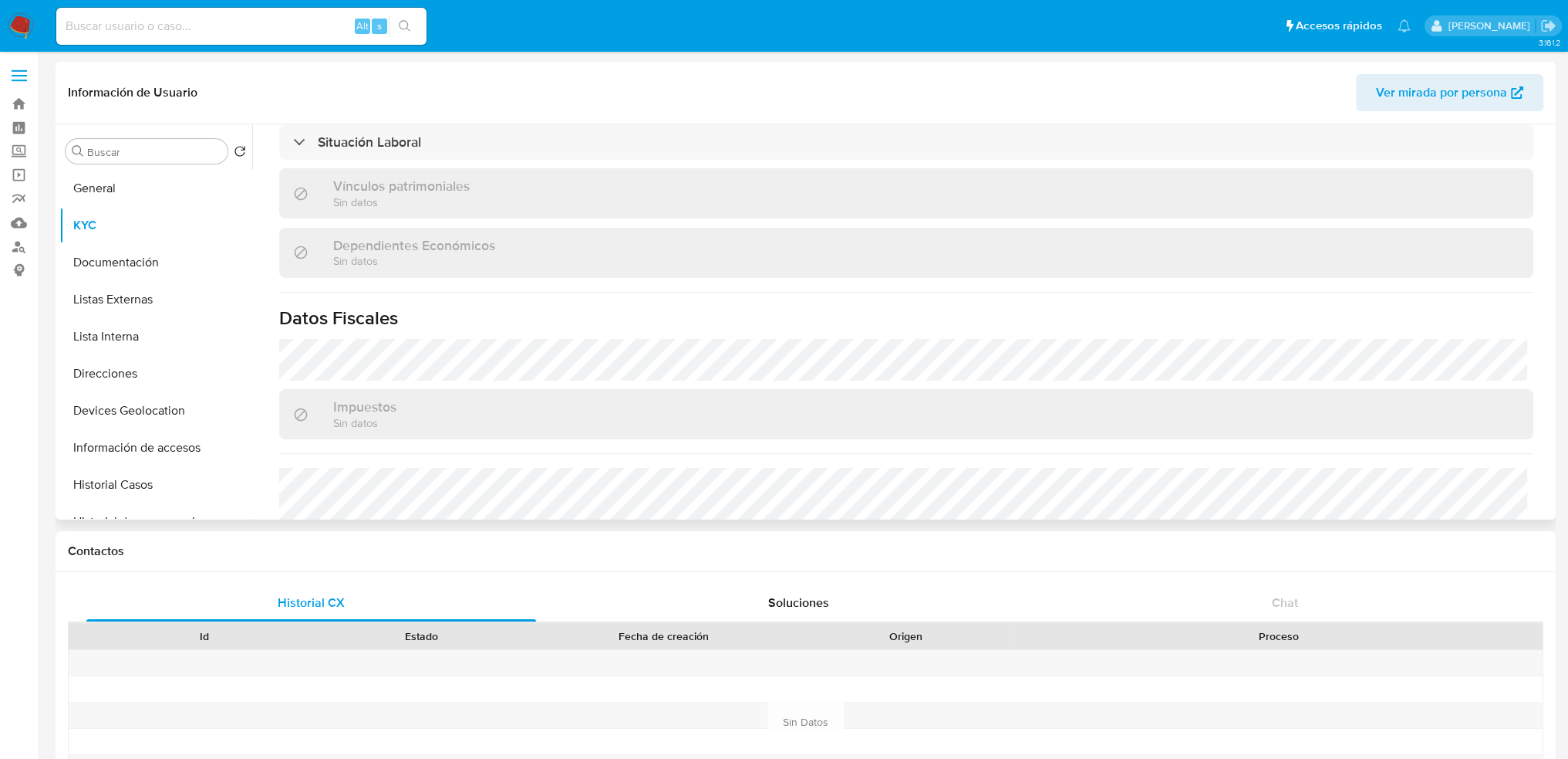
scroll to position [926, 0]
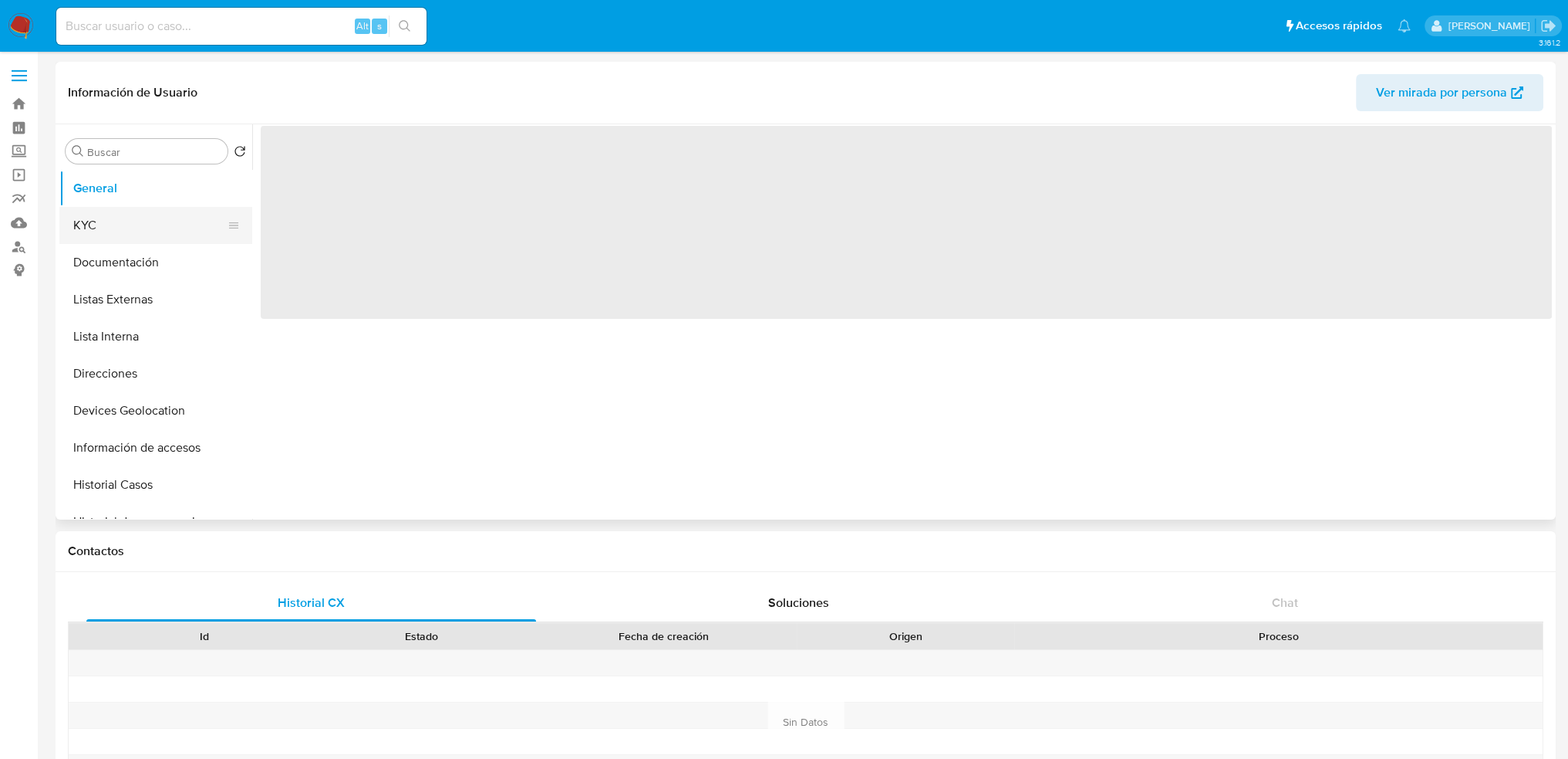
click at [123, 220] on button "KYC" at bounding box center [150, 225] width 180 height 37
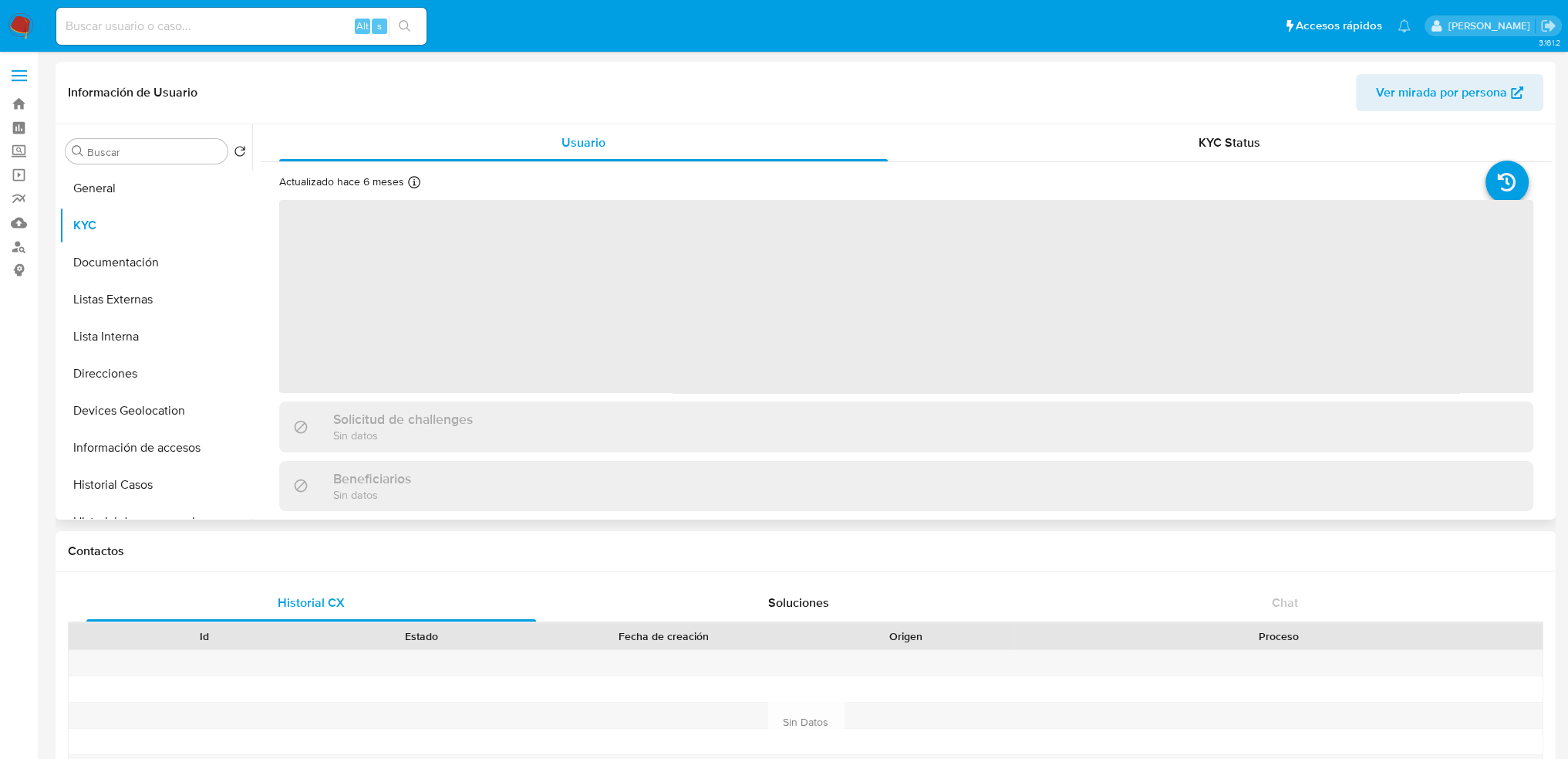
select select "10"
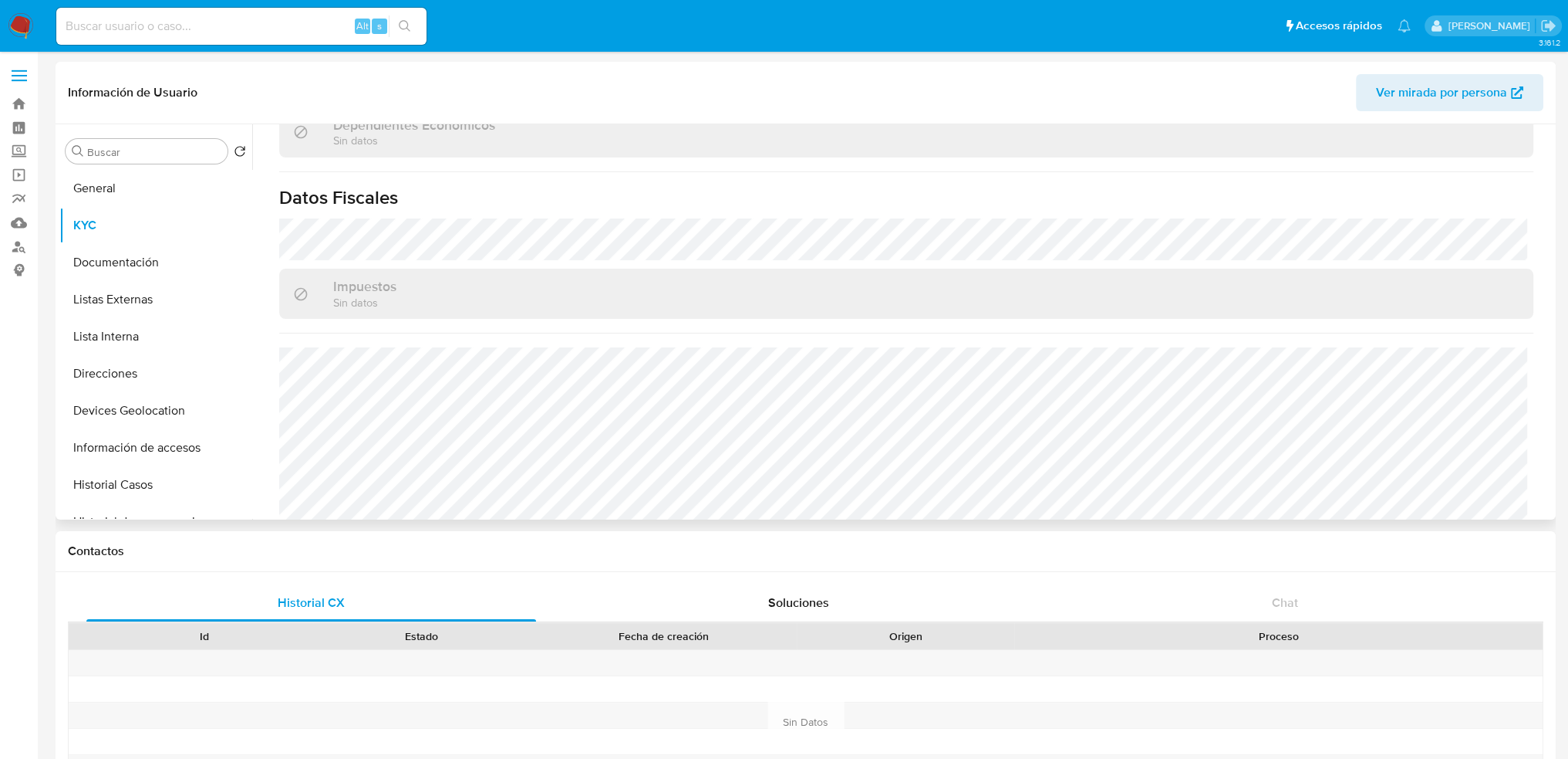
scroll to position [954, 0]
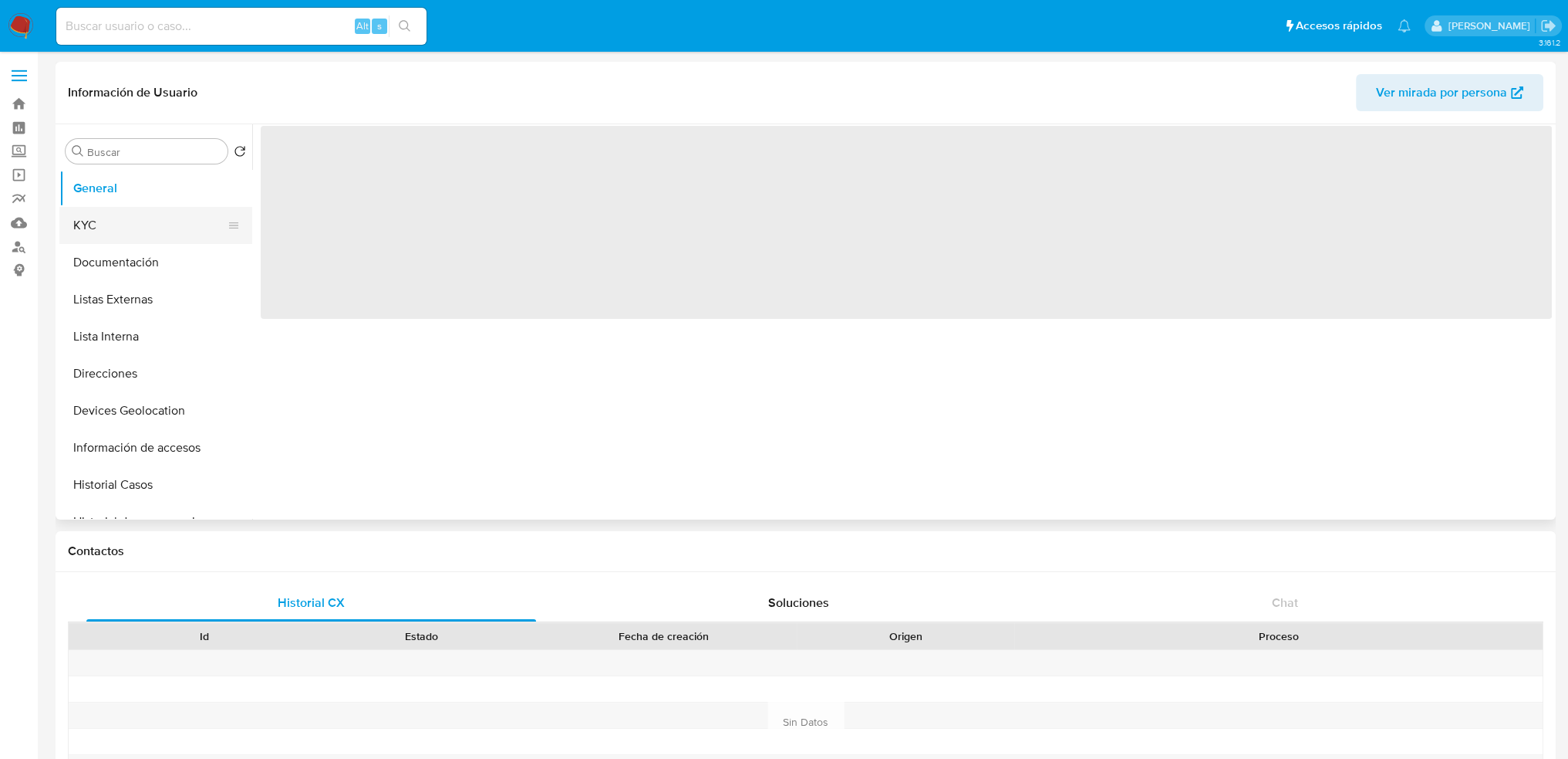
select select "10"
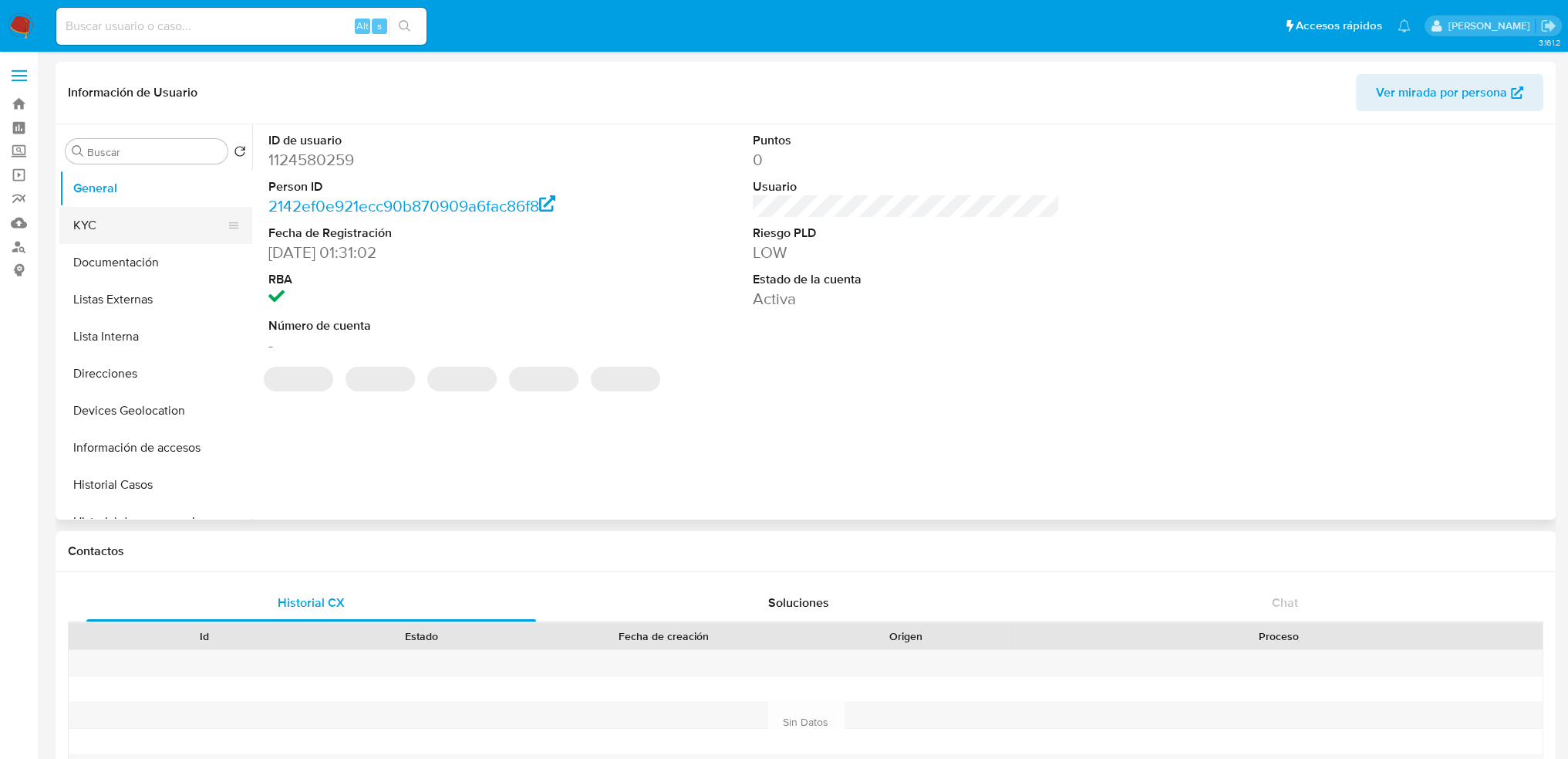
click at [142, 233] on button "KYC" at bounding box center [150, 225] width 180 height 37
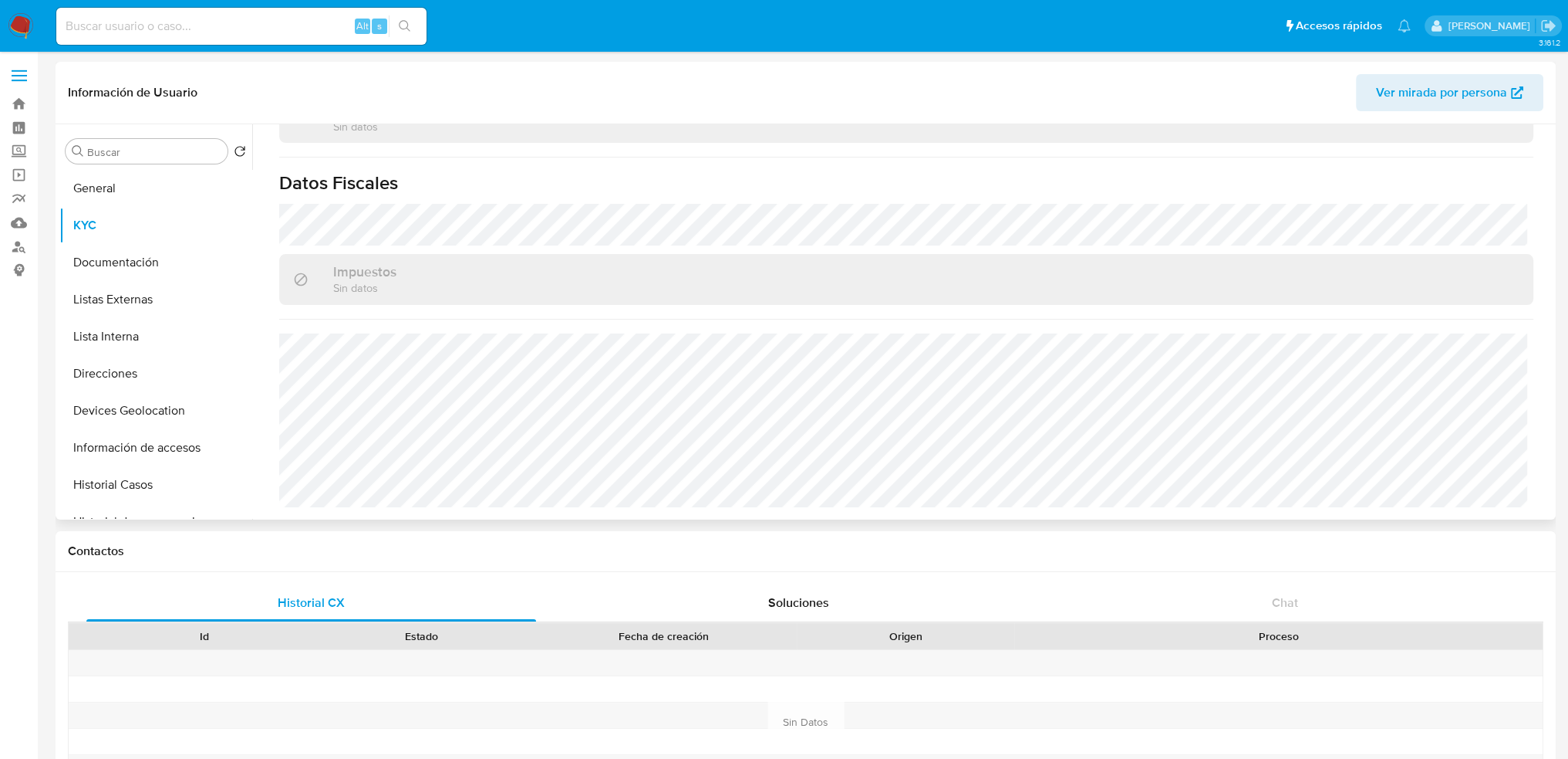
scroll to position [954, 0]
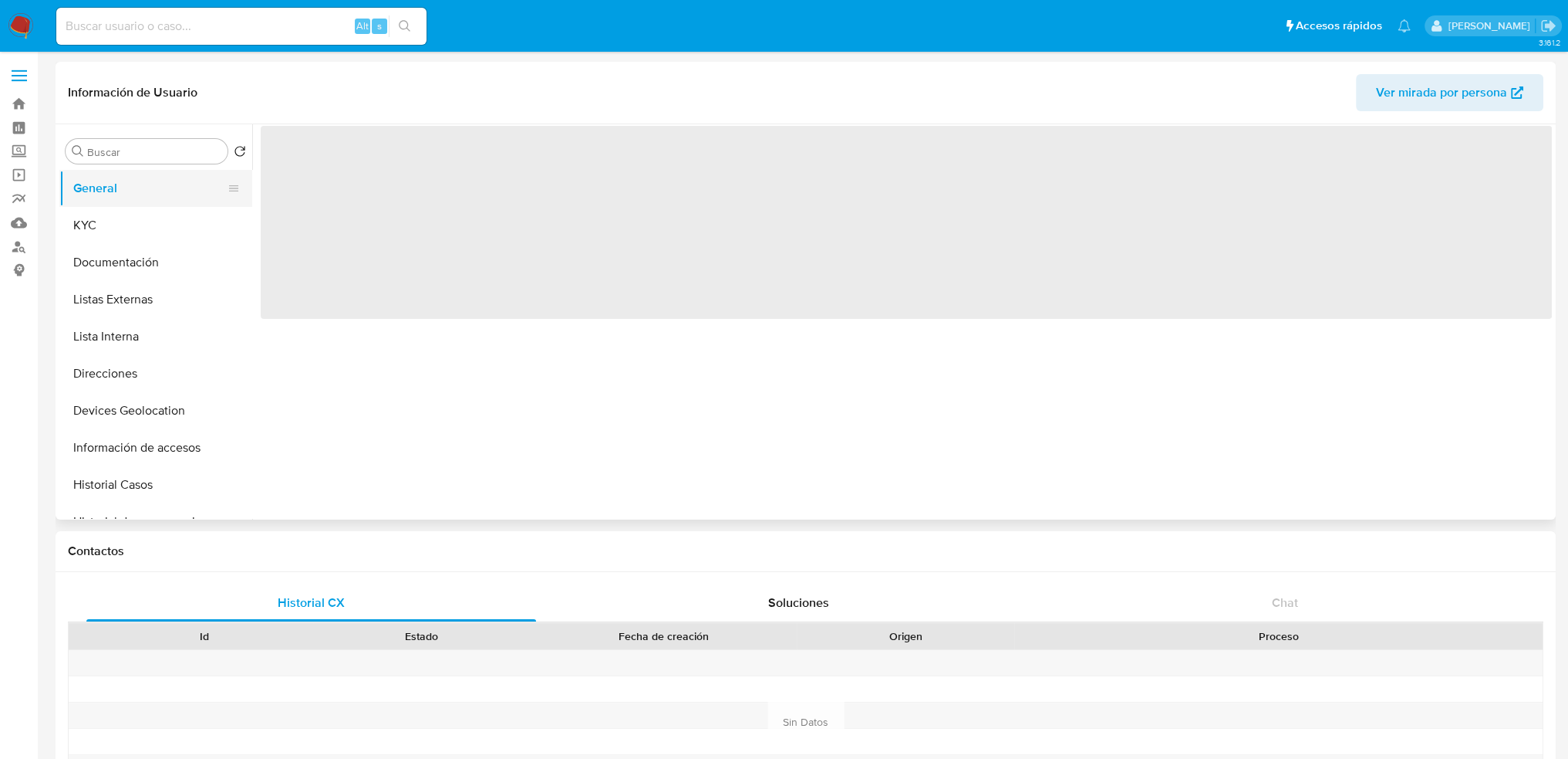
select select "10"
click at [74, 204] on button "General" at bounding box center [156, 188] width 193 height 37
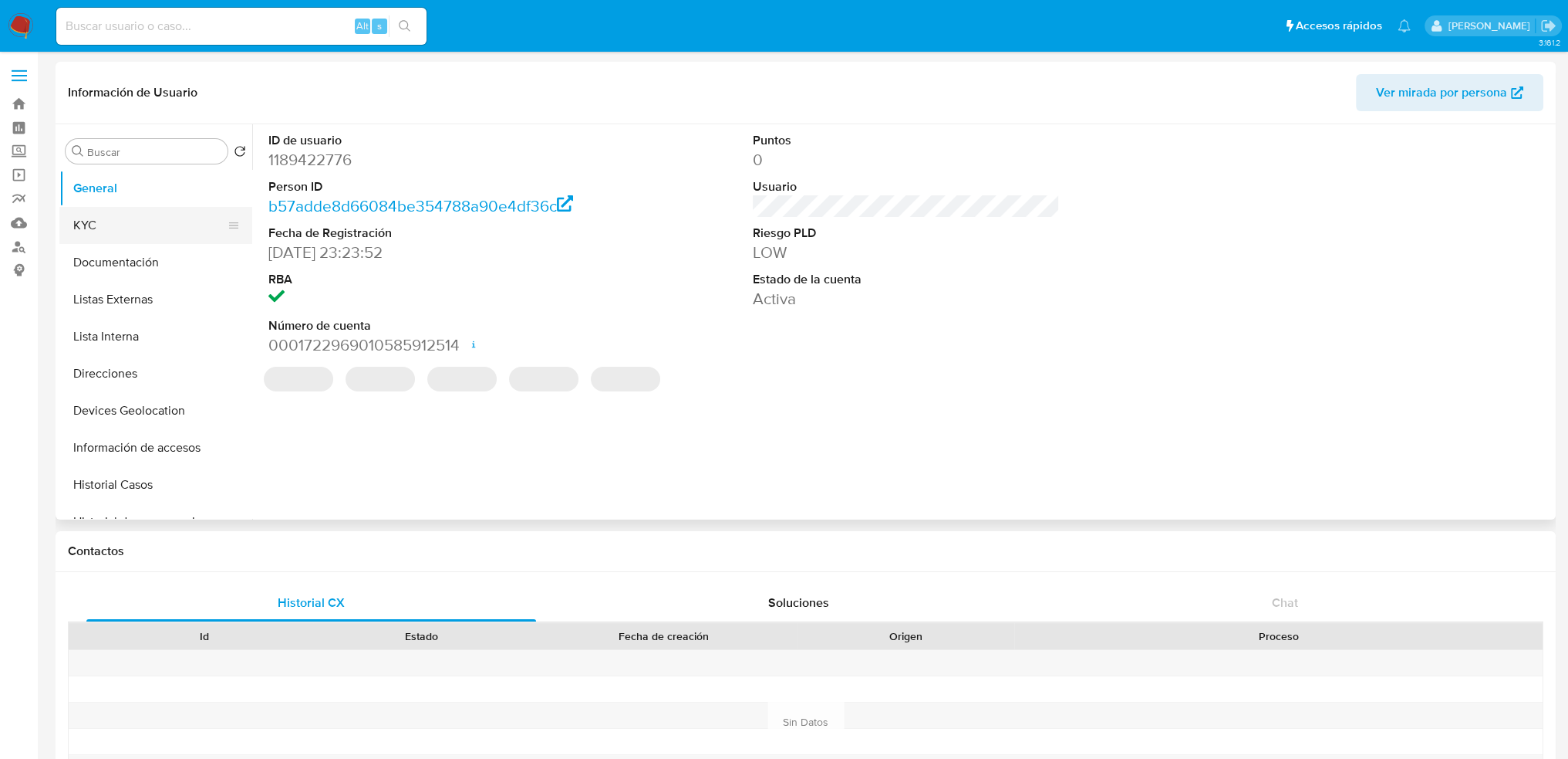
click at [92, 220] on button "KYC" at bounding box center [150, 225] width 180 height 37
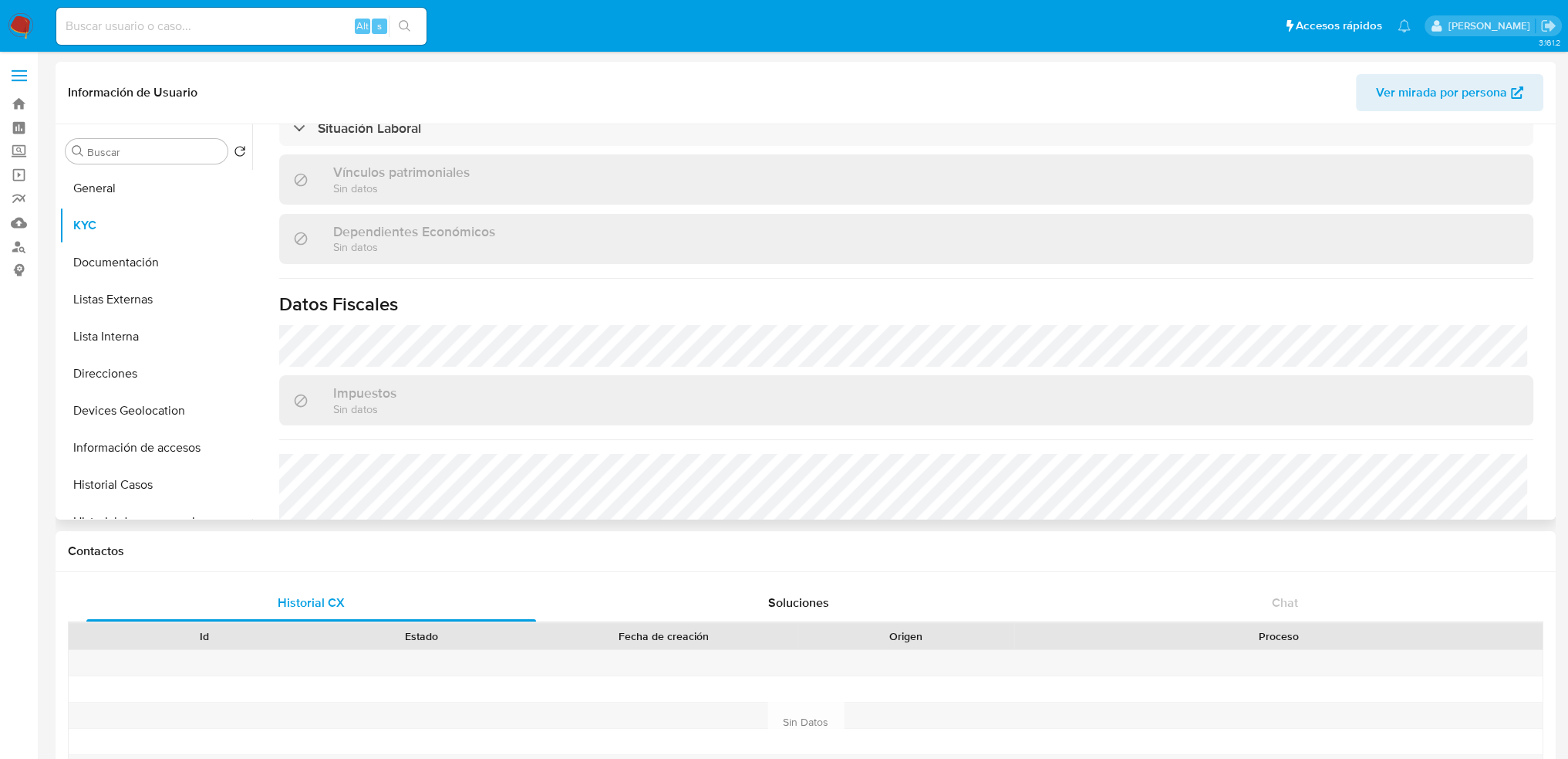
scroll to position [926, 0]
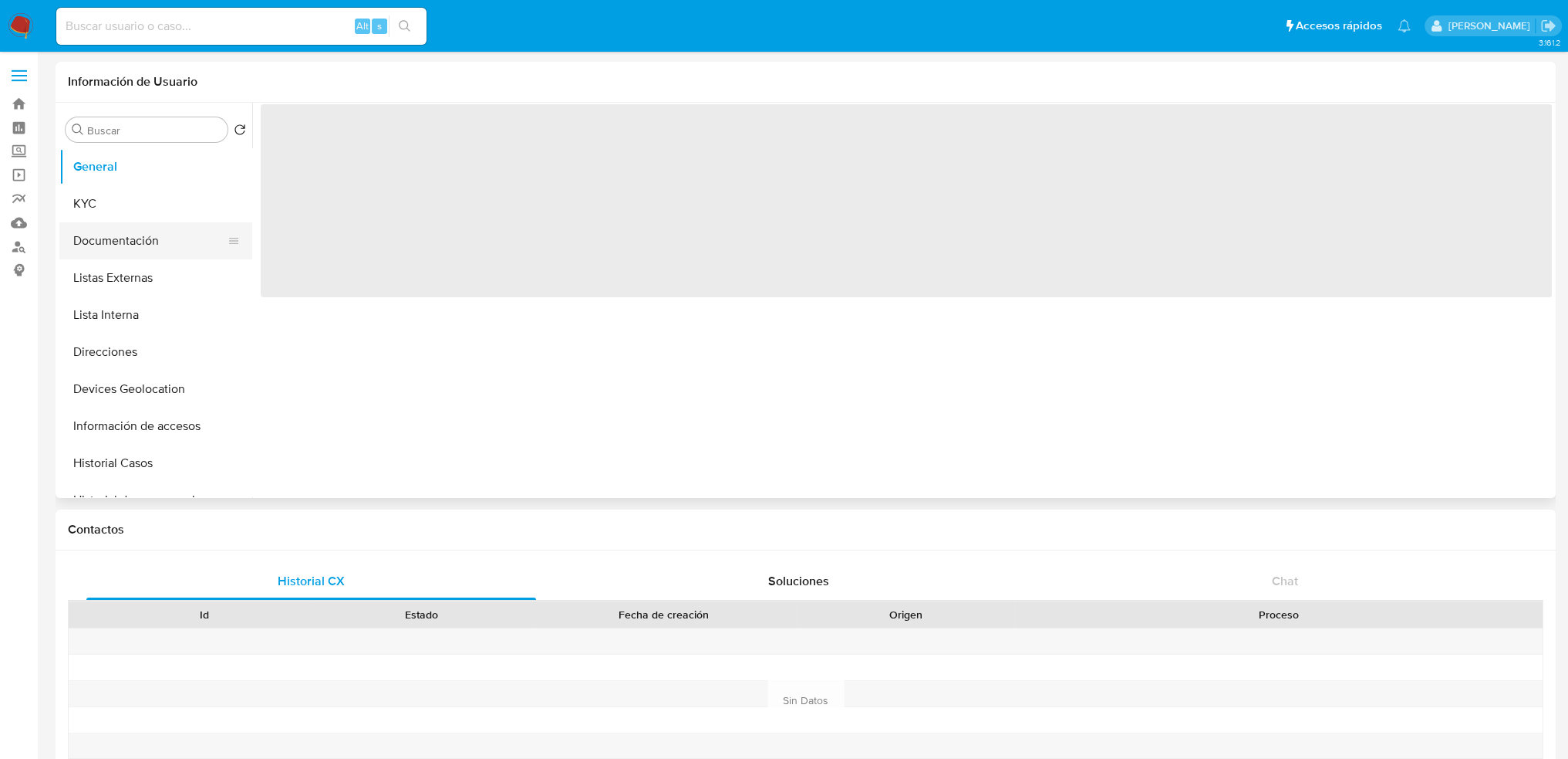
select select "10"
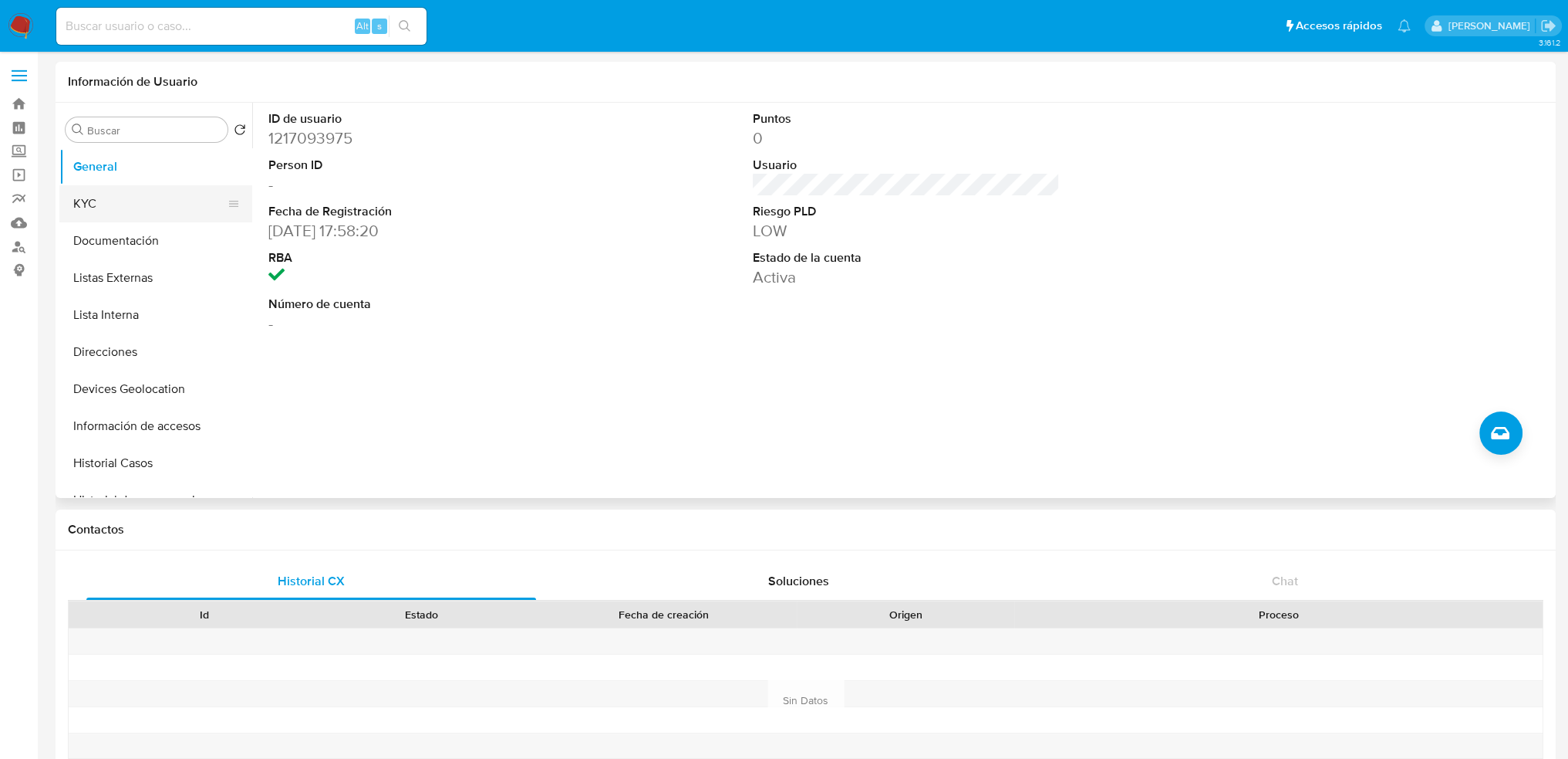
click at [169, 205] on button "KYC" at bounding box center [150, 203] width 180 height 37
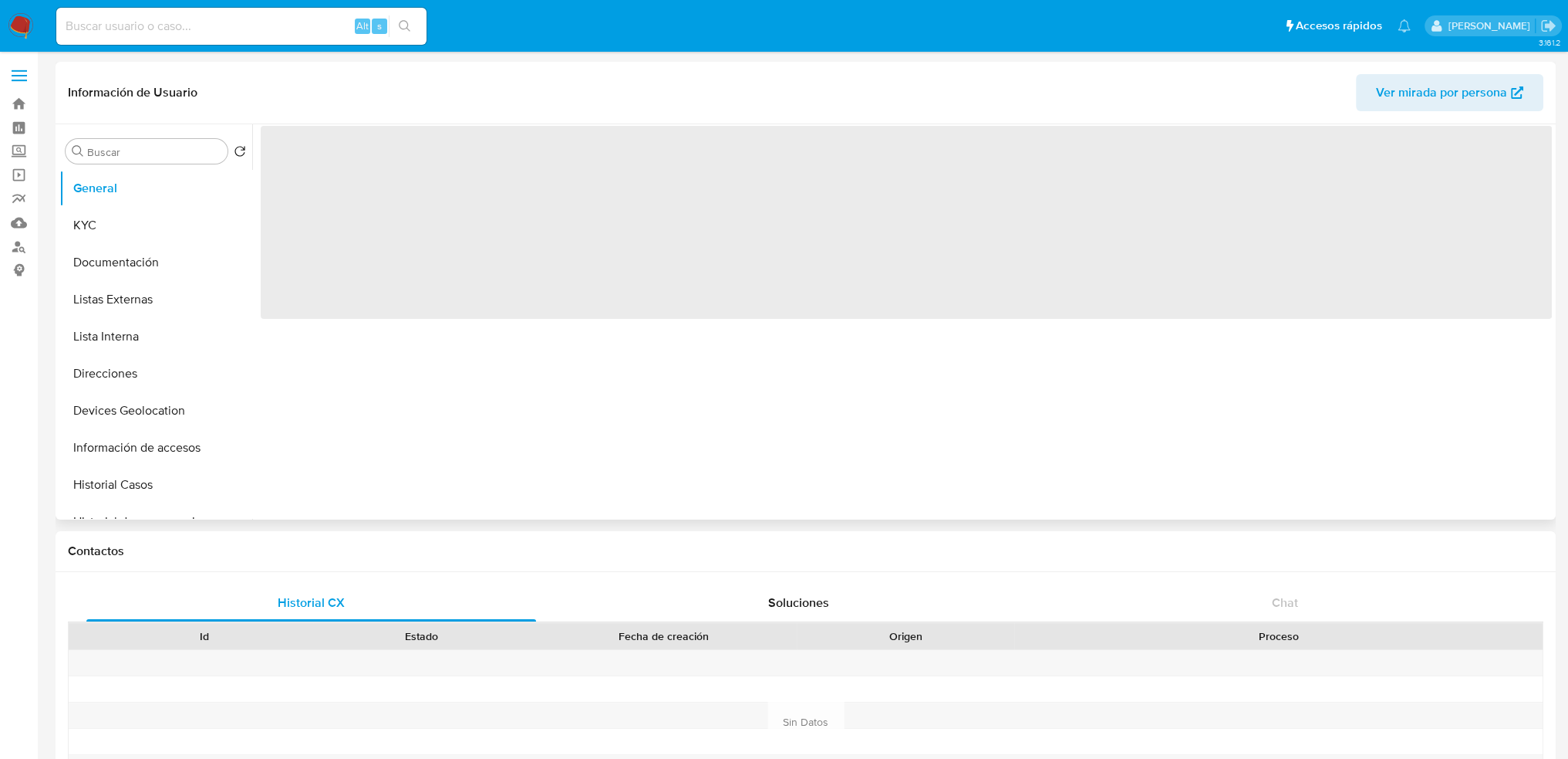
select select "10"
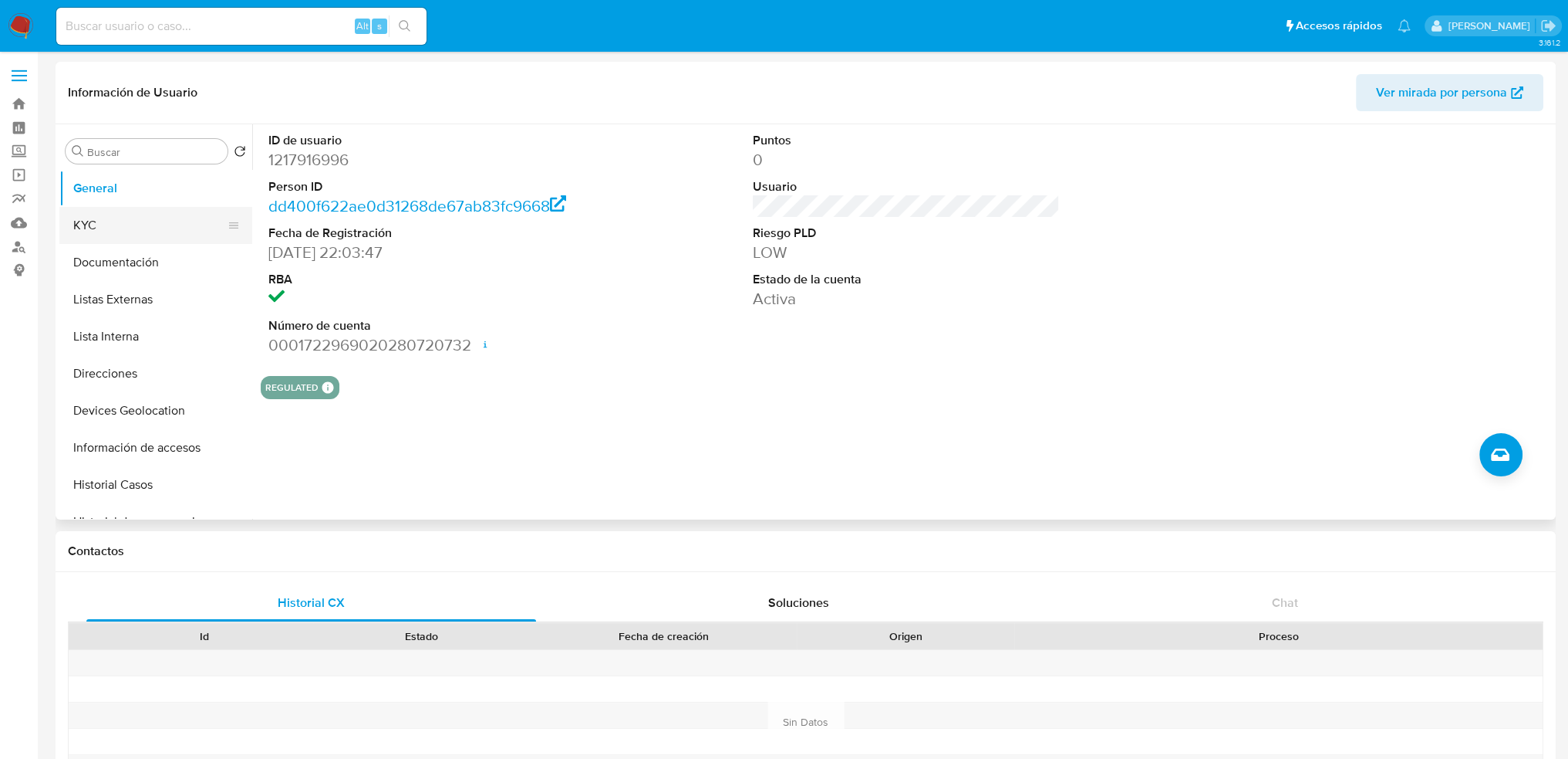
click at [121, 212] on button "KYC" at bounding box center [150, 225] width 180 height 37
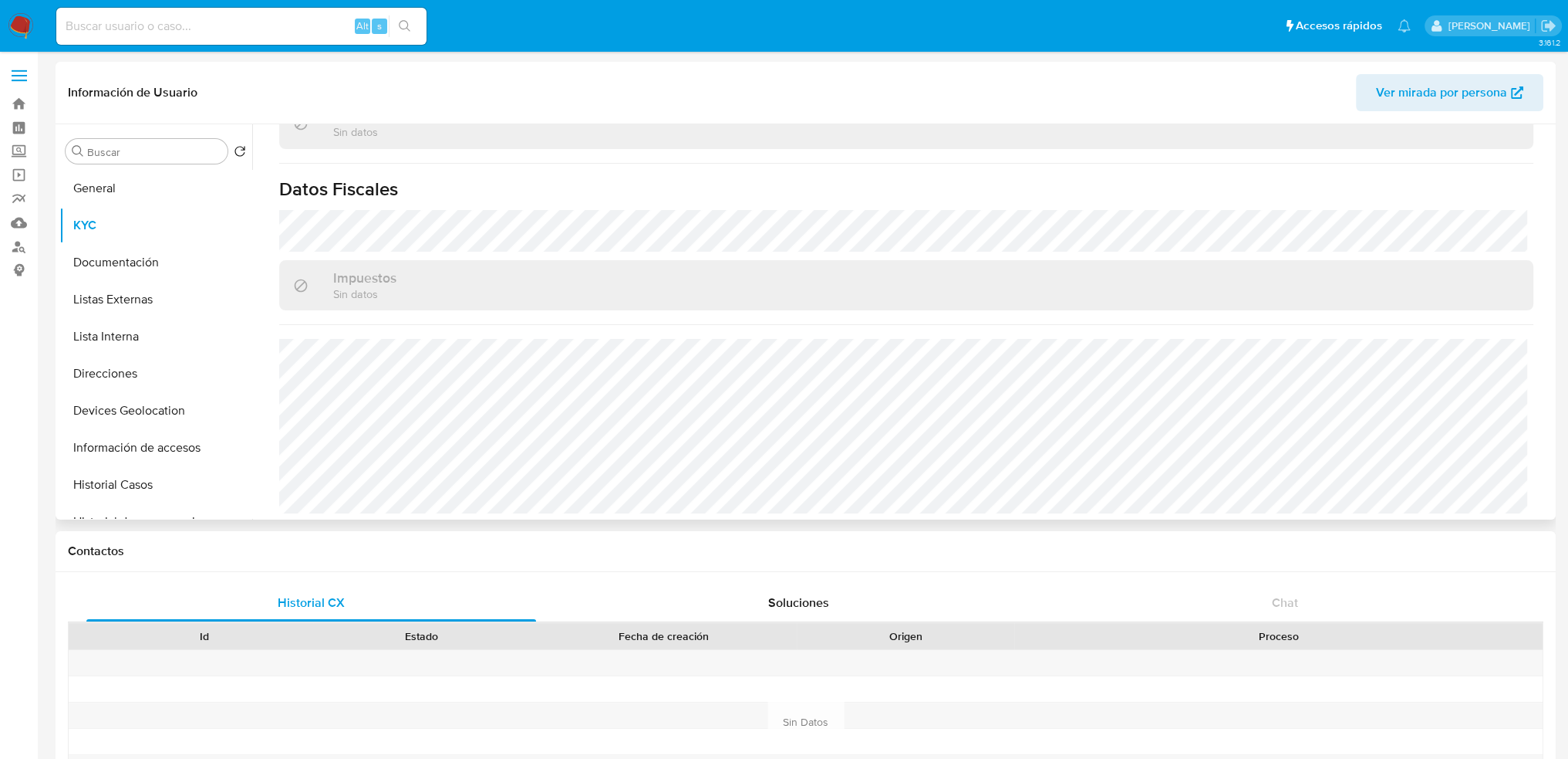
scroll to position [954, 0]
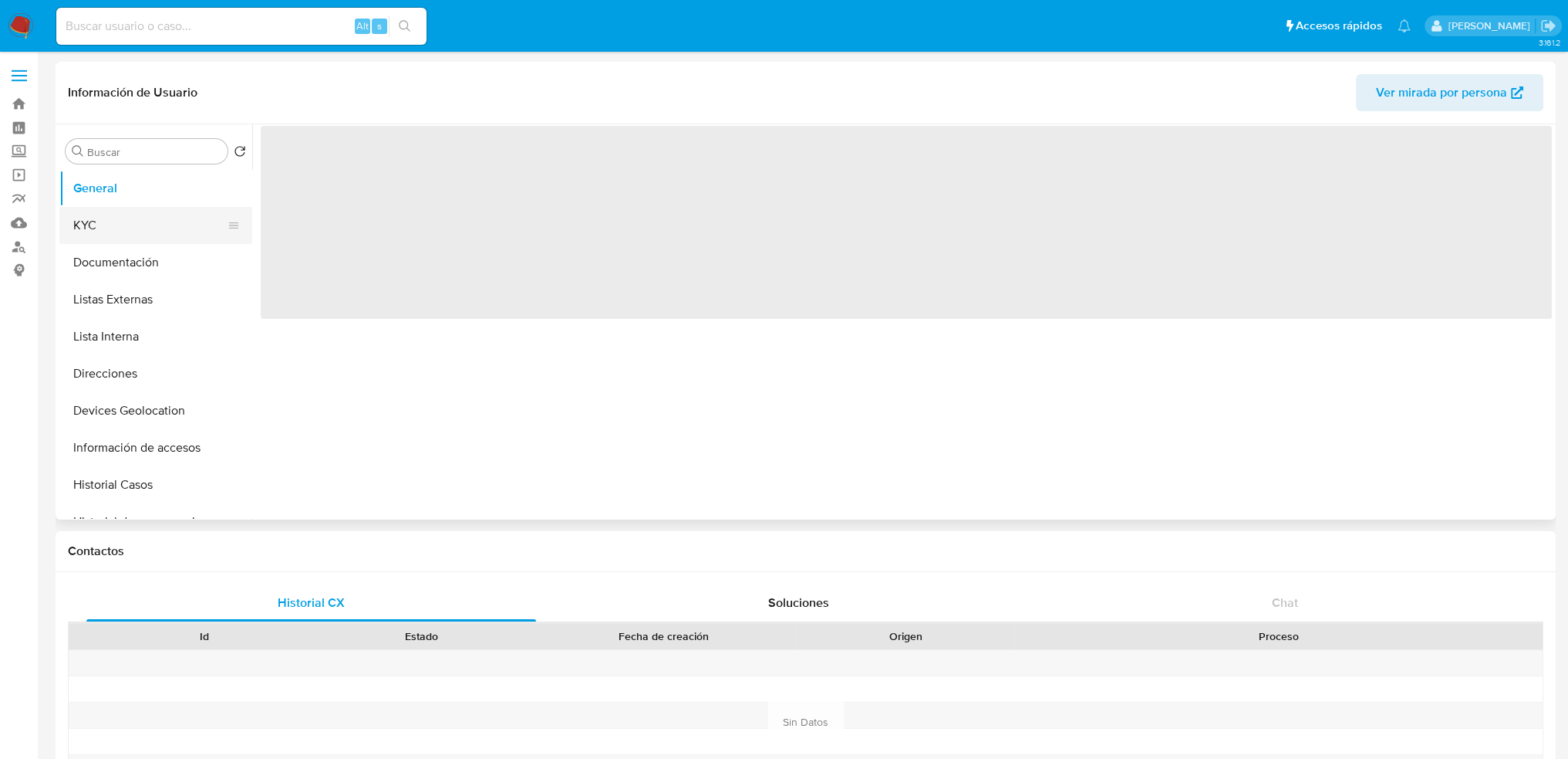
click at [133, 212] on button "KYC" at bounding box center [150, 225] width 180 height 37
select select "10"
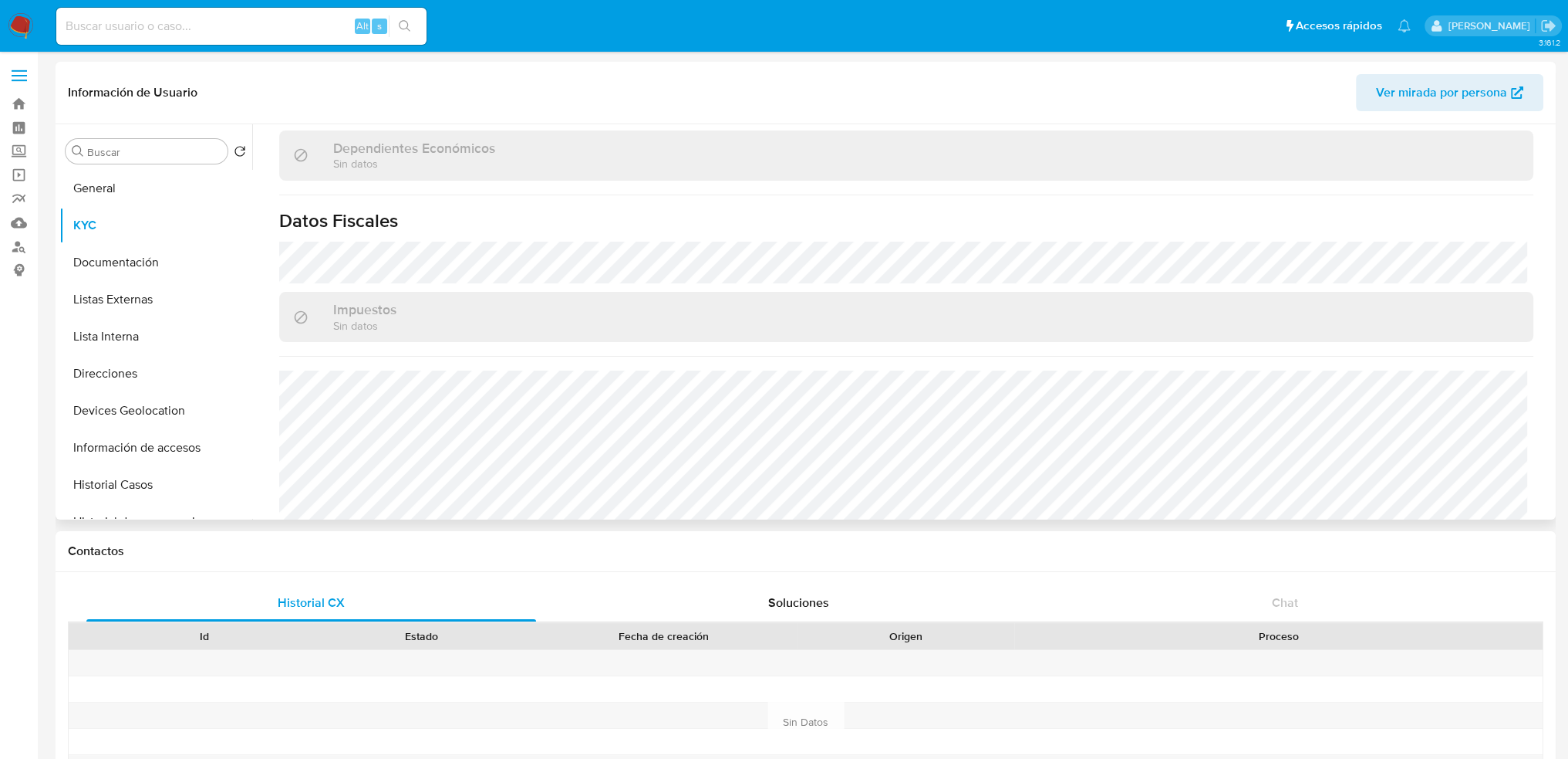
scroll to position [926, 0]
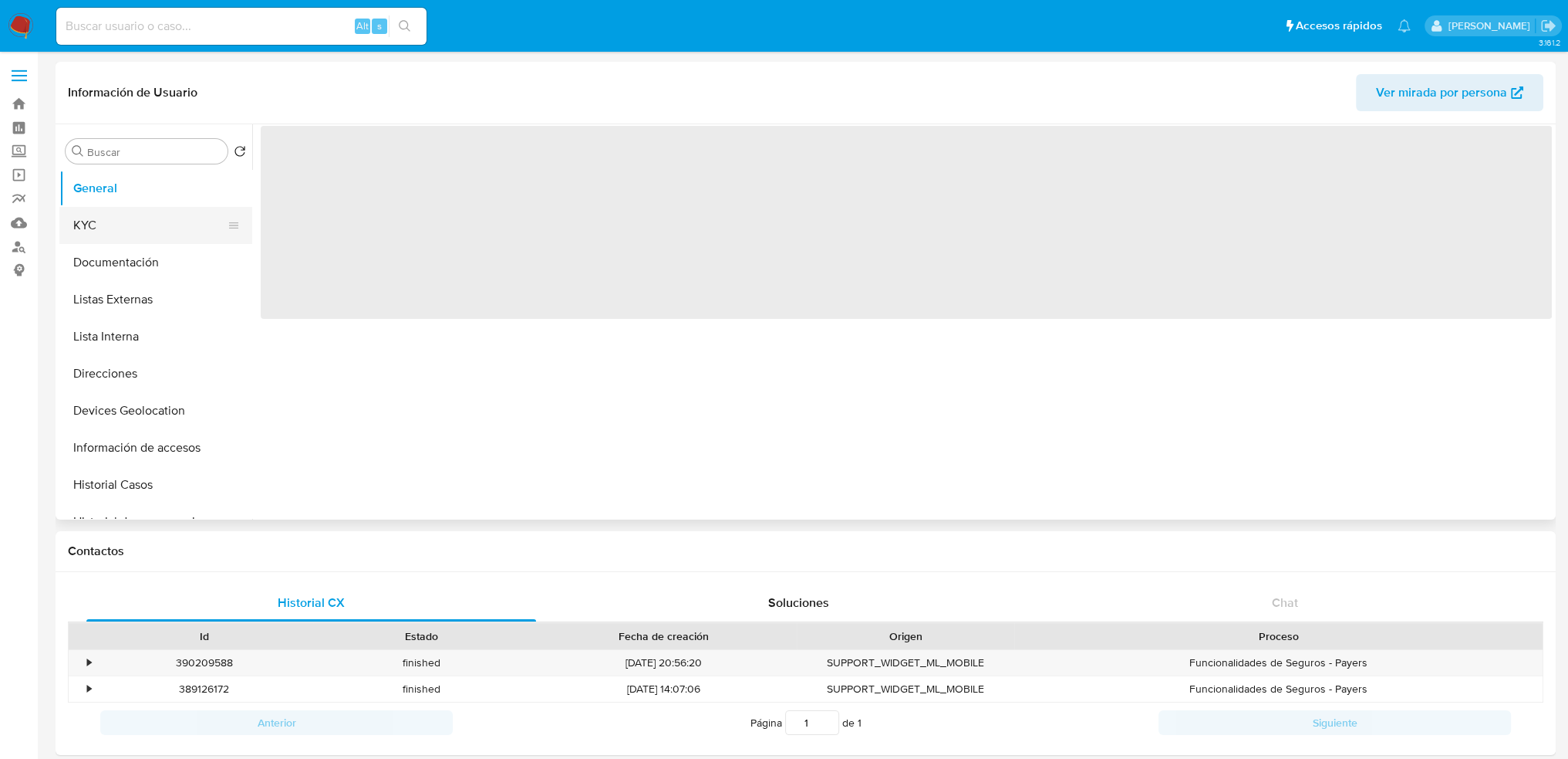
click at [118, 229] on button "KYC" at bounding box center [150, 225] width 180 height 37
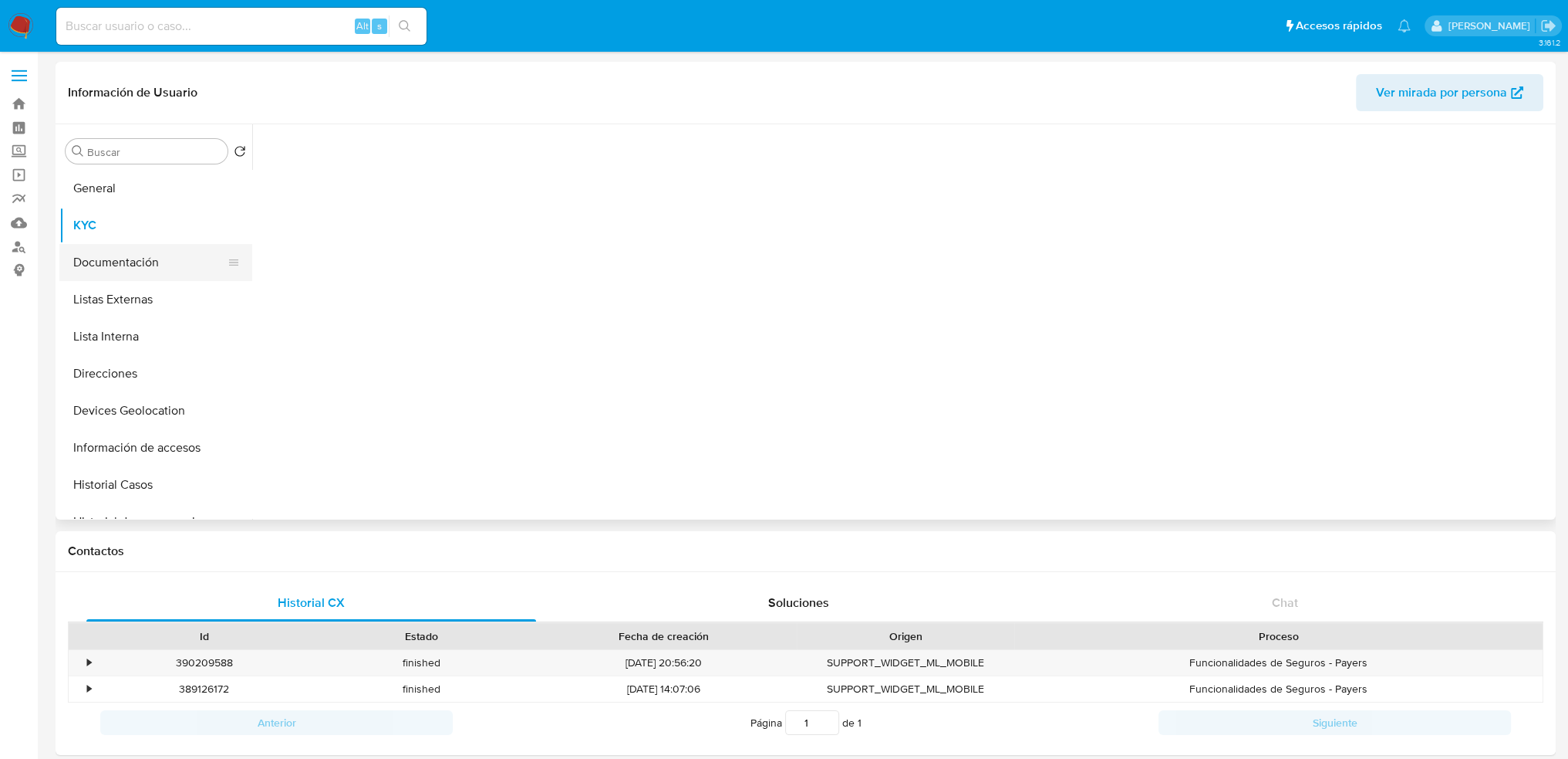
select select "10"
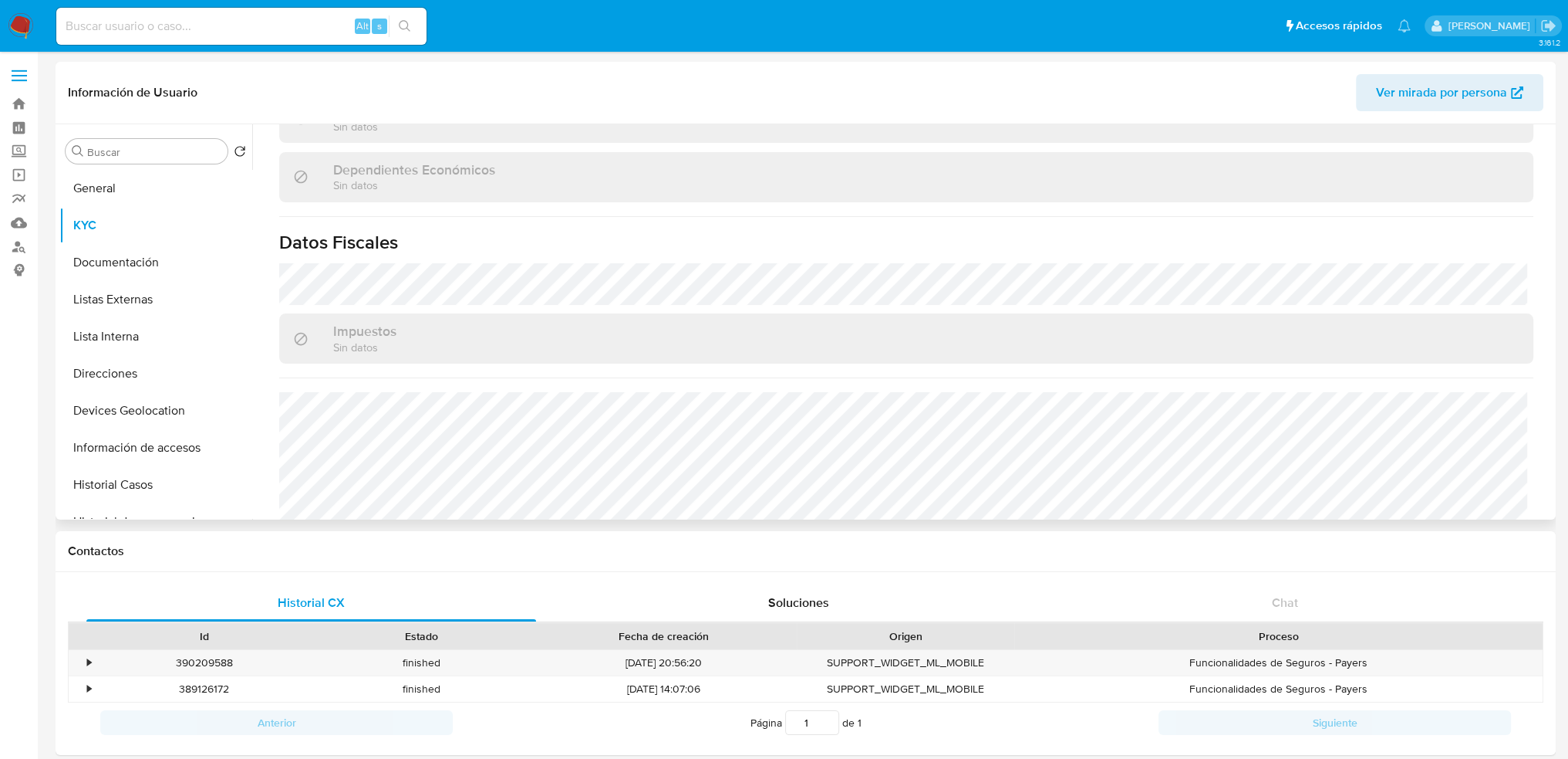
scroll to position [954, 0]
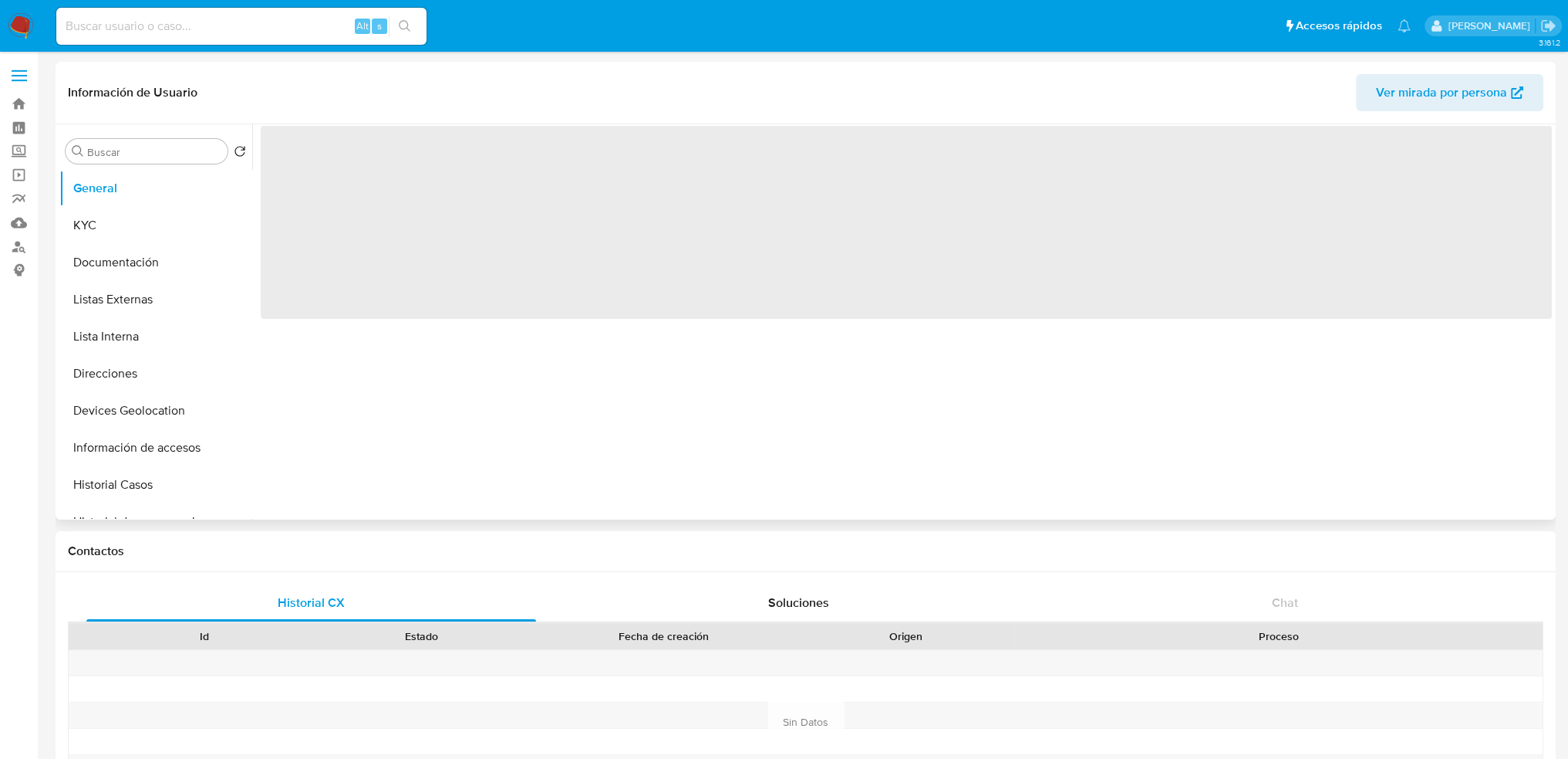
select select "10"
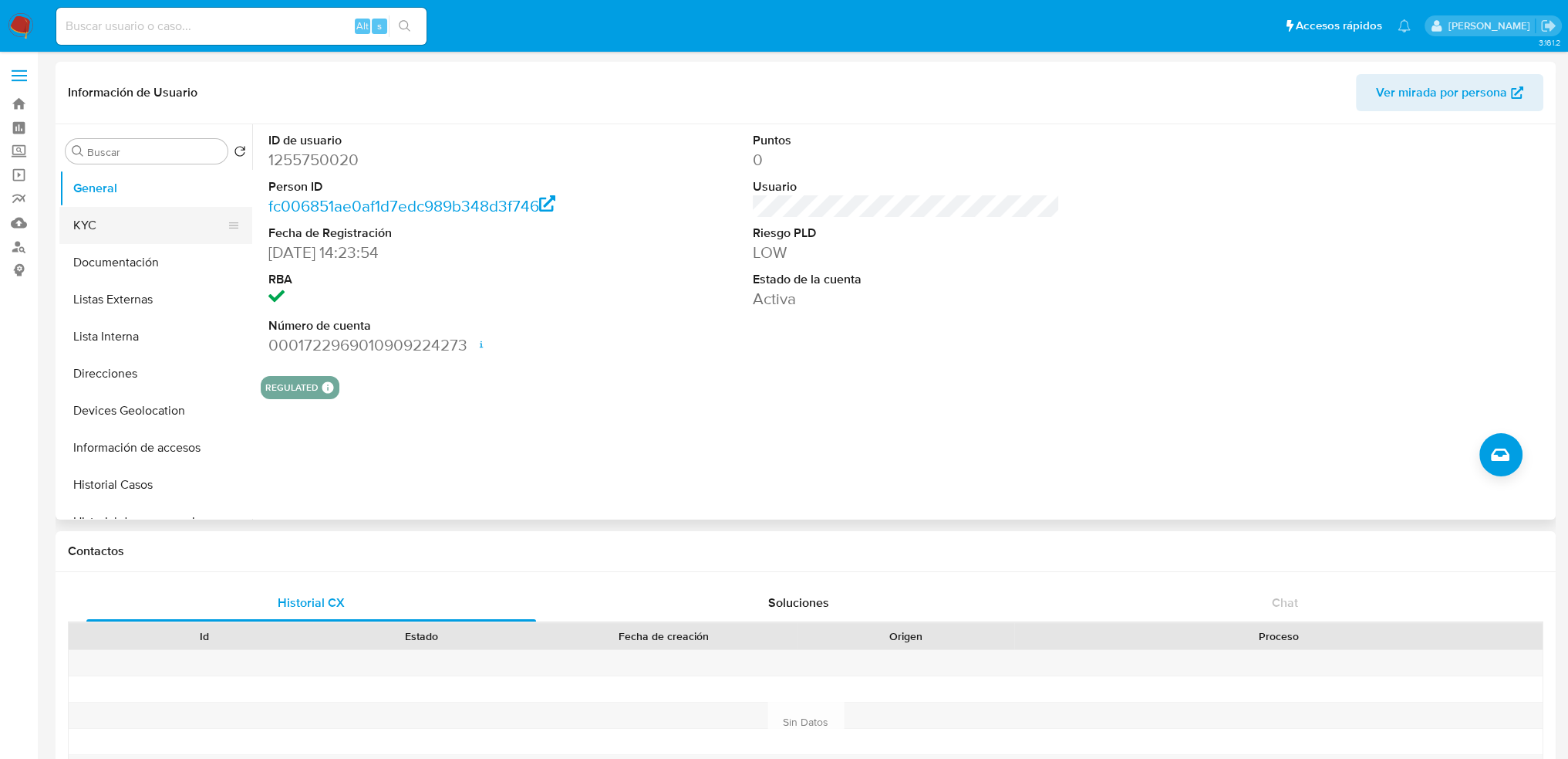
click at [111, 215] on button "KYC" at bounding box center [150, 225] width 180 height 37
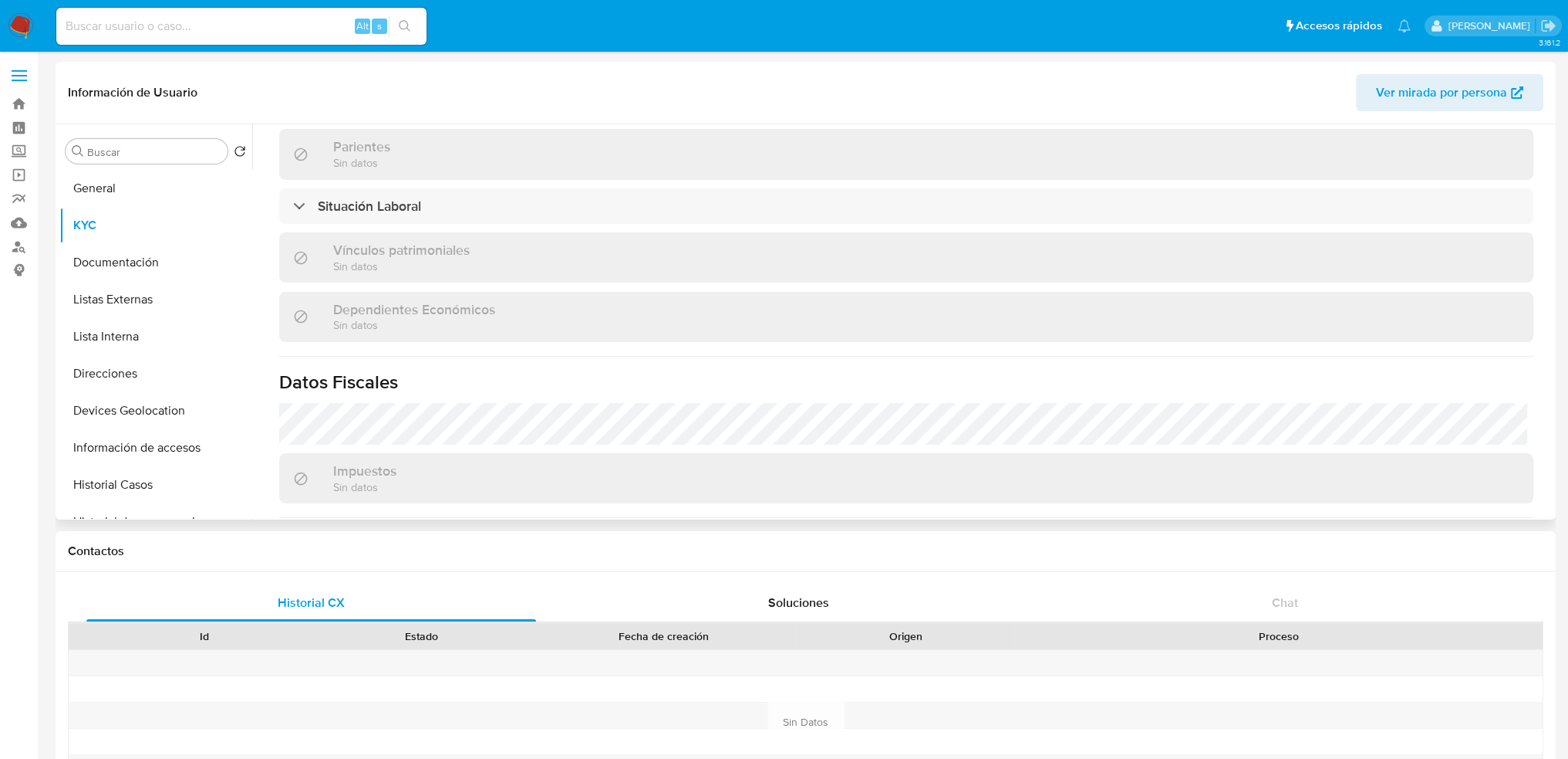
scroll to position [954, 0]
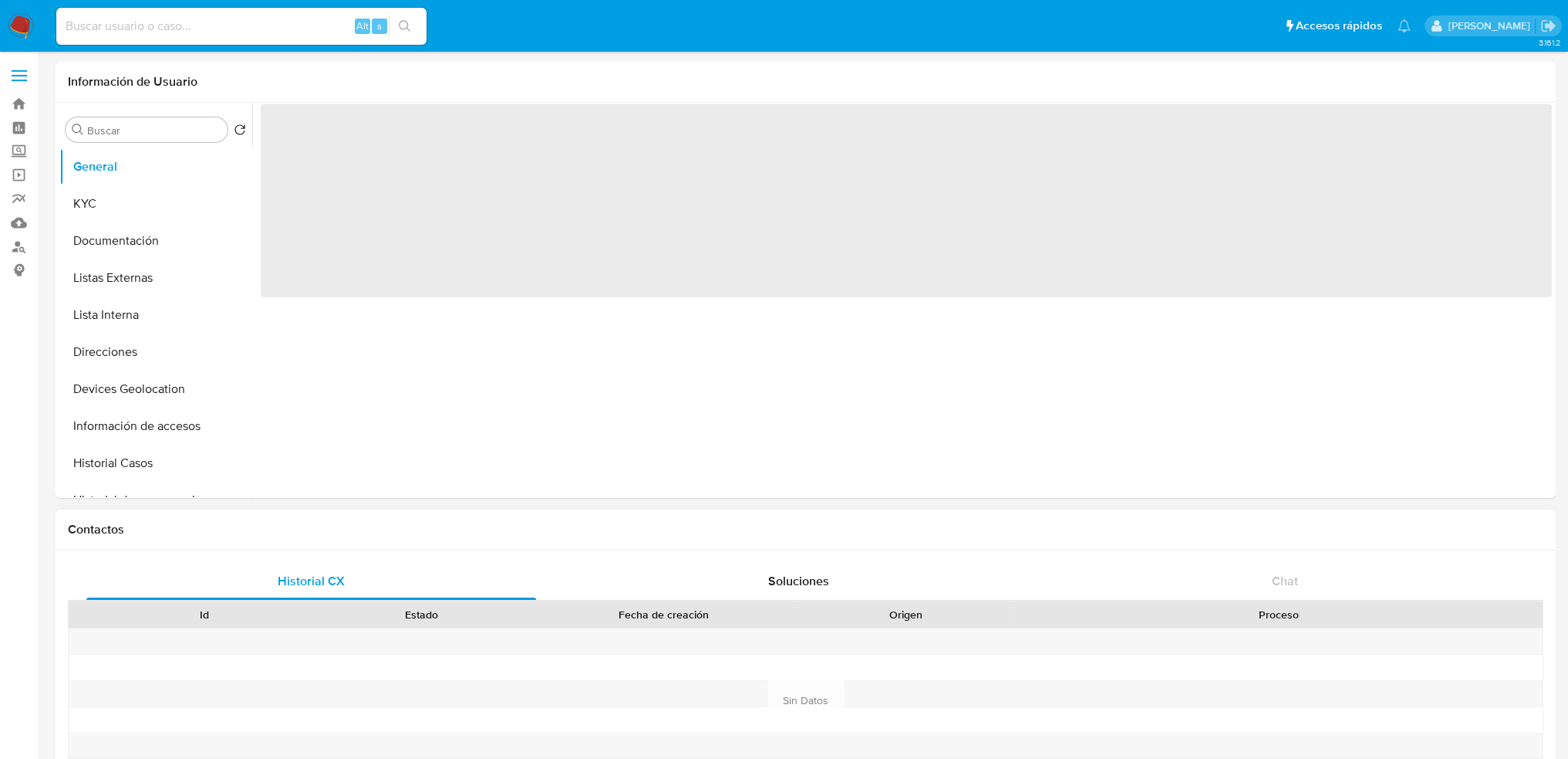
select select "10"
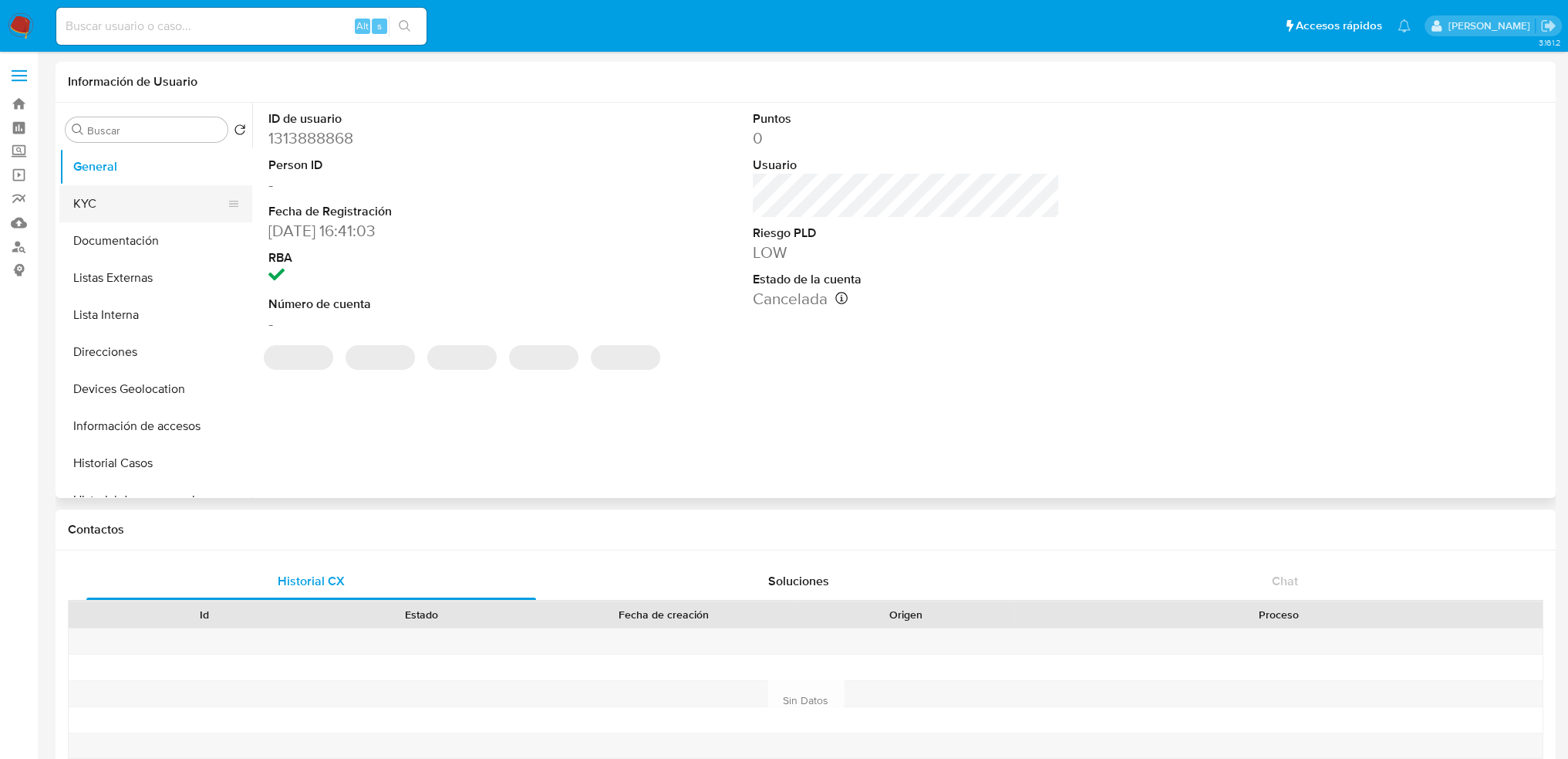
click at [121, 207] on button "KYC" at bounding box center [150, 203] width 180 height 37
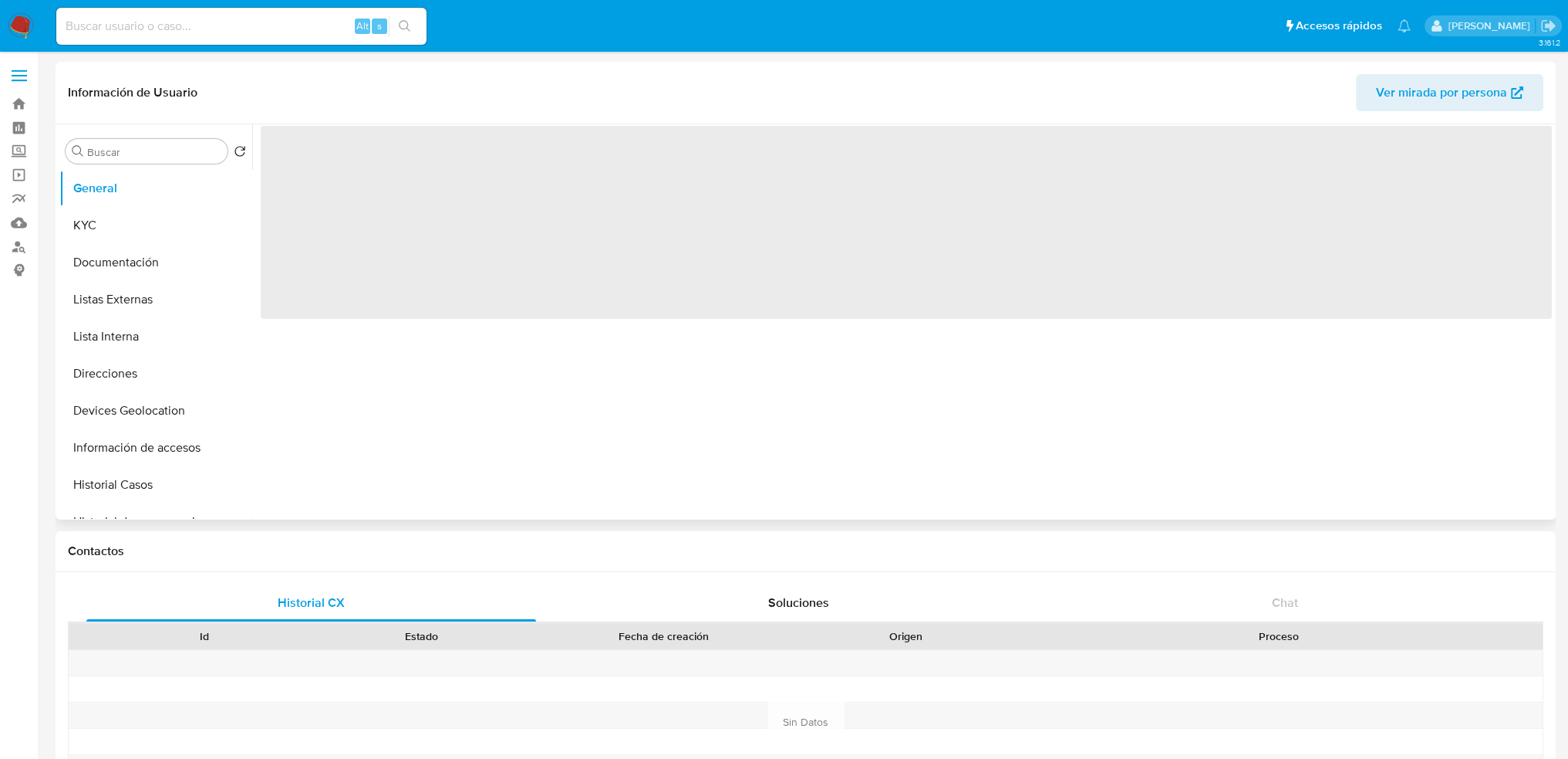
select select "10"
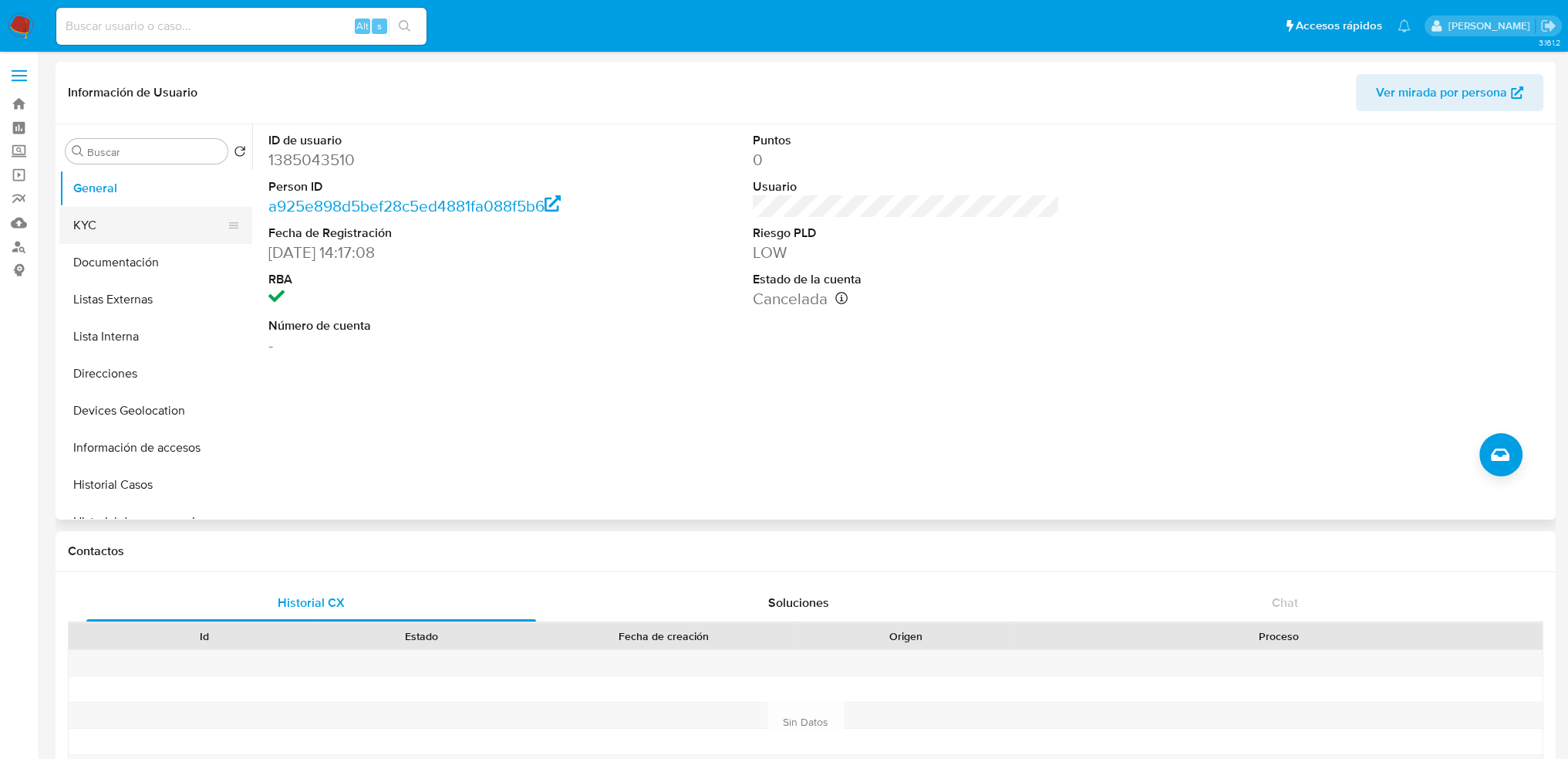
click at [115, 233] on button "KYC" at bounding box center [150, 225] width 180 height 37
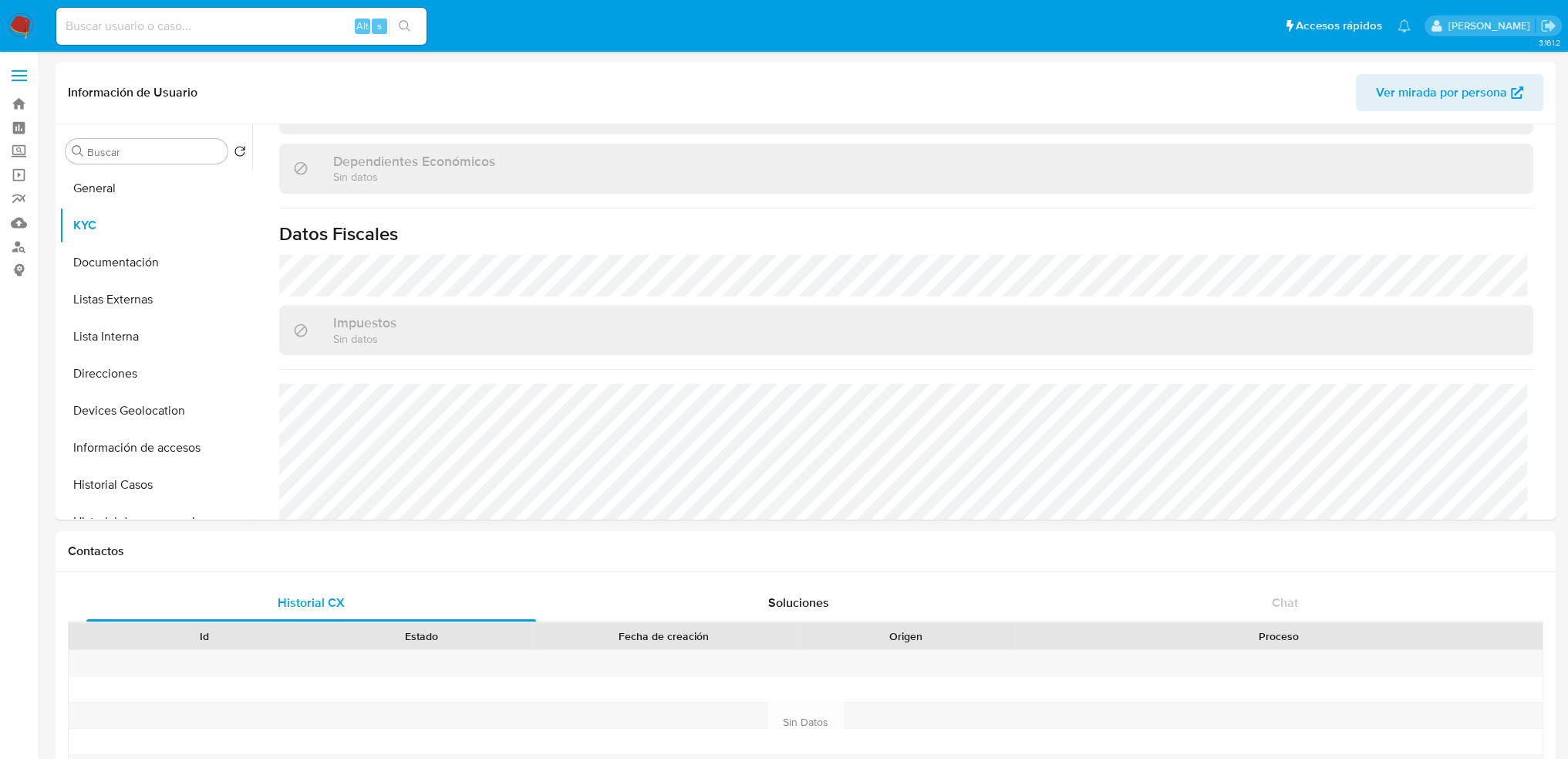
scroll to position [954, 0]
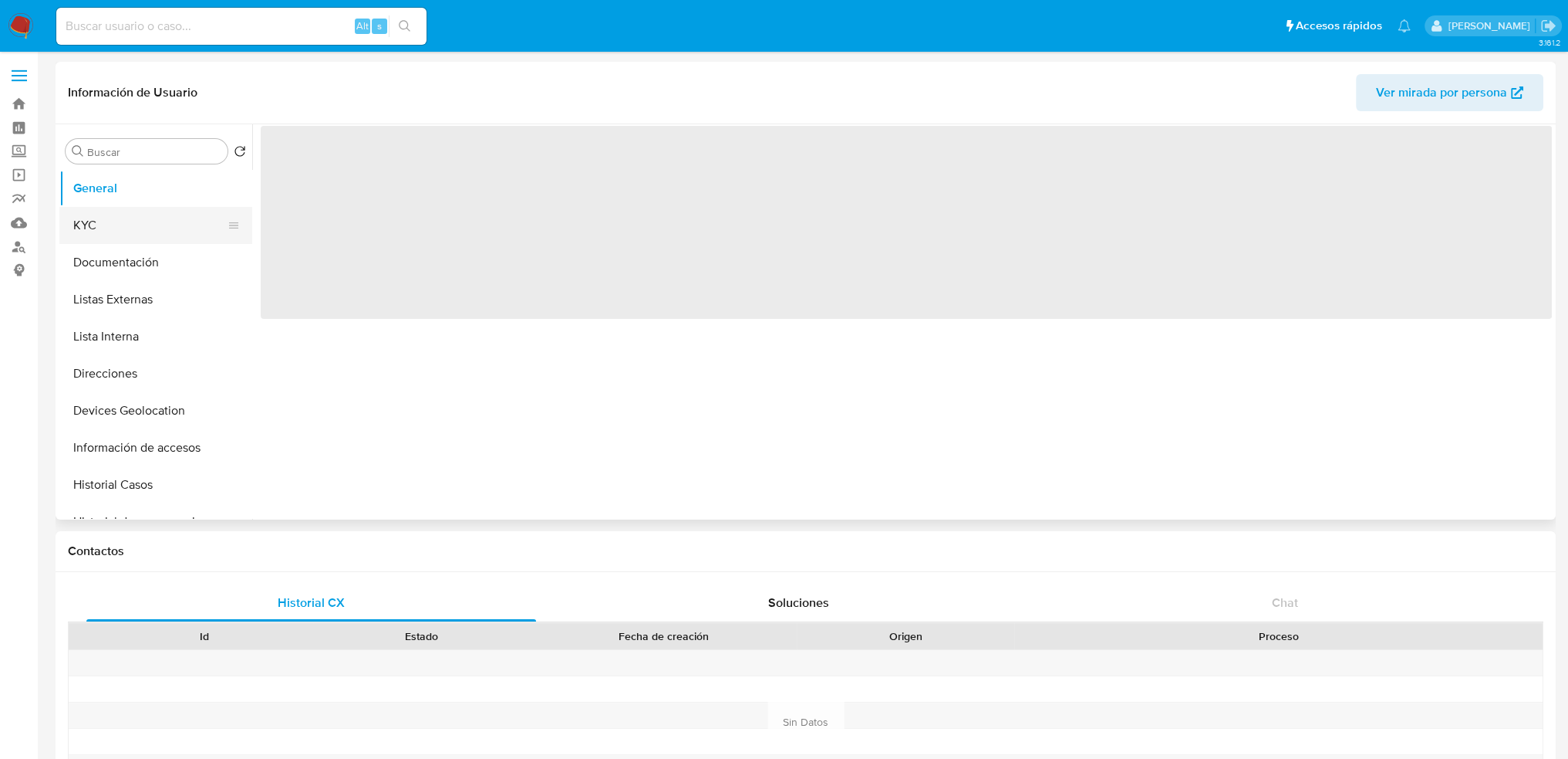
click at [96, 233] on button "KYC" at bounding box center [150, 225] width 180 height 37
select select "10"
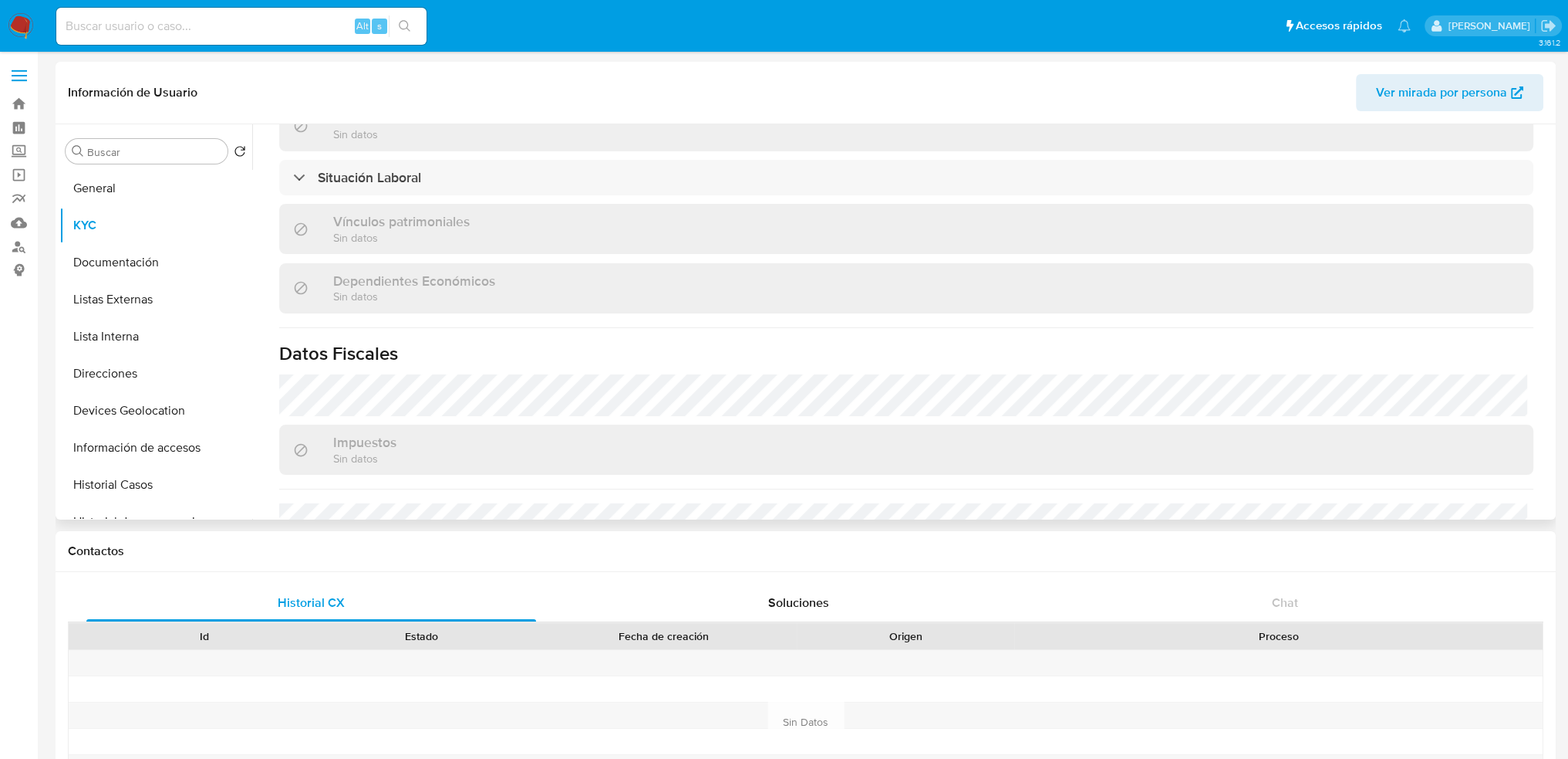
scroll to position [954, 0]
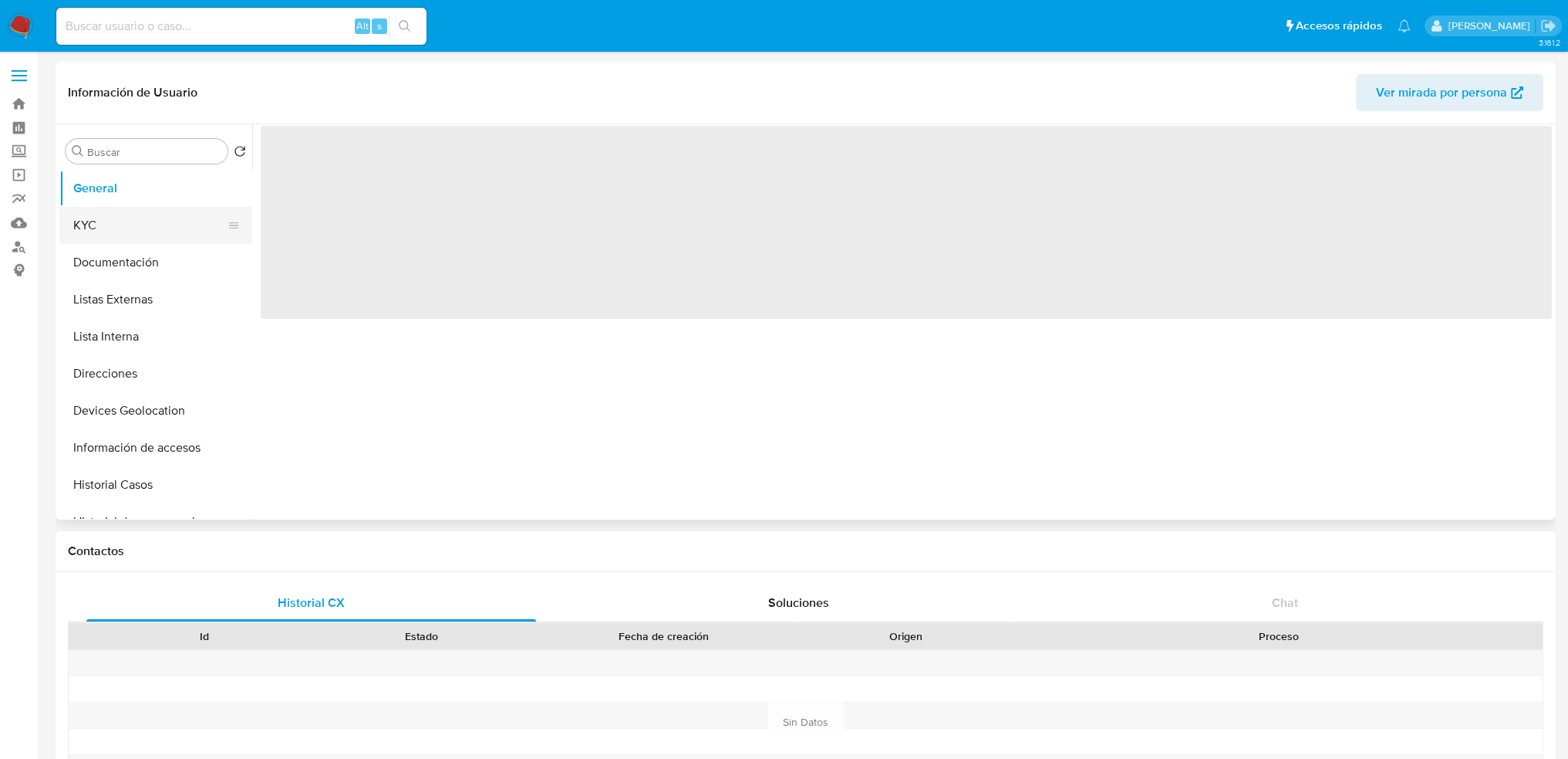
click at [169, 228] on button "KYC" at bounding box center [150, 225] width 180 height 37
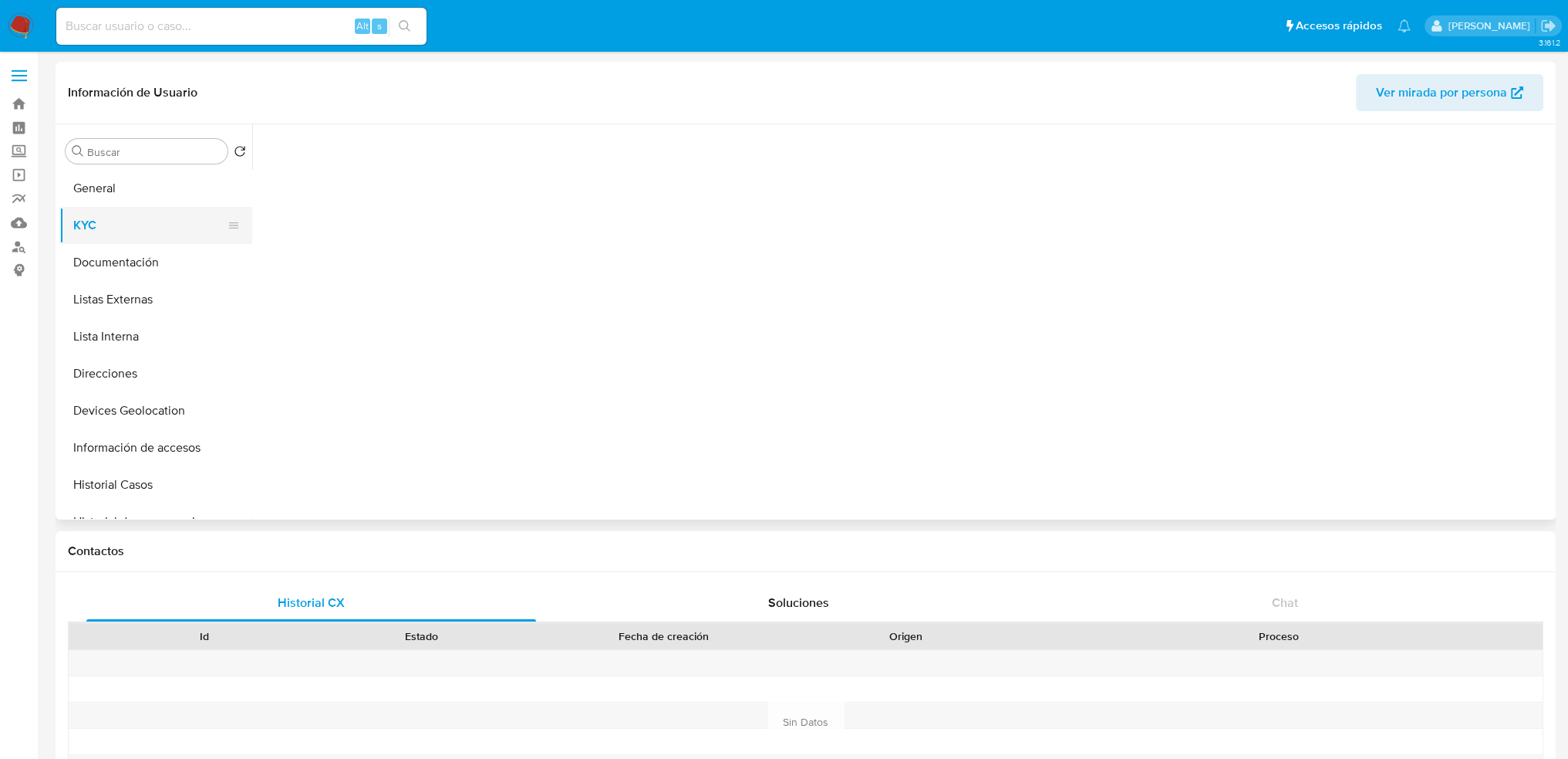
select select "10"
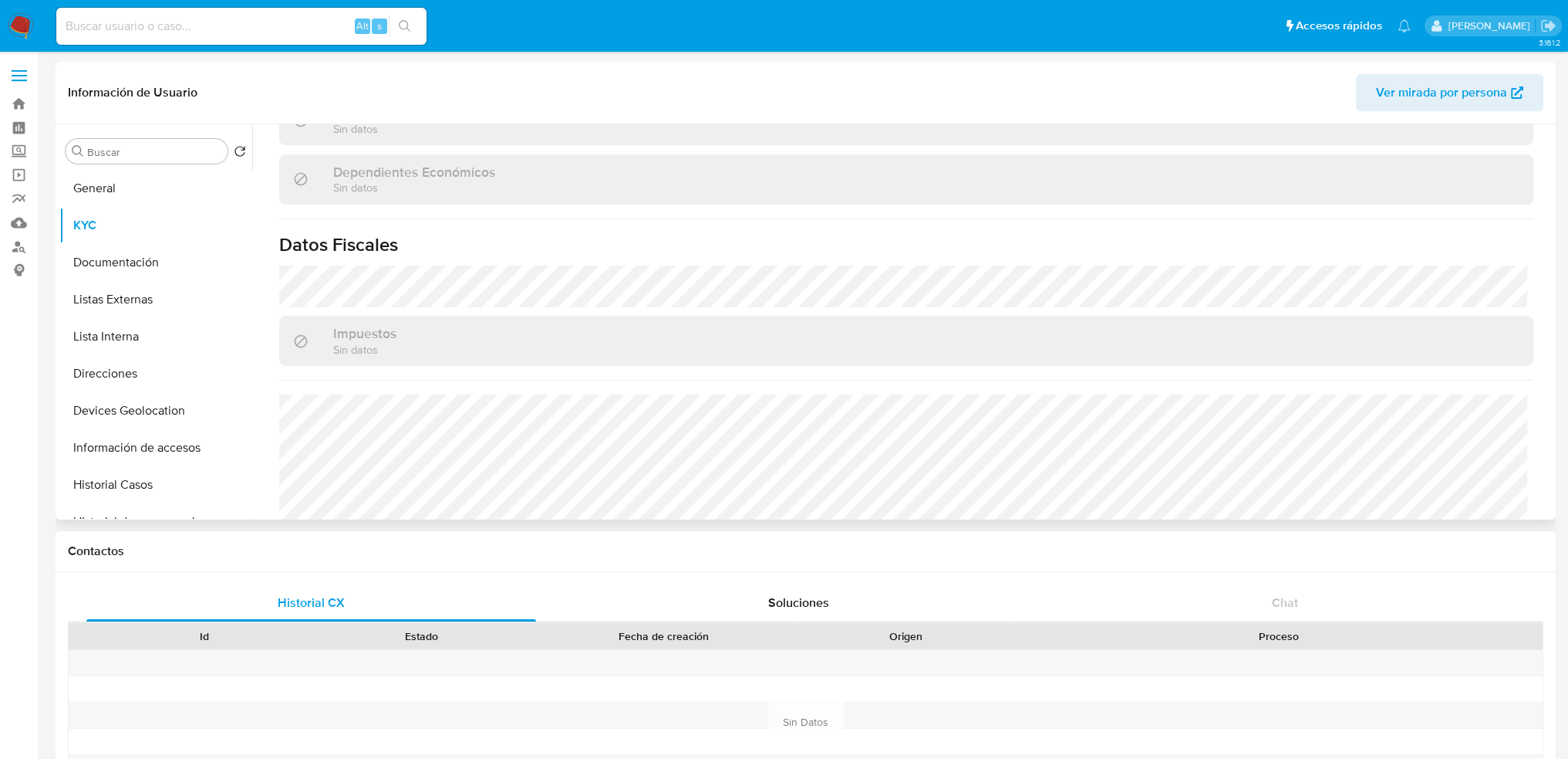
scroll to position [954, 0]
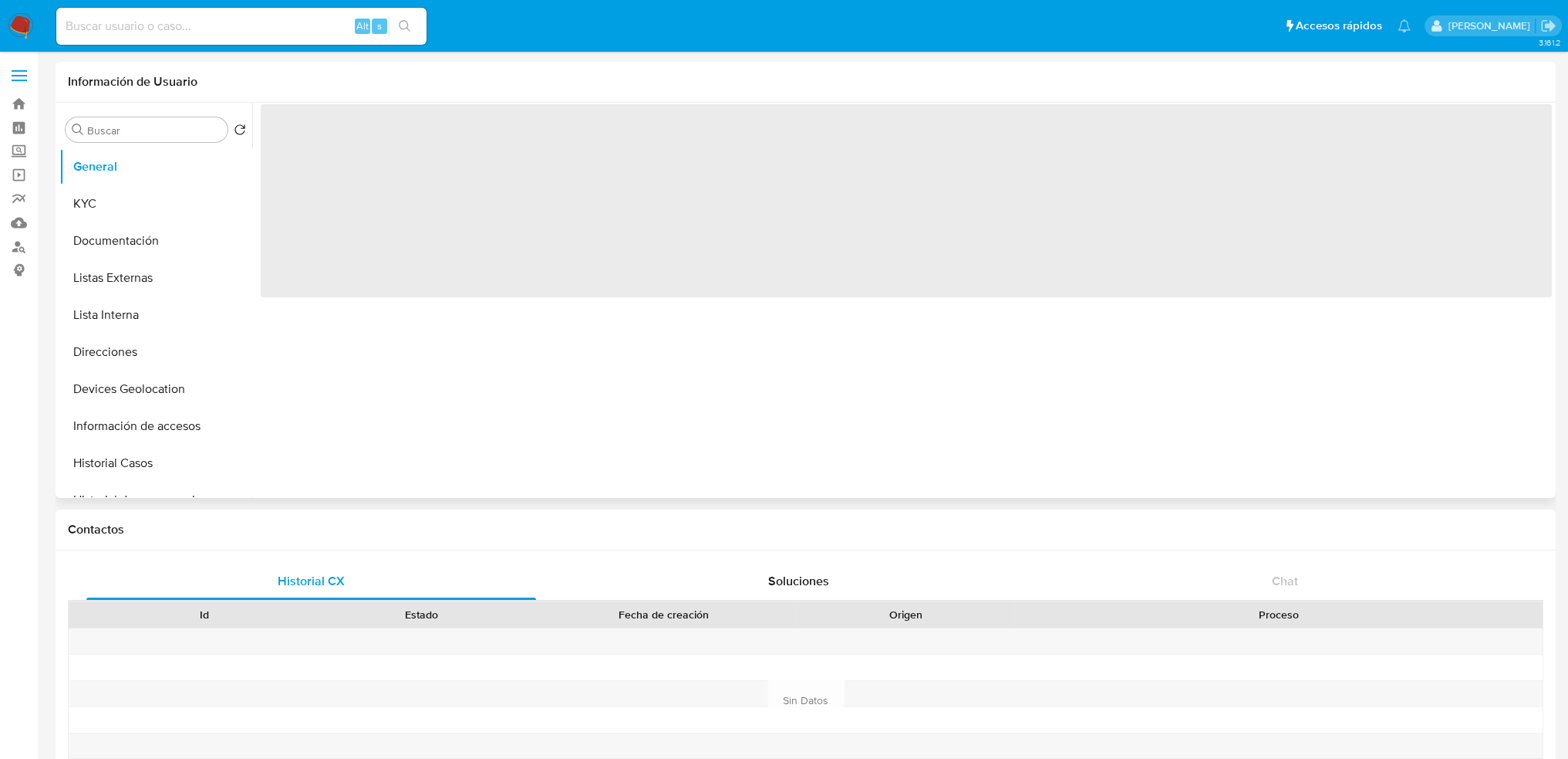
select select "10"
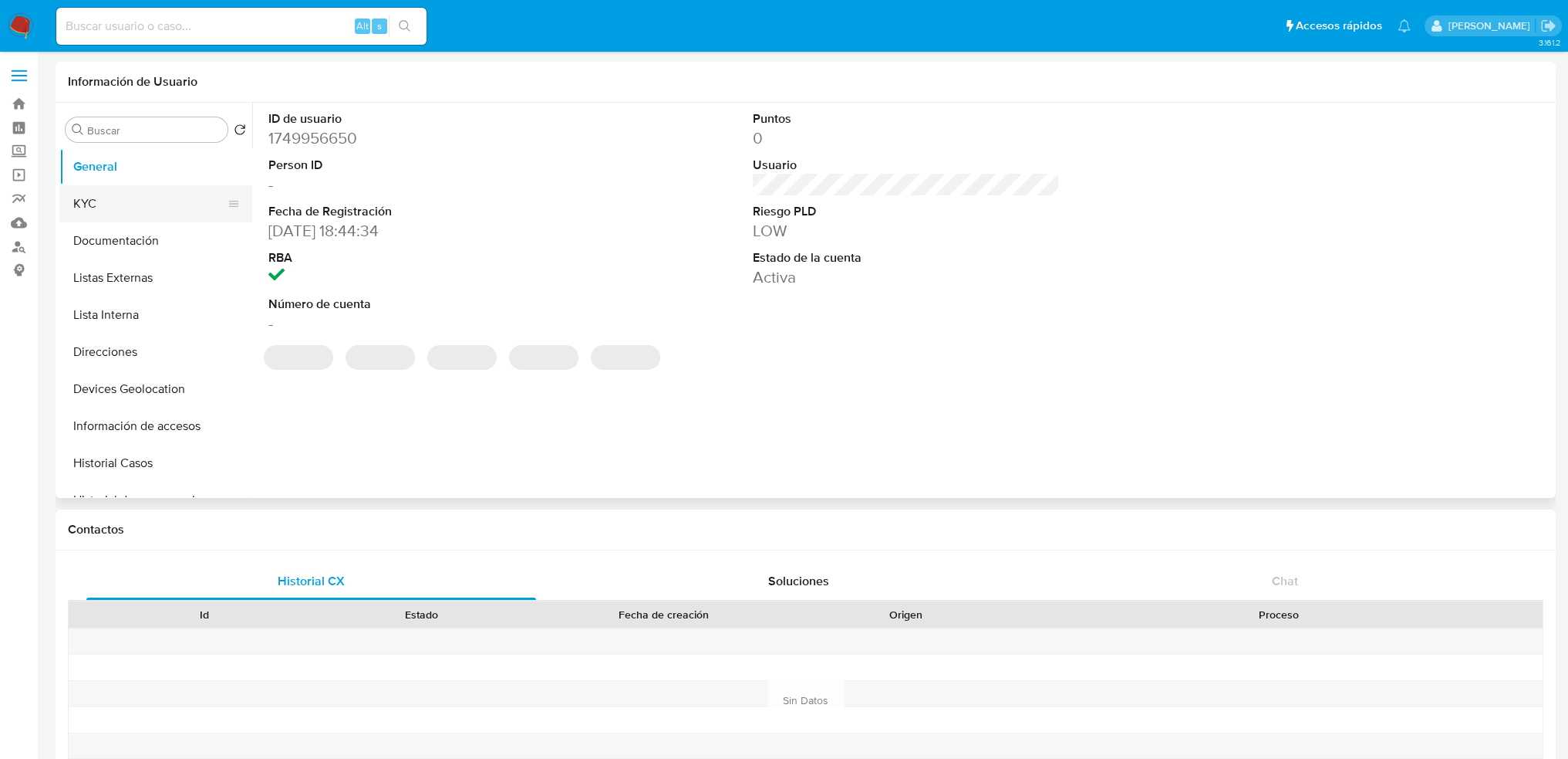
click at [169, 205] on button "KYC" at bounding box center [150, 203] width 180 height 37
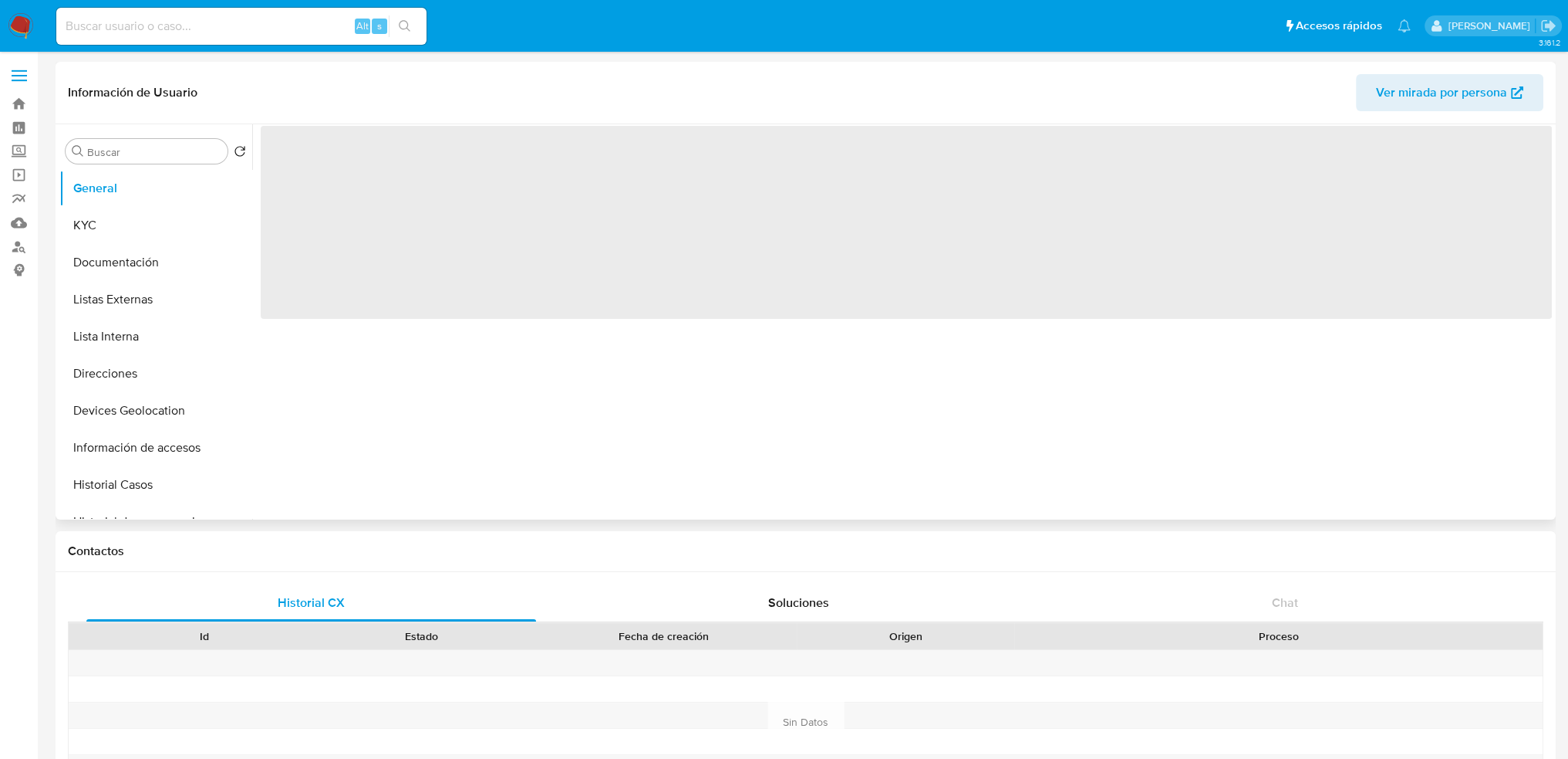
select select "10"
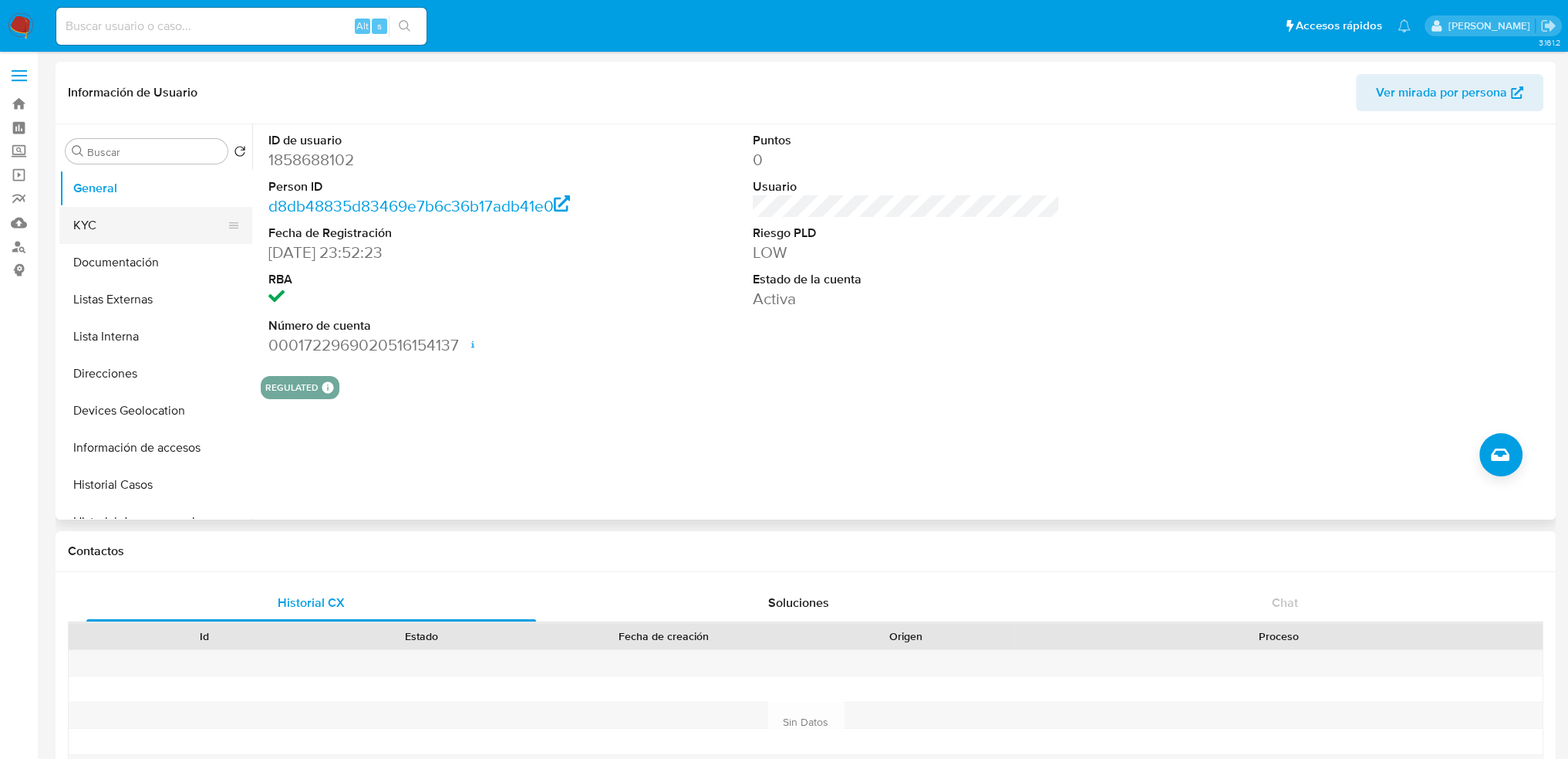
click at [163, 223] on button "KYC" at bounding box center [150, 225] width 180 height 37
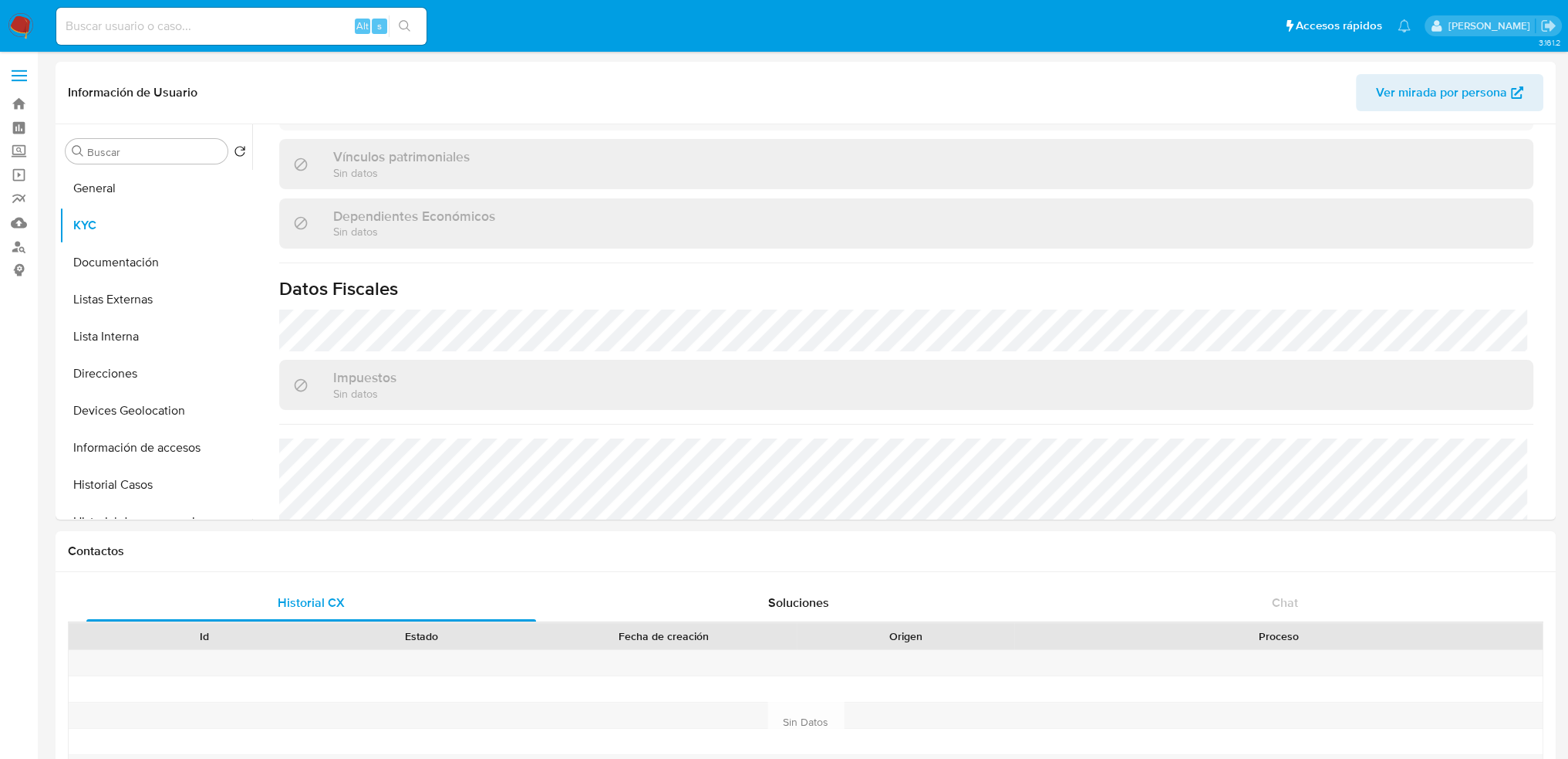
scroll to position [954, 0]
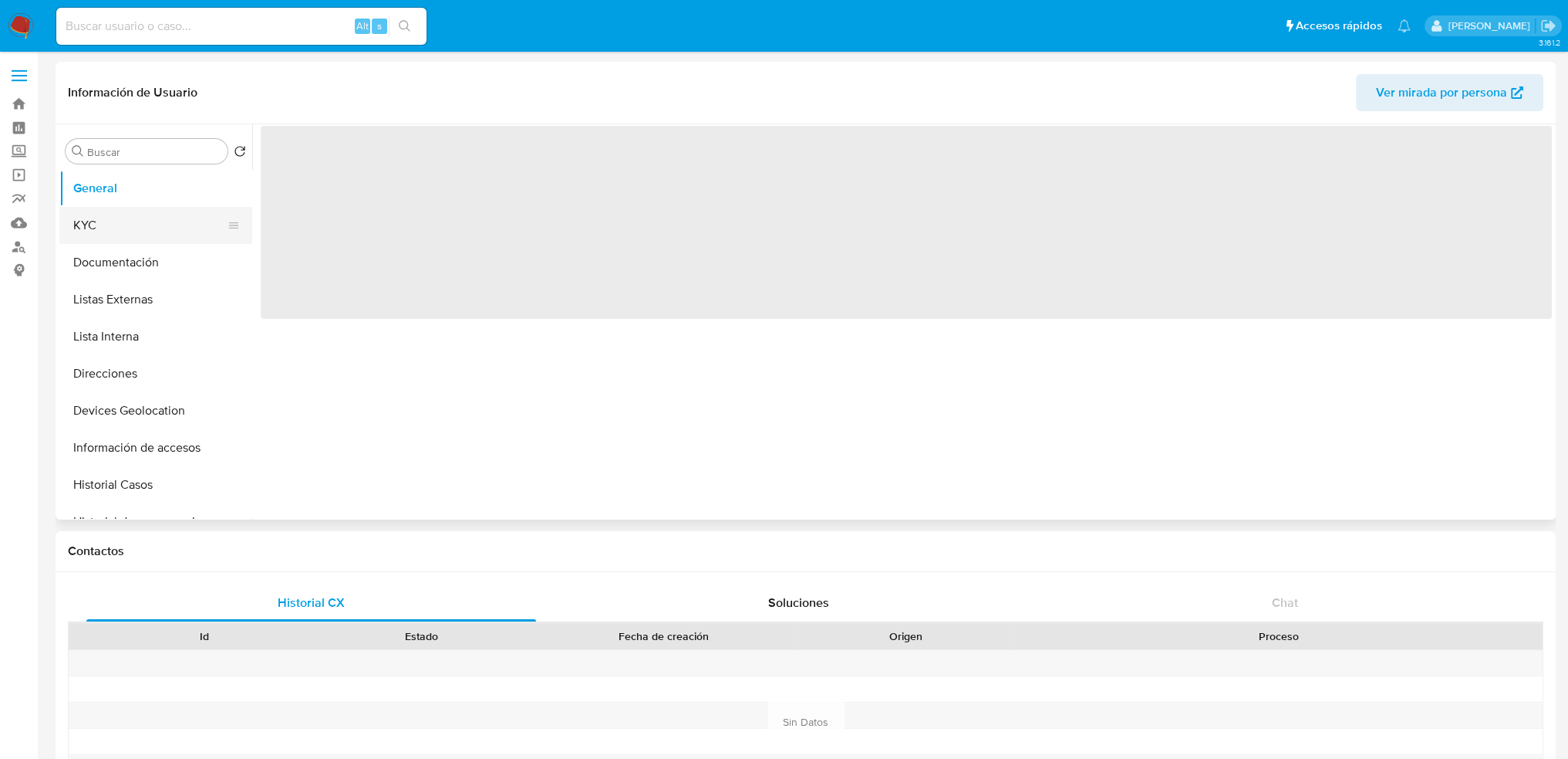
click at [149, 220] on button "KYC" at bounding box center [150, 225] width 180 height 37
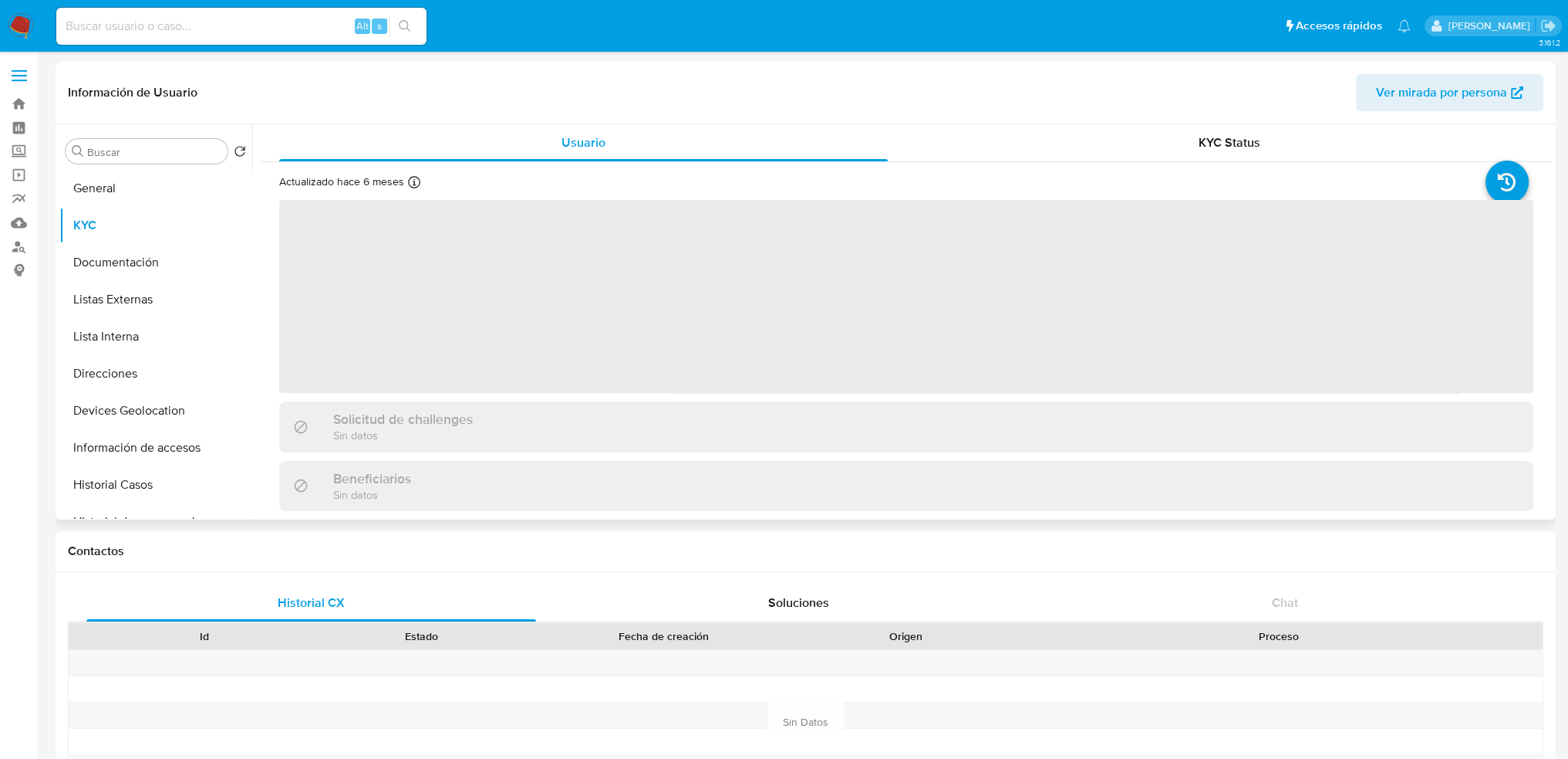
select select "10"
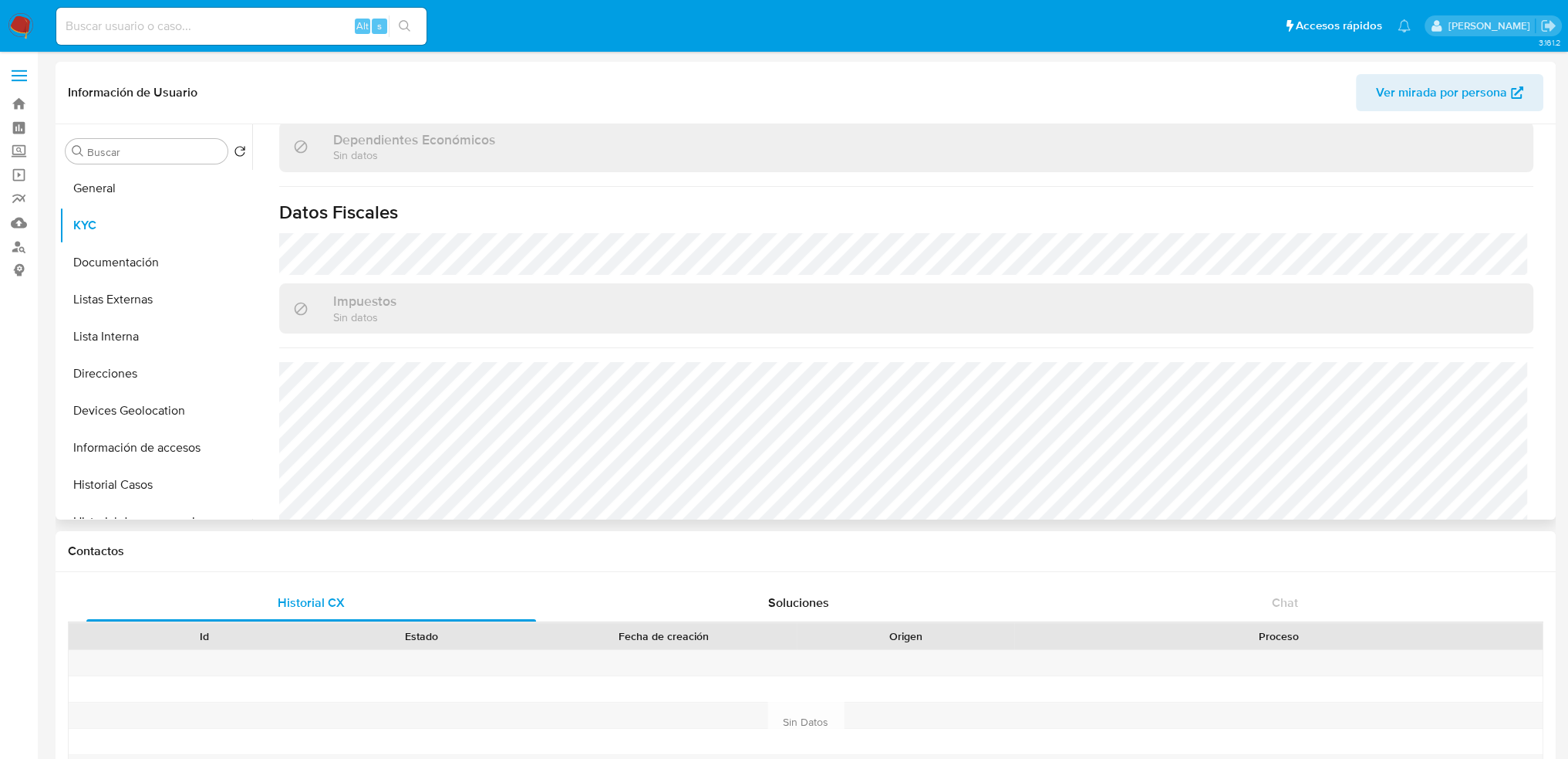
scroll to position [926, 0]
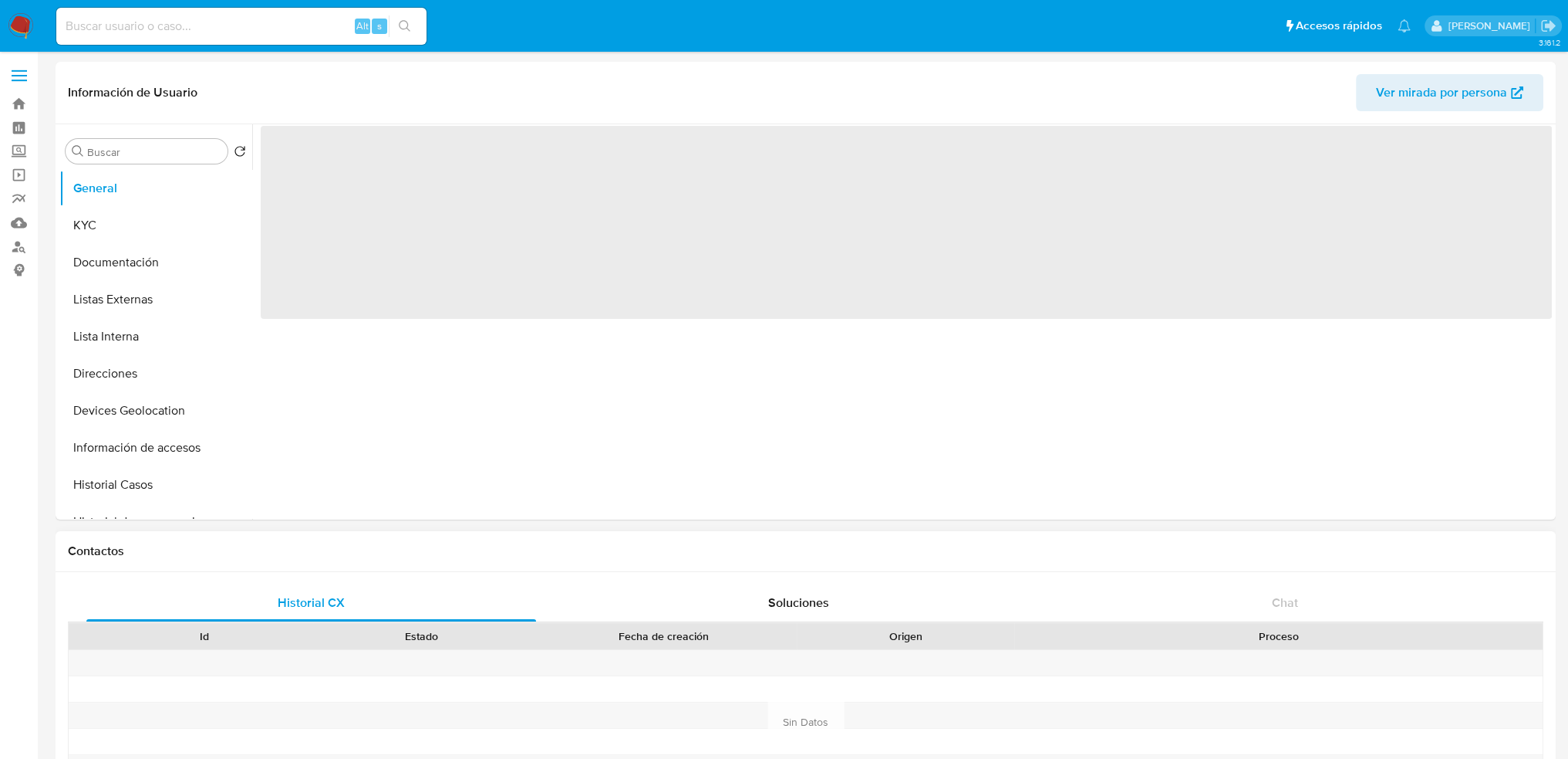
select select "10"
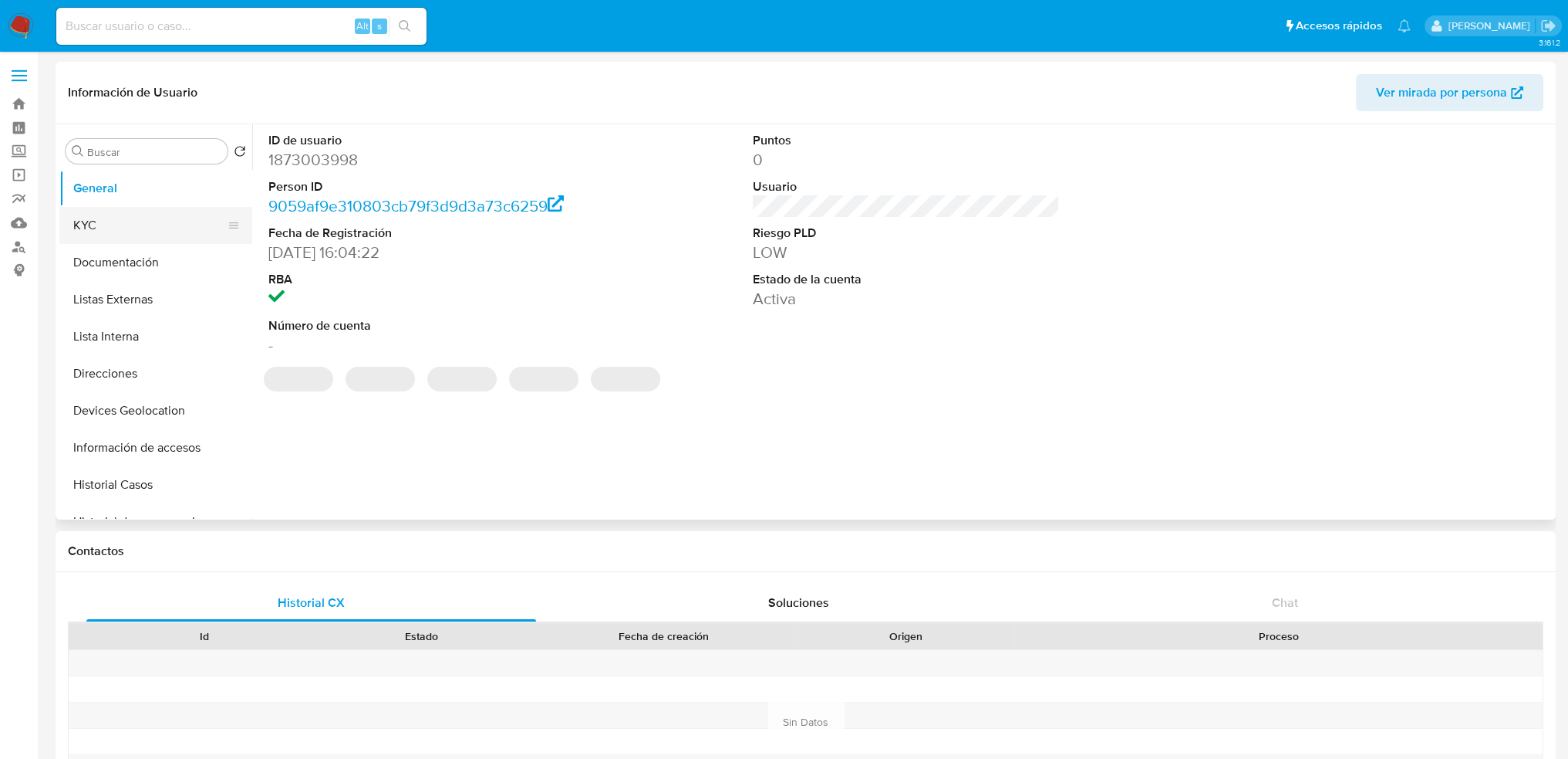
click at [132, 239] on button "KYC" at bounding box center [150, 225] width 180 height 37
select select "10"
click at [96, 240] on button "KYC" at bounding box center [150, 225] width 180 height 37
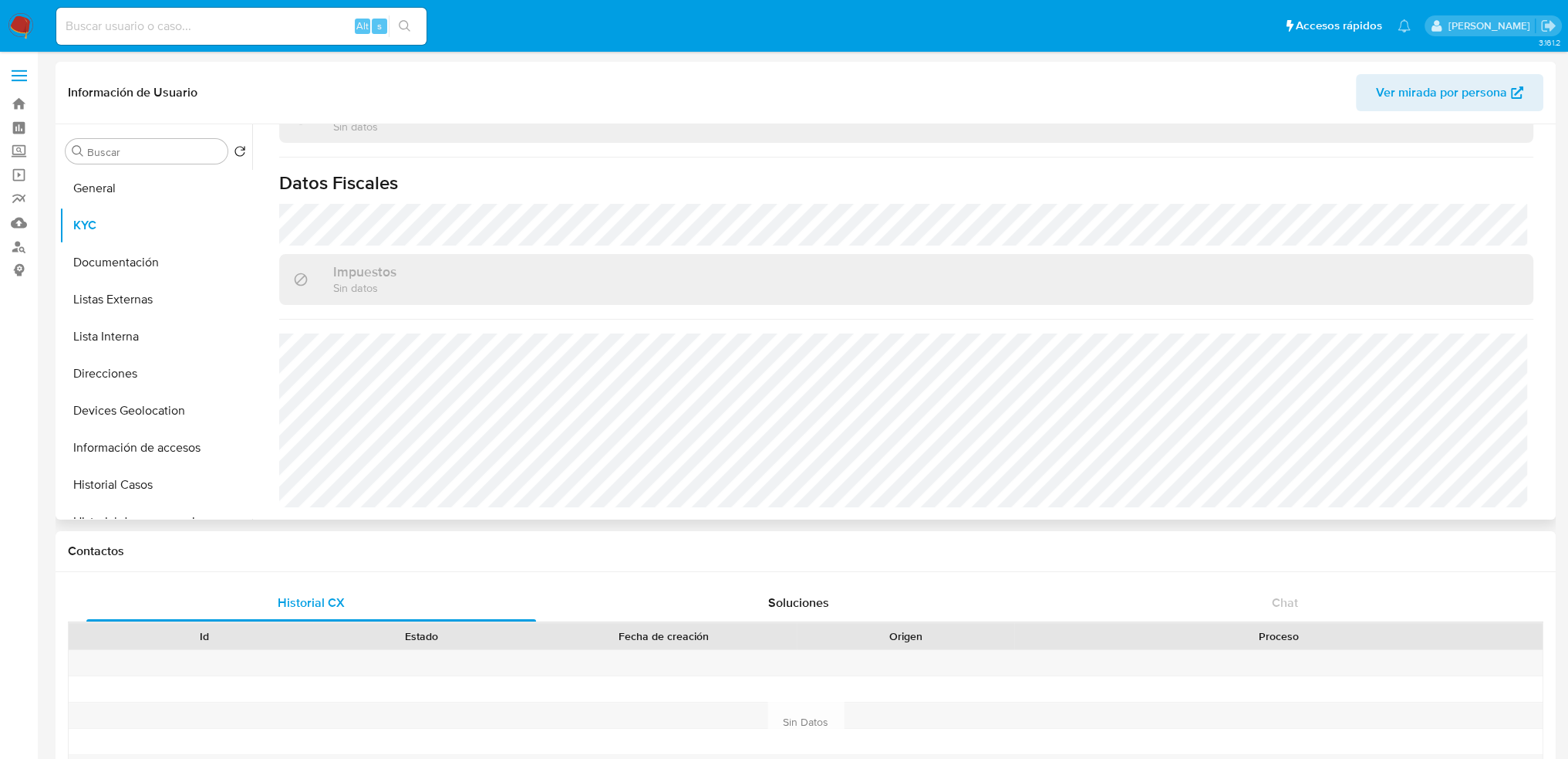
scroll to position [77, 0]
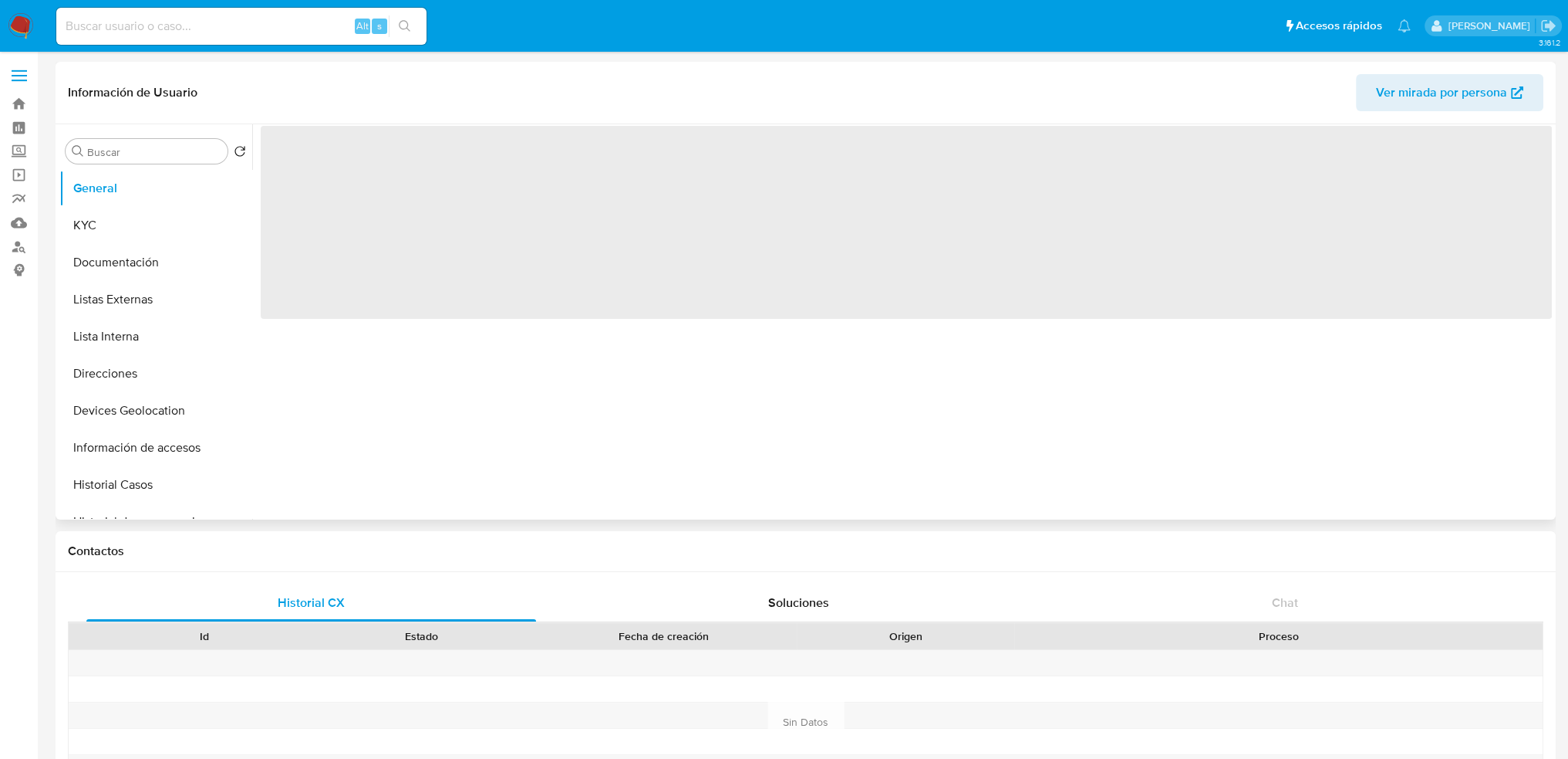
select select "10"
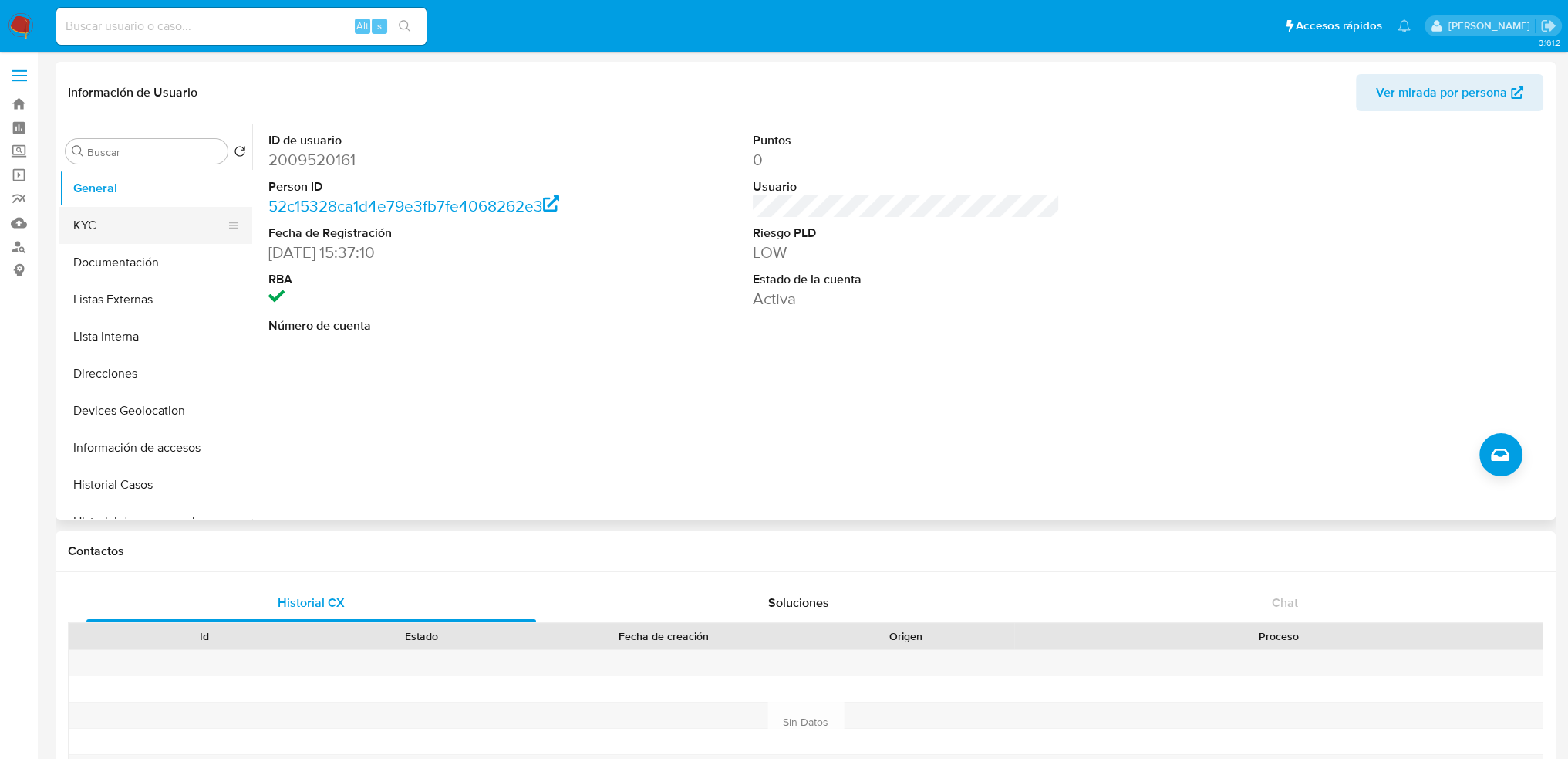
click at [133, 230] on button "KYC" at bounding box center [150, 225] width 180 height 37
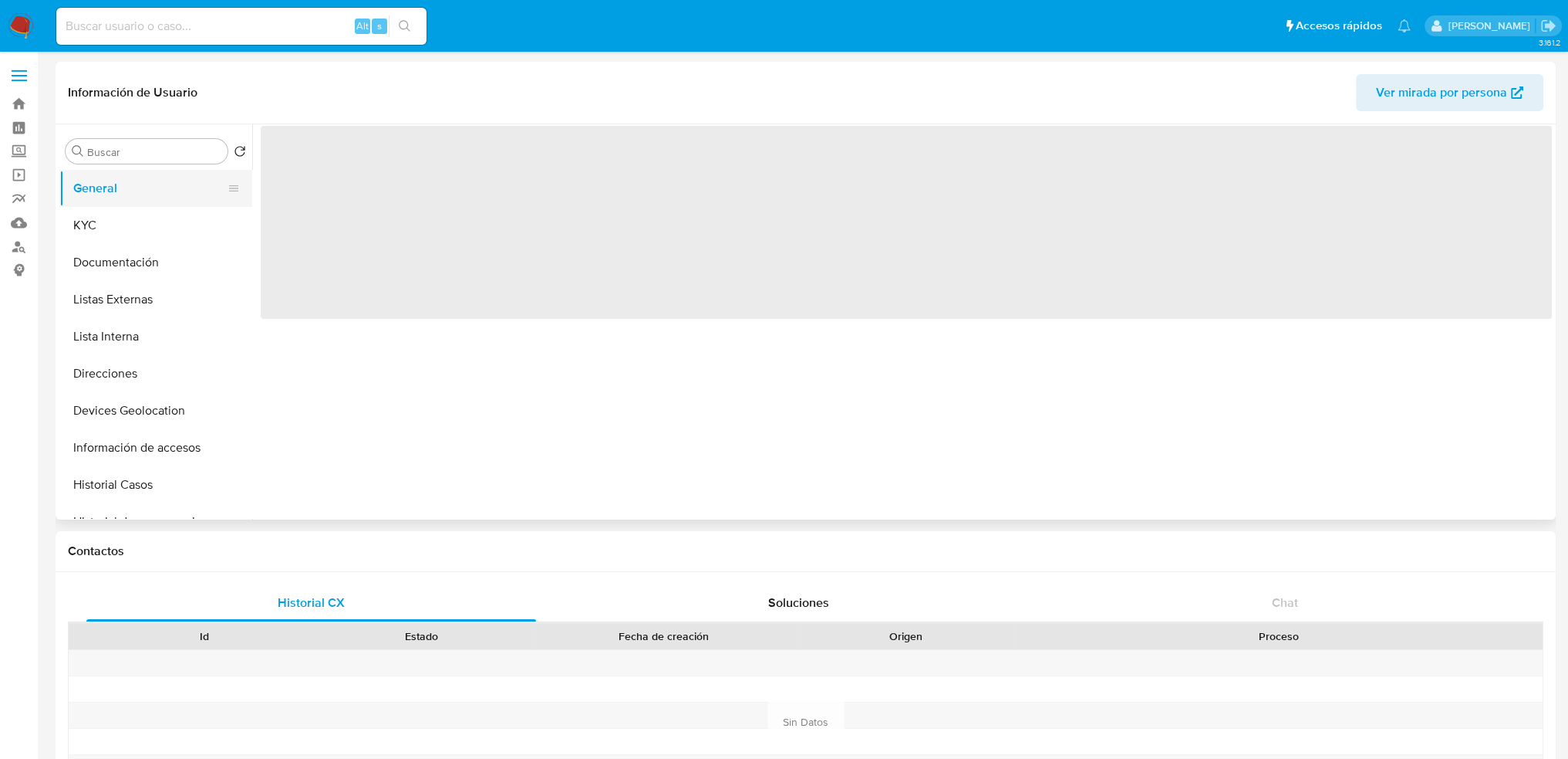
select select "10"
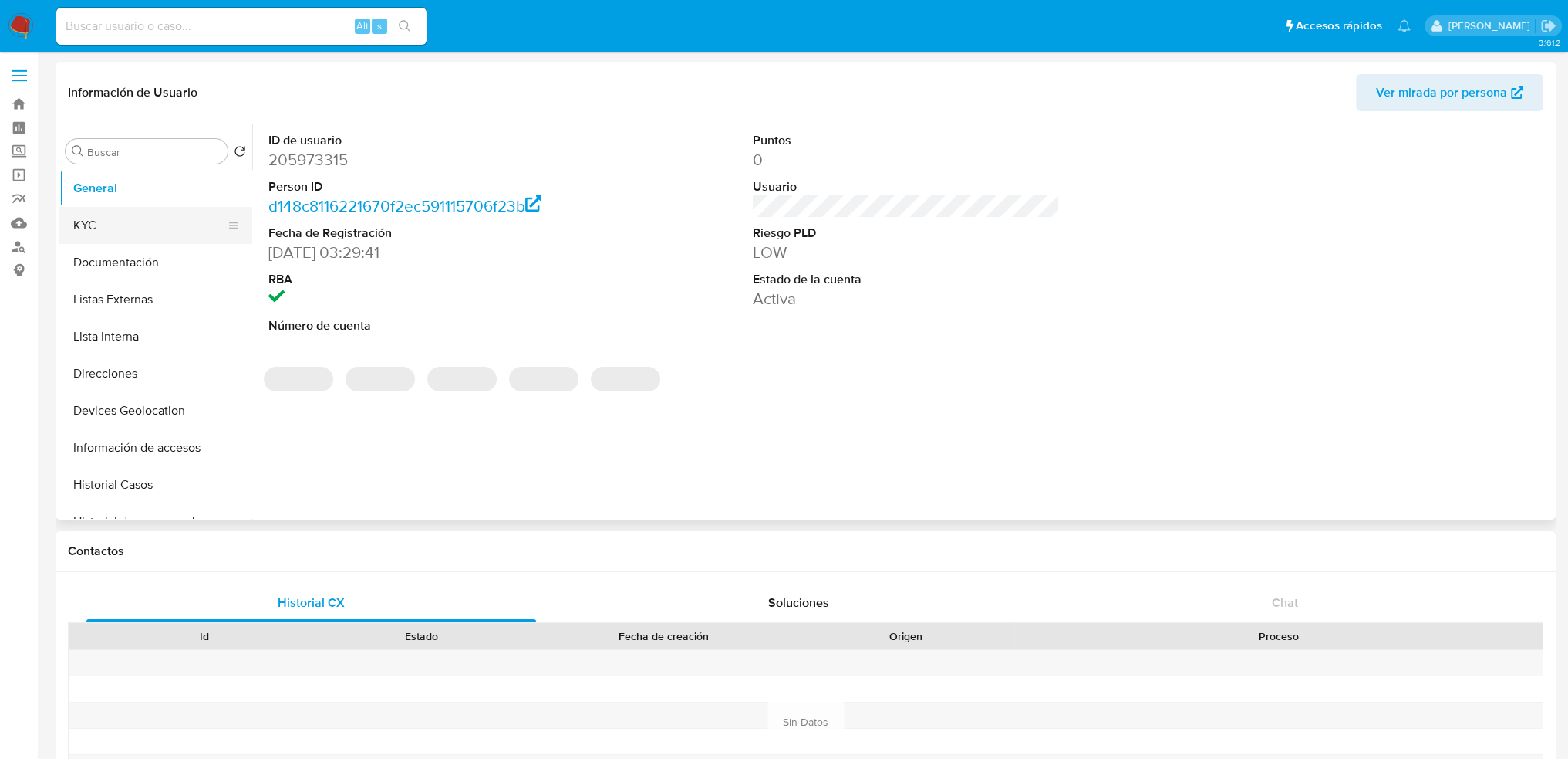
click at [125, 228] on button "KYC" at bounding box center [150, 225] width 180 height 37
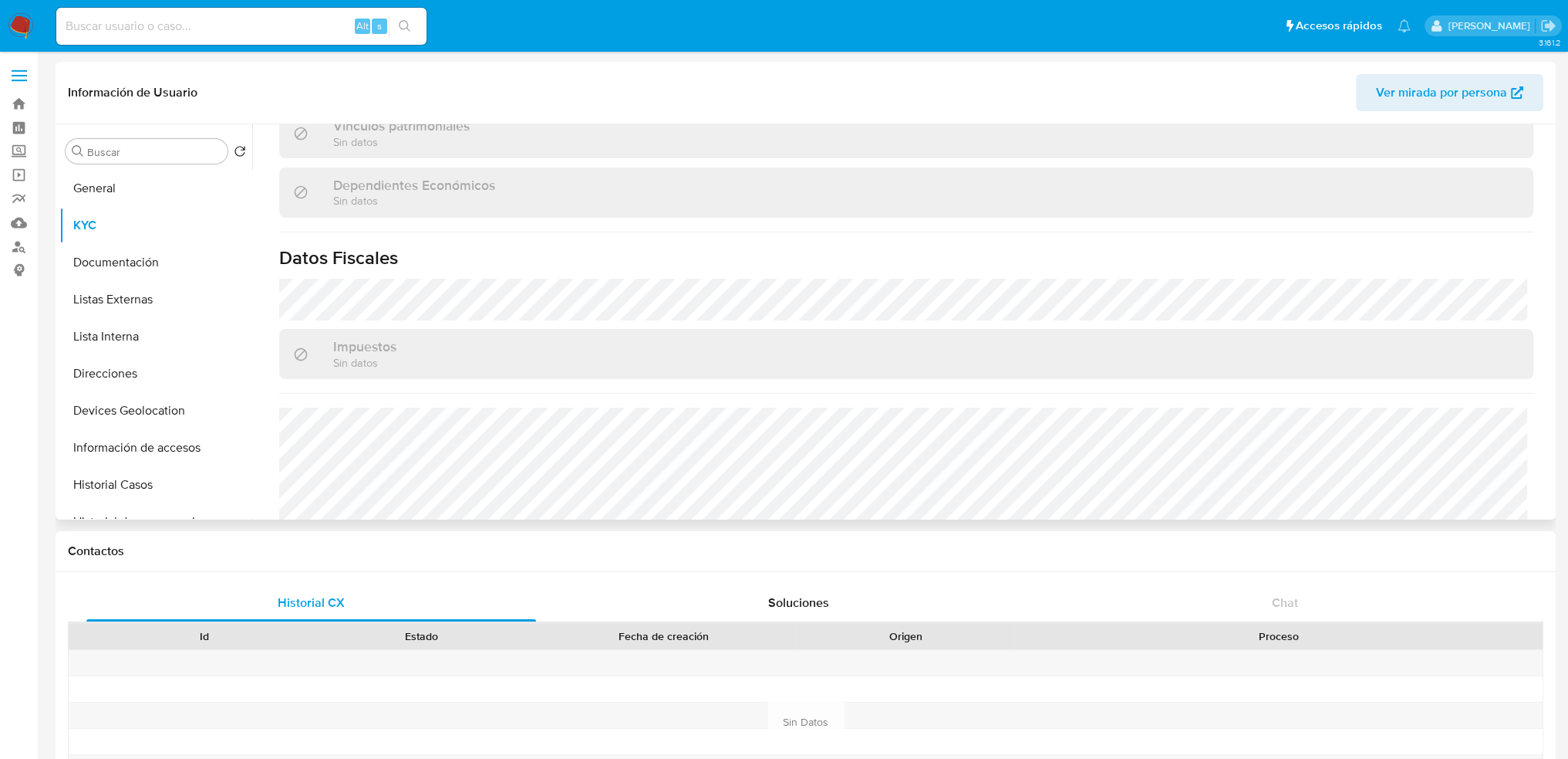
scroll to position [954, 0]
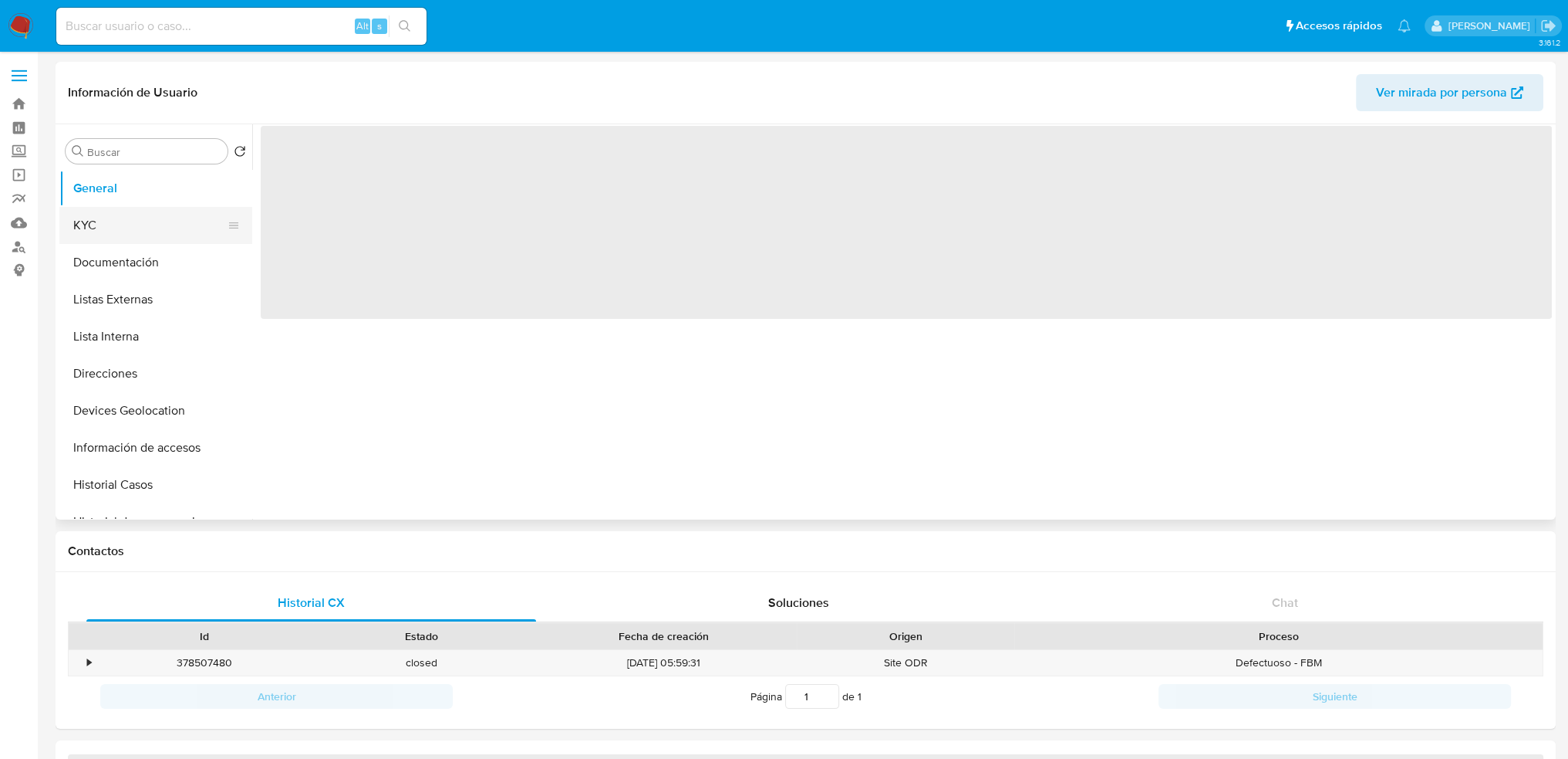
click at [121, 219] on button "KYC" at bounding box center [150, 225] width 180 height 37
select select "10"
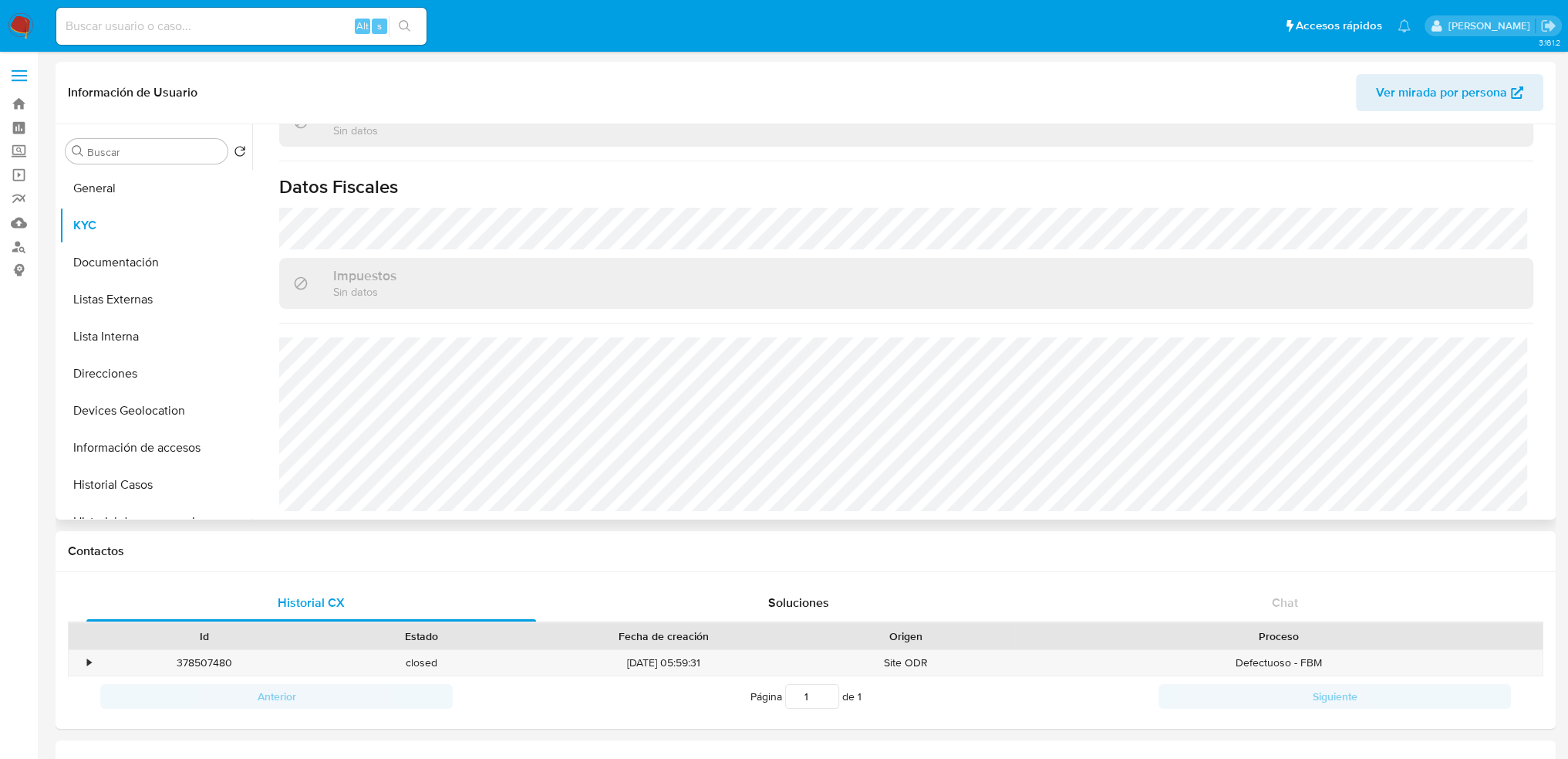
scroll to position [939, 0]
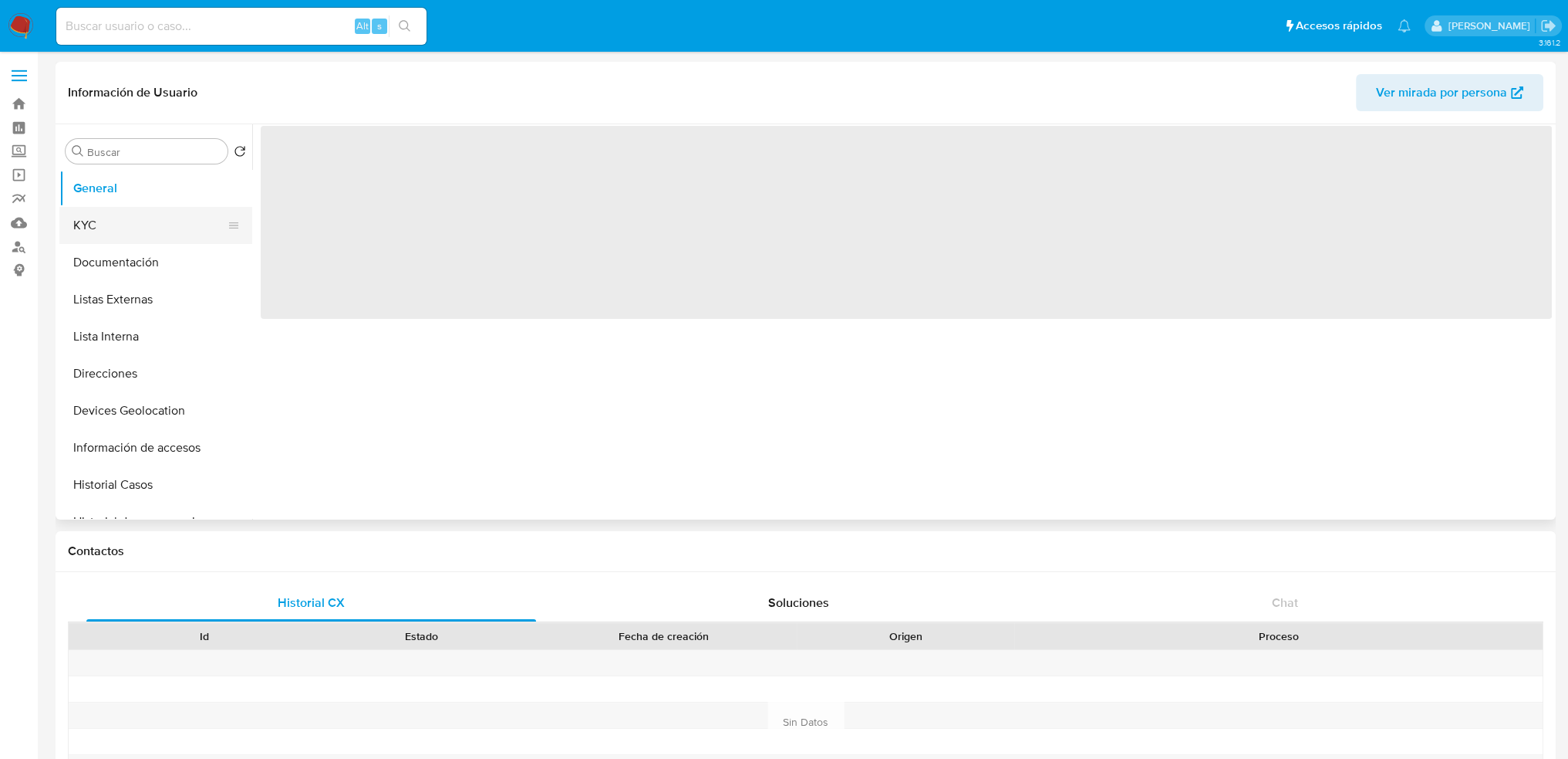
click at [181, 235] on button "KYC" at bounding box center [150, 225] width 180 height 37
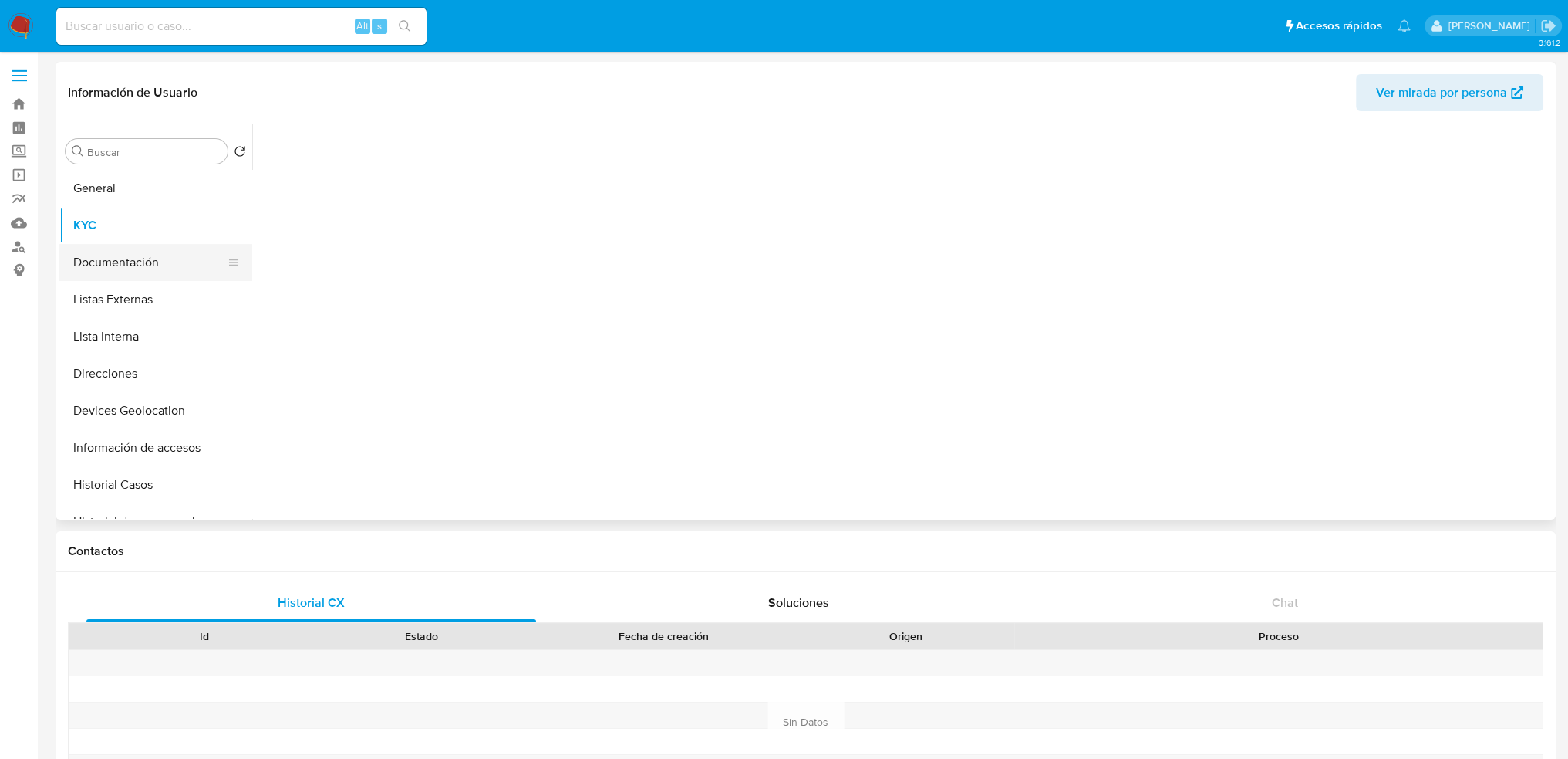
select select "10"
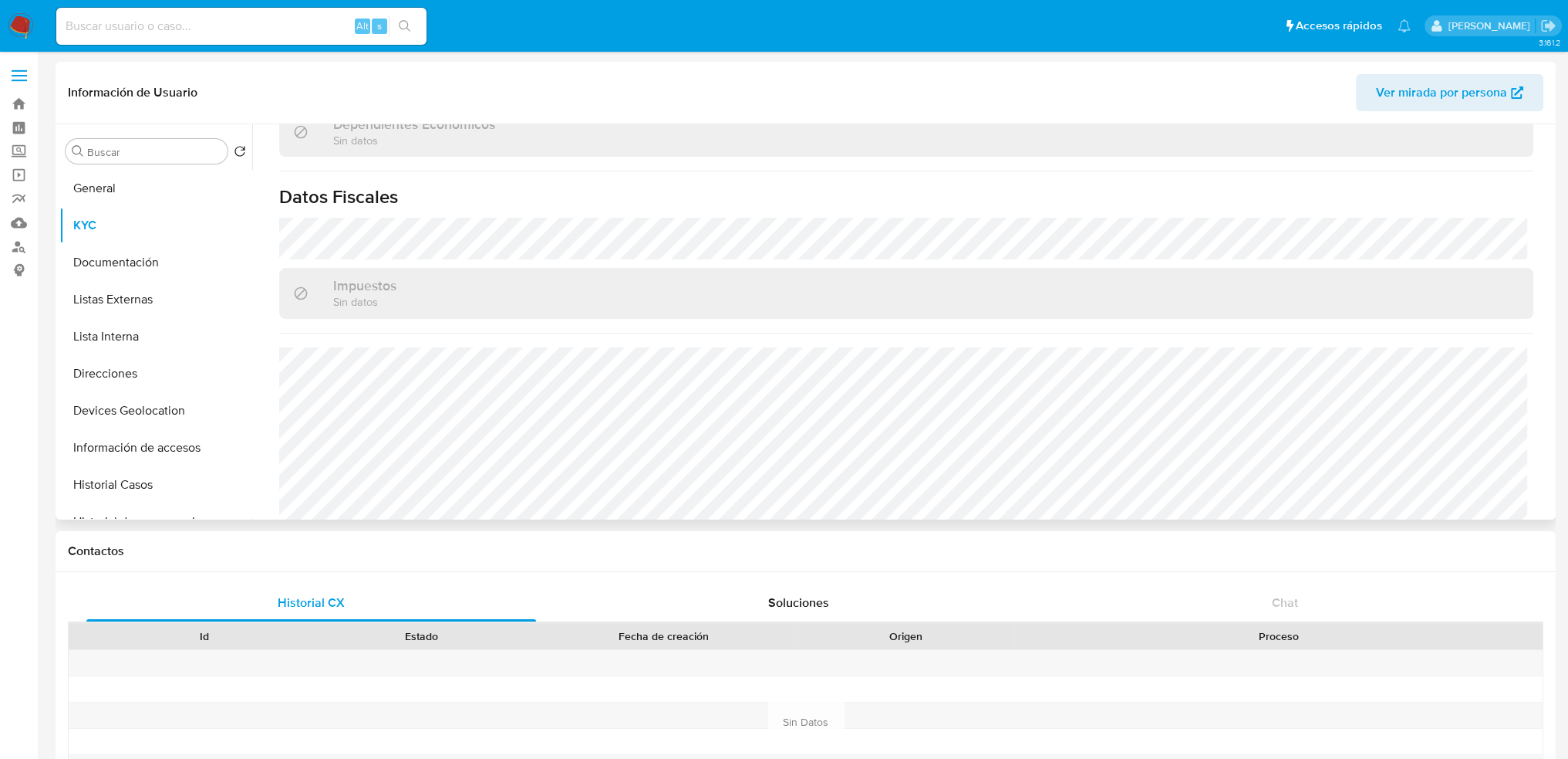
scroll to position [926, 0]
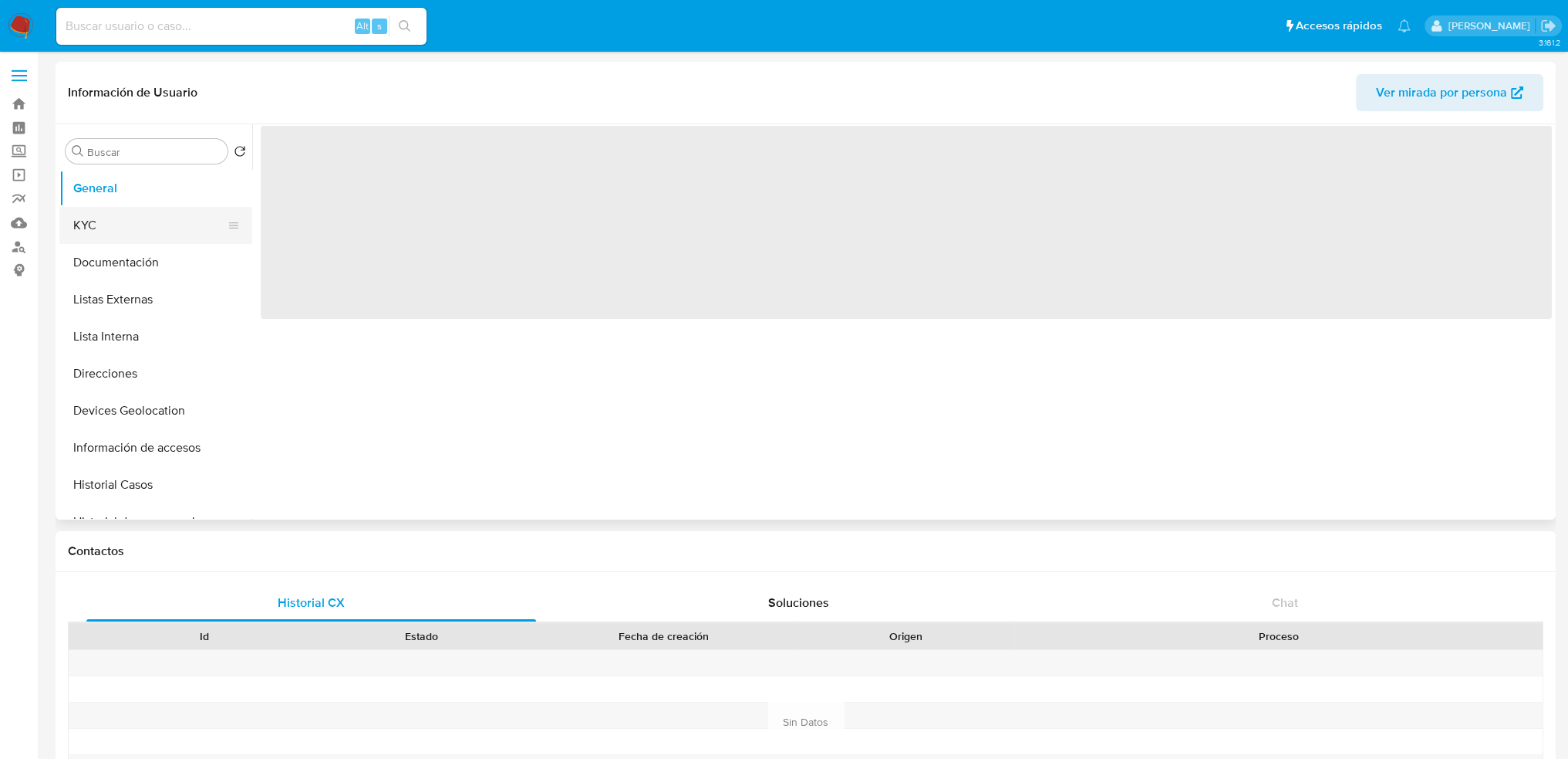
click at [136, 243] on button "KYC" at bounding box center [150, 225] width 180 height 37
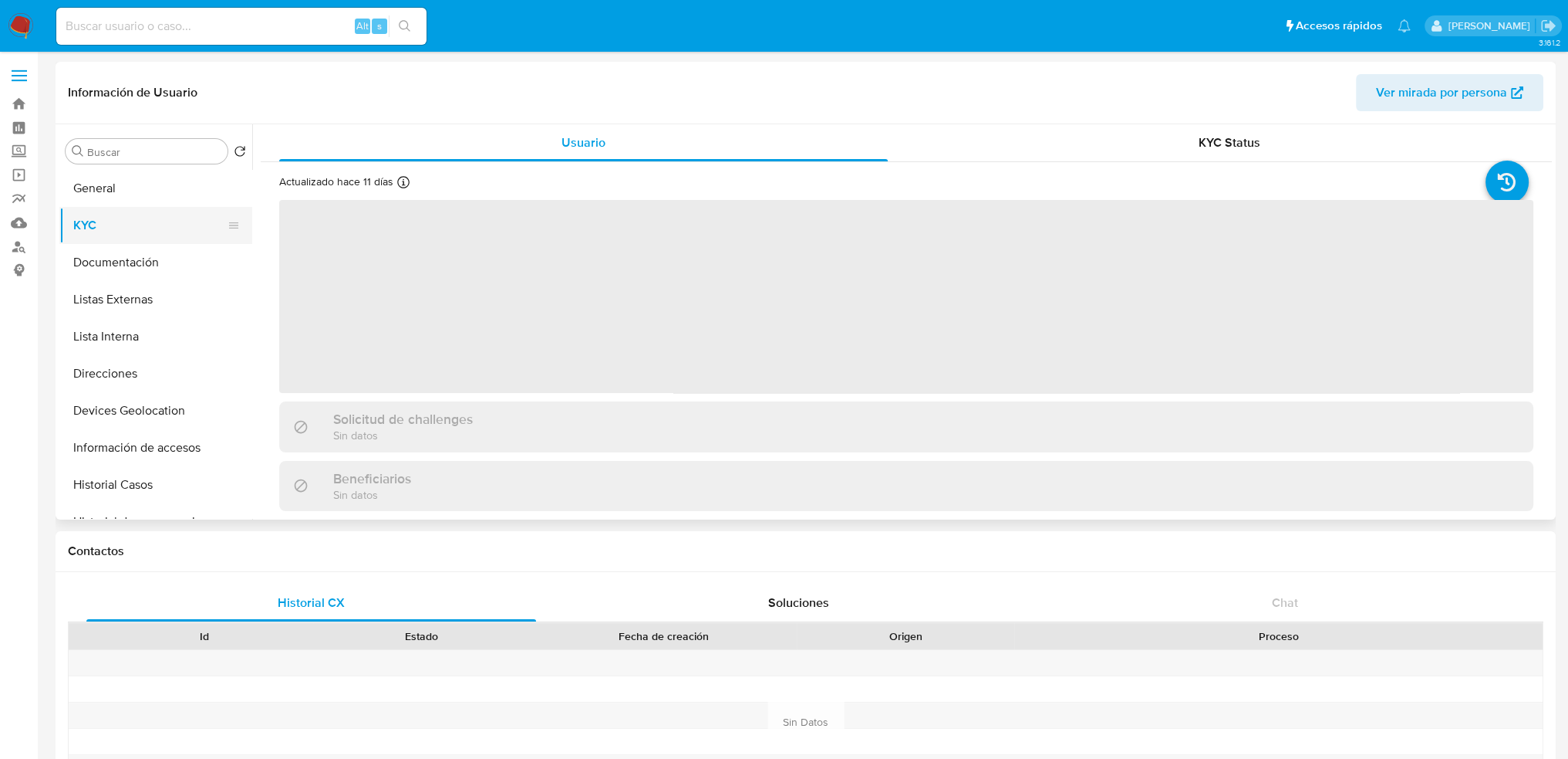
select select "10"
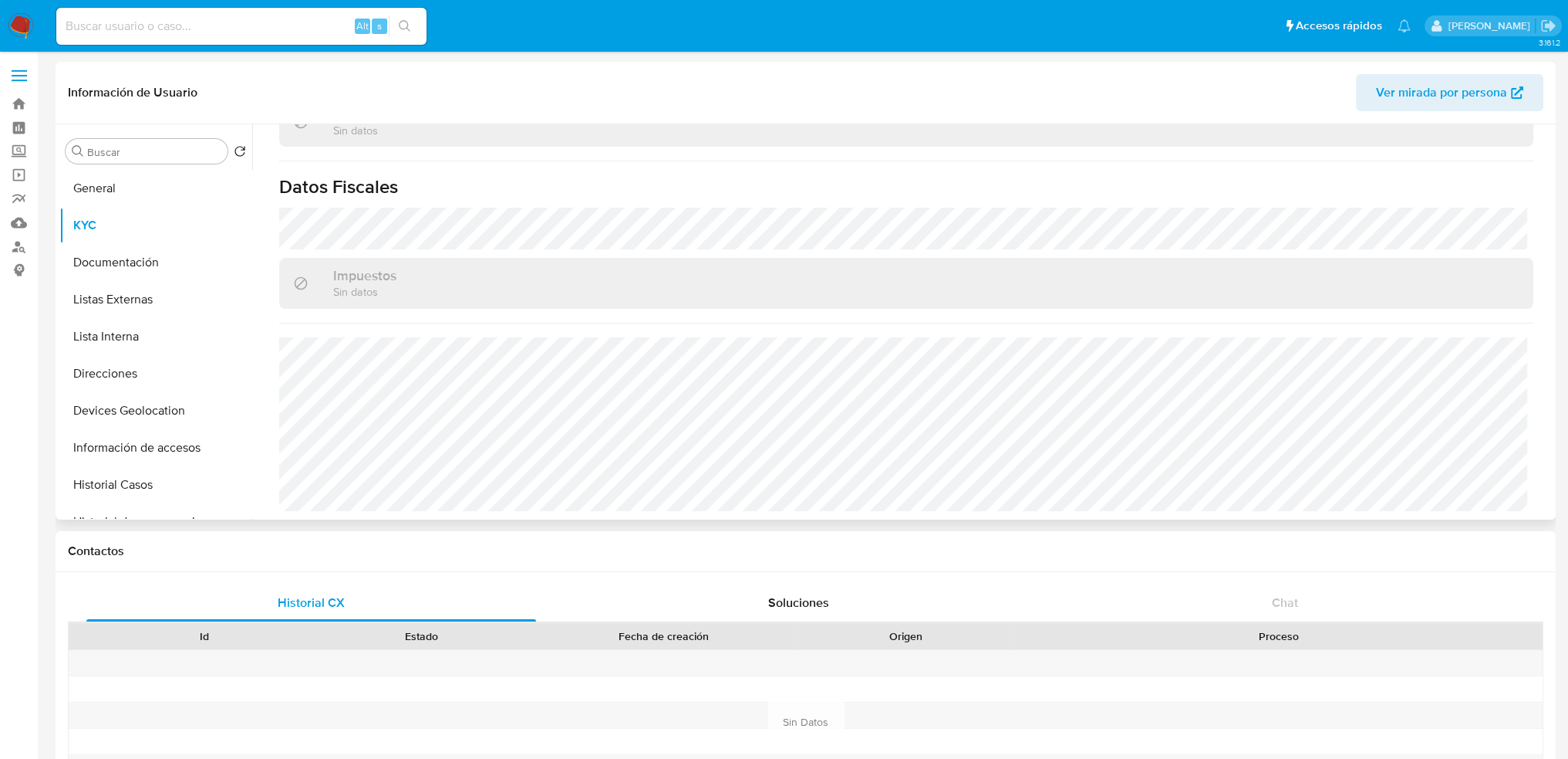
scroll to position [939, 0]
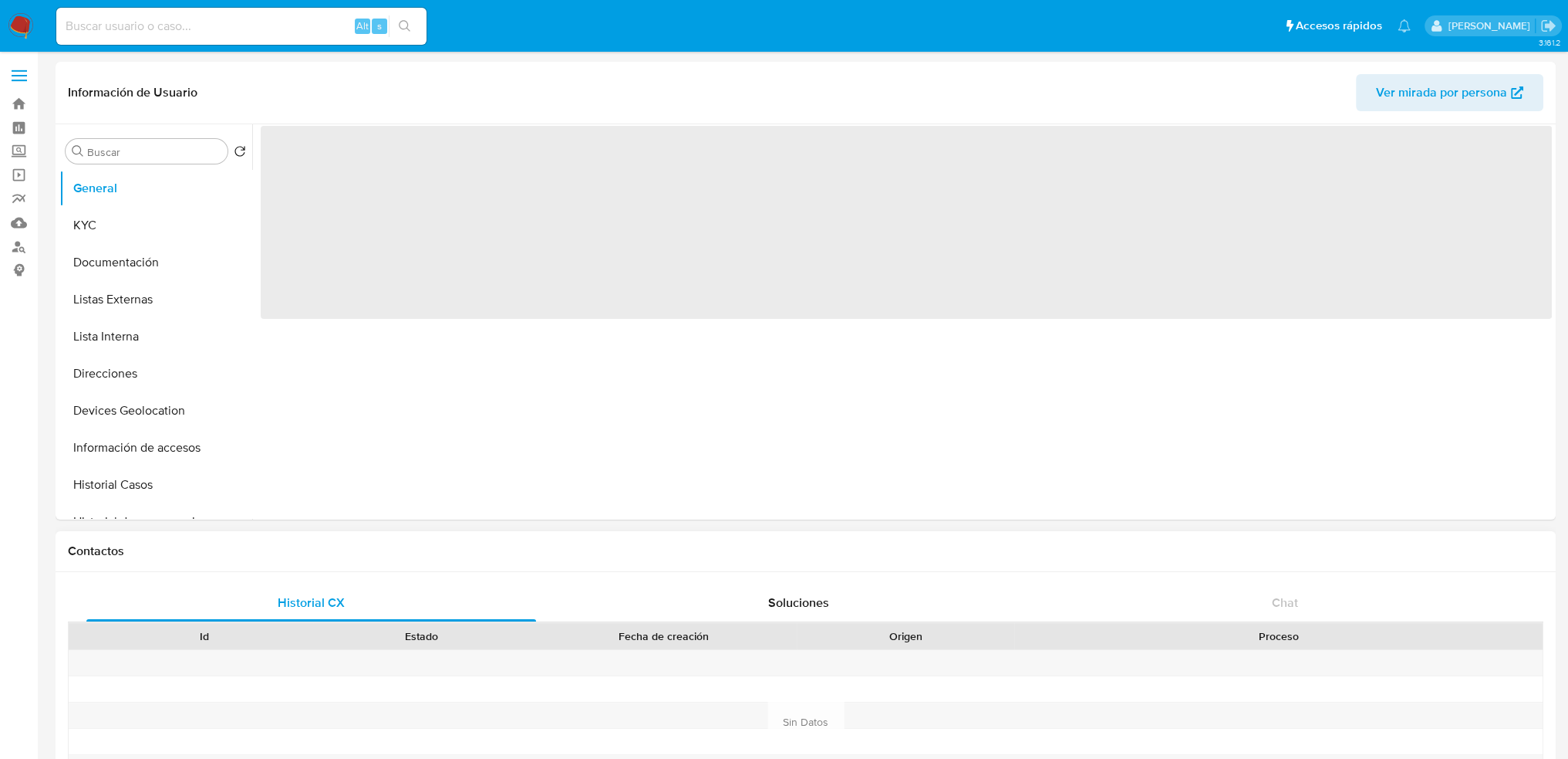
select select "10"
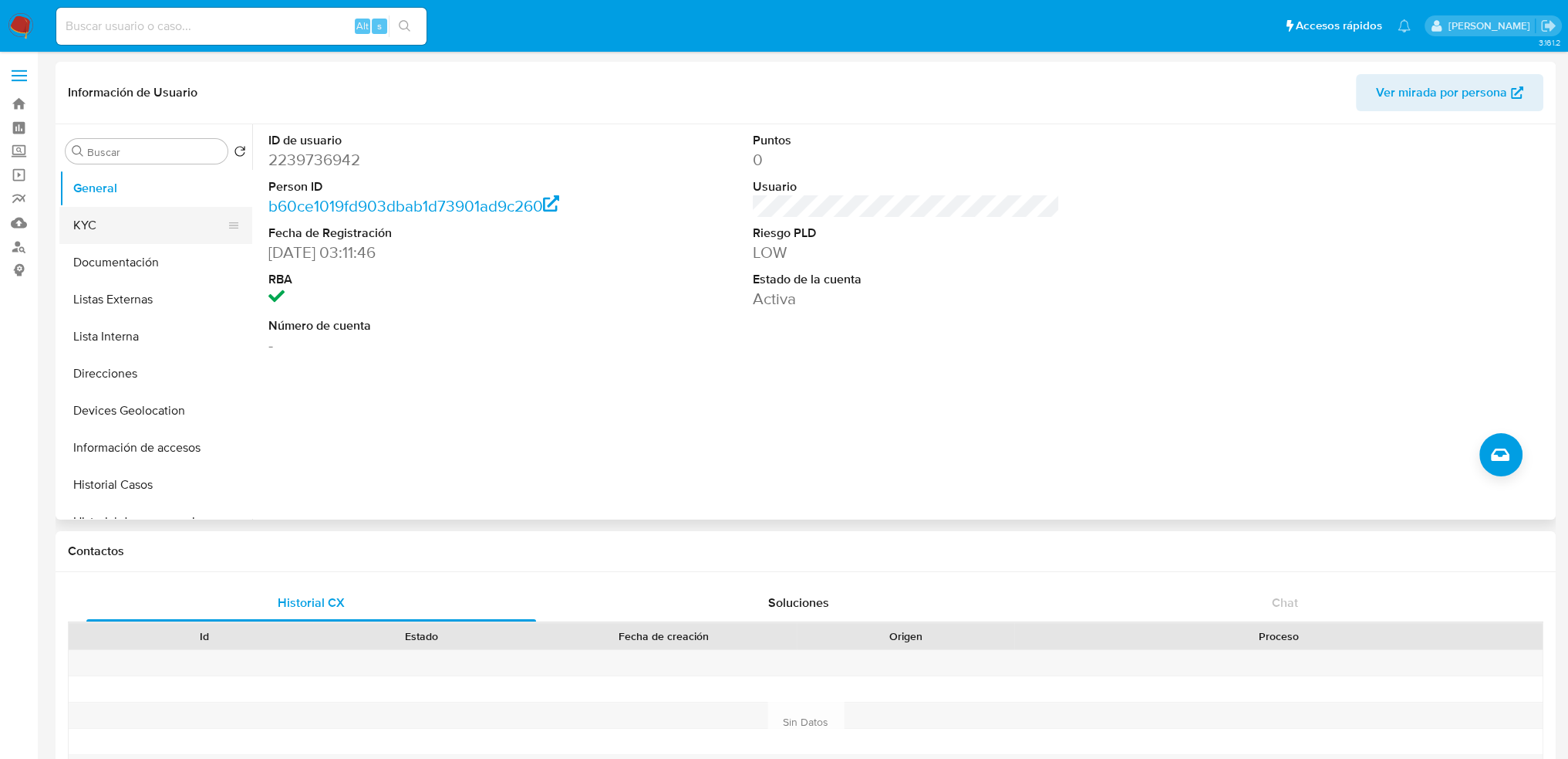
click at [151, 230] on button "KYC" at bounding box center [150, 225] width 180 height 37
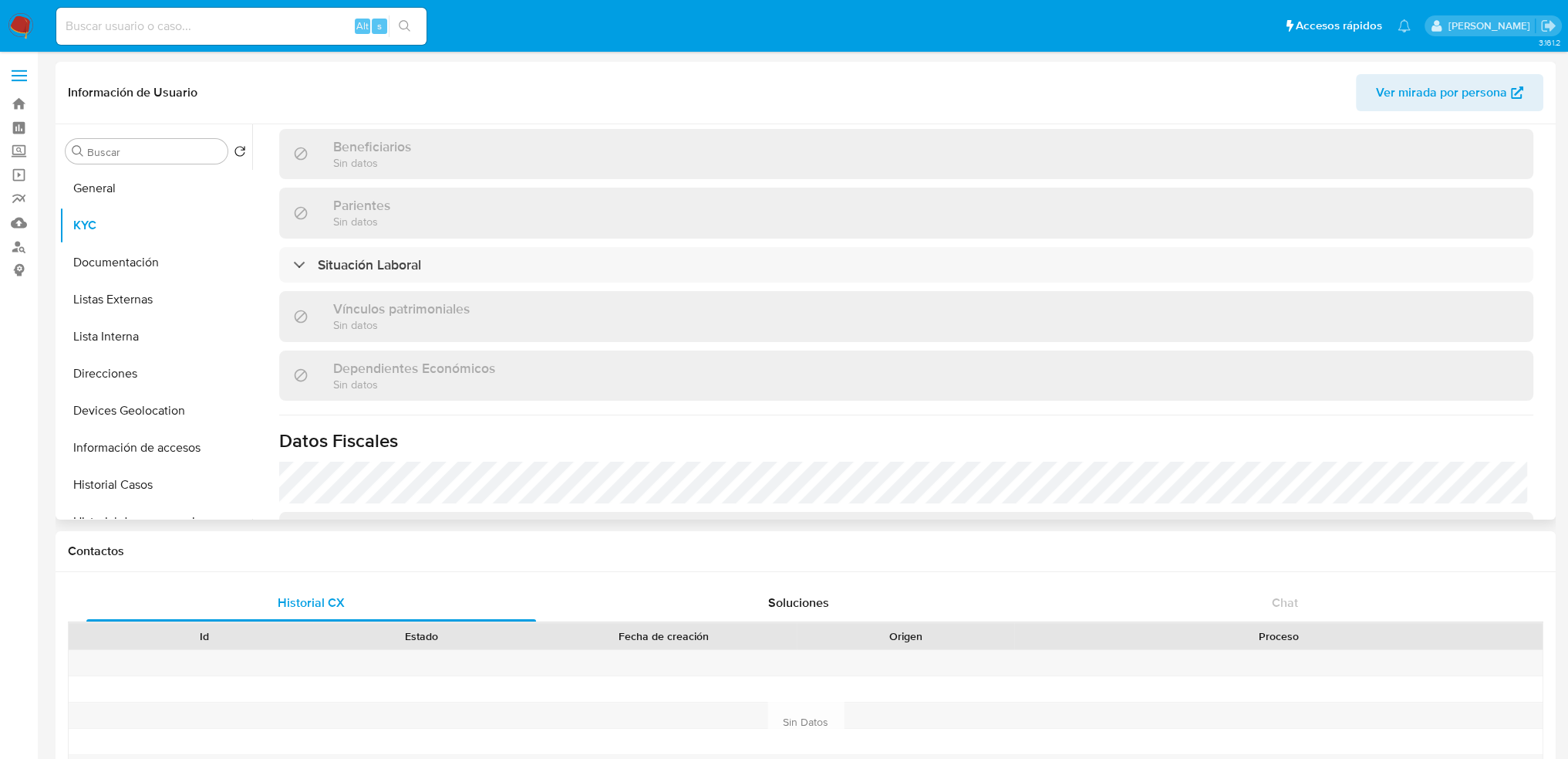
scroll to position [926, 0]
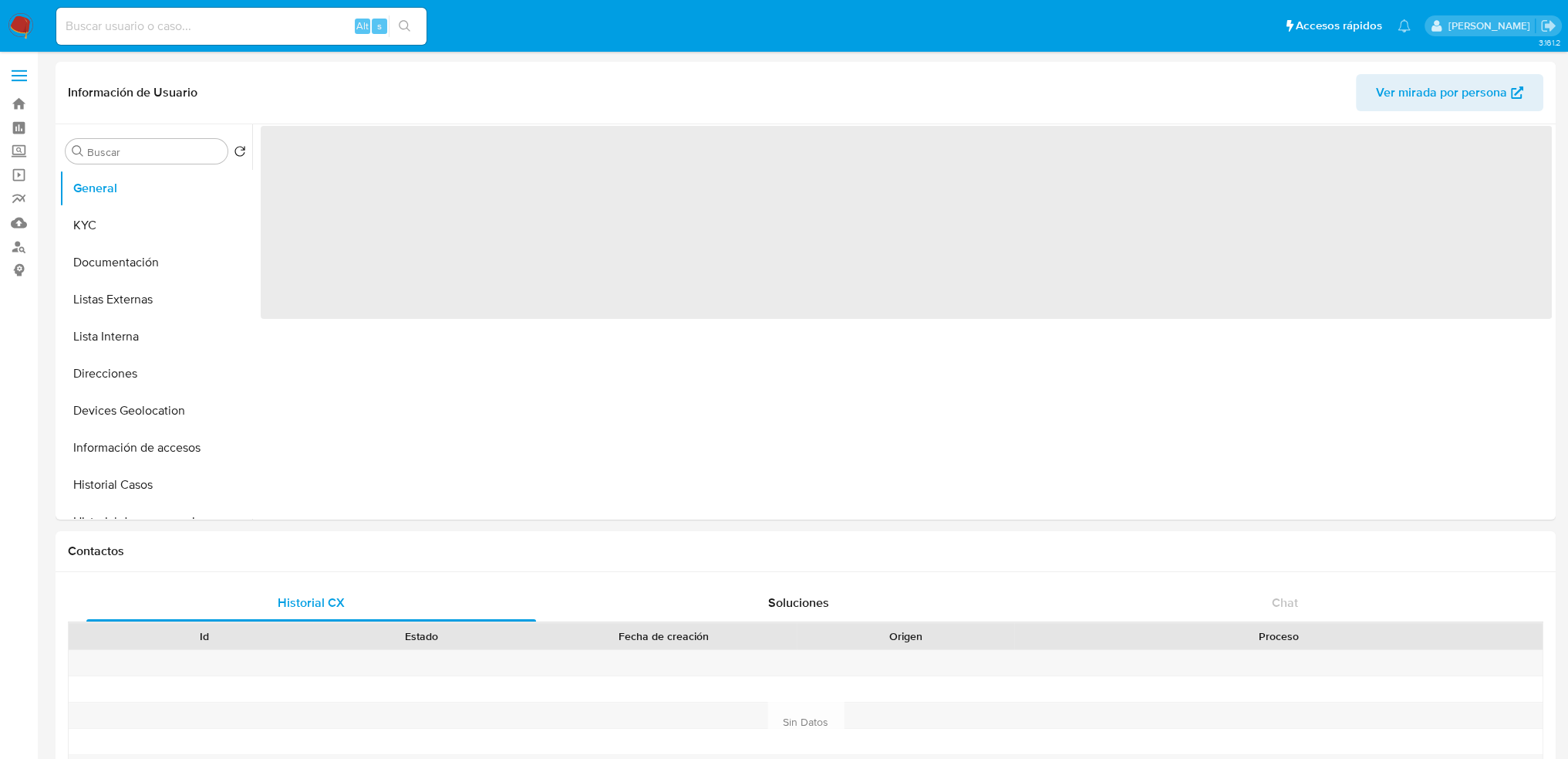
select select "10"
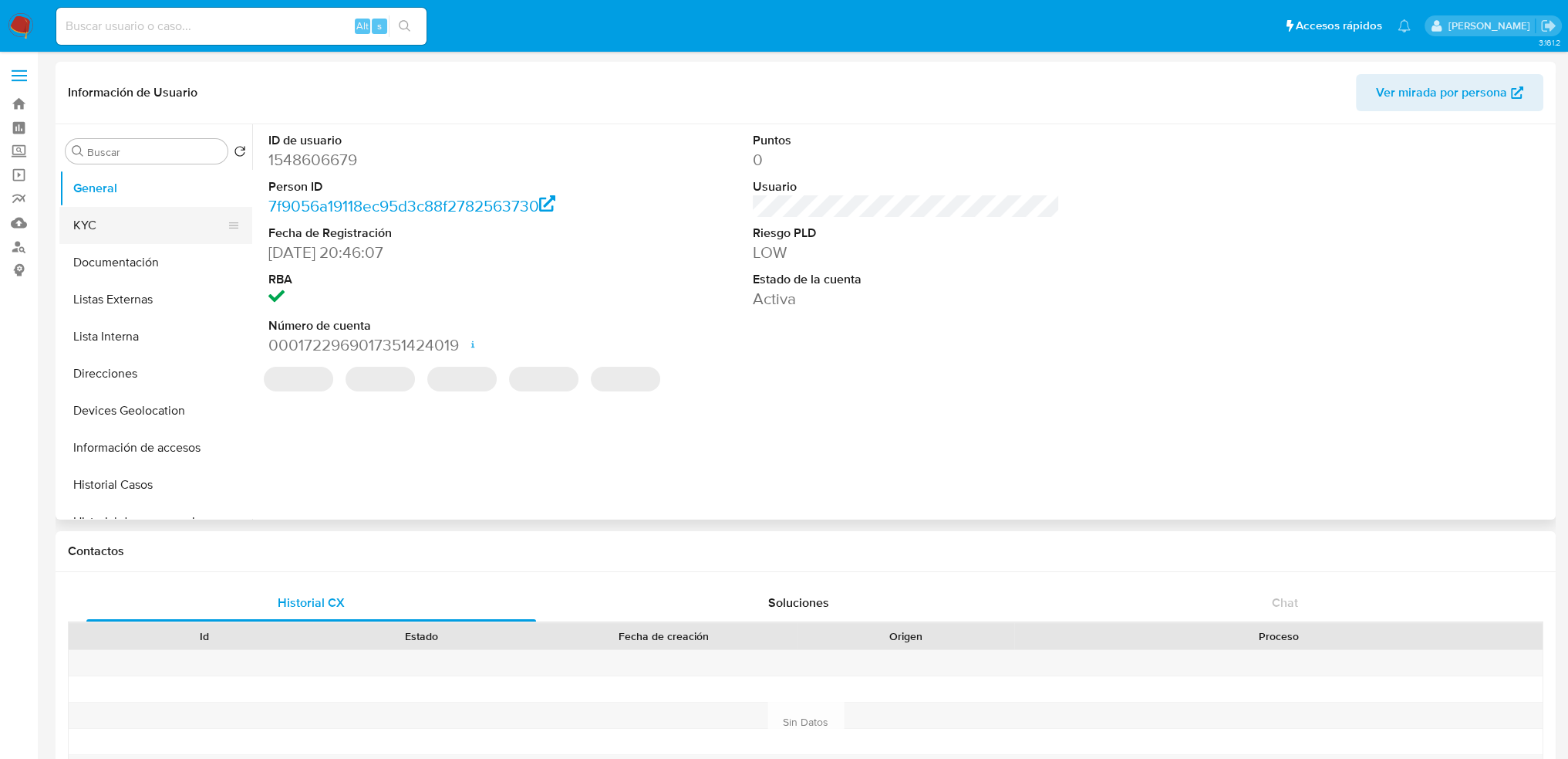
click at [179, 226] on button "KYC" at bounding box center [150, 225] width 180 height 37
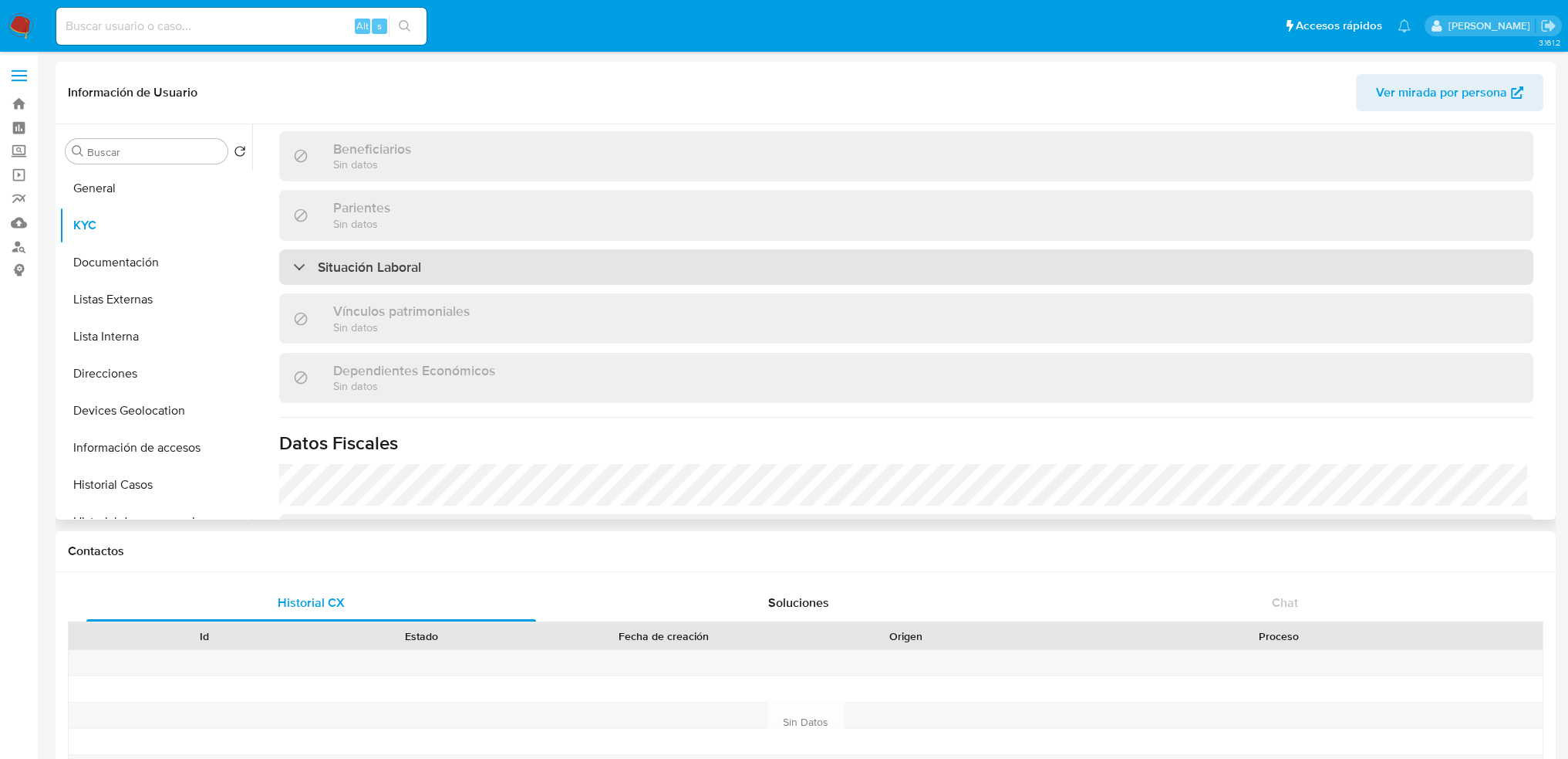
scroll to position [849, 0]
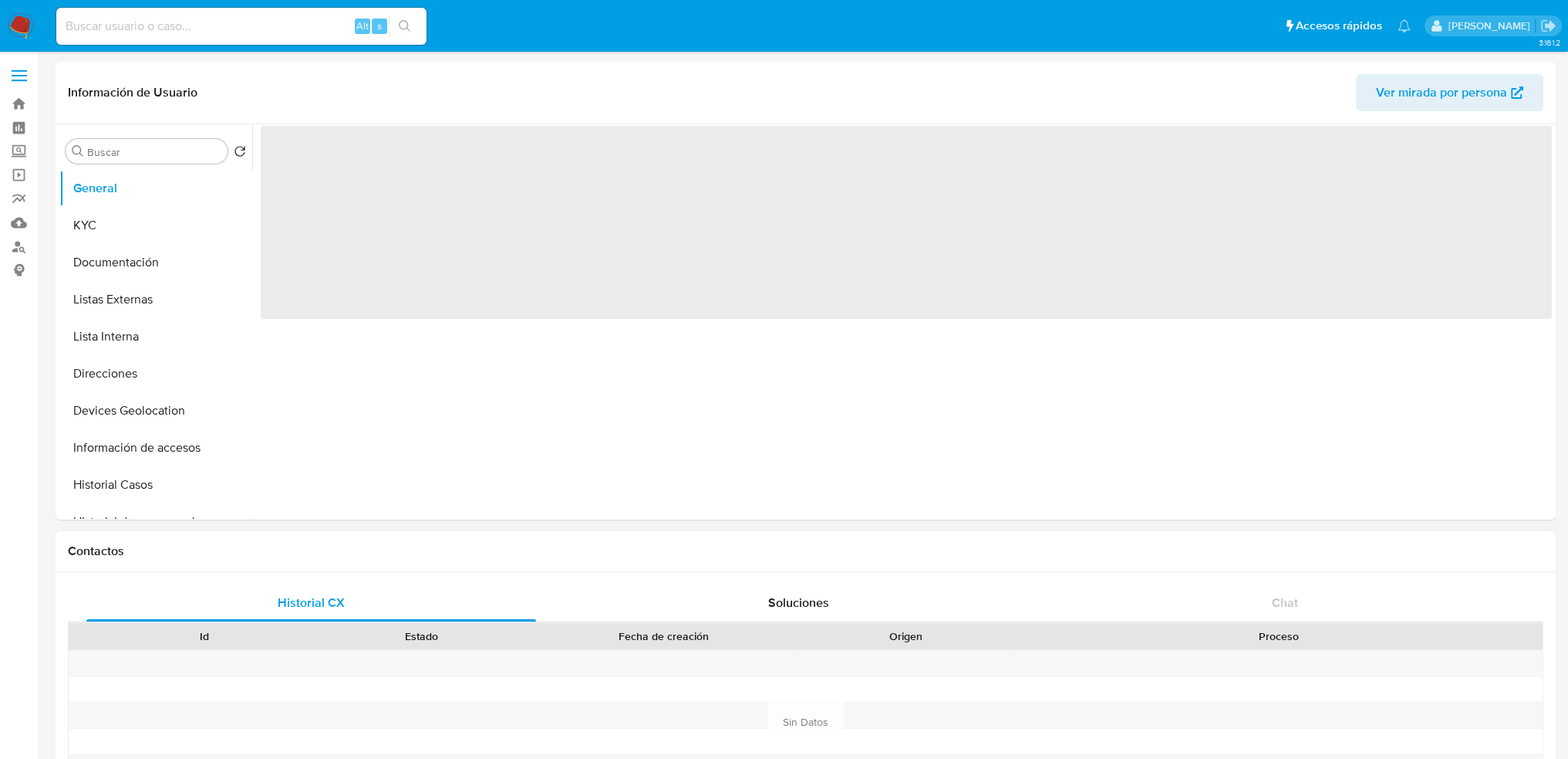
select select "10"
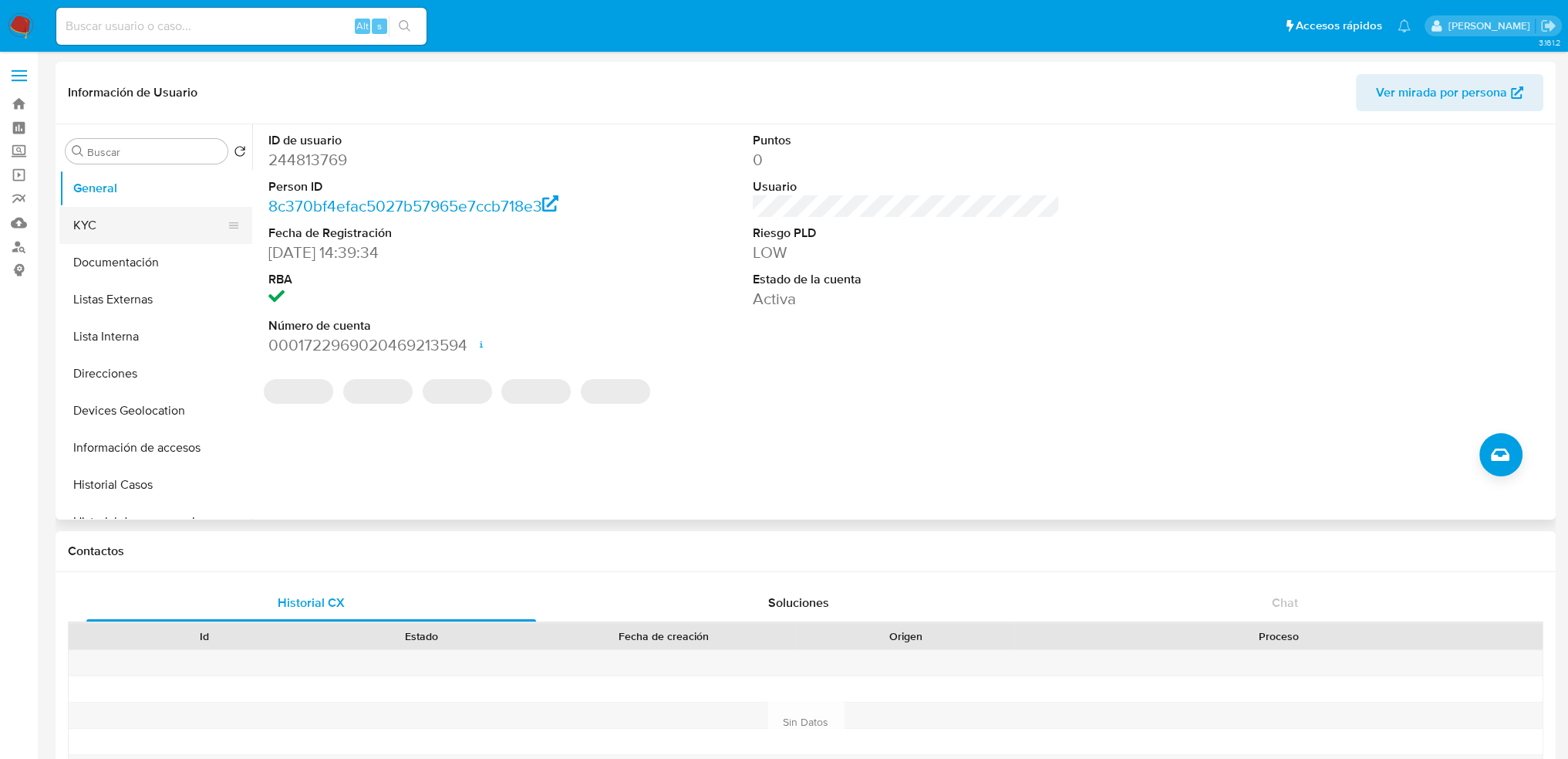
click at [155, 218] on button "KYC" at bounding box center [150, 225] width 180 height 37
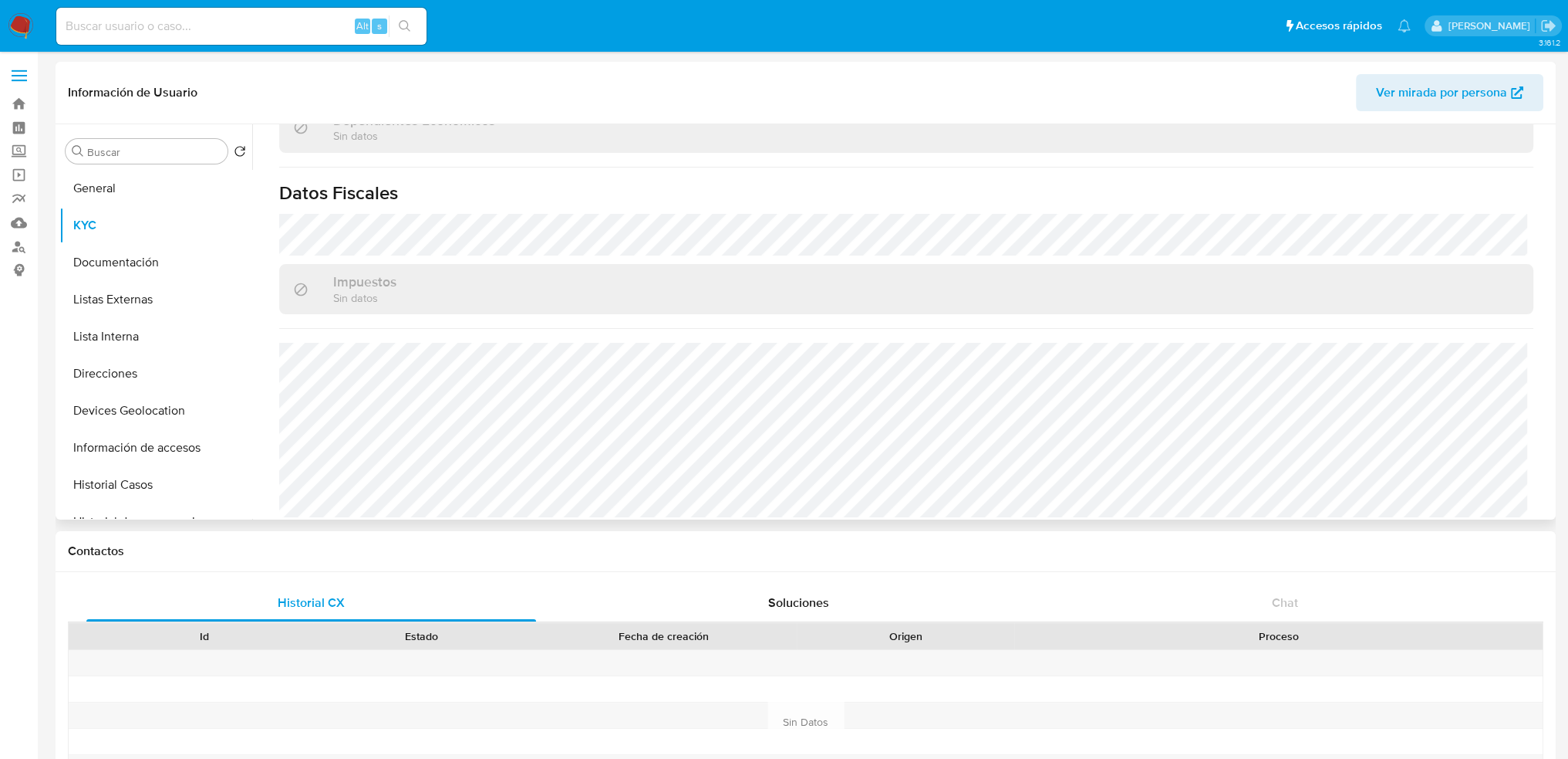
scroll to position [954, 0]
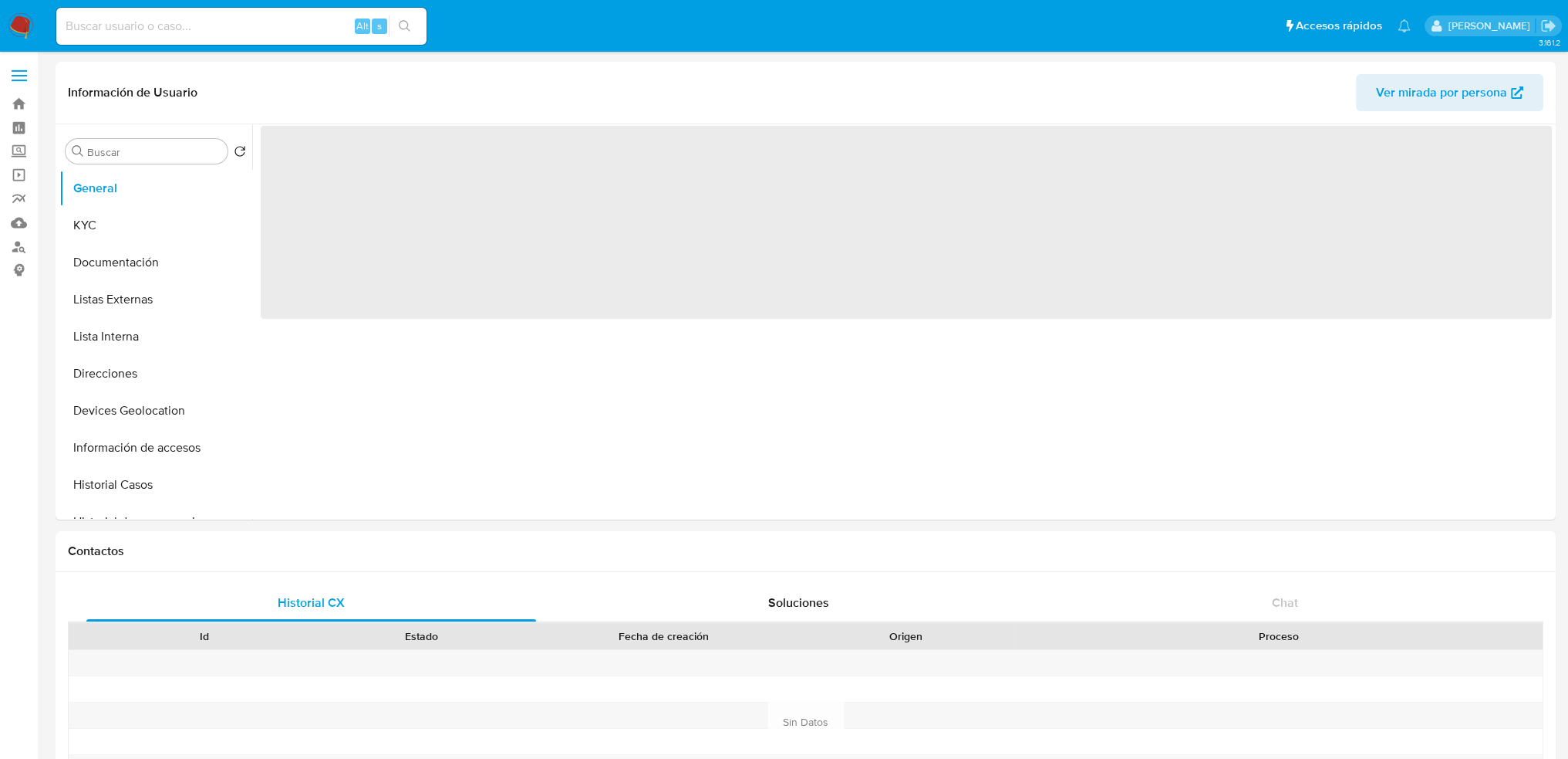
select select "10"
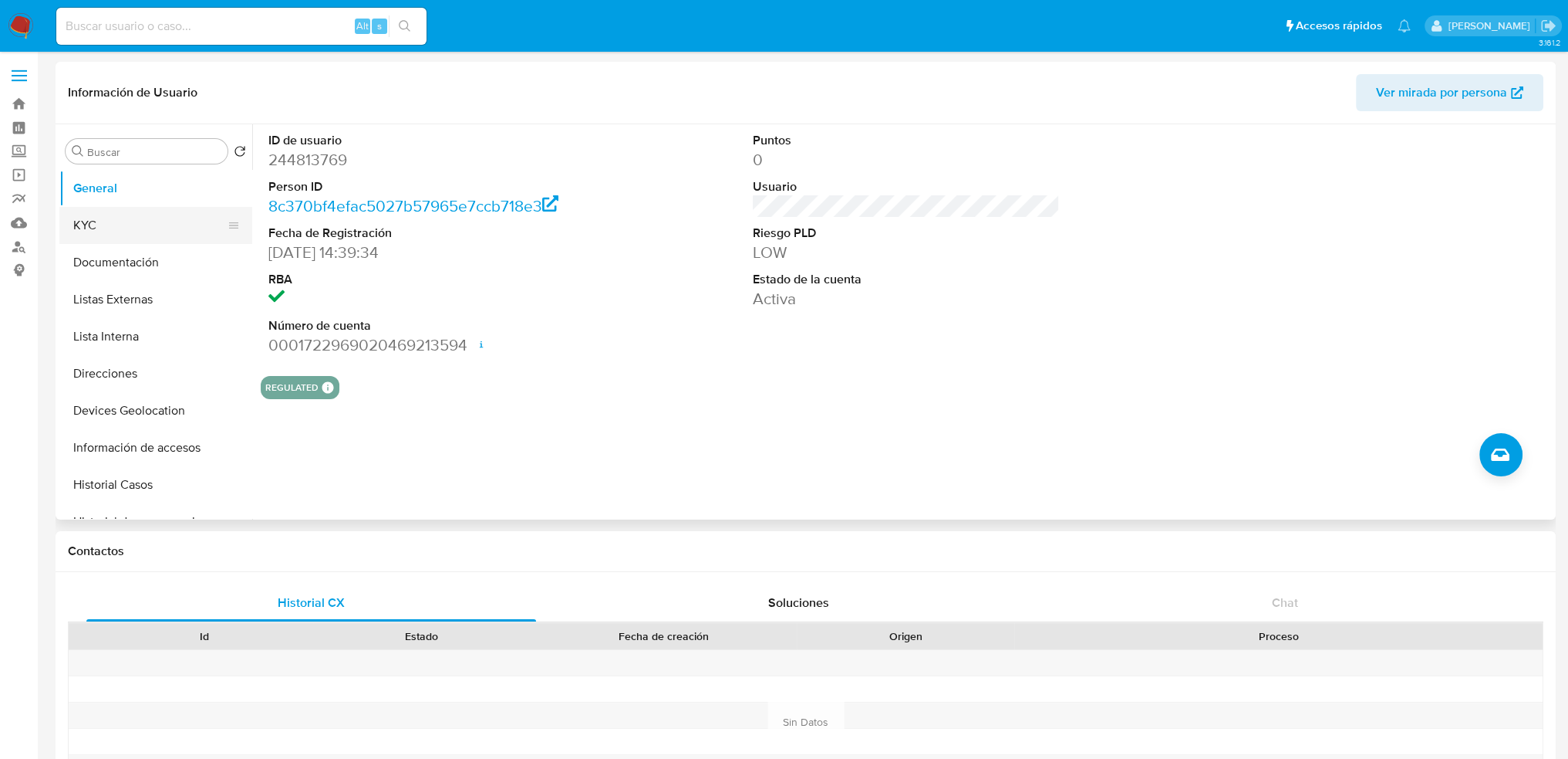
click at [127, 222] on button "KYC" at bounding box center [150, 225] width 180 height 37
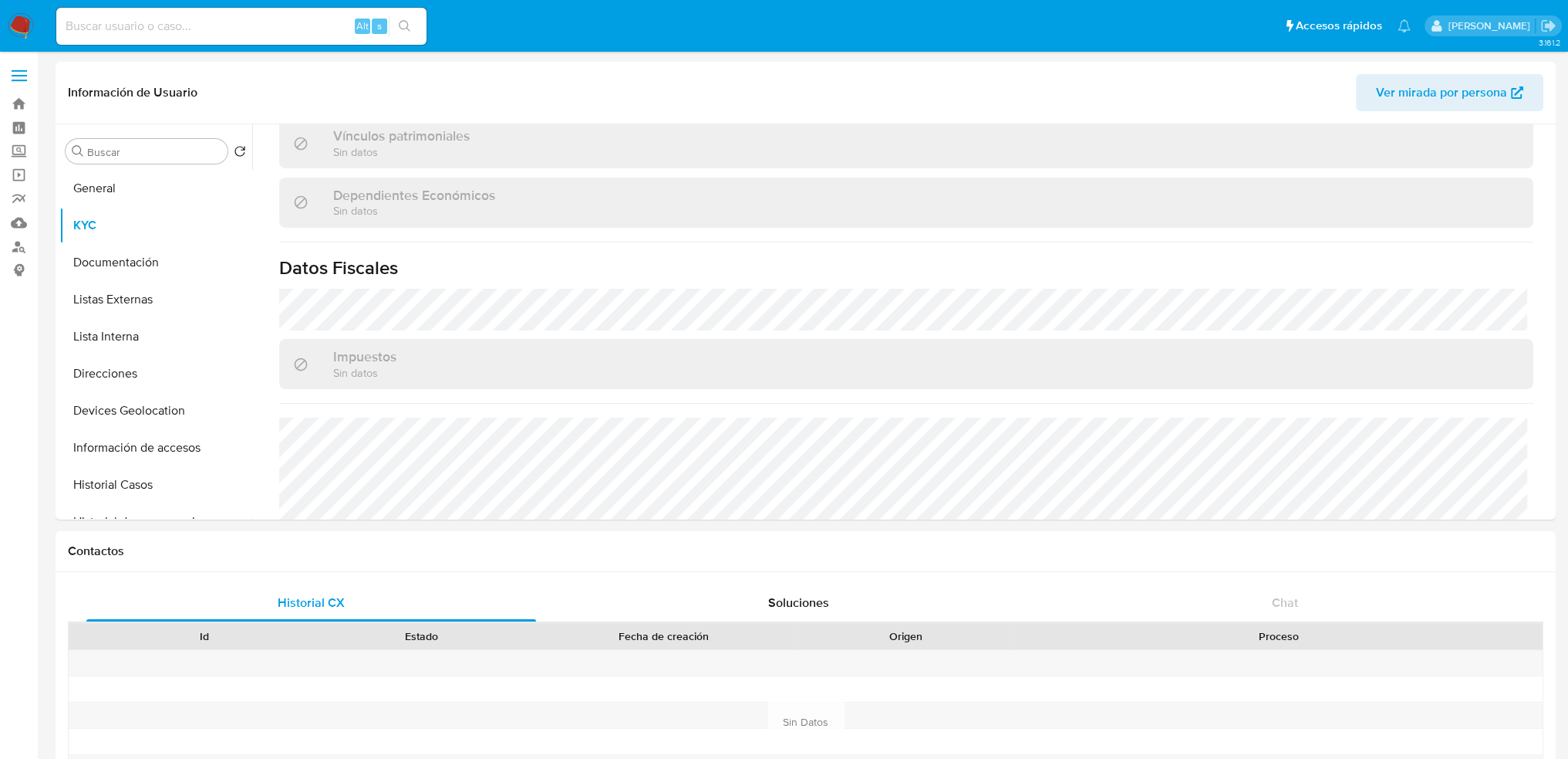
scroll to position [954, 0]
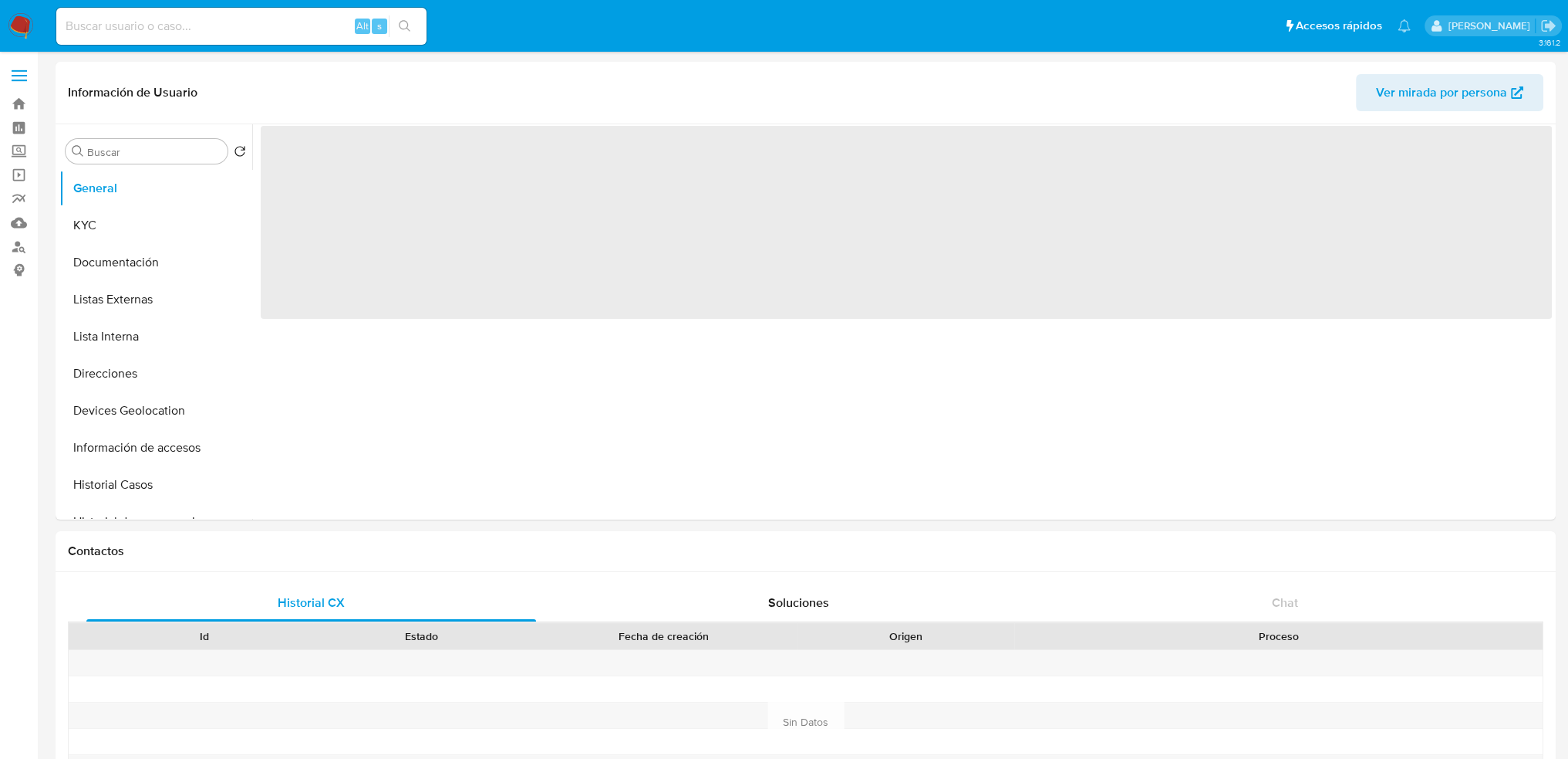
select select "10"
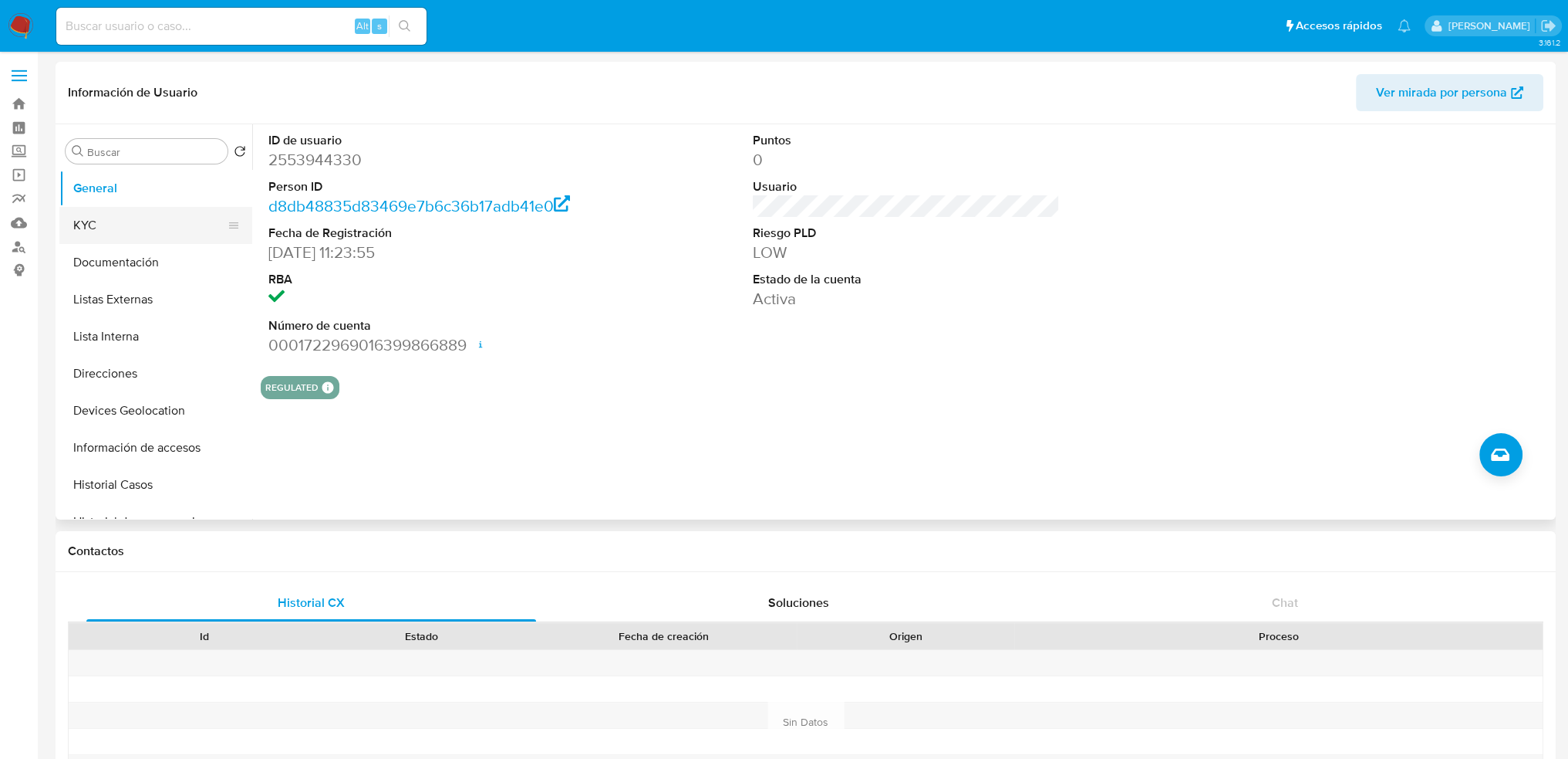
click at [161, 237] on button "KYC" at bounding box center [150, 225] width 180 height 37
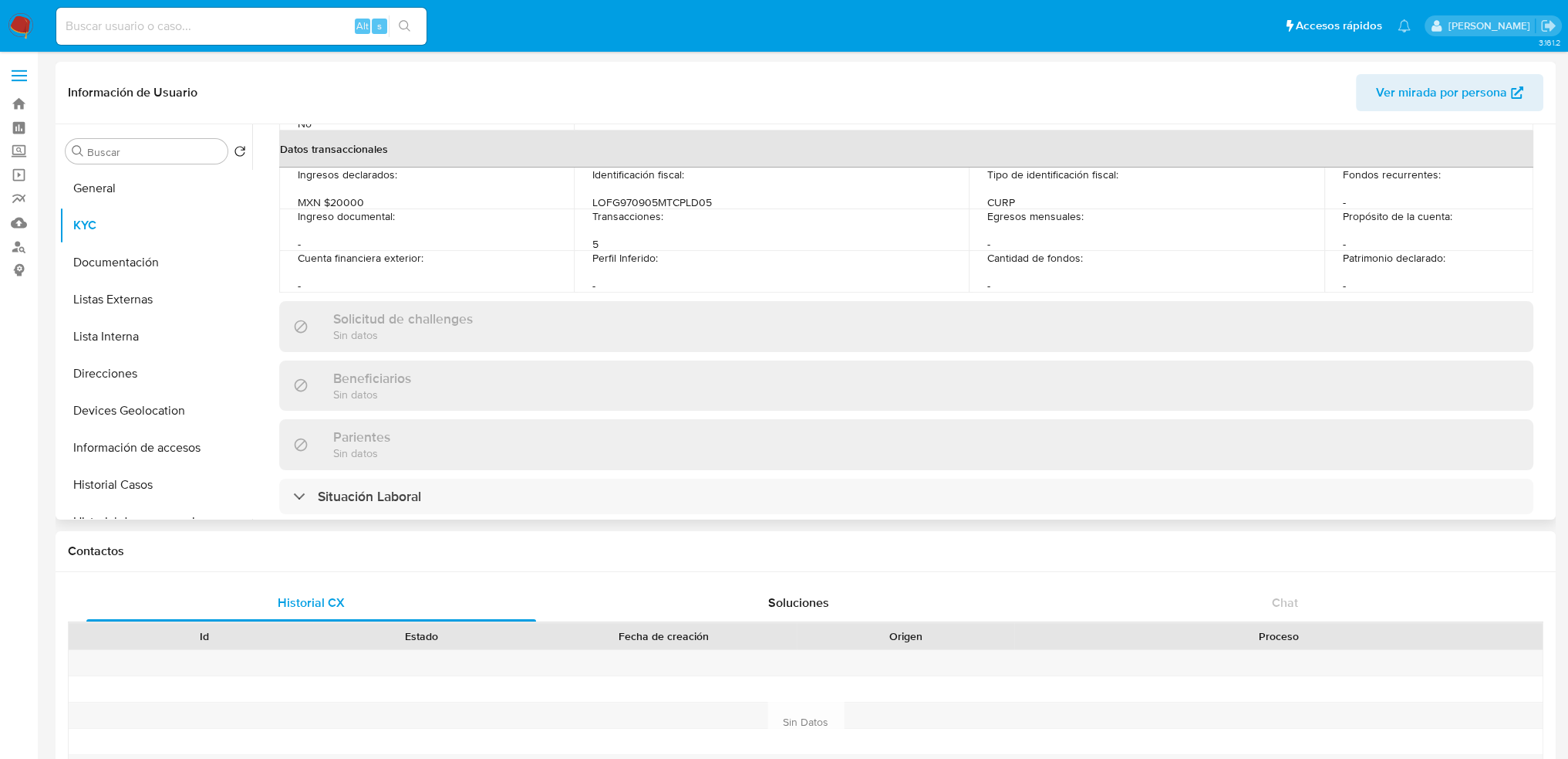
scroll to position [336, 0]
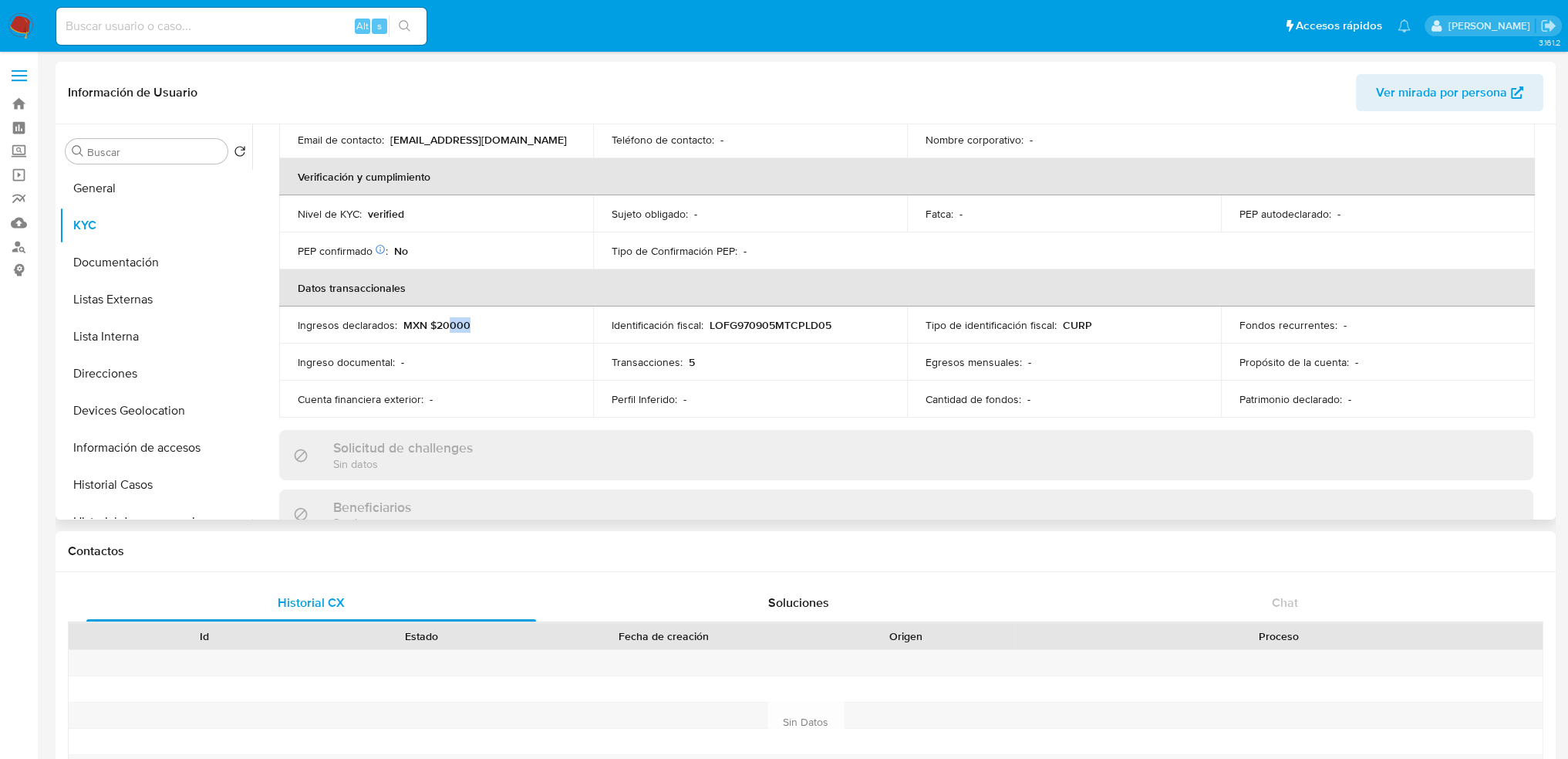
drag, startPoint x: 448, startPoint y: 320, endPoint x: 481, endPoint y: 326, distance: 33.5
click at [481, 326] on div "Ingresos declarados : MXN $20000" at bounding box center [437, 325] width 277 height 14
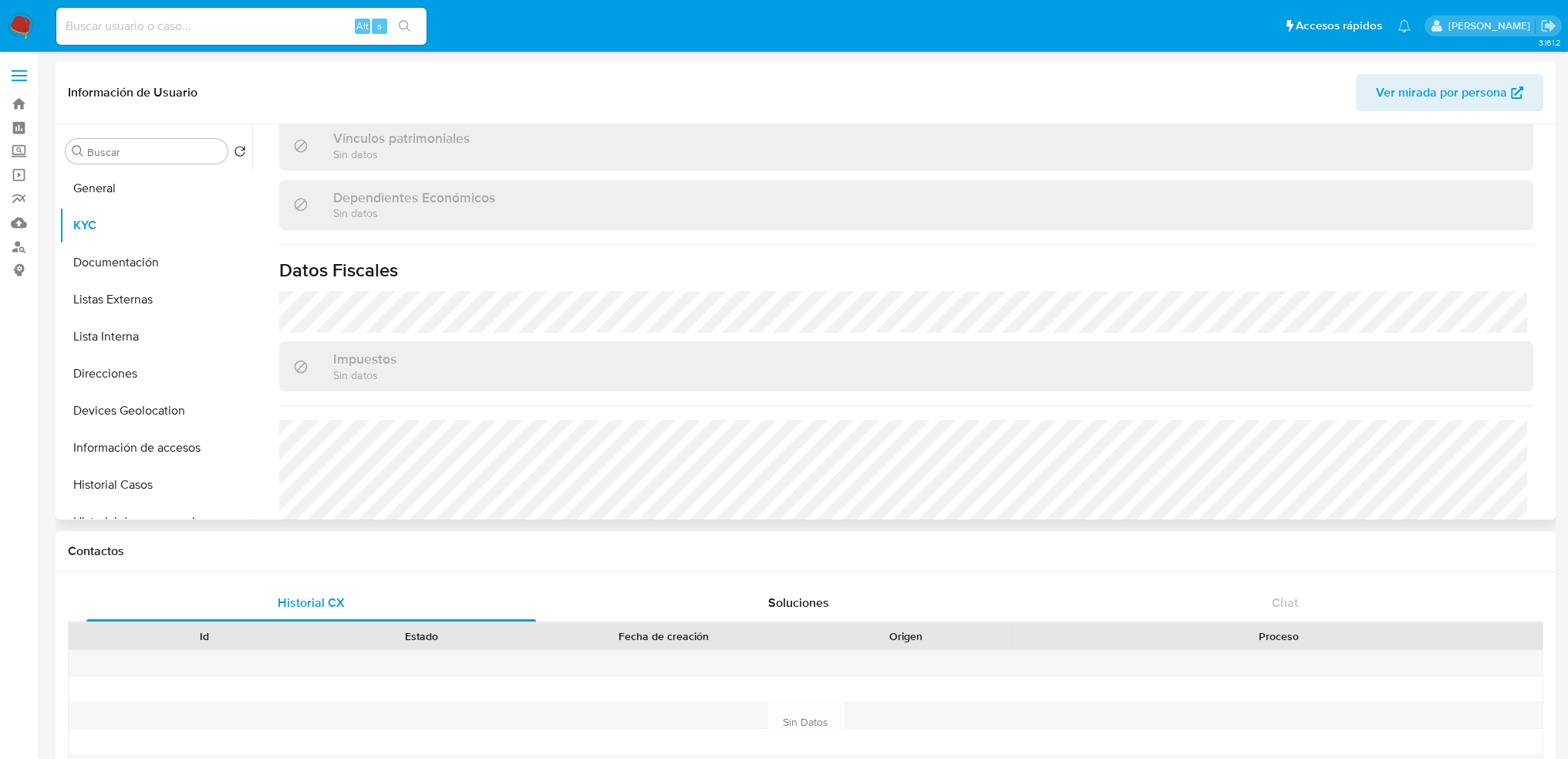
scroll to position [954, 0]
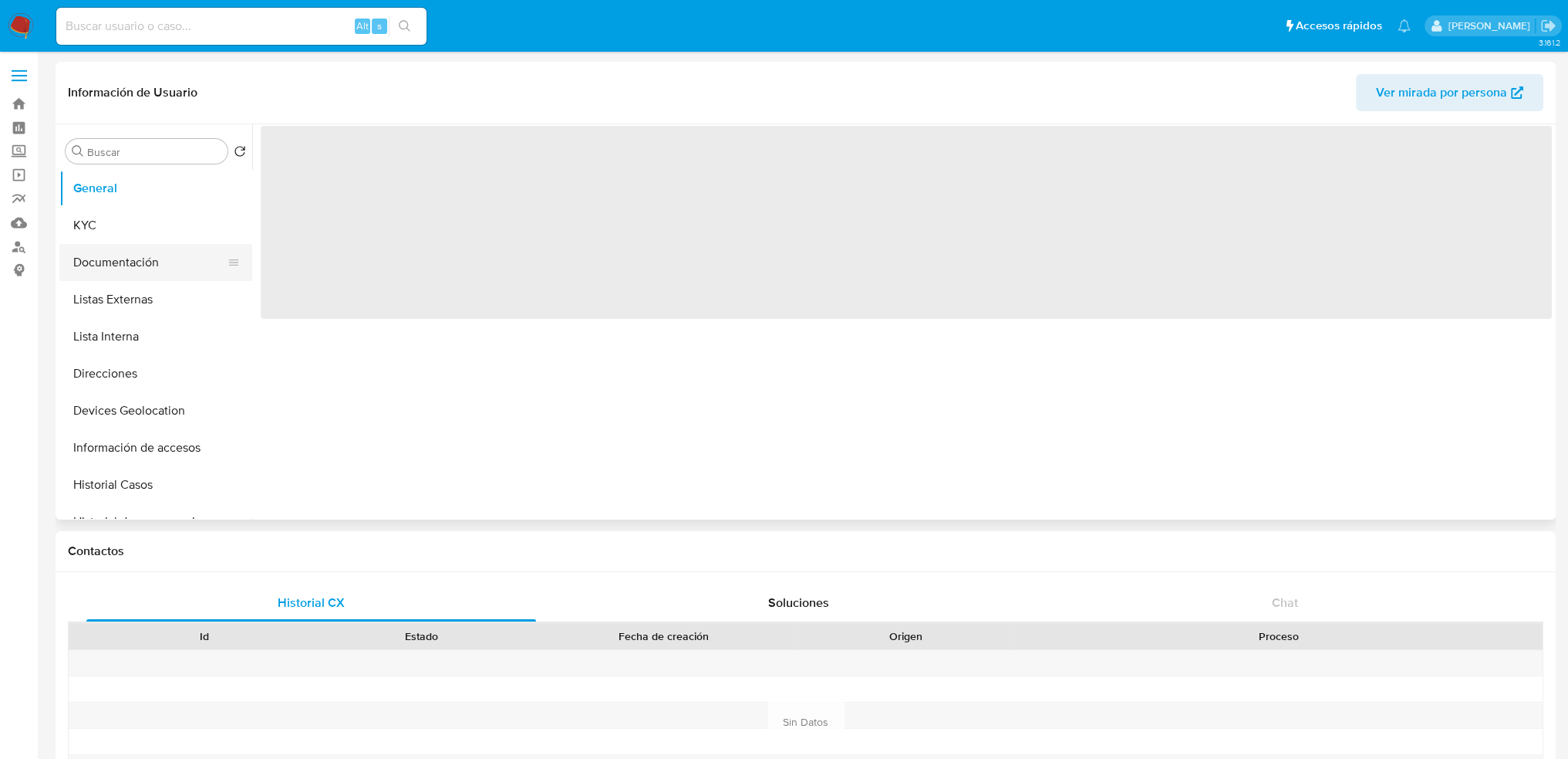
select select "10"
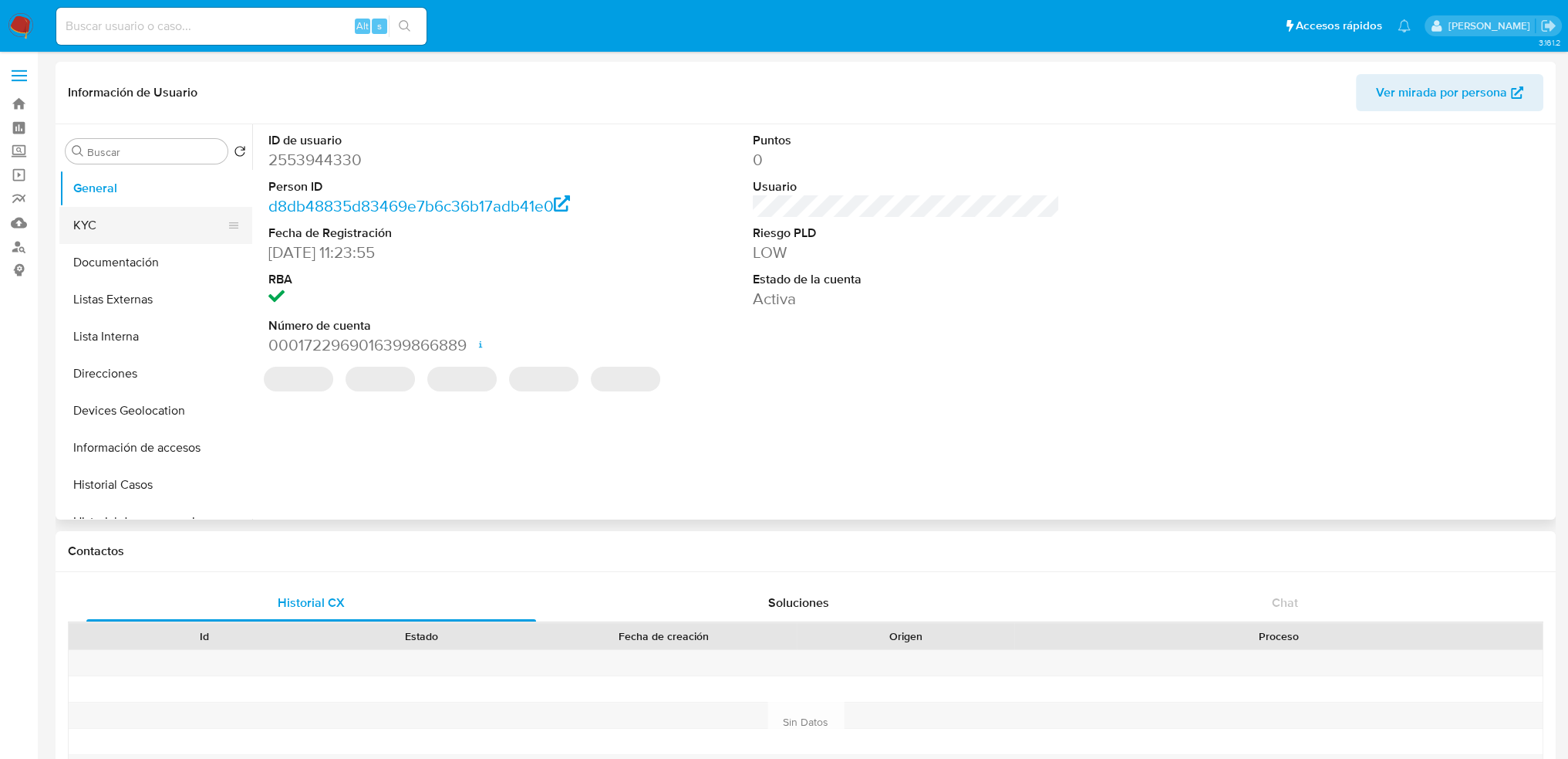
click at [143, 236] on button "KYC" at bounding box center [150, 225] width 180 height 37
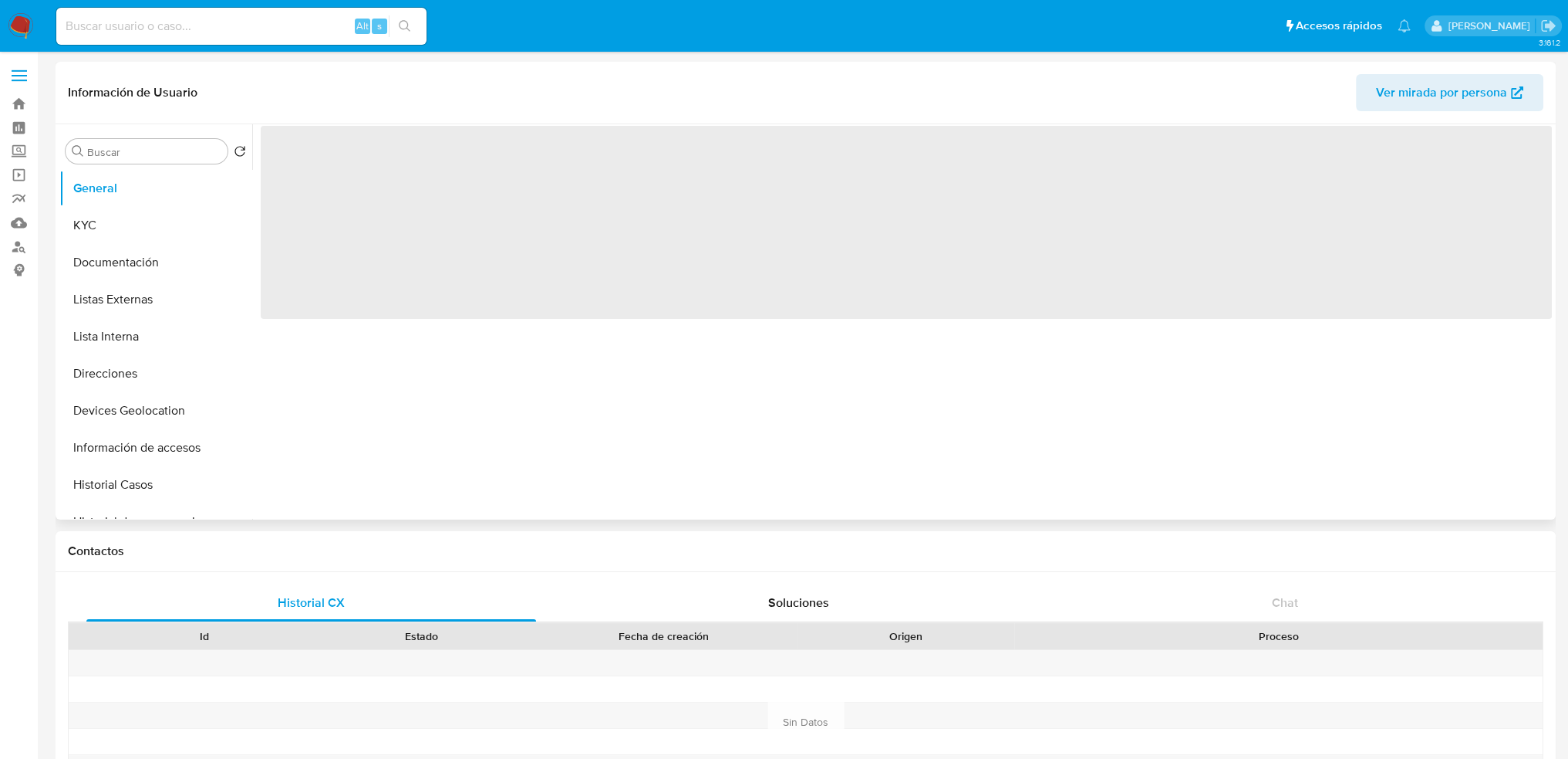
select select "10"
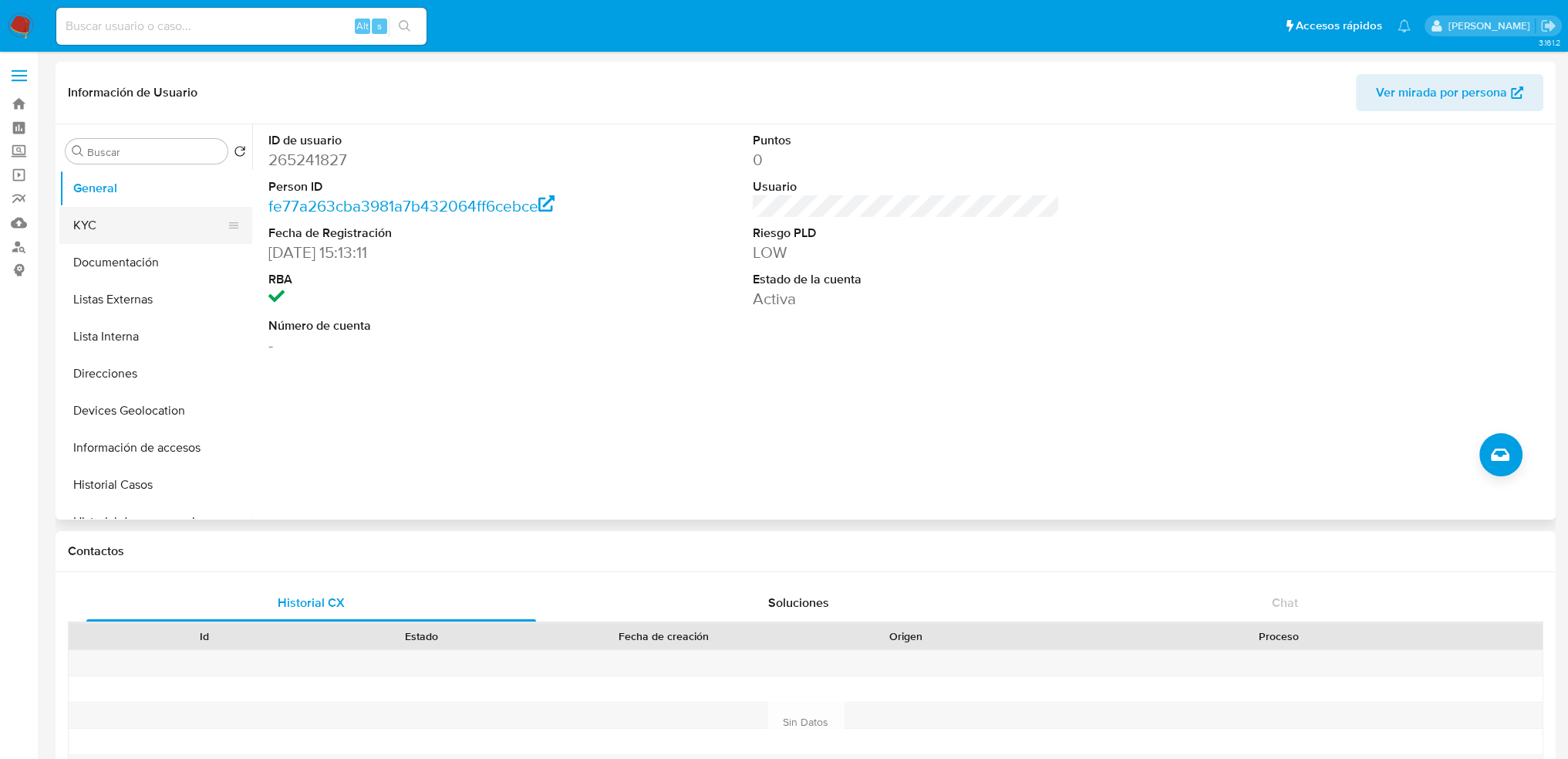
click at [143, 227] on button "KYC" at bounding box center [150, 225] width 180 height 37
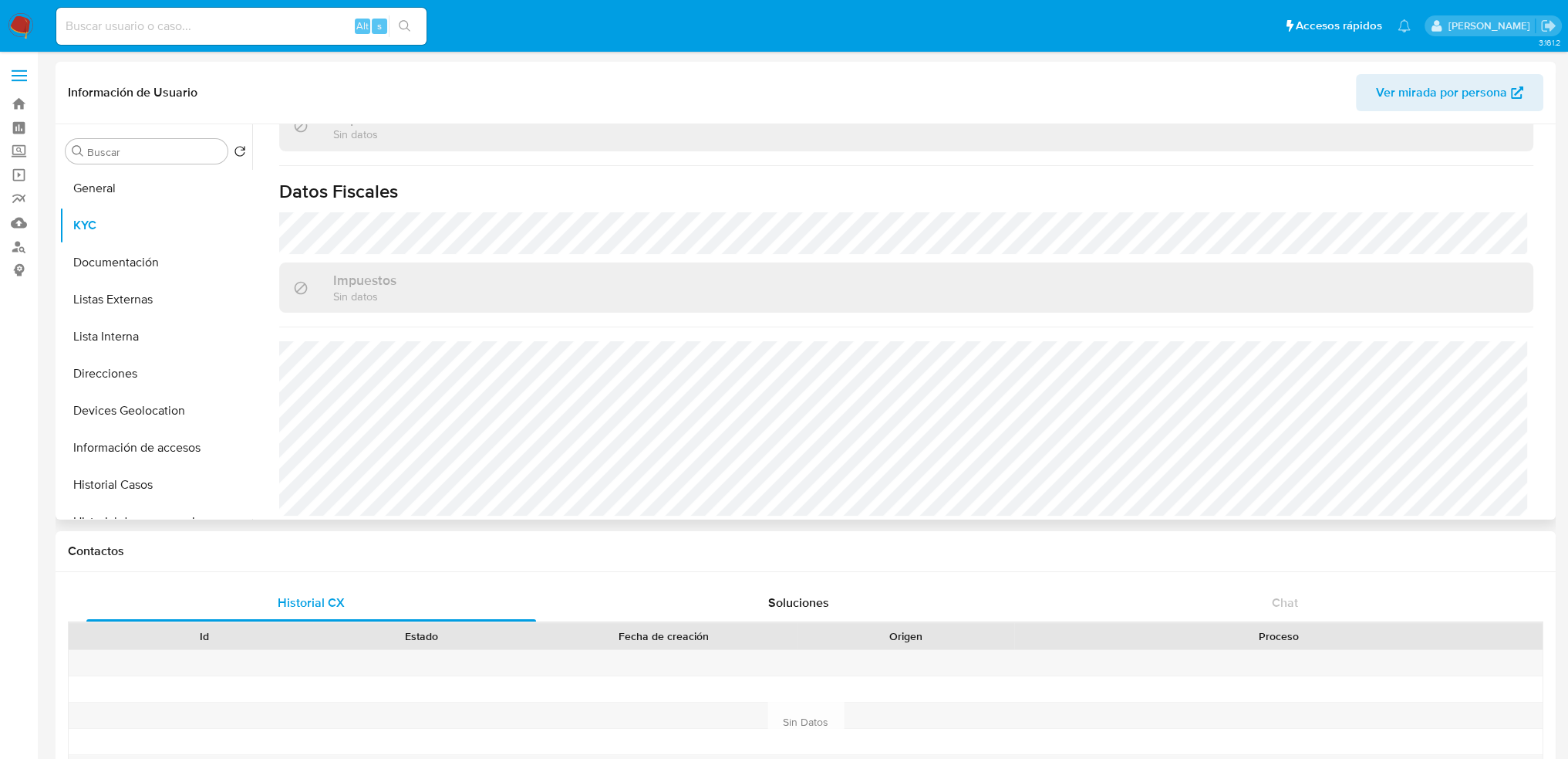
scroll to position [954, 0]
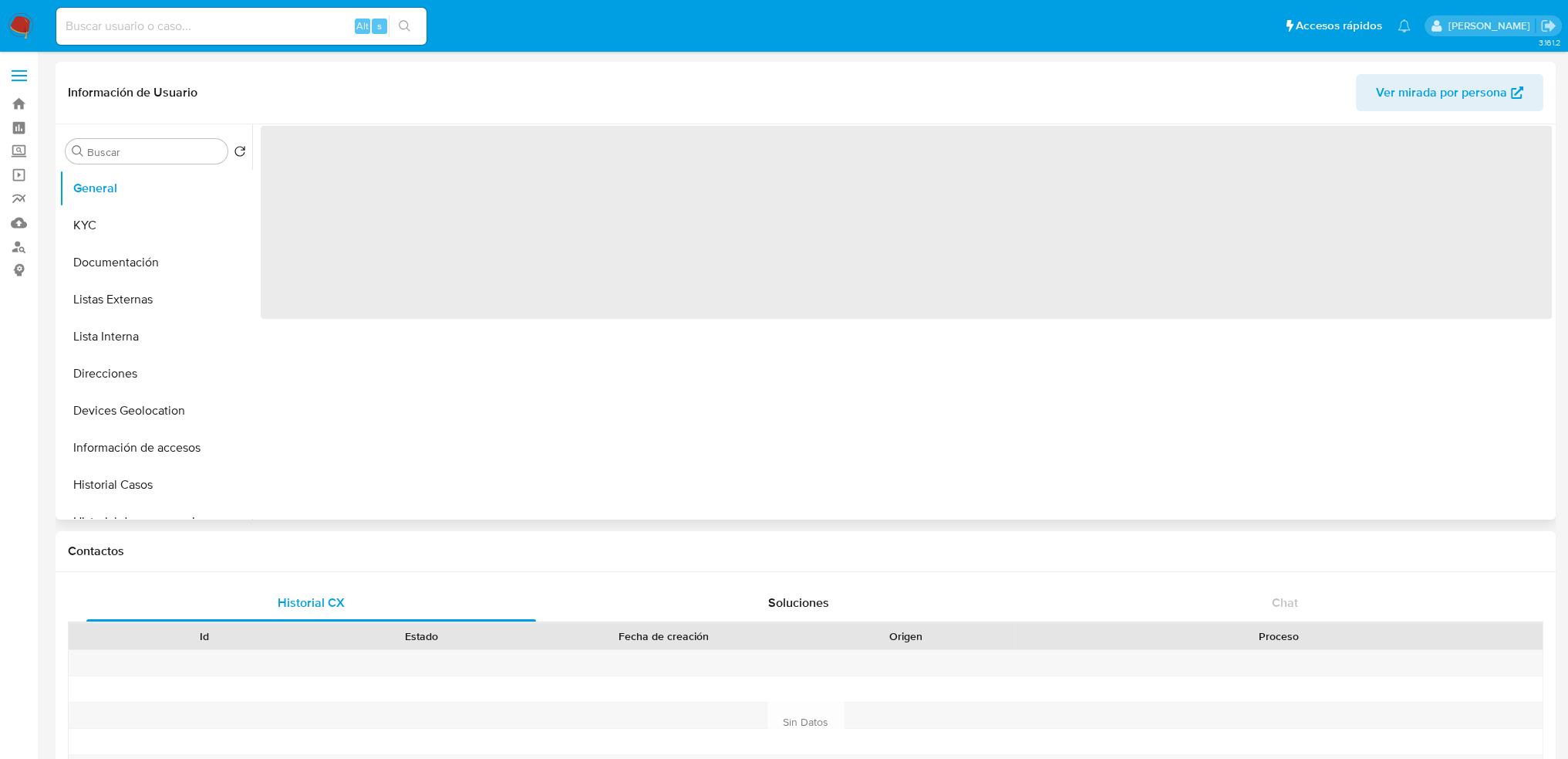
select select "10"
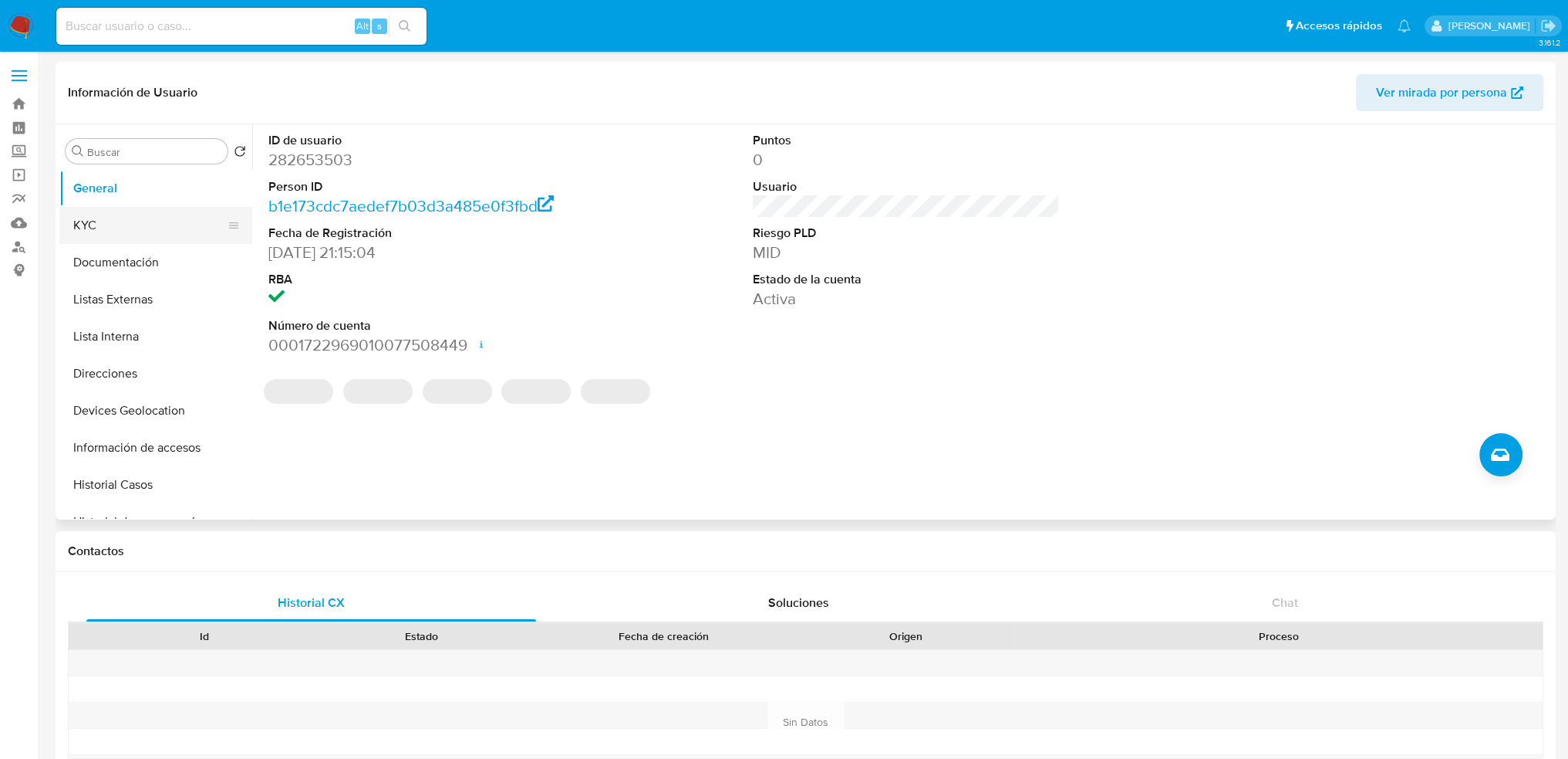
click at [81, 220] on button "KYC" at bounding box center [150, 225] width 180 height 37
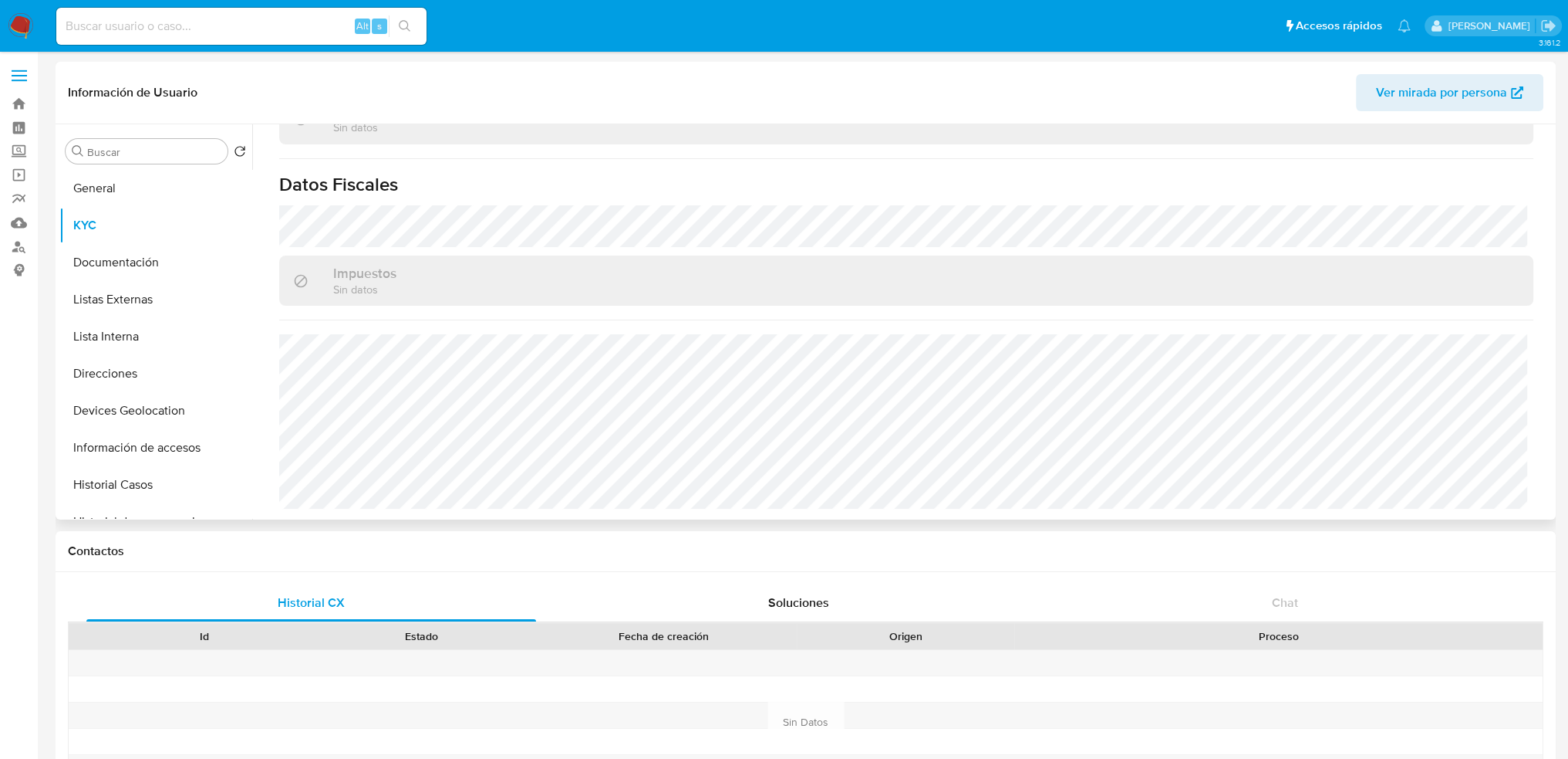
scroll to position [954, 0]
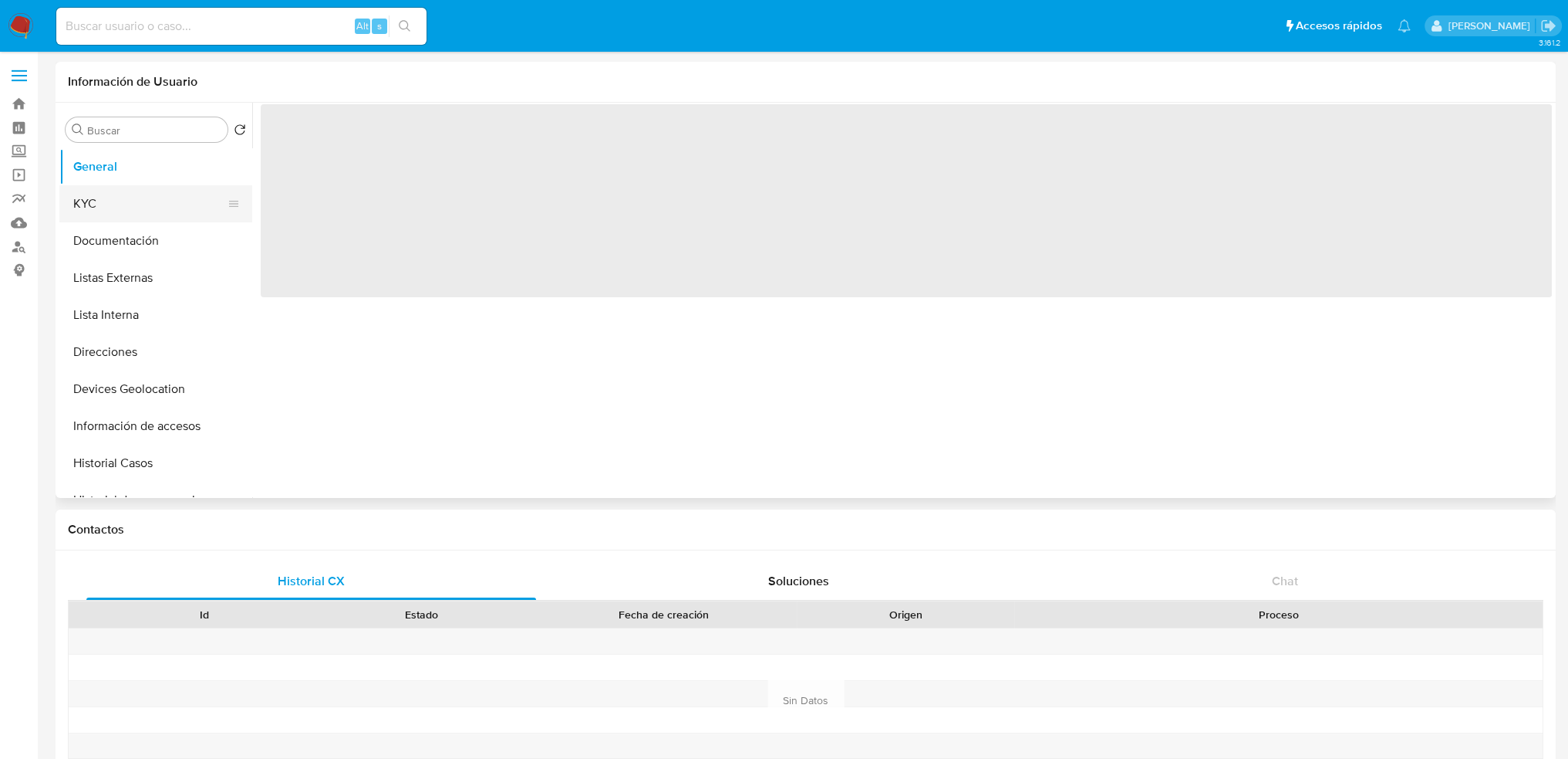
click at [146, 211] on button "KYC" at bounding box center [150, 203] width 180 height 37
select select "10"
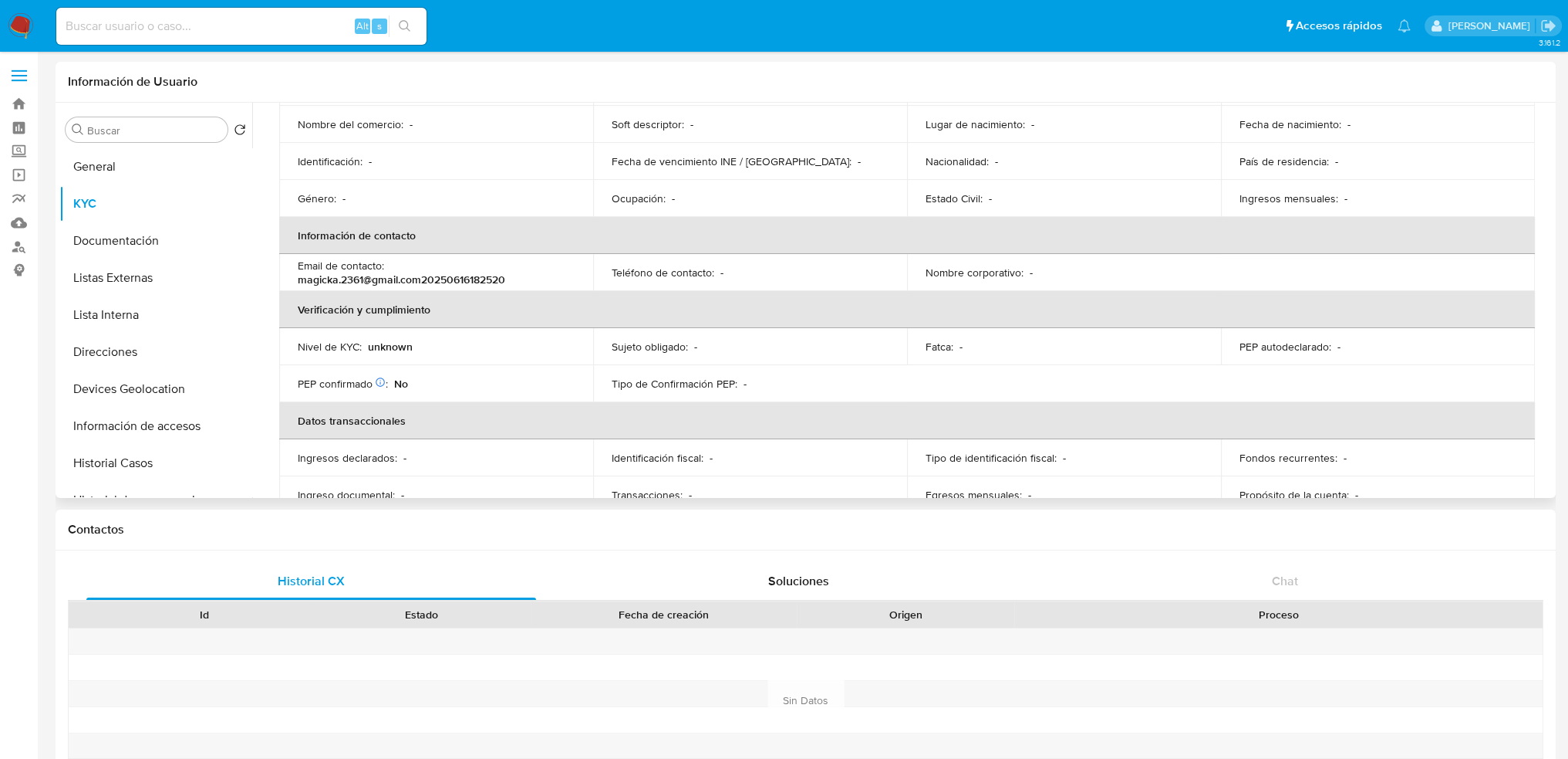
scroll to position [259, 0]
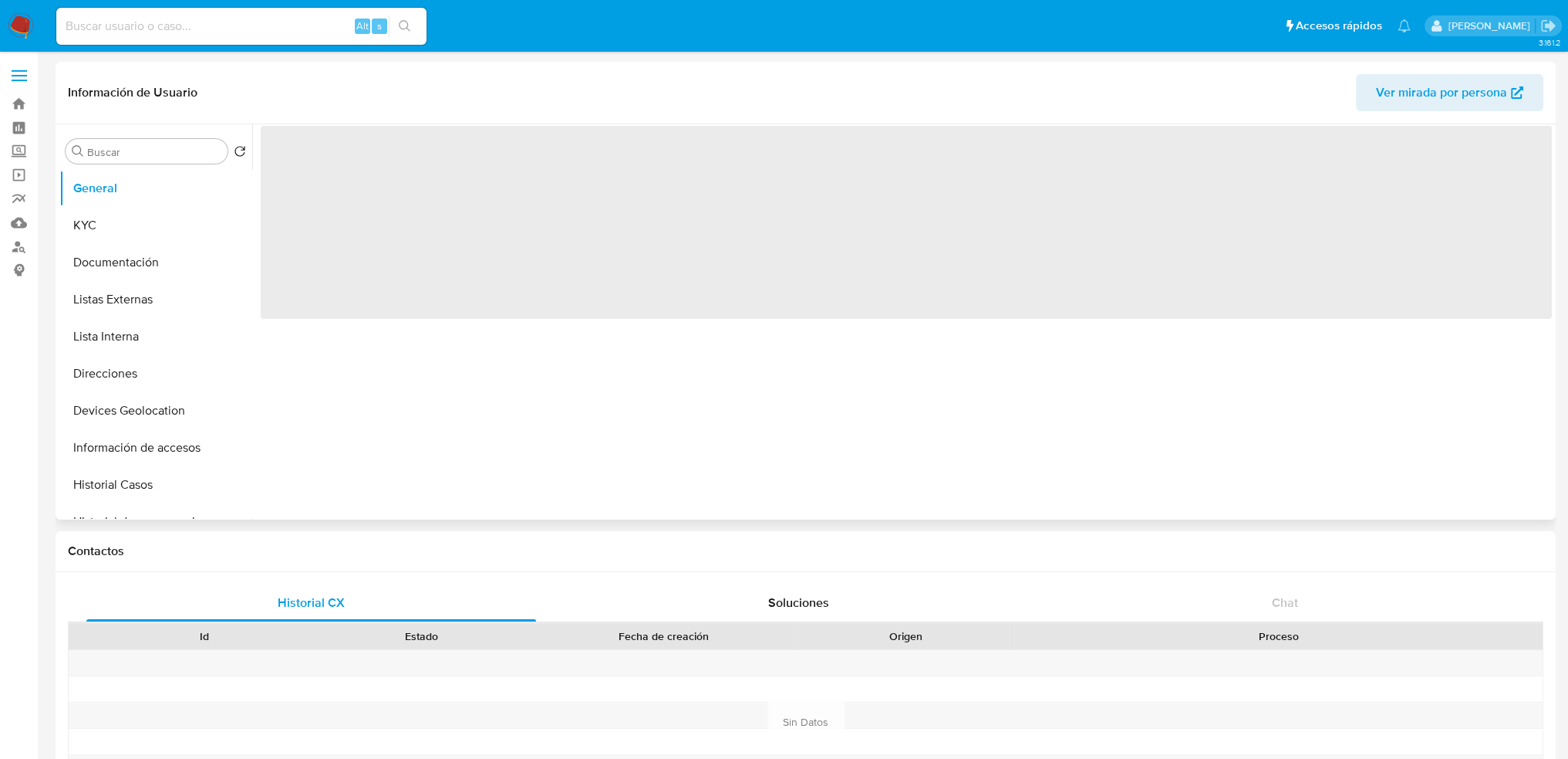
select select "10"
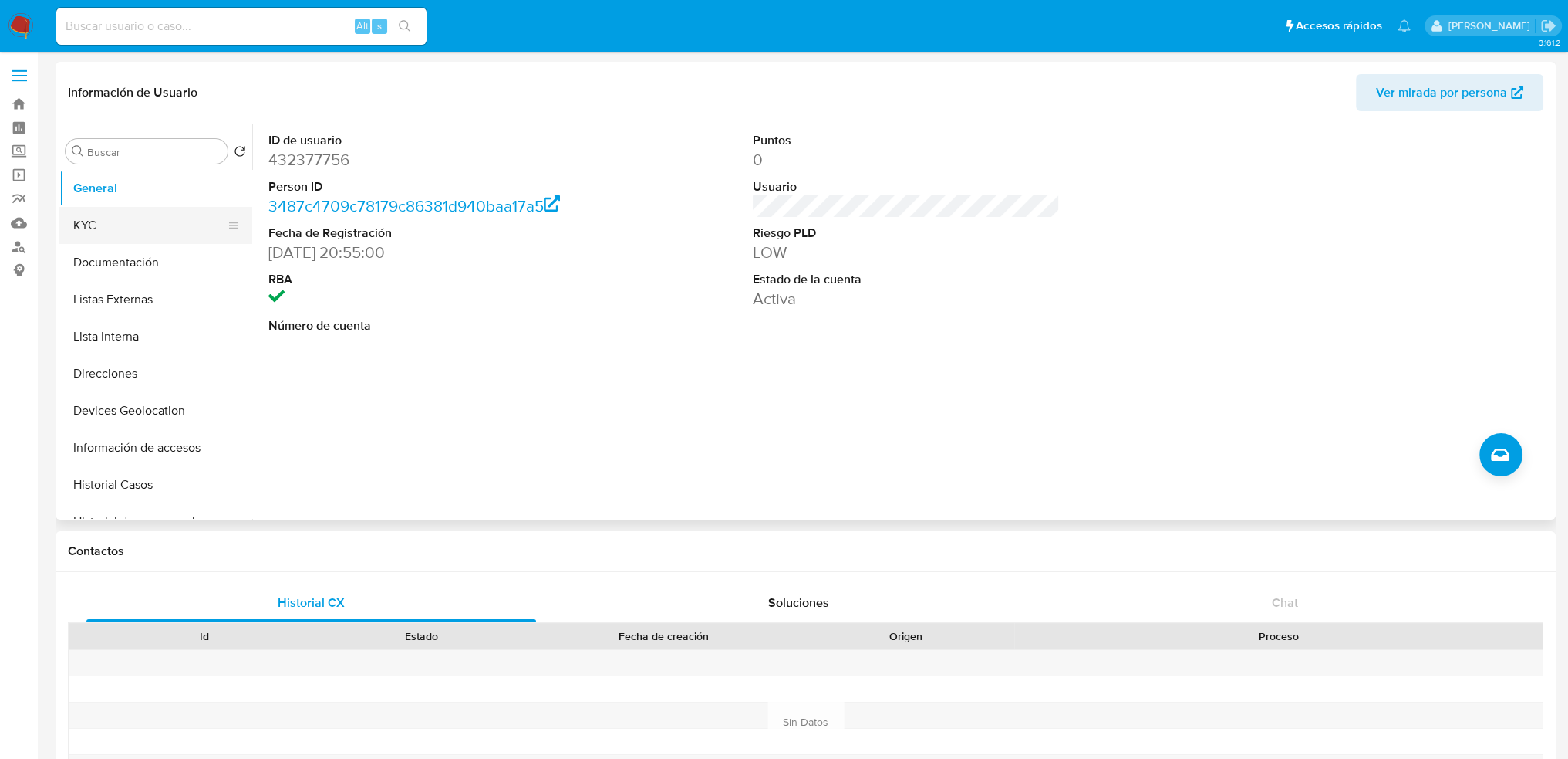
click at [123, 233] on button "KYC" at bounding box center [150, 225] width 180 height 37
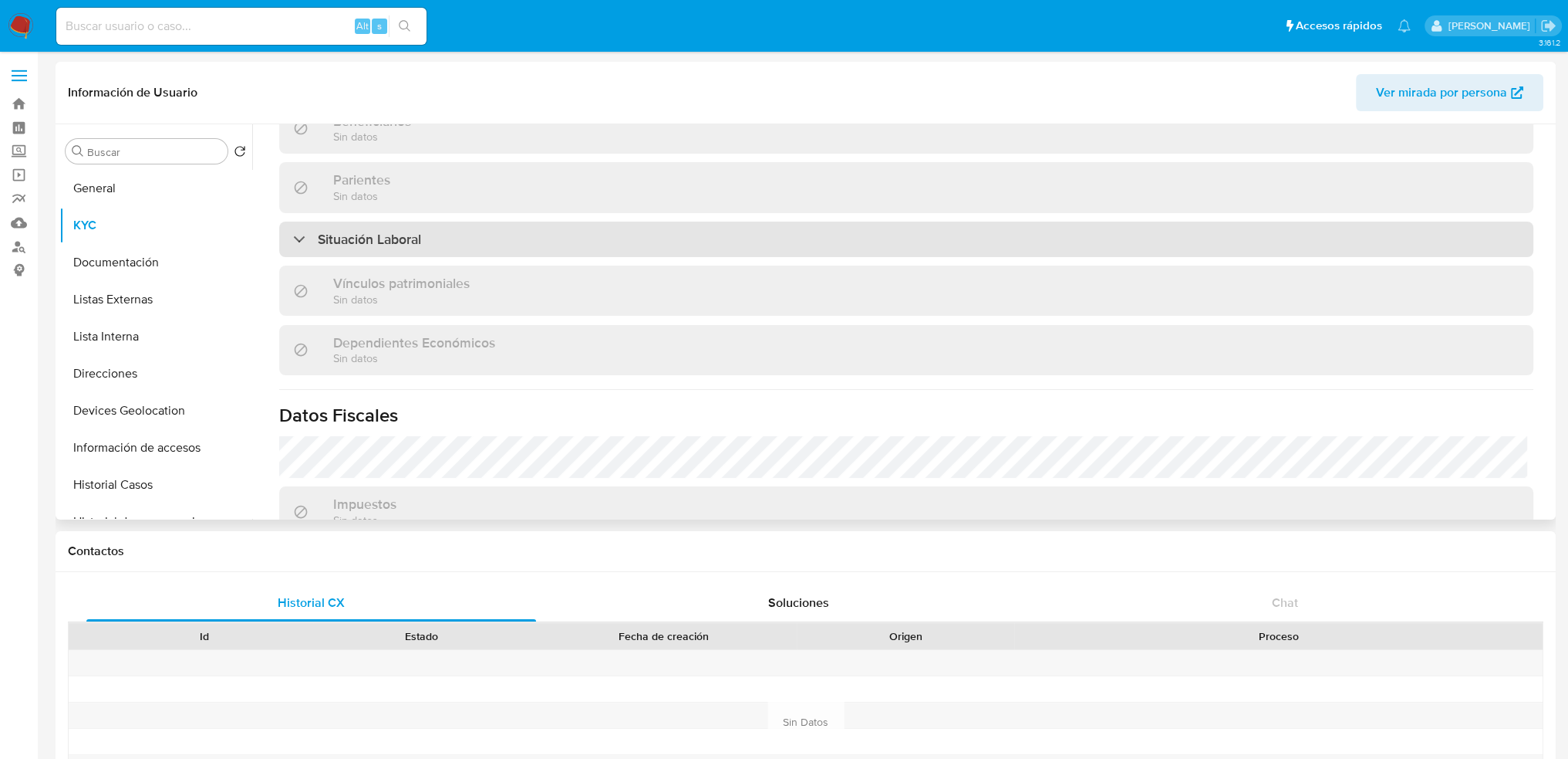
scroll to position [849, 0]
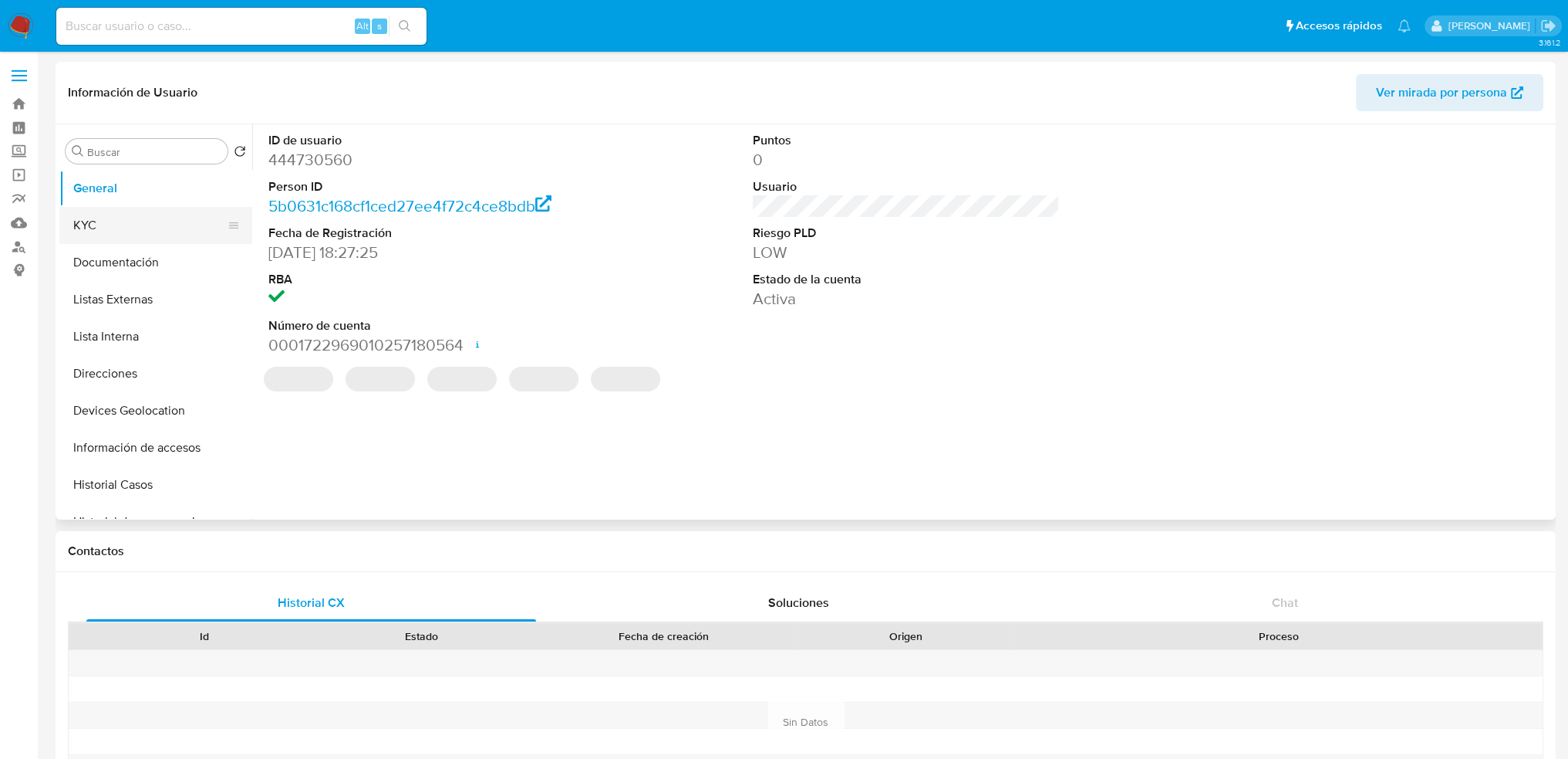
select select "10"
click at [163, 210] on button "KYC" at bounding box center [150, 225] width 180 height 37
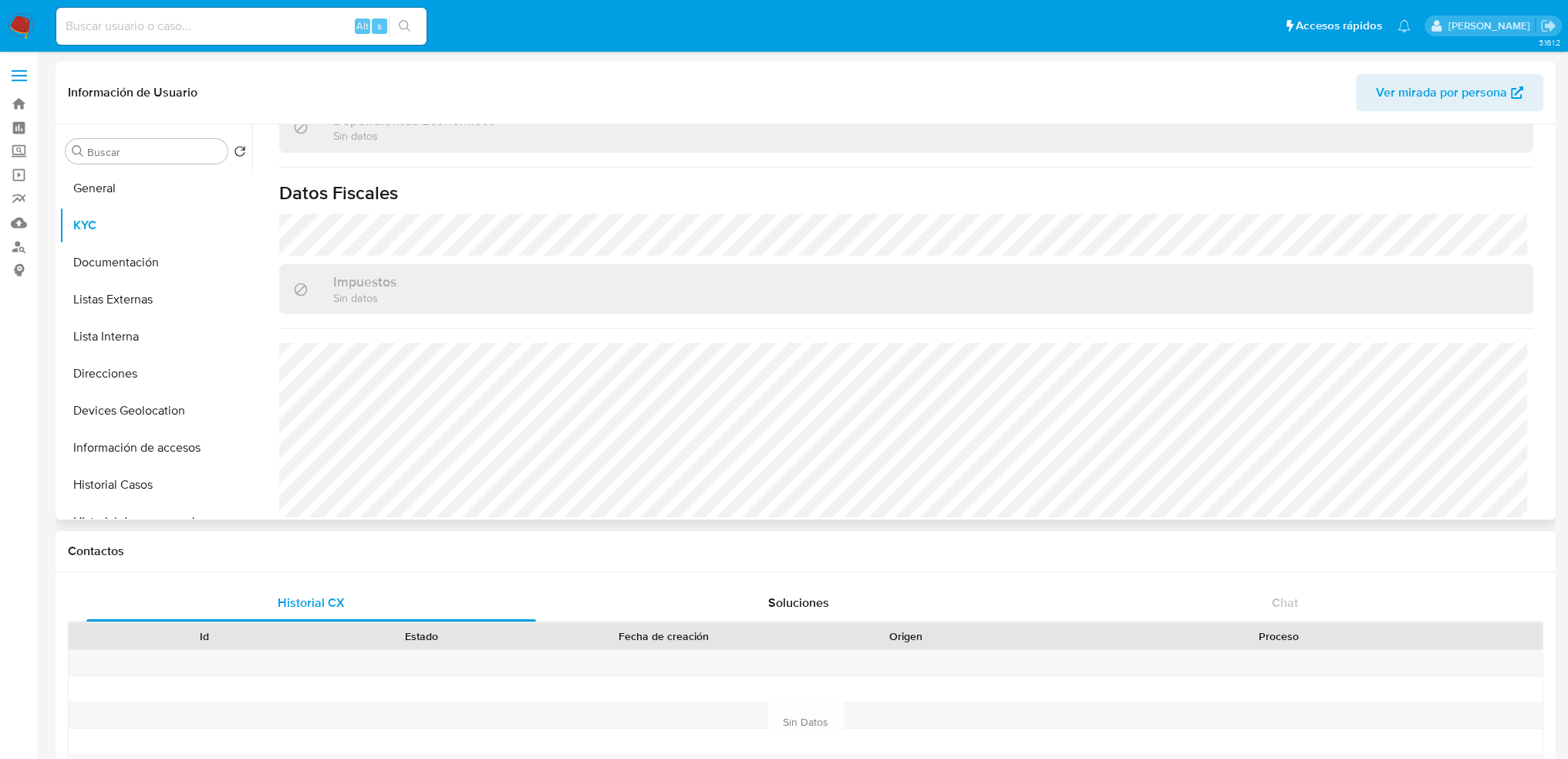
scroll to position [954, 0]
